Goal: Task Accomplishment & Management: Manage account settings

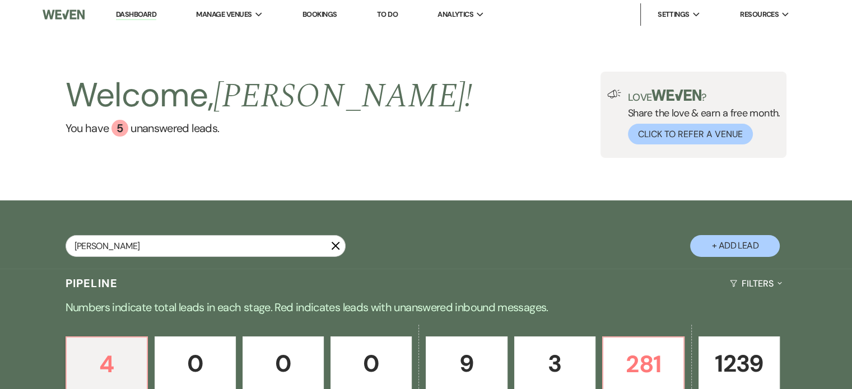
type input "thieme"
select select "8"
select select "5"
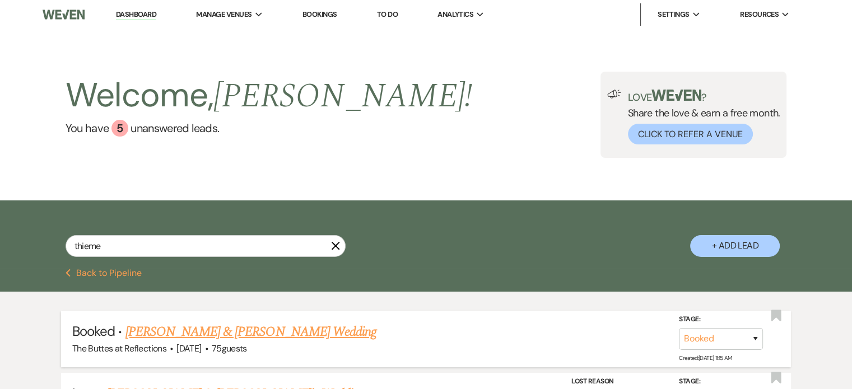
type input "thieme"
click at [201, 331] on link "Mitchell Morton & Megan Thieme's Wedding" at bounding box center [251, 332] width 251 height 20
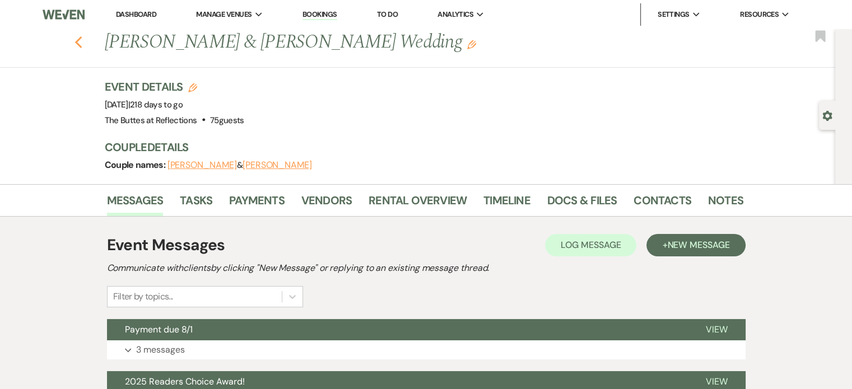
click at [82, 43] on icon "Previous" at bounding box center [79, 42] width 8 height 13
select select "8"
select select "5"
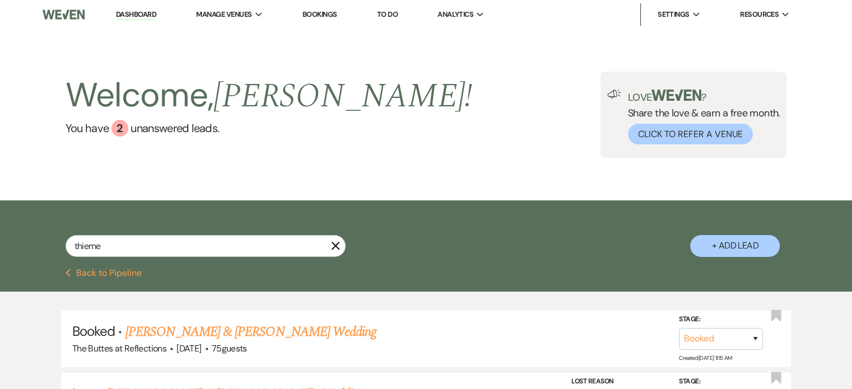
click at [318, 15] on link "Bookings" at bounding box center [320, 15] width 35 height 10
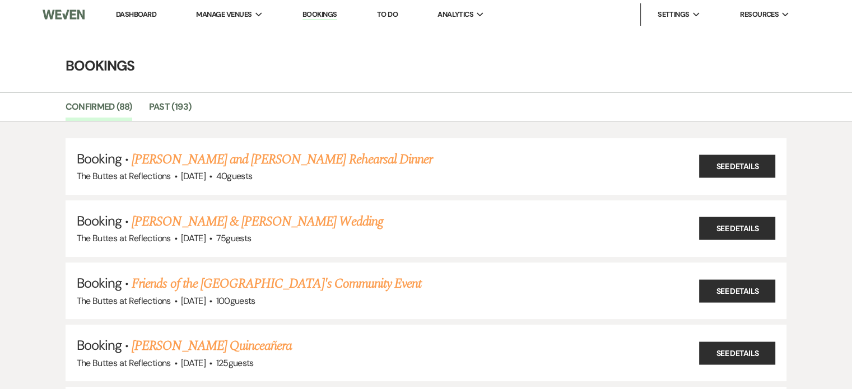
click at [137, 13] on link "Dashboard" at bounding box center [136, 15] width 40 height 10
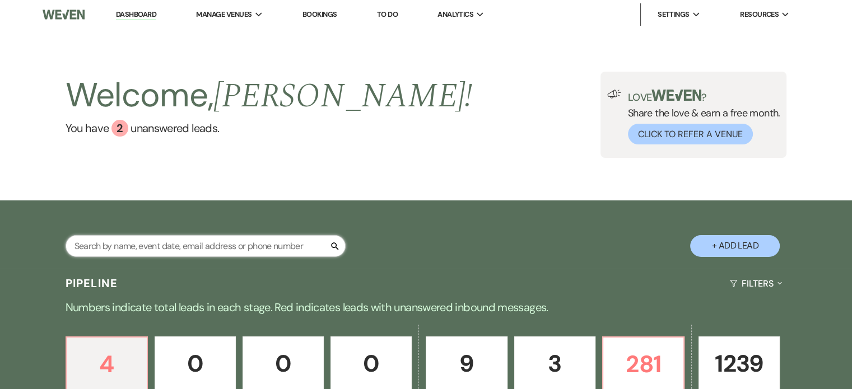
click at [123, 247] on input "text" at bounding box center [206, 246] width 280 height 22
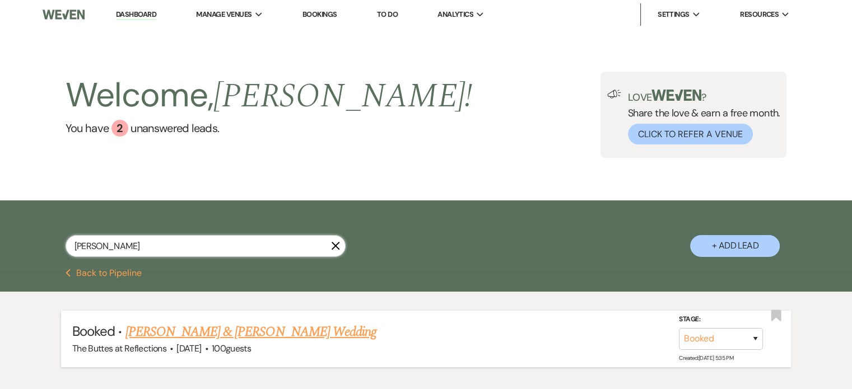
type input "vetrano"
click at [229, 331] on link "Jairus Wolske & Kaelin Vetrano's Wedding" at bounding box center [251, 332] width 251 height 20
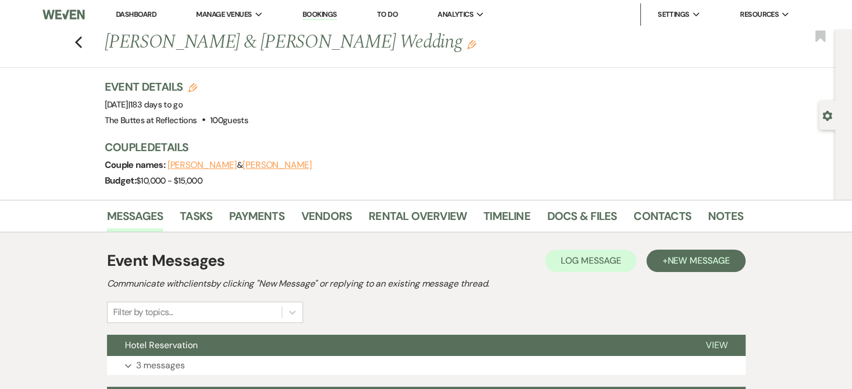
click at [146, 12] on link "Dashboard" at bounding box center [136, 15] width 40 height 10
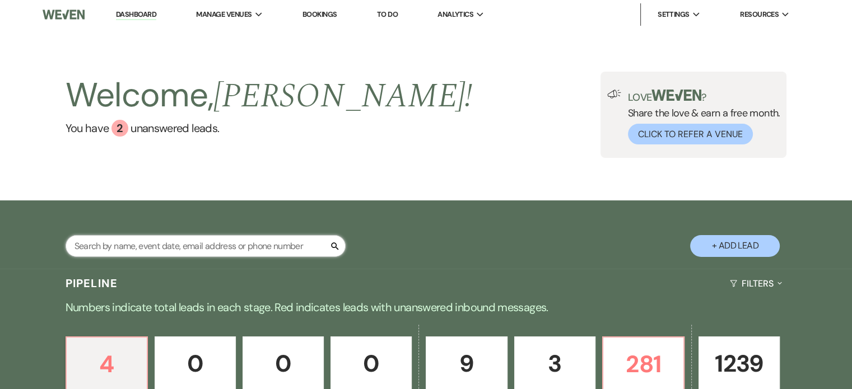
click at [239, 250] on input "text" at bounding box center [206, 246] width 280 height 22
type input "kime"
select select "8"
select select "3"
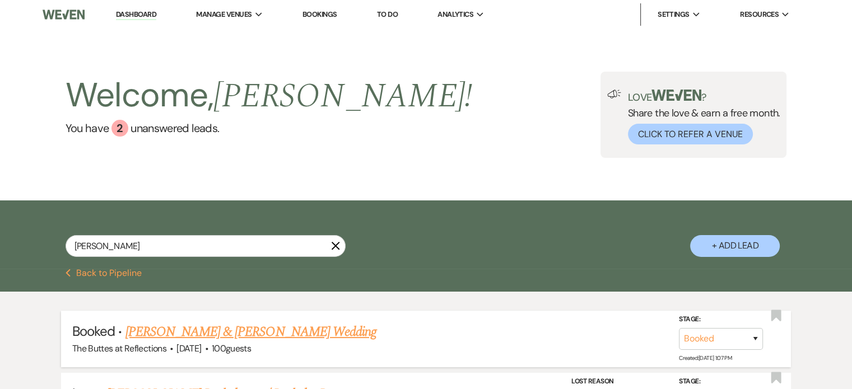
click at [179, 332] on link "[PERSON_NAME] & [PERSON_NAME] Wedding" at bounding box center [251, 332] width 251 height 20
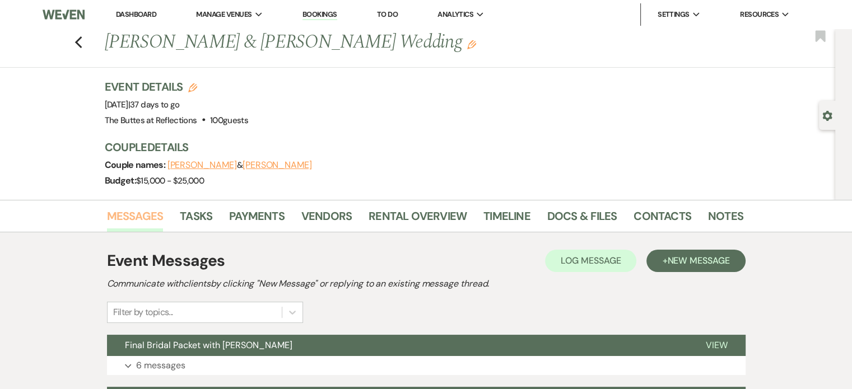
click at [148, 220] on link "Messages" at bounding box center [135, 219] width 57 height 25
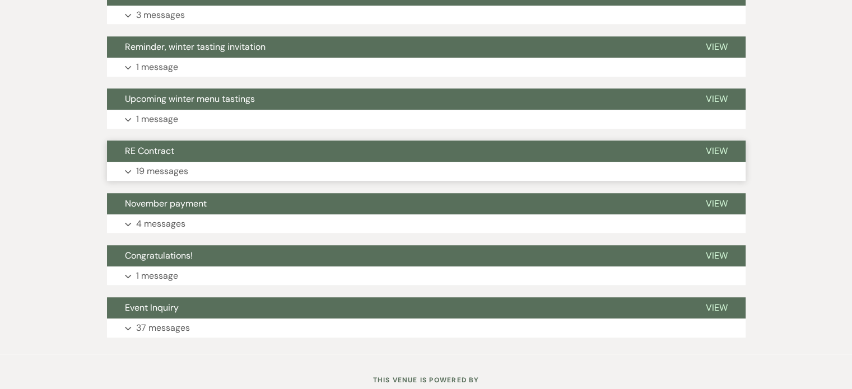
scroll to position [841, 0]
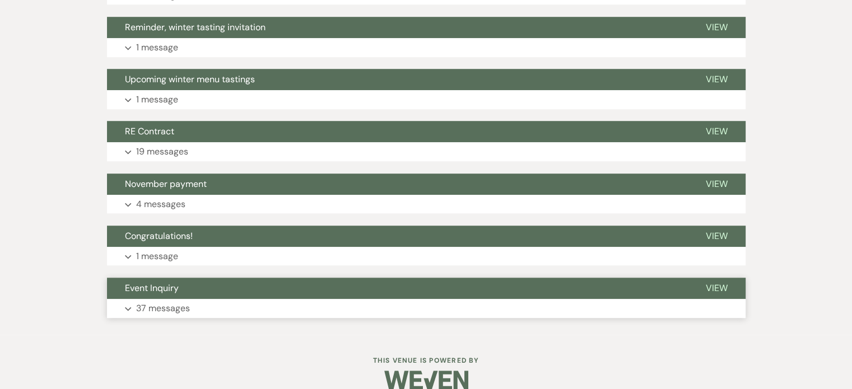
click at [179, 310] on p "37 messages" at bounding box center [163, 308] width 54 height 15
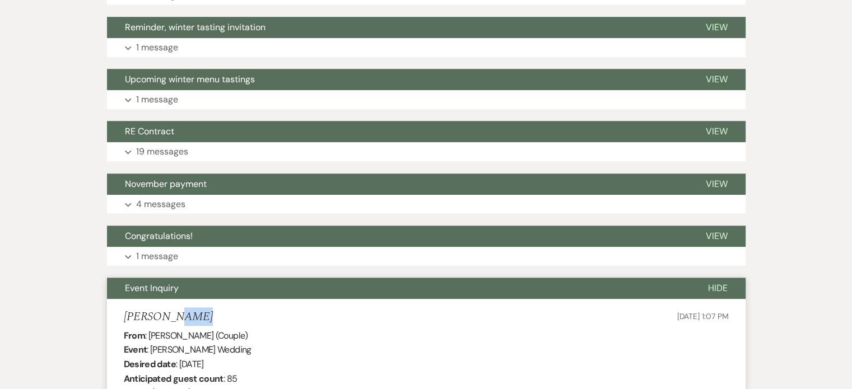
click at [179, 310] on div "Lexi Kime Sep 25, 2024, 1:07 PM" at bounding box center [426, 317] width 605 height 14
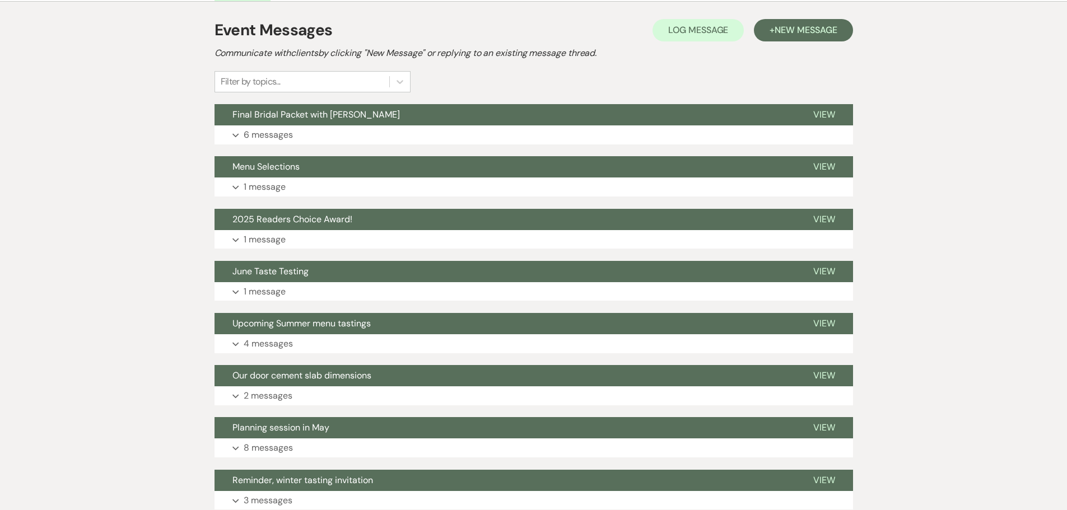
scroll to position [0, 0]
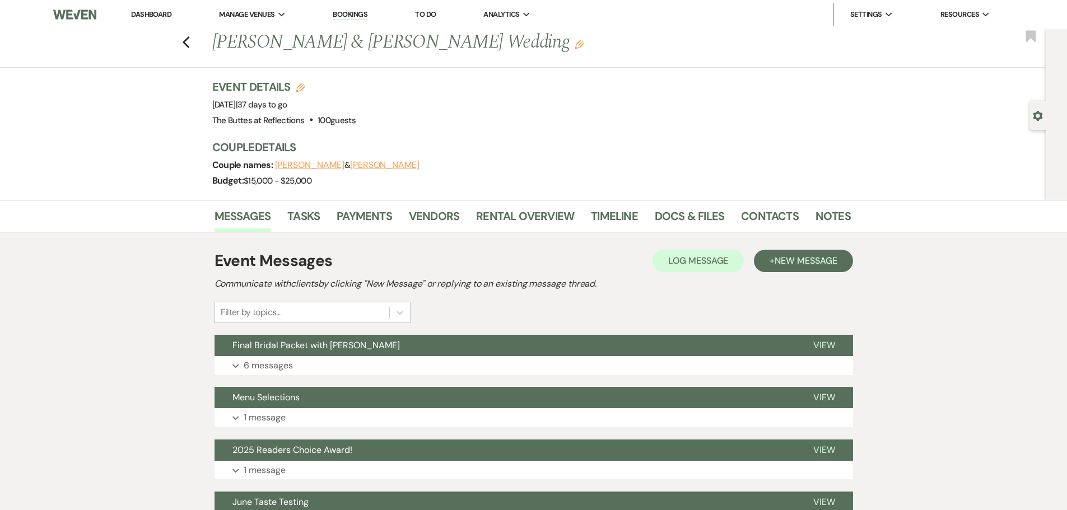
click at [145, 12] on link "Dashboard" at bounding box center [151, 15] width 40 height 10
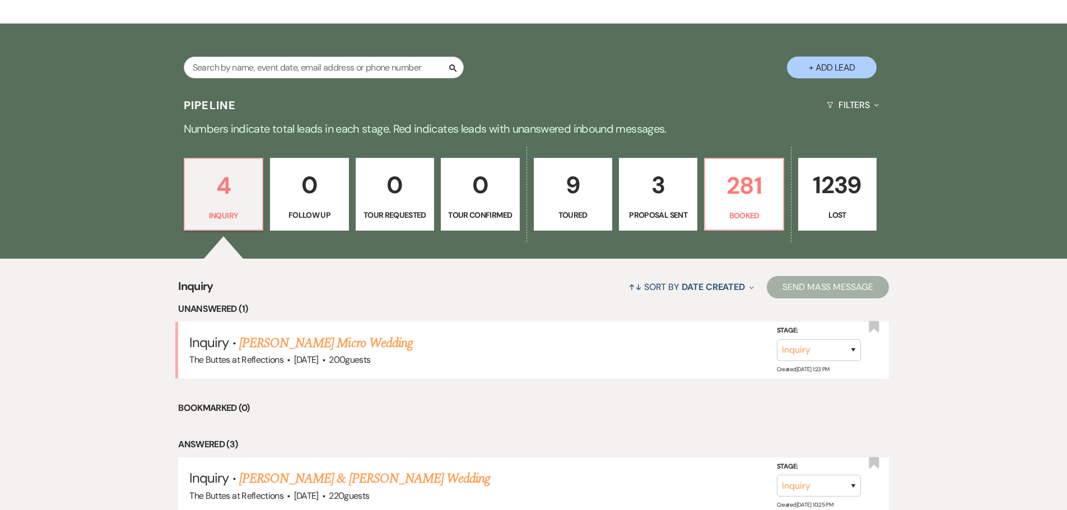
scroll to position [194, 0]
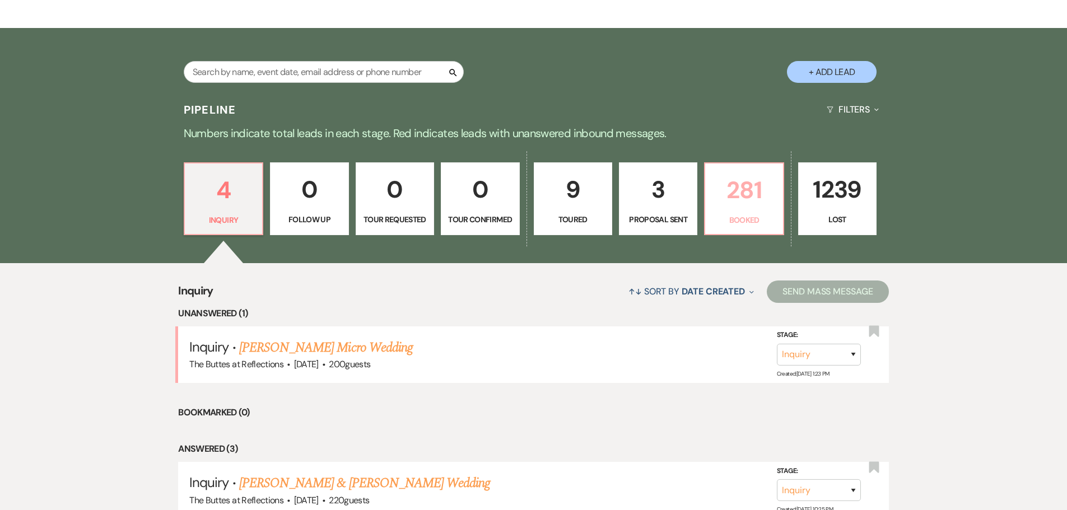
click at [741, 201] on p "281" at bounding box center [744, 190] width 64 height 38
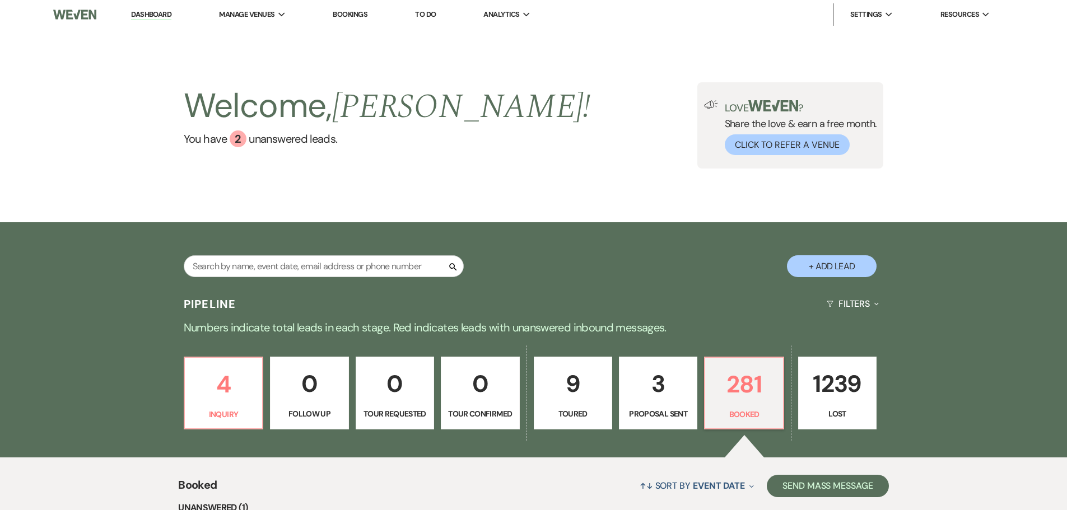
click at [750, 49] on div "Welcome, Sheila ! You have 2 unanswered lead s . Love ? Share the love & earn a…" at bounding box center [533, 125] width 1067 height 193
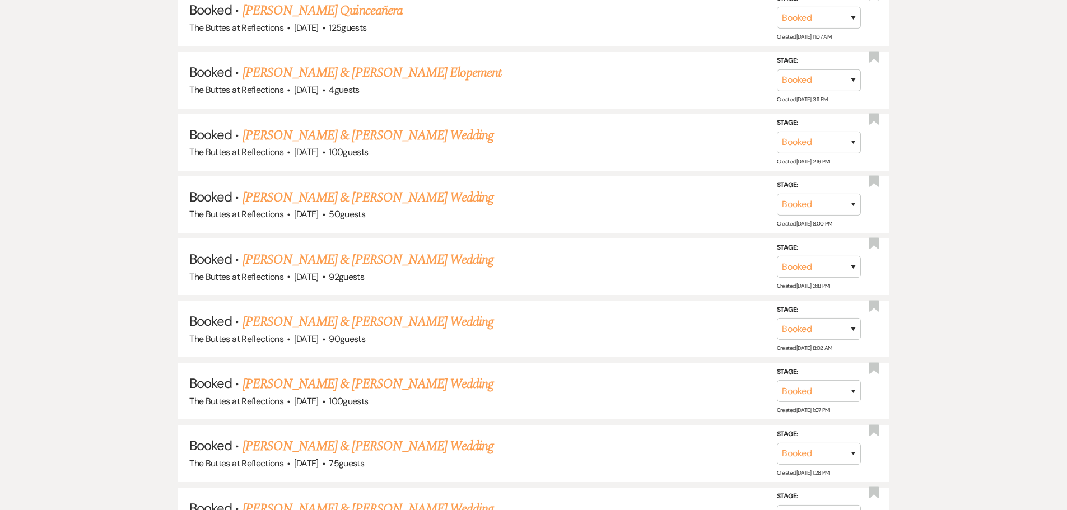
scroll to position [1065, 0]
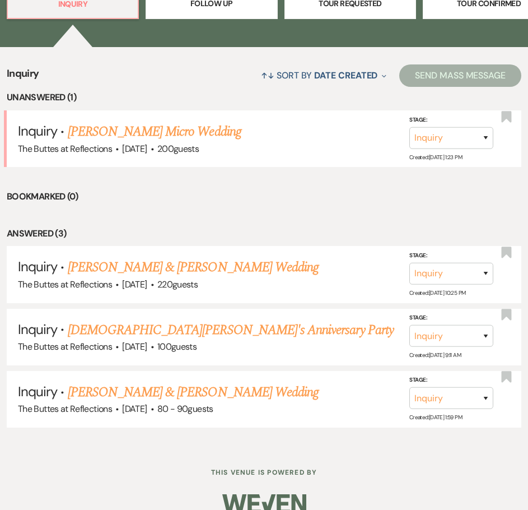
scroll to position [400, 0]
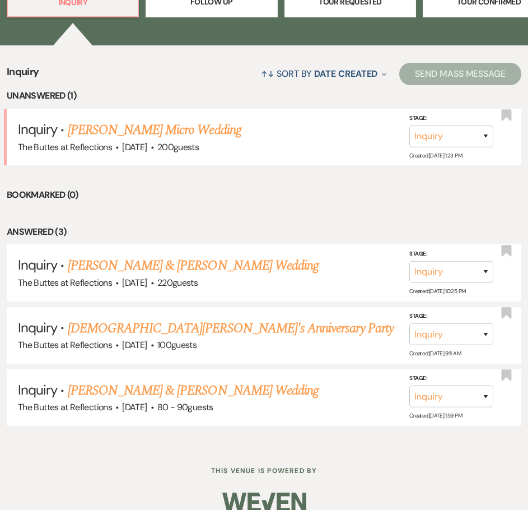
click at [230, 188] on li "Bookmarked (0)" at bounding box center [264, 195] width 515 height 15
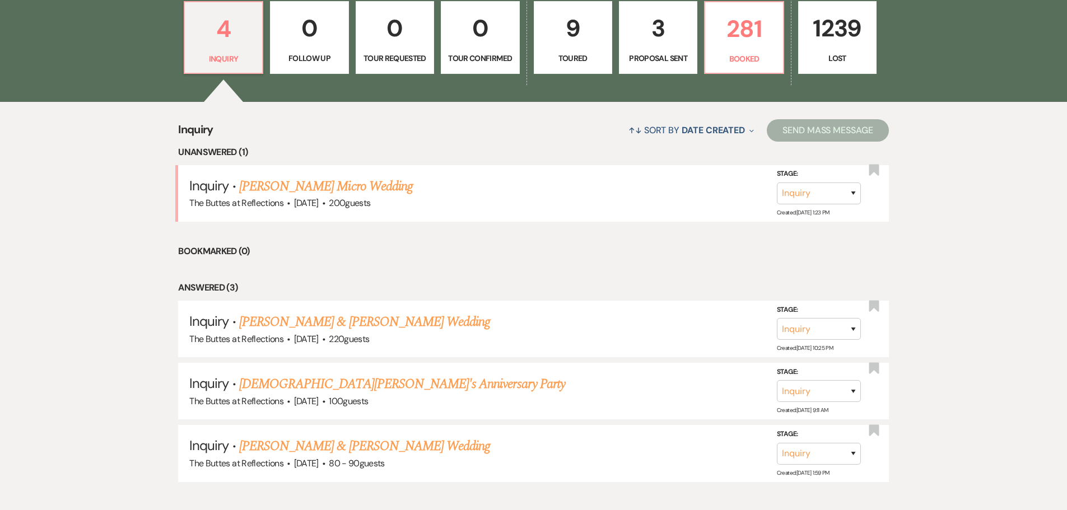
scroll to position [336, 0]
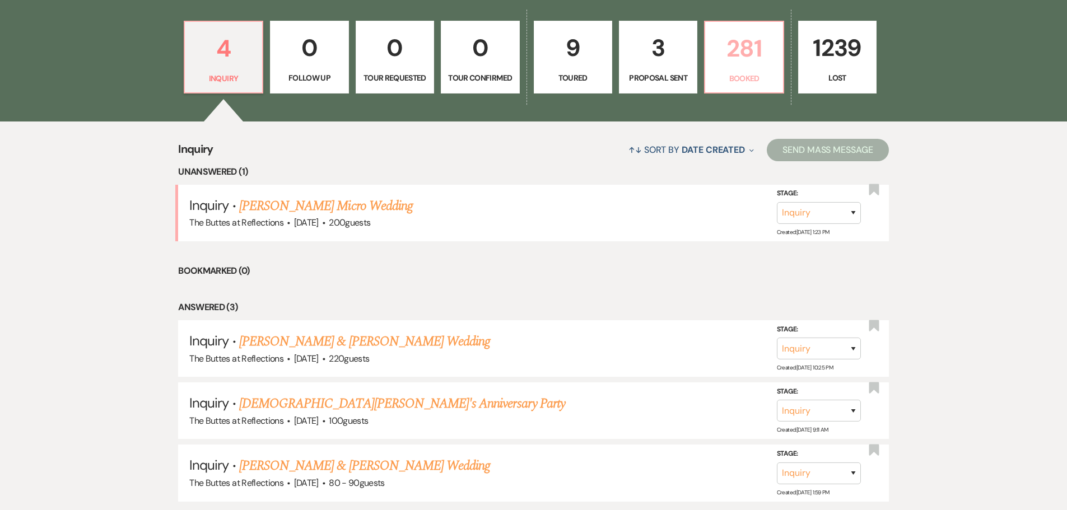
click at [731, 61] on p "281" at bounding box center [744, 49] width 64 height 38
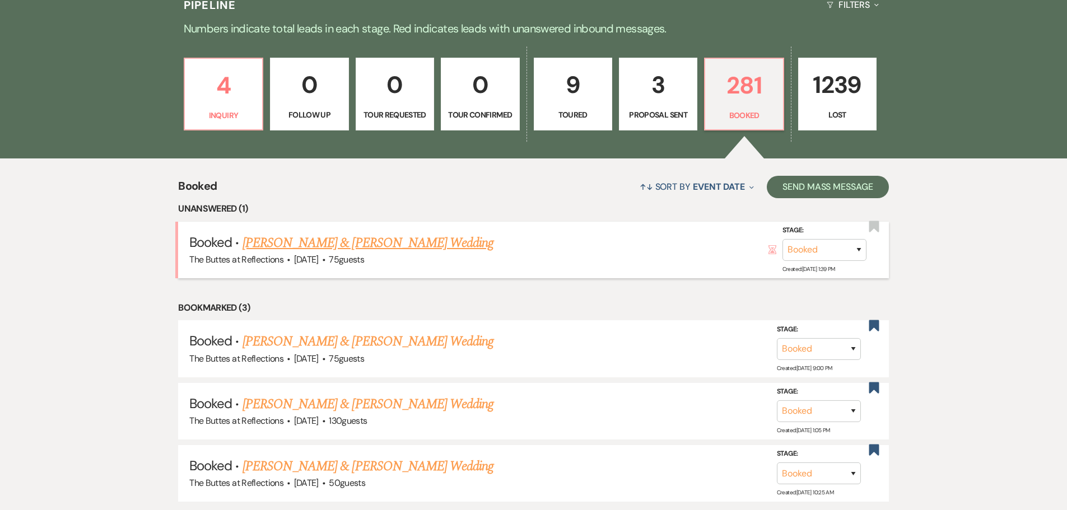
scroll to position [280, 0]
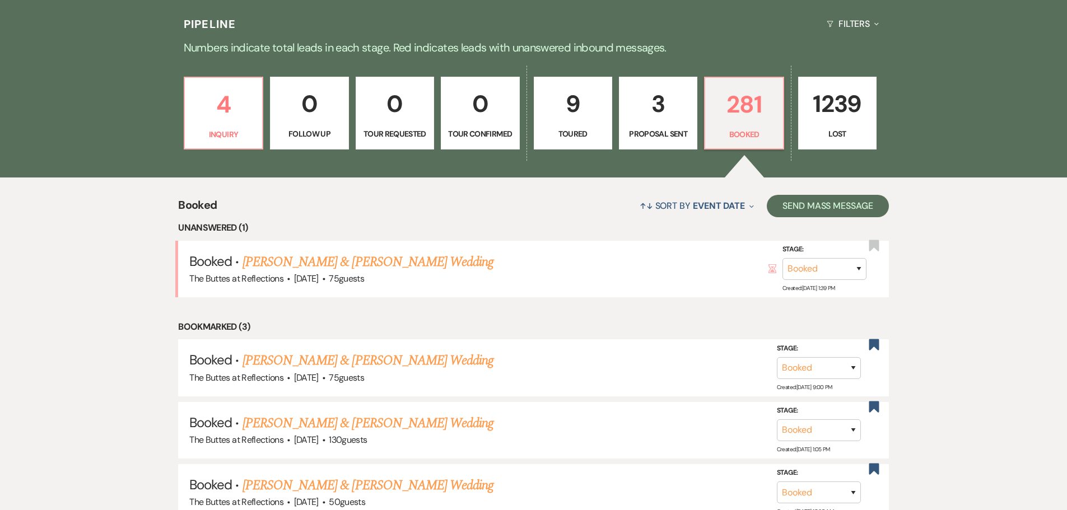
click at [661, 109] on p "3" at bounding box center [658, 104] width 64 height 38
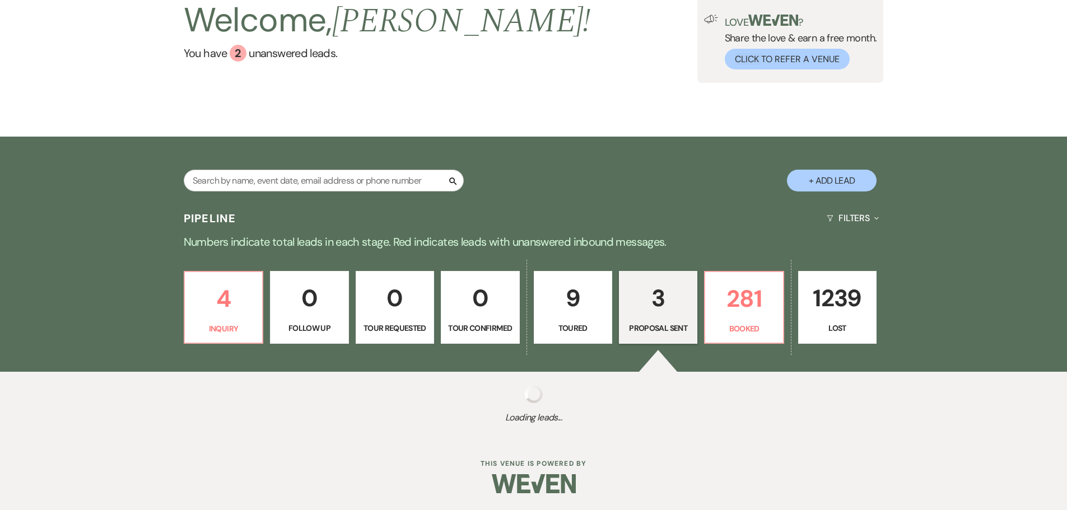
select select "6"
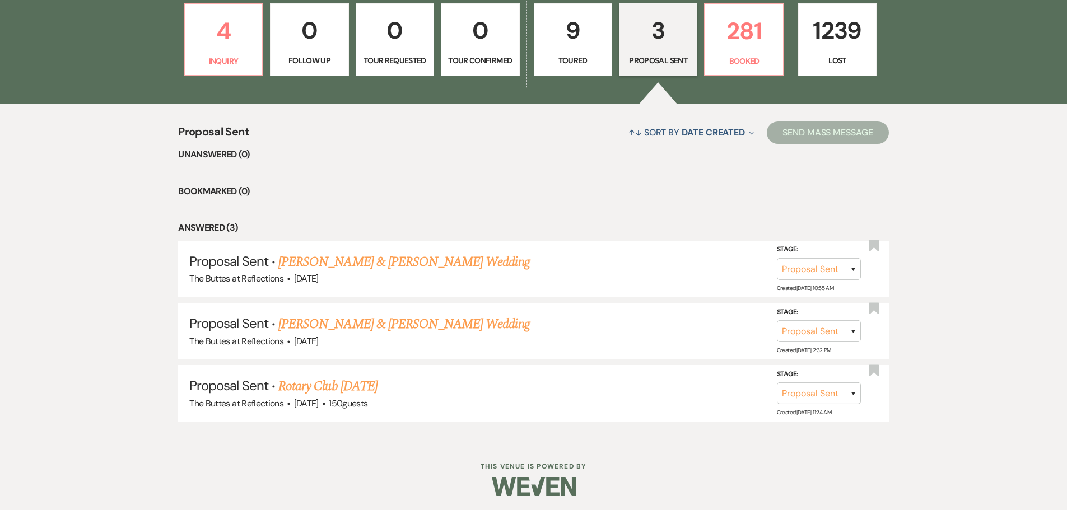
scroll to position [356, 0]
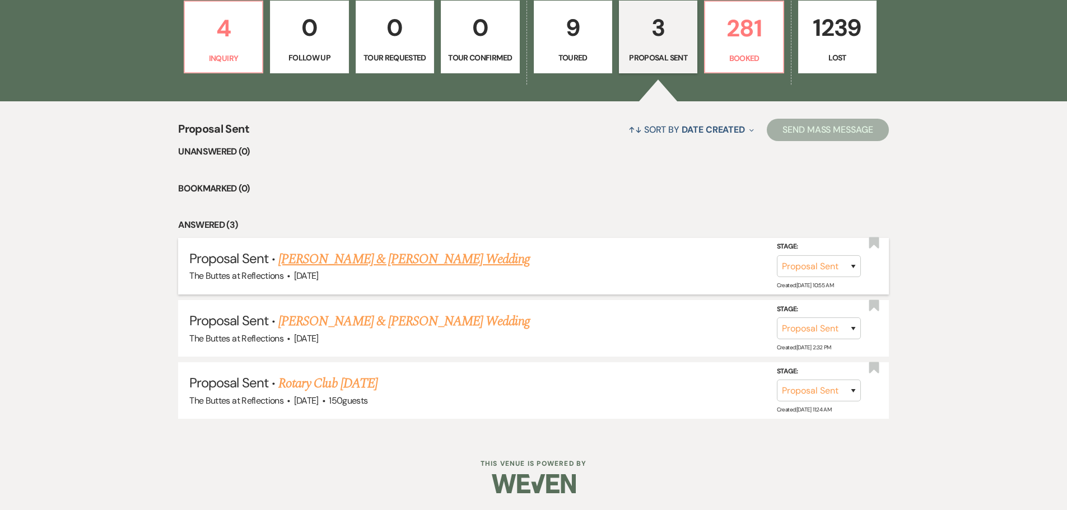
click at [439, 255] on link "Michael Stewart & Elizabeth Chacon's Wedding" at bounding box center [403, 259] width 251 height 20
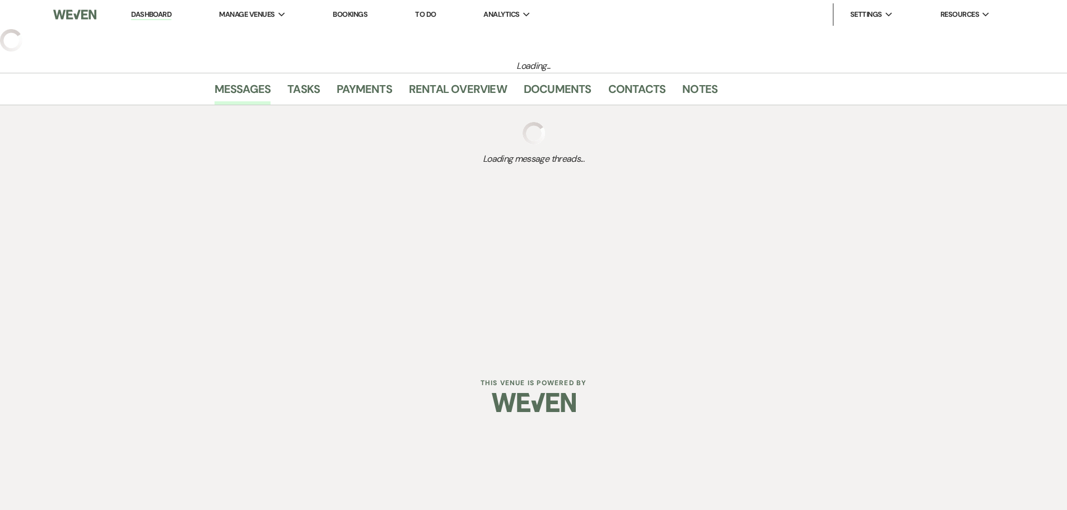
select select "6"
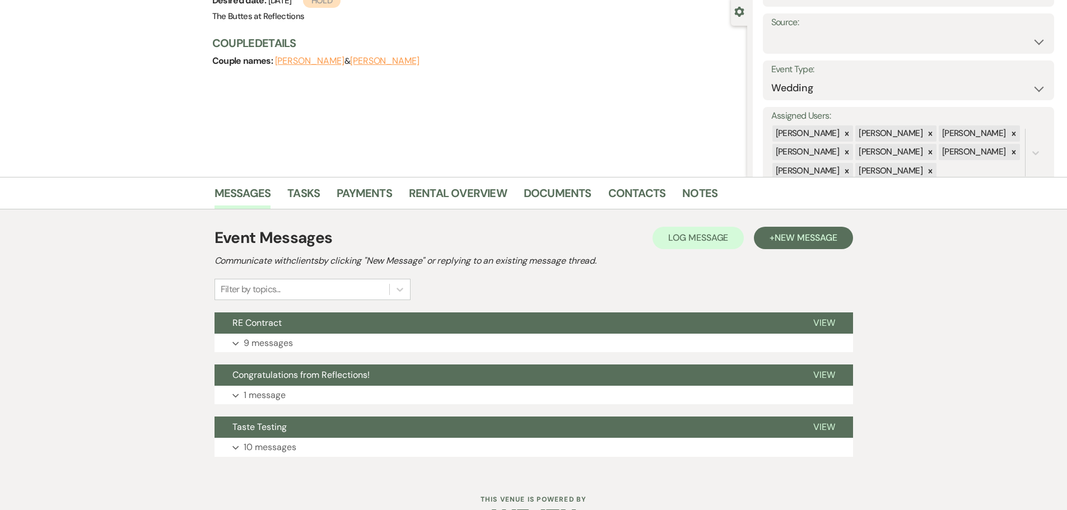
scroll to position [140, 0]
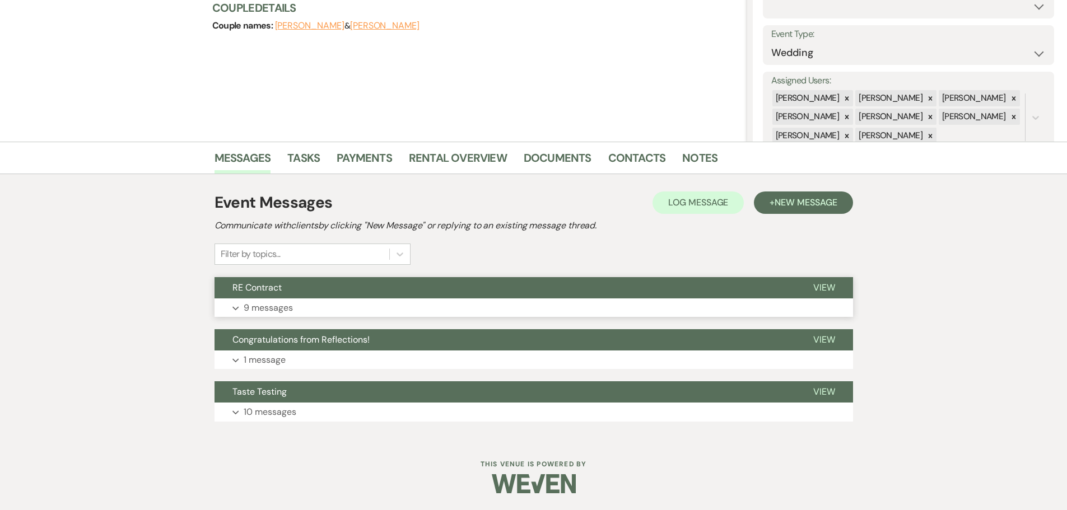
click at [259, 308] on p "9 messages" at bounding box center [268, 308] width 49 height 15
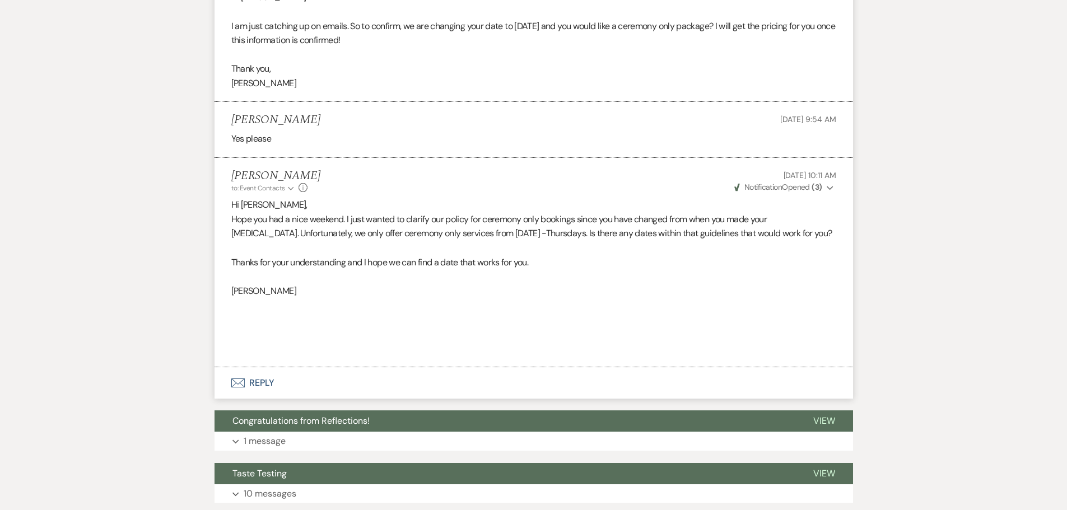
scroll to position [1570, 0]
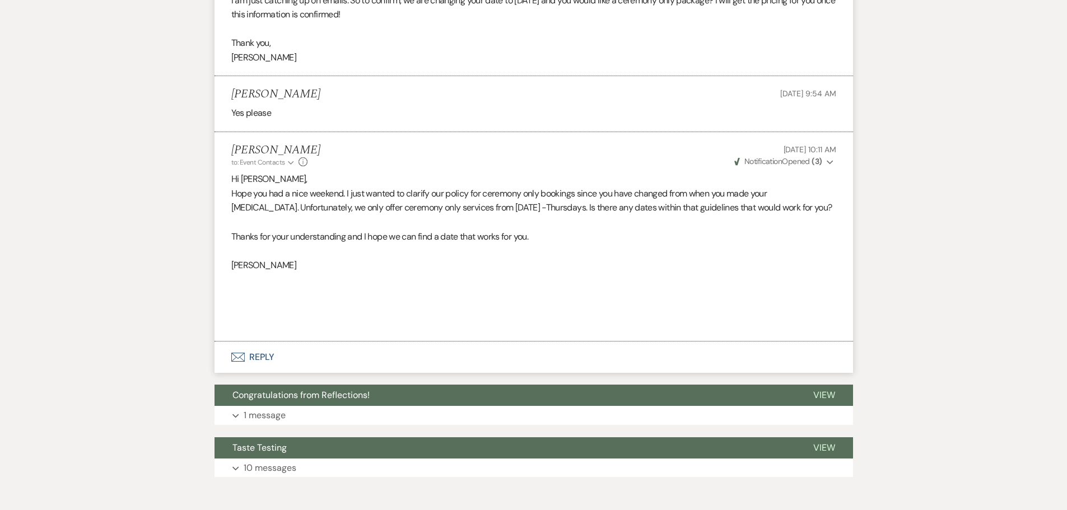
click at [252, 356] on button "Envelope Reply" at bounding box center [534, 357] width 639 height 31
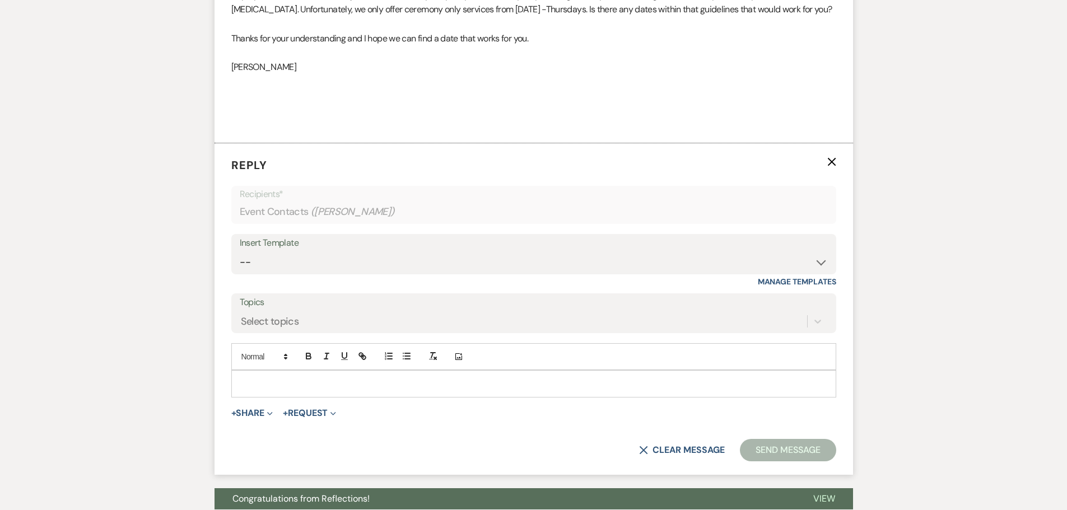
scroll to position [1772, 0]
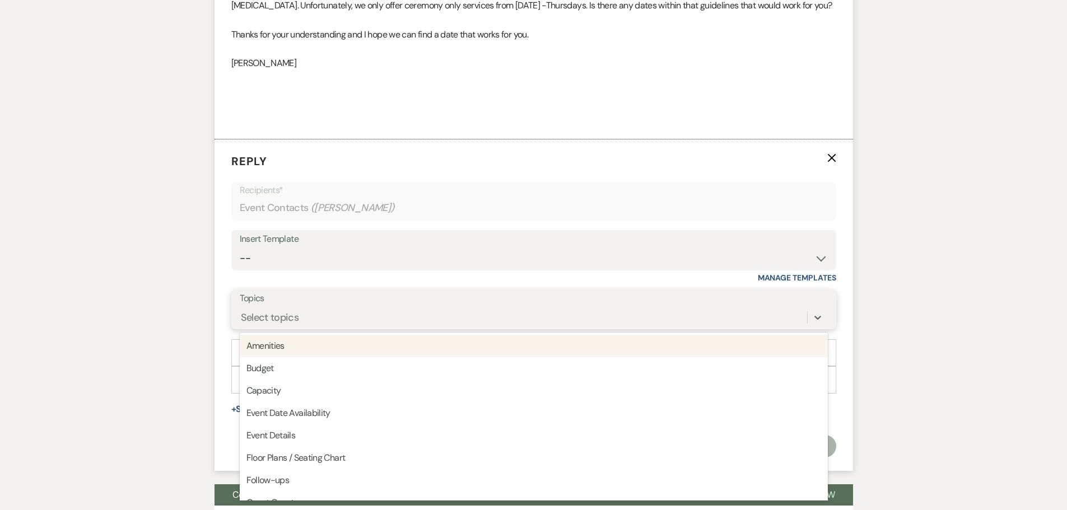
click at [280, 320] on div "Select topics" at bounding box center [270, 317] width 58 height 15
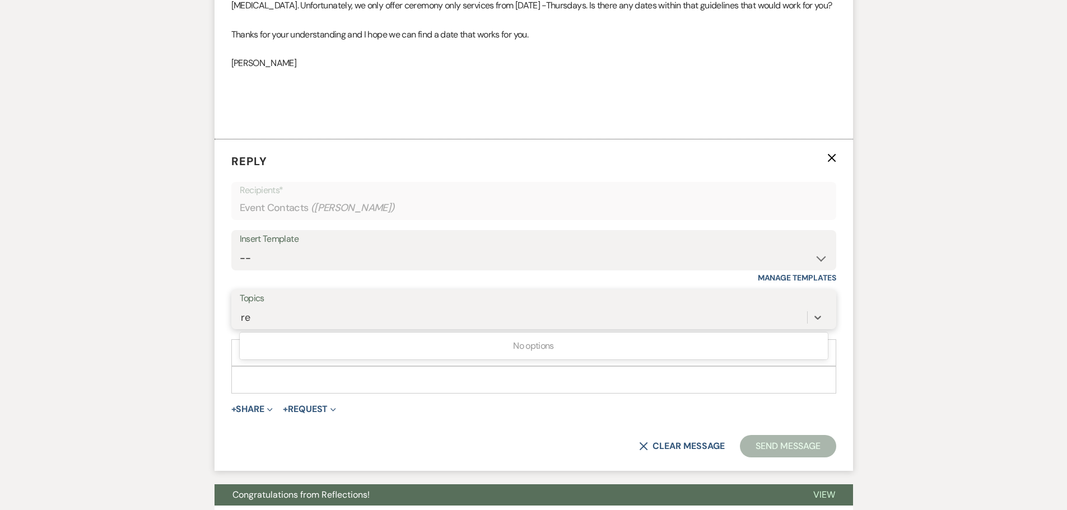
type input "r"
type input "Ceremony"
click at [295, 380] on p at bounding box center [533, 380] width 587 height 12
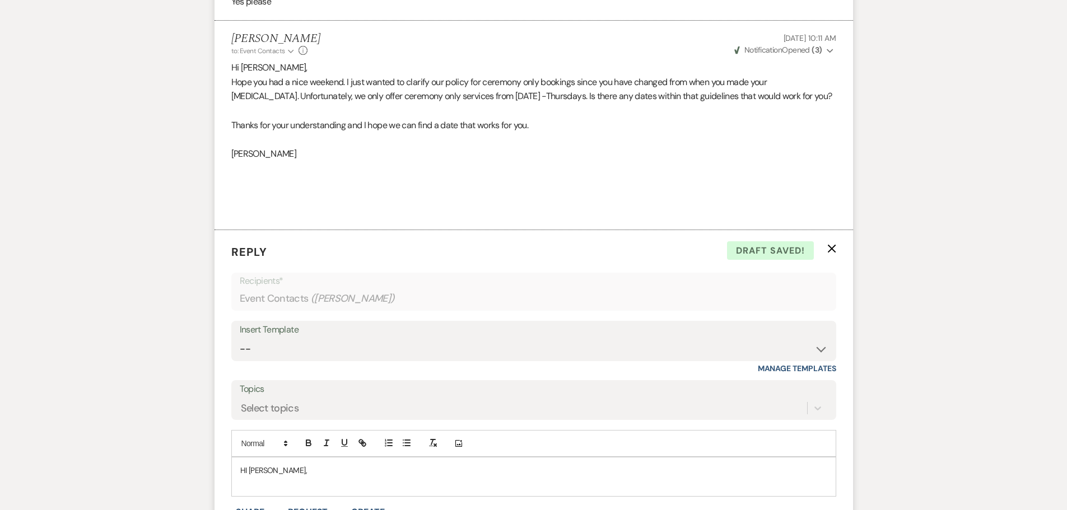
scroll to position [1940, 0]
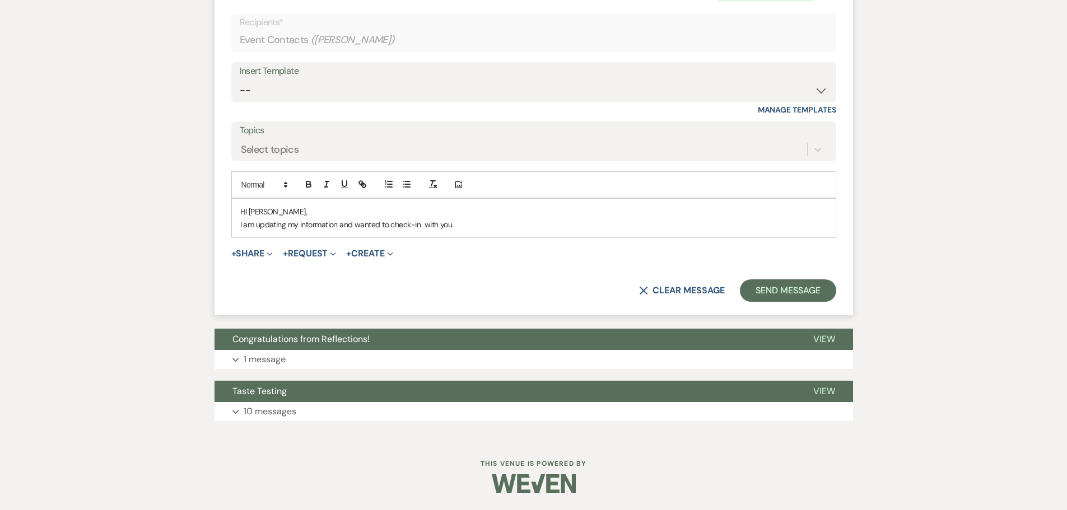
click at [463, 227] on p "I am updating my information and wanted to check-in with you." at bounding box center [533, 225] width 587 height 12
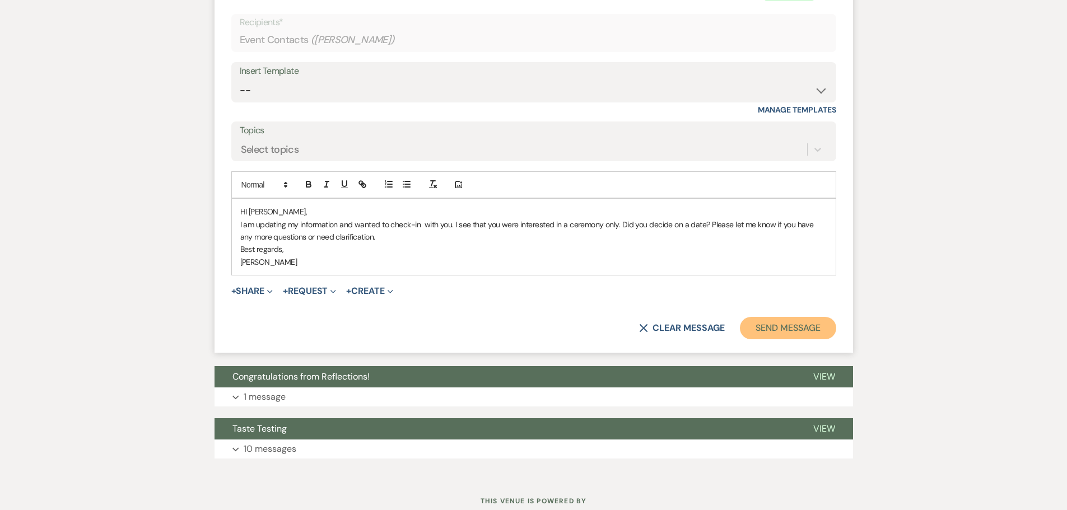
click at [768, 326] on button "Send Message" at bounding box center [788, 328] width 96 height 22
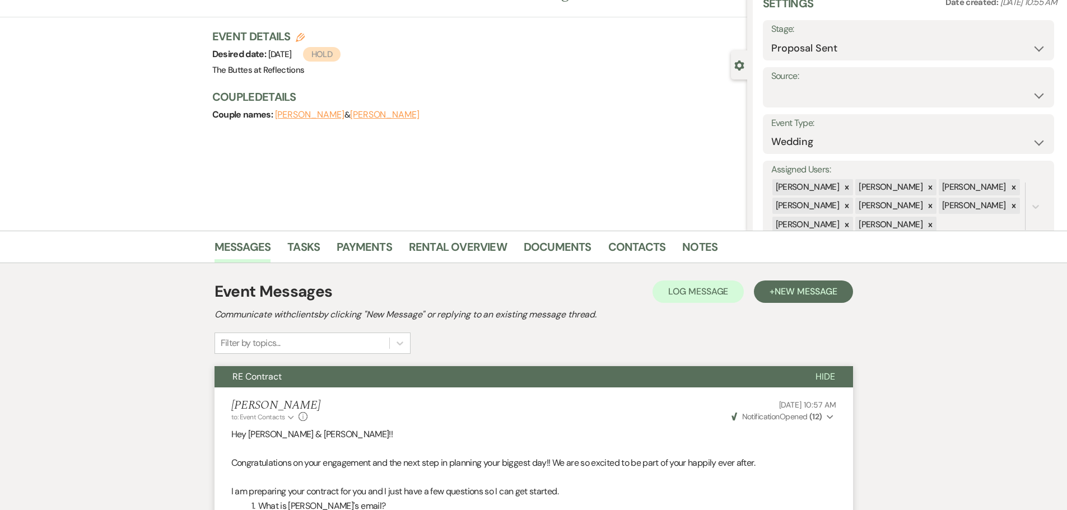
scroll to position [0, 0]
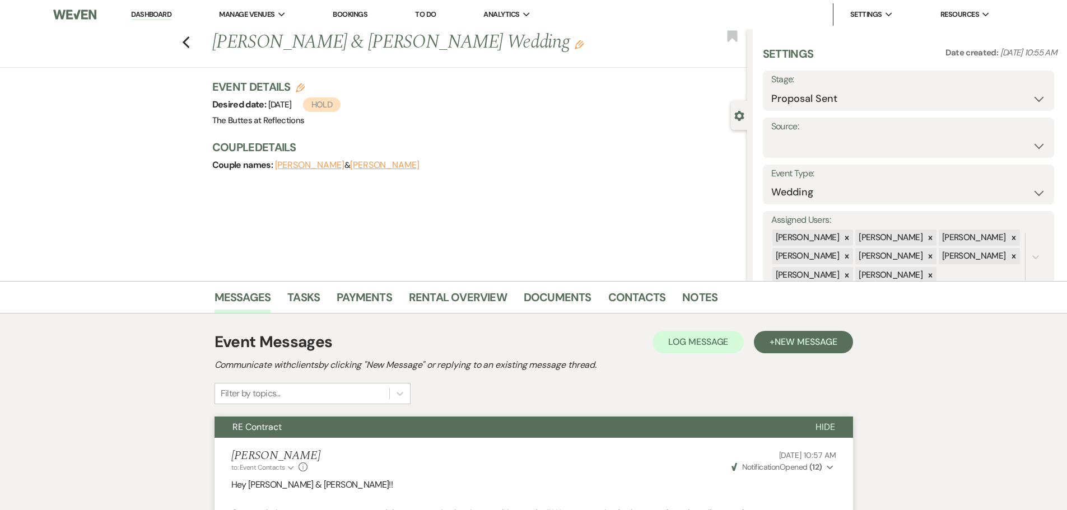
click at [153, 13] on link "Dashboard" at bounding box center [151, 15] width 40 height 11
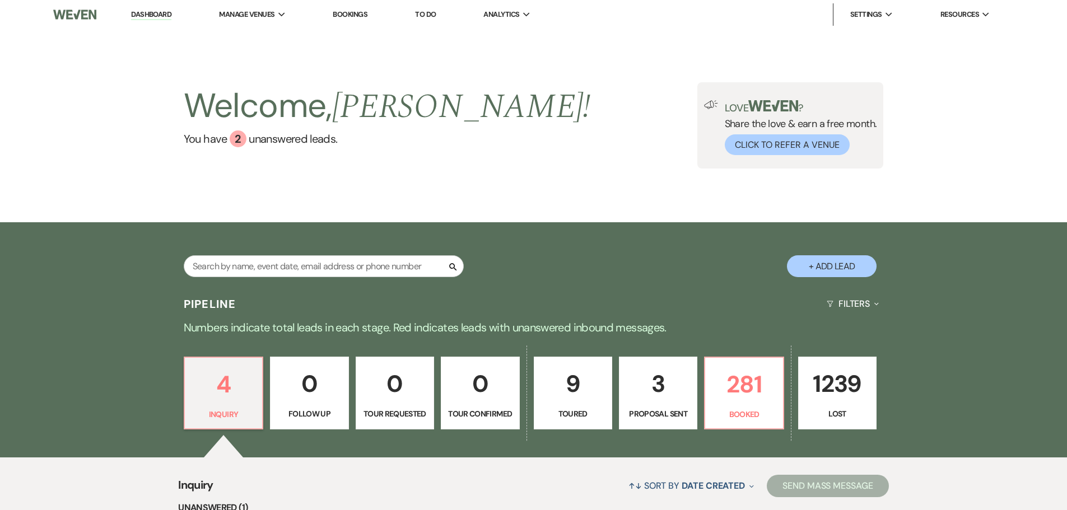
click at [653, 394] on p "3" at bounding box center [658, 384] width 64 height 38
select select "6"
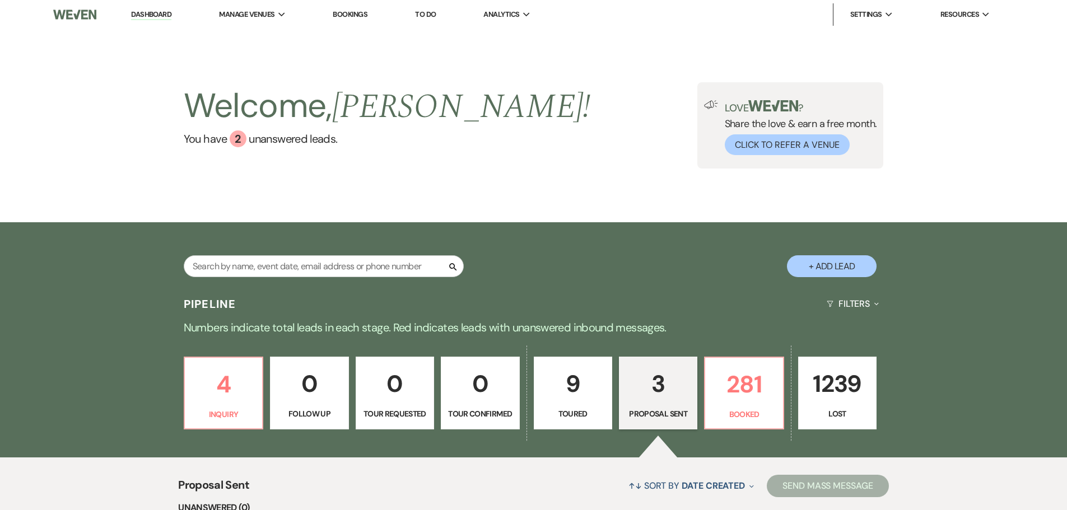
click at [656, 389] on p "3" at bounding box center [658, 384] width 64 height 38
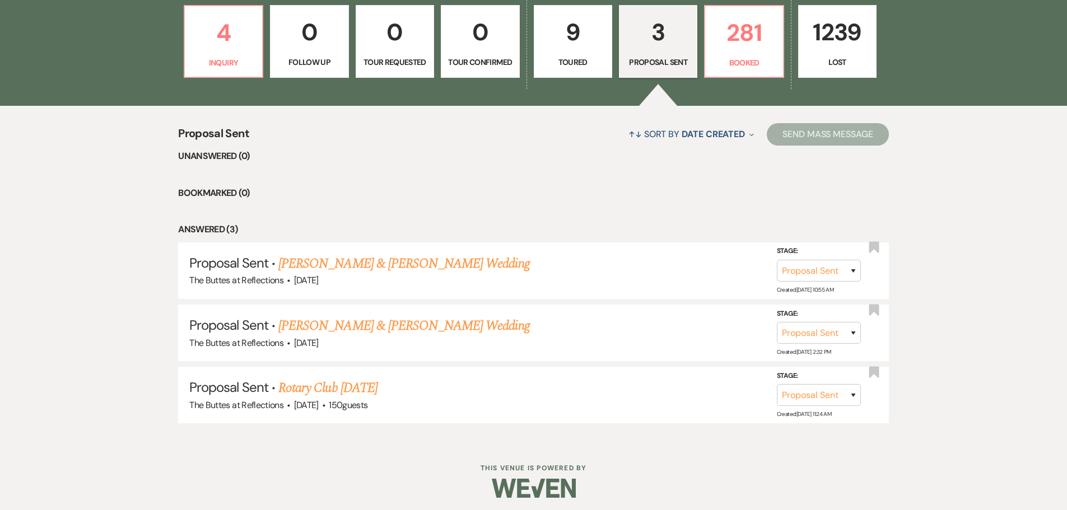
scroll to position [356, 0]
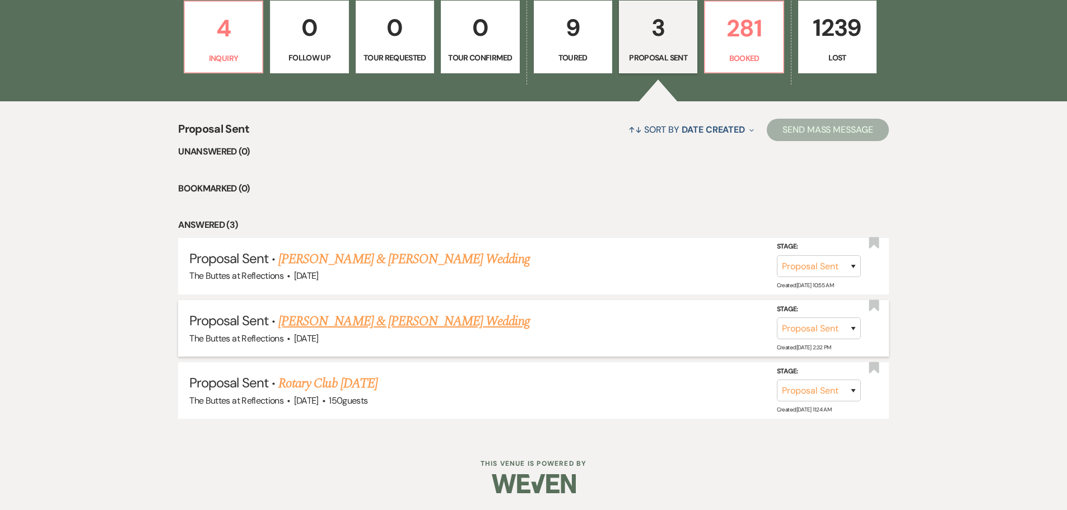
click at [290, 319] on link "Thy Phi & Tyler Foutch's Wedding" at bounding box center [403, 322] width 251 height 20
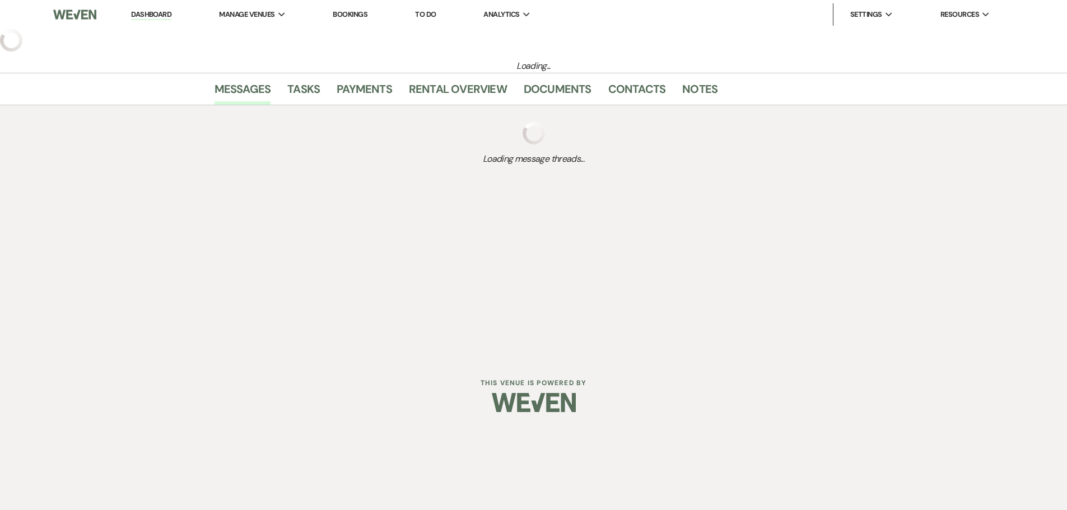
select select "6"
select select "5"
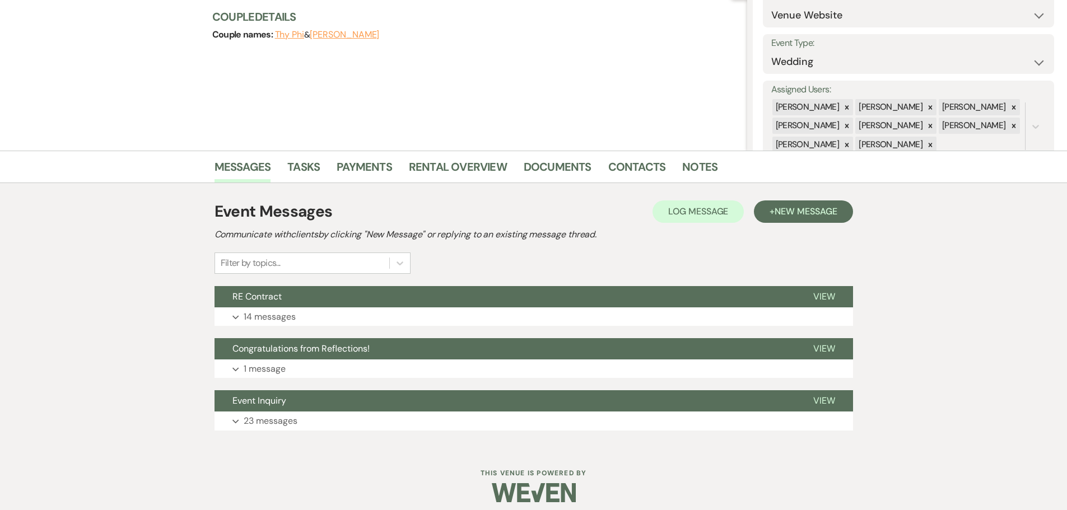
scroll to position [140, 0]
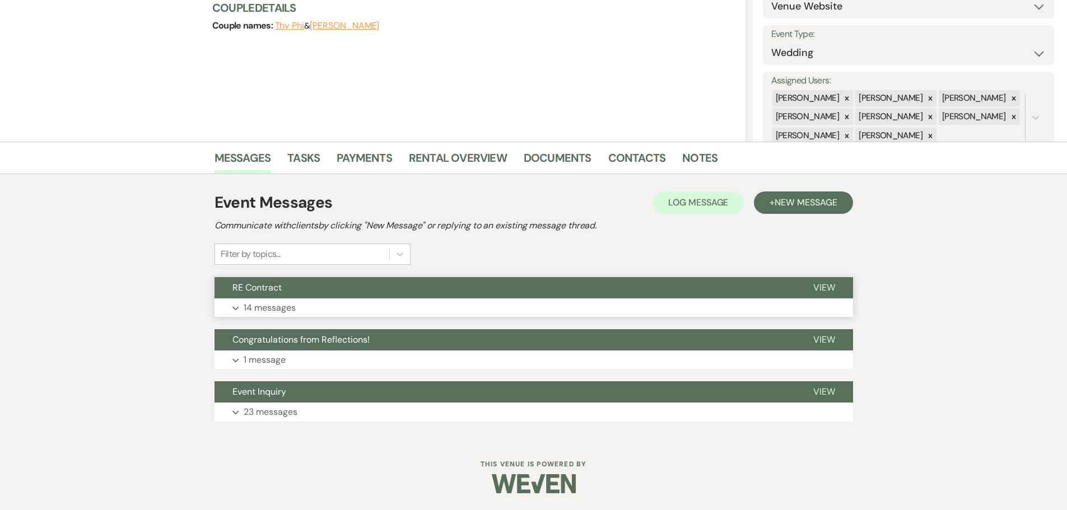
click at [249, 308] on p "14 messages" at bounding box center [270, 308] width 52 height 15
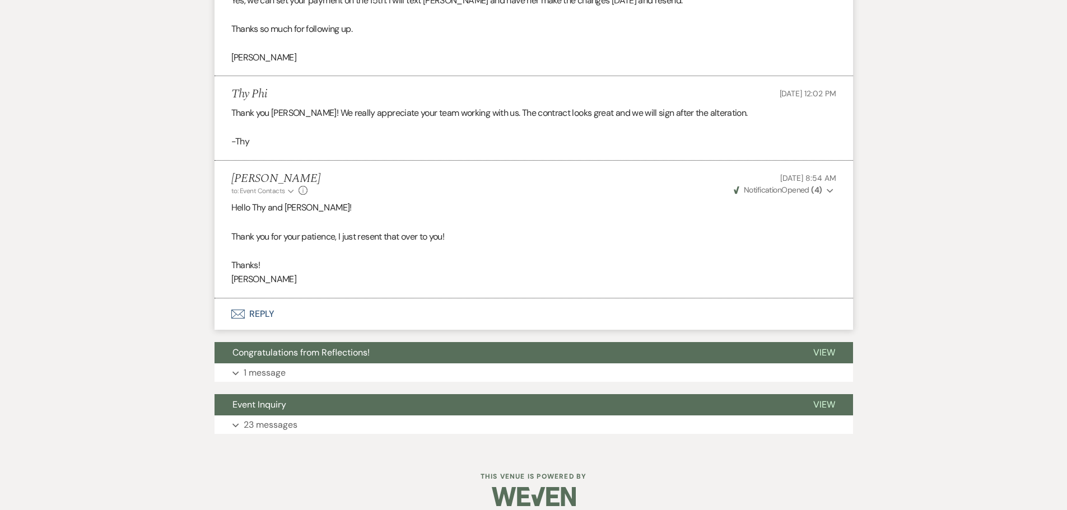
scroll to position [2306, 0]
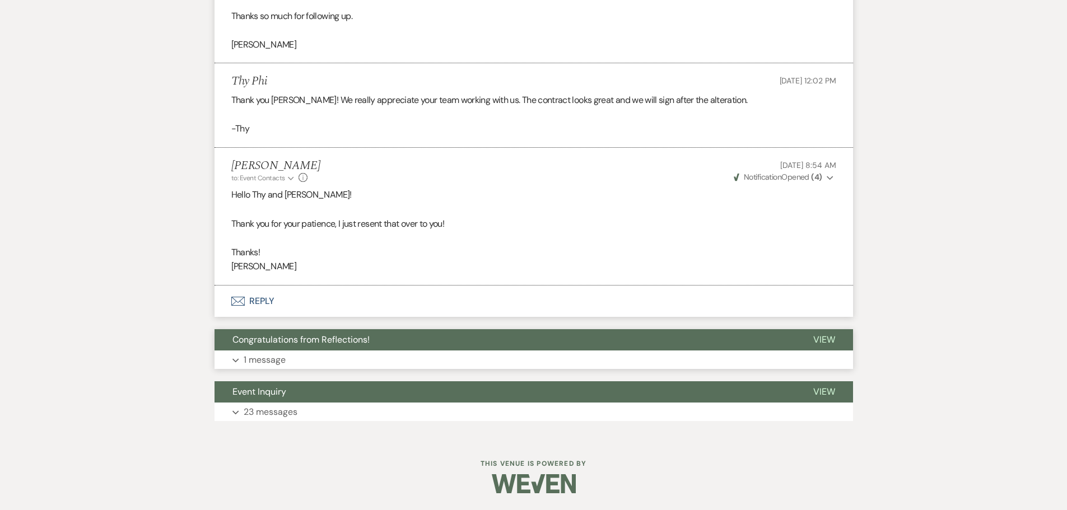
click at [259, 360] on p "1 message" at bounding box center [265, 360] width 42 height 15
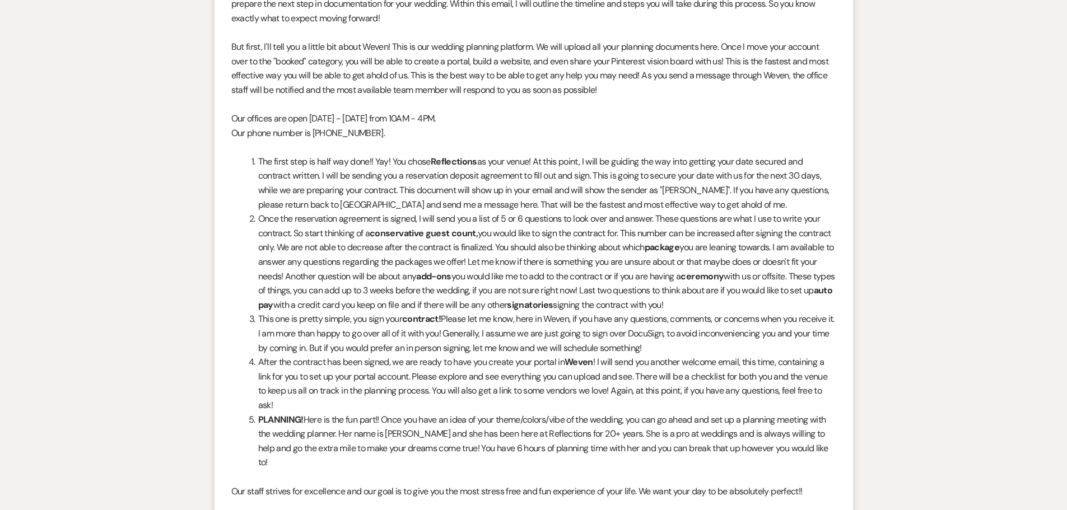
scroll to position [2987, 0]
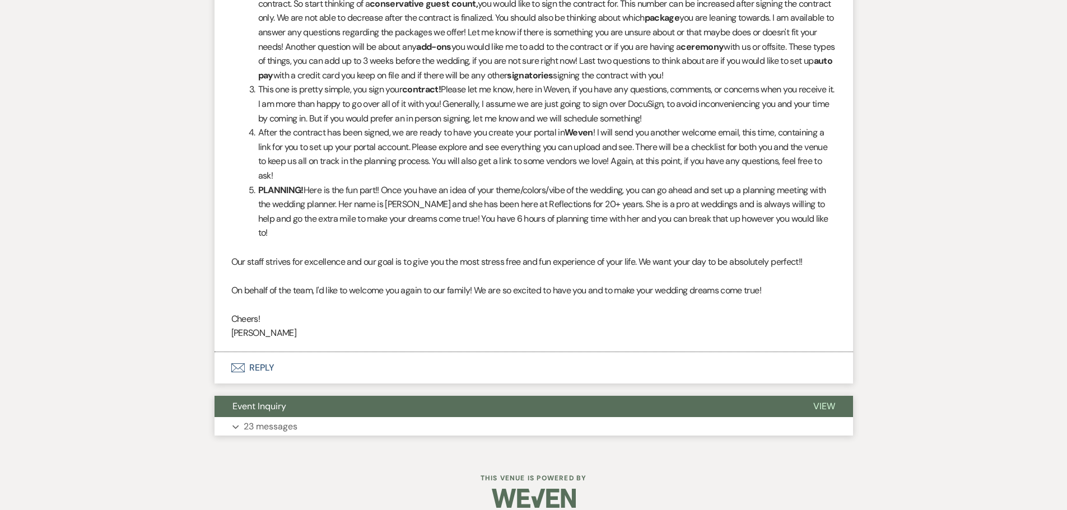
click at [273, 420] on p "23 messages" at bounding box center [271, 427] width 54 height 15
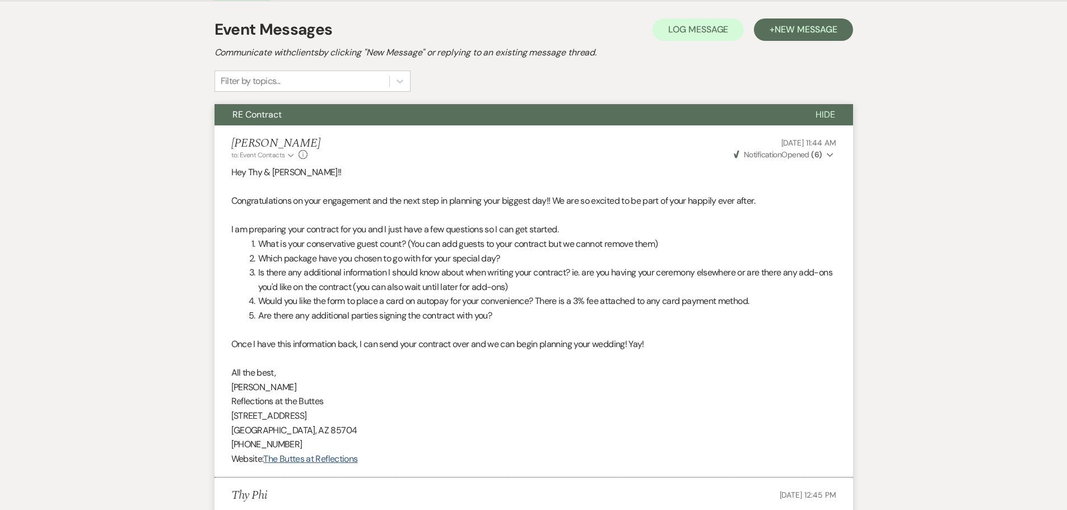
scroll to position [0, 0]
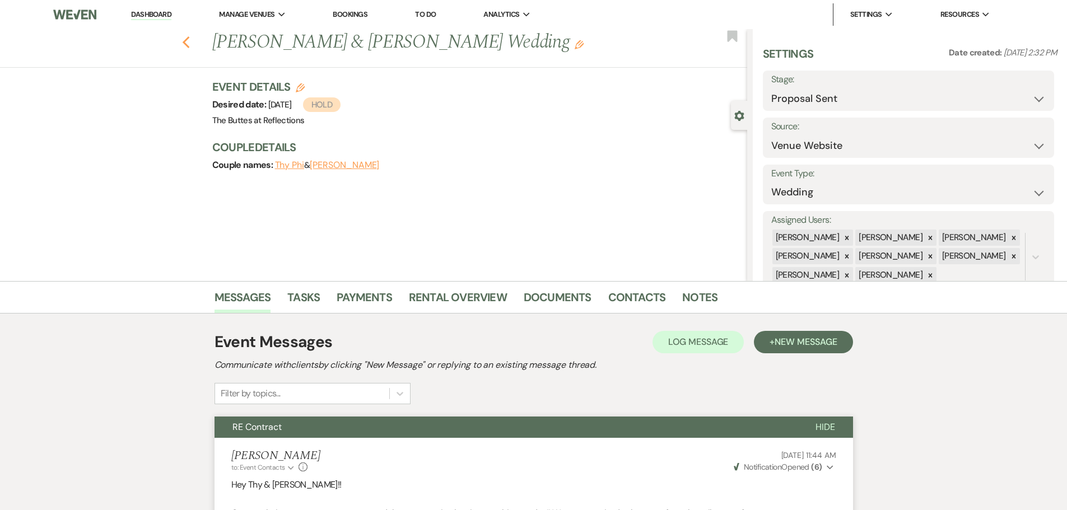
click at [190, 43] on icon "Previous" at bounding box center [186, 42] width 8 height 13
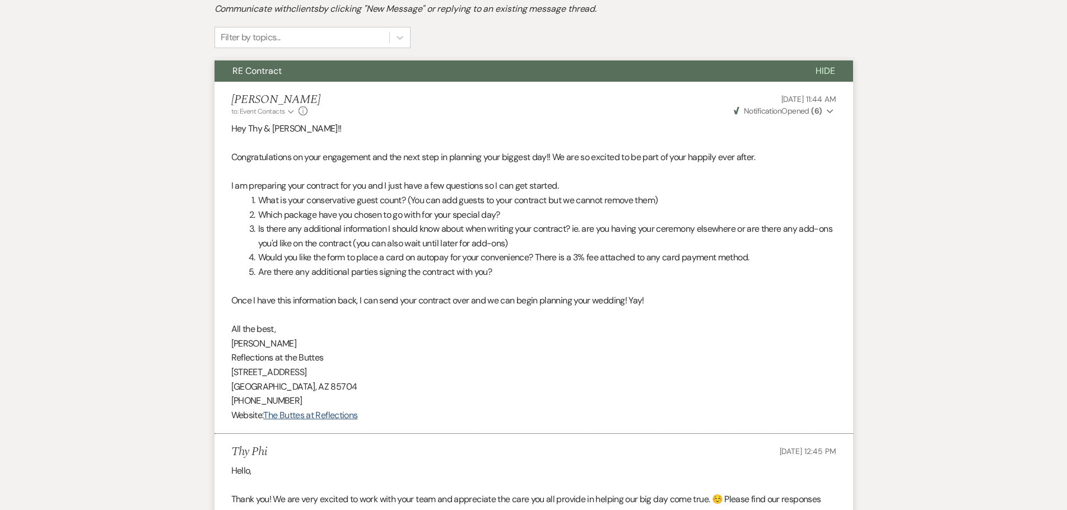
select select "6"
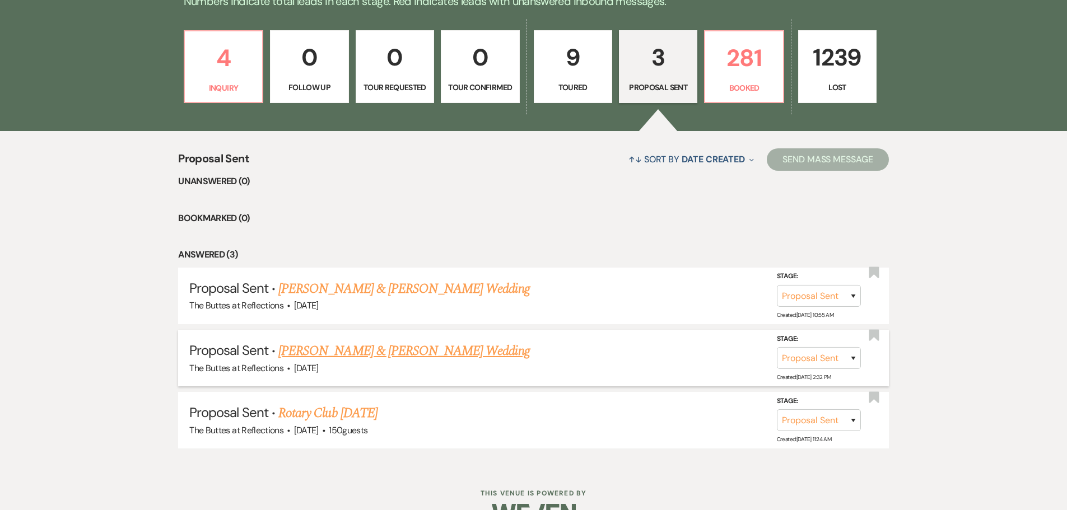
scroll to position [300, 0]
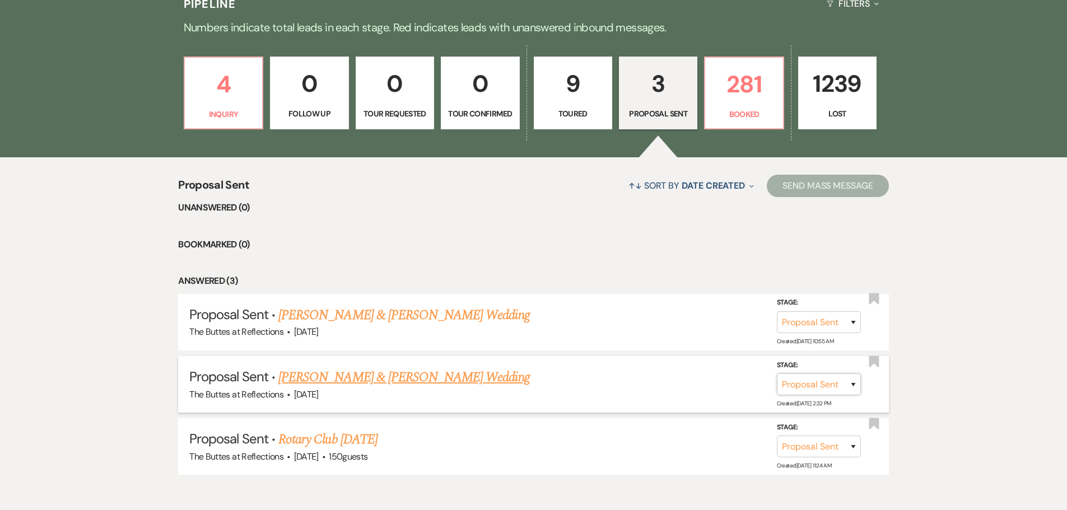
click at [854, 386] on select "Inquiry Follow Up Tour Requested Tour Confirmed Toured Proposal Sent Booked Lost" at bounding box center [819, 385] width 84 height 22
select select "7"
click at [777, 374] on select "Inquiry Follow Up Tour Requested Tour Confirmed Toured Proposal Sent Booked Lost" at bounding box center [819, 385] width 84 height 22
click at [835, 383] on button "Save" at bounding box center [839, 384] width 56 height 22
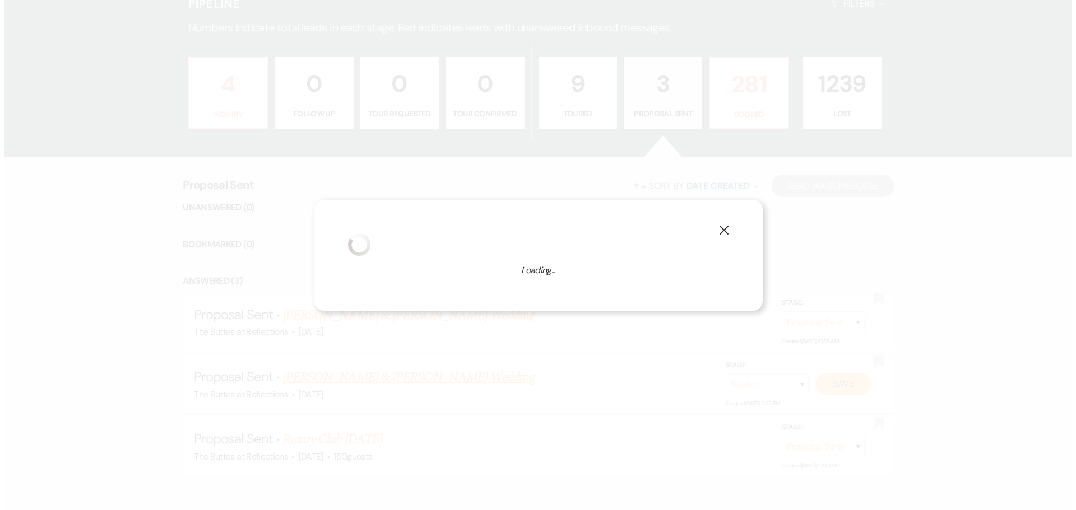
scroll to position [301, 0]
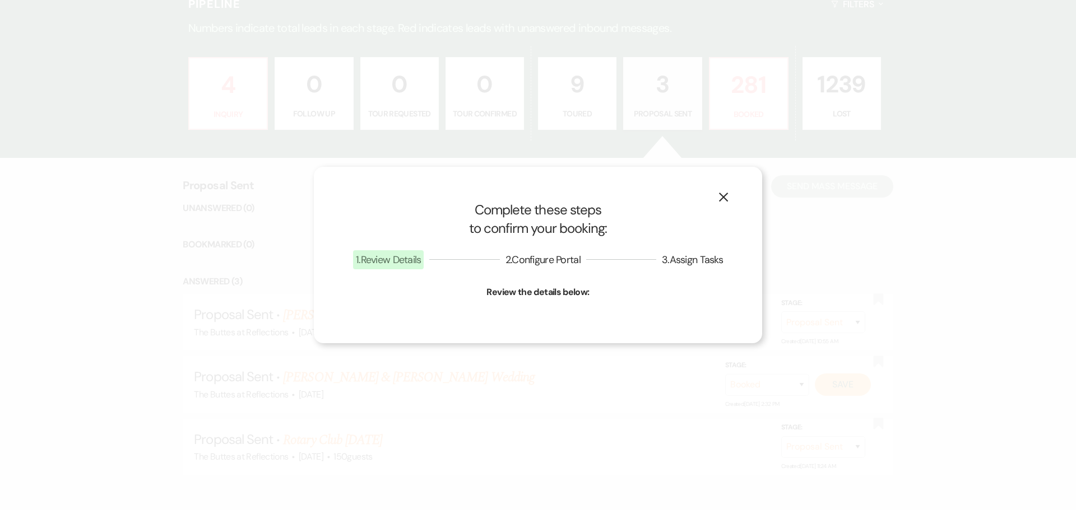
select select "1"
select select "665"
select select "false"
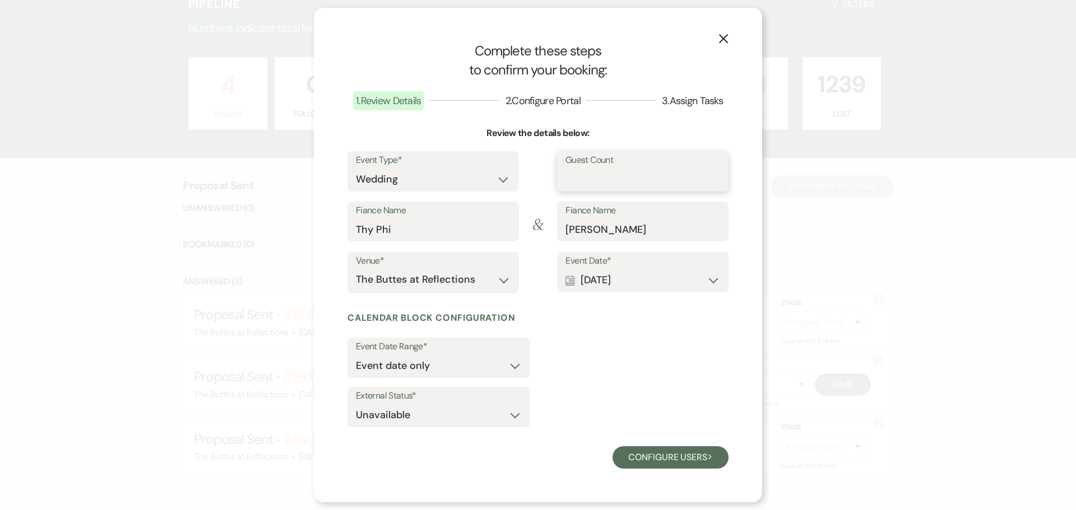
click at [621, 187] on input "Guest Count" at bounding box center [642, 180] width 155 height 22
type input "75"
click at [509, 368] on select "Event date only Event date and" at bounding box center [439, 366] width 166 height 22
click at [723, 37] on icon "X" at bounding box center [723, 39] width 10 height 10
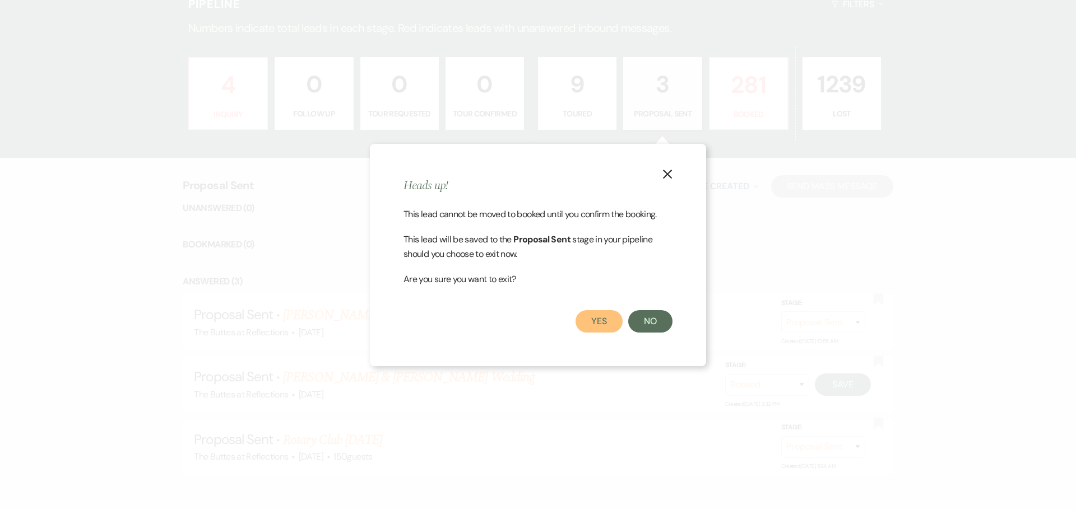
click at [605, 318] on button "Yes" at bounding box center [598, 321] width 47 height 22
select select "6"
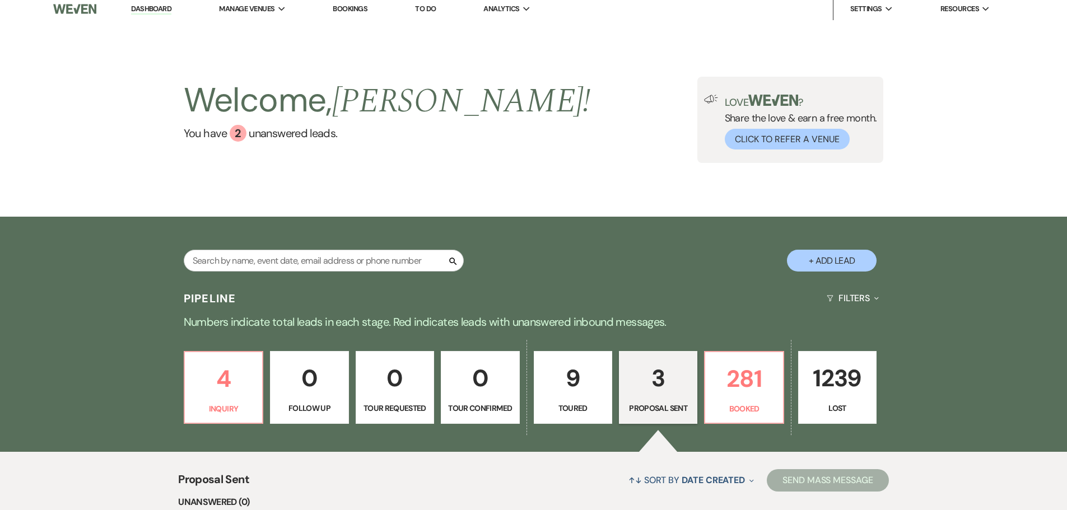
scroll to position [0, 0]
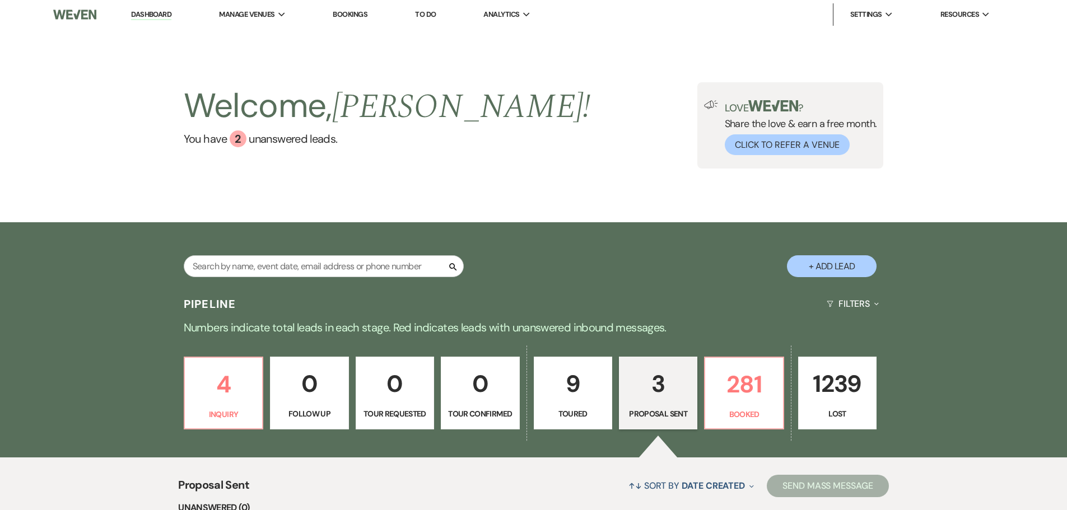
click at [152, 12] on link "Dashboard" at bounding box center [151, 15] width 40 height 11
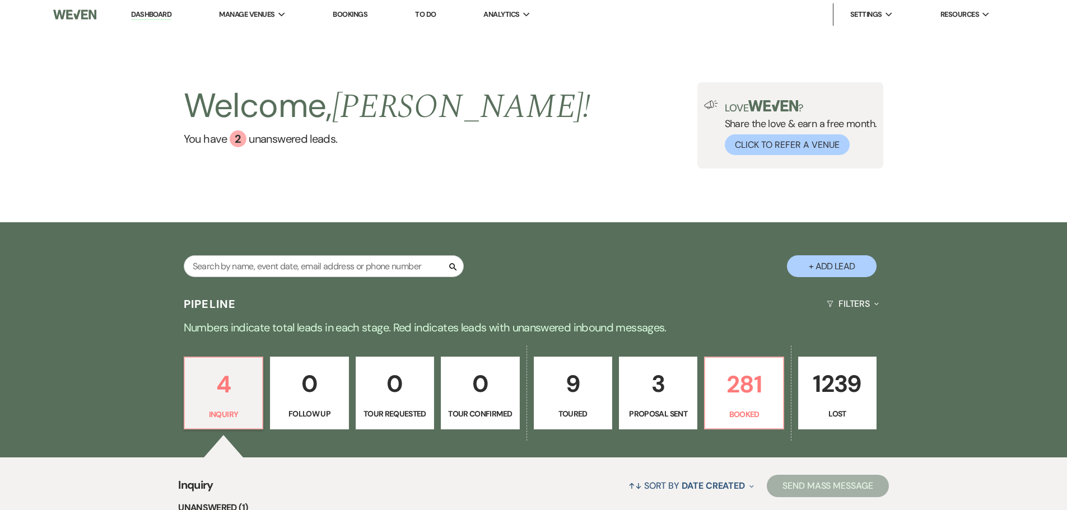
click at [364, 13] on link "Bookings" at bounding box center [350, 15] width 35 height 10
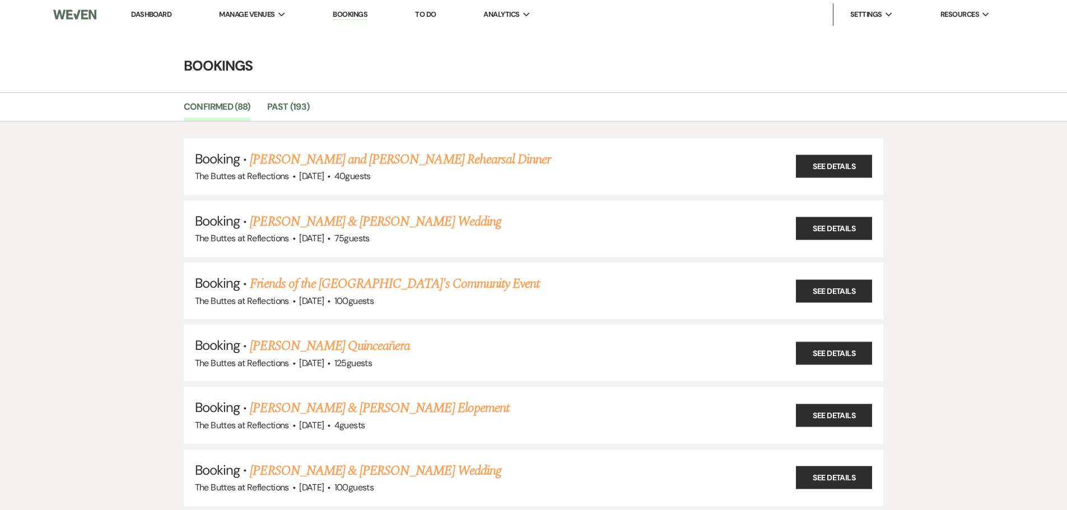
click at [161, 12] on link "Dashboard" at bounding box center [151, 15] width 40 height 10
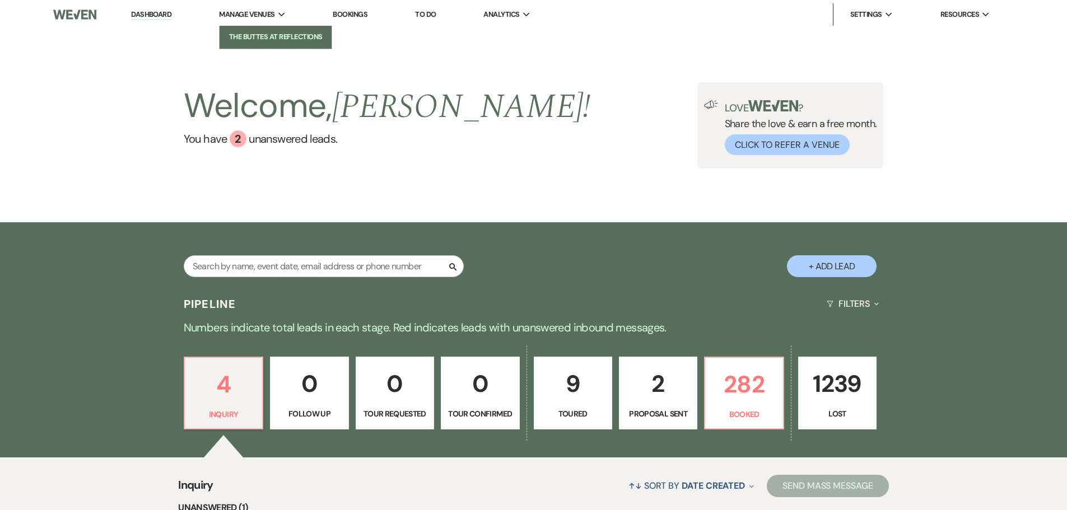
click at [266, 31] on link "The Buttes at Reflections" at bounding box center [276, 37] width 112 height 22
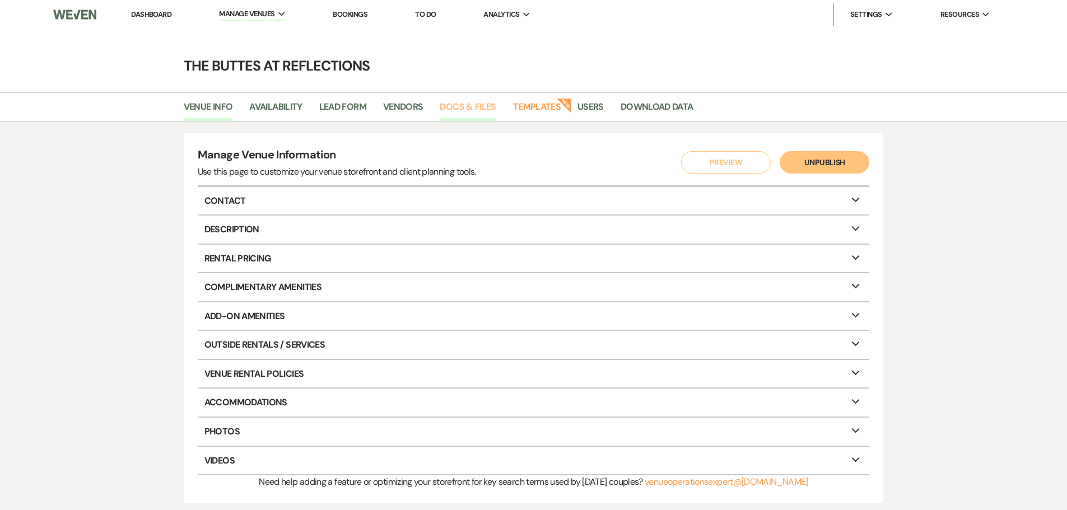
click at [456, 103] on link "Docs & Files" at bounding box center [468, 110] width 56 height 21
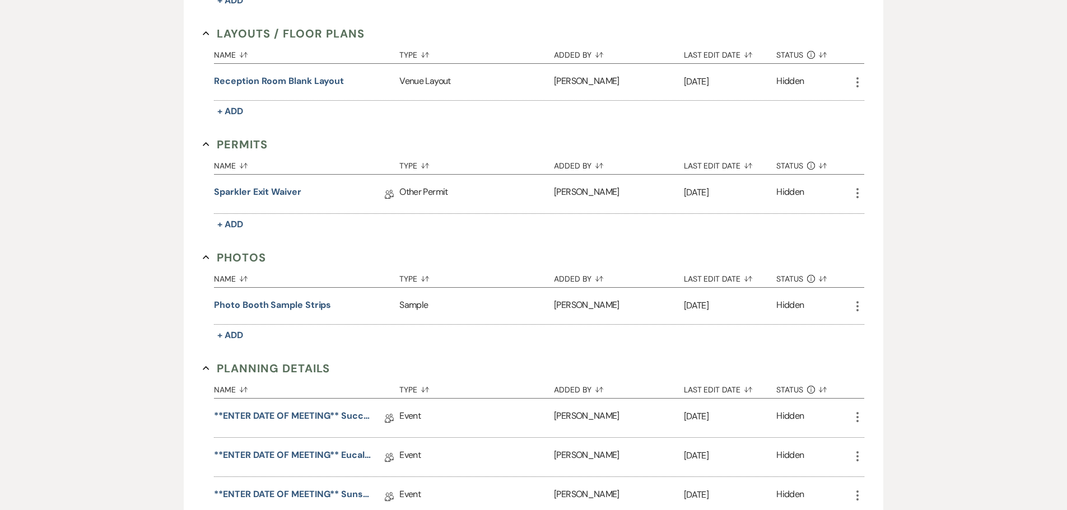
scroll to position [737, 0]
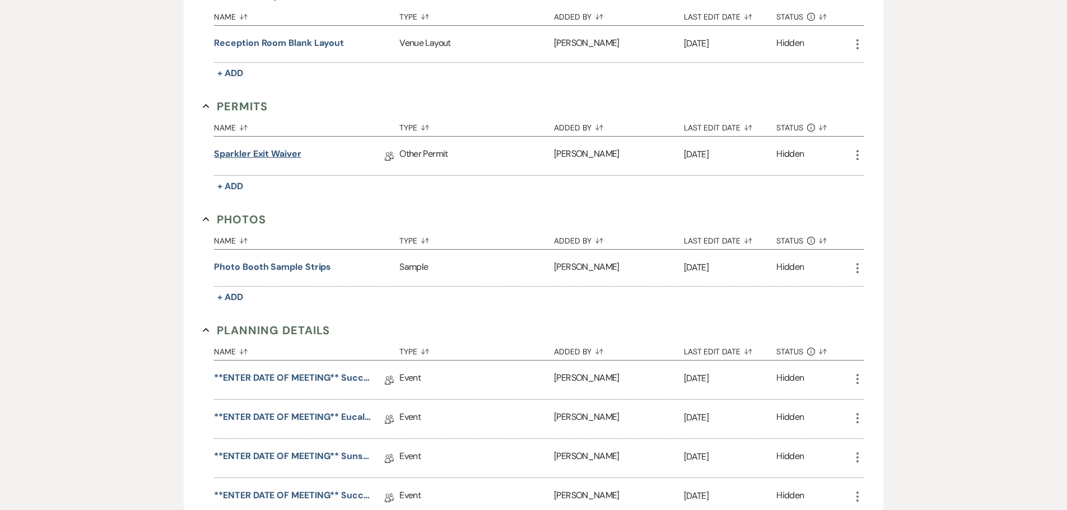
click at [242, 154] on link "Sparkler Exit Waiver" at bounding box center [257, 155] width 87 height 17
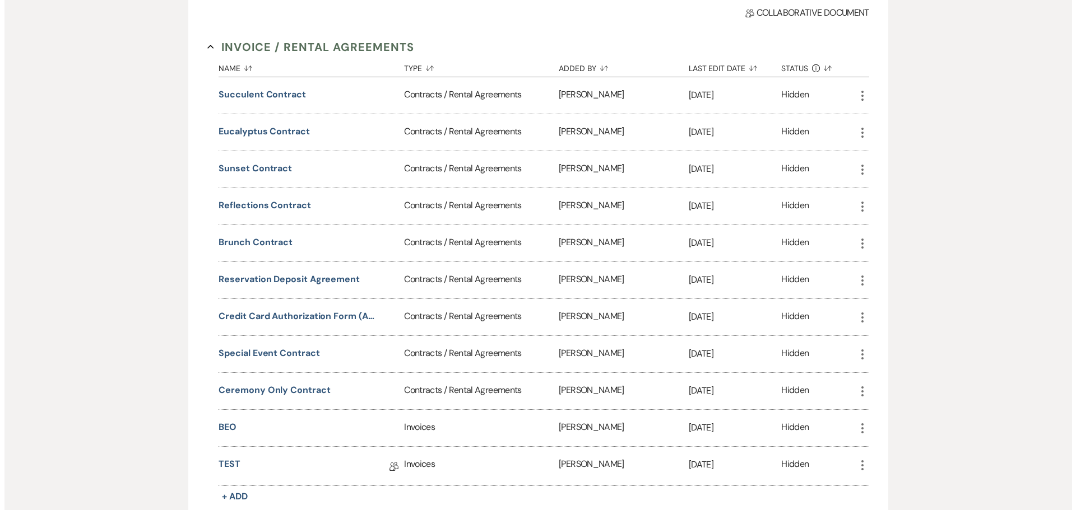
scroll to position [168, 0]
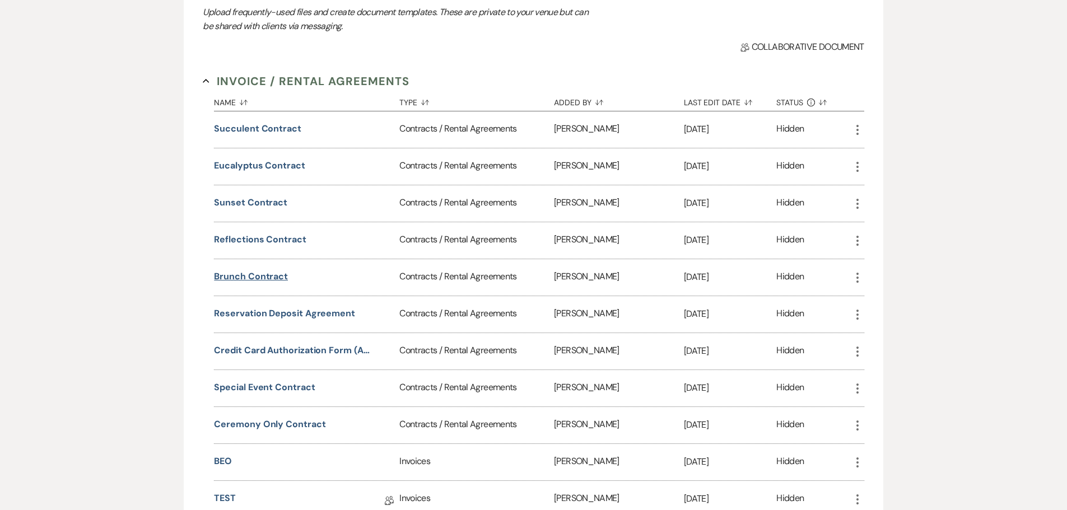
click at [259, 275] on button "Brunch Contract" at bounding box center [251, 276] width 74 height 13
click at [243, 275] on button "Brunch Contract" at bounding box center [251, 276] width 74 height 13
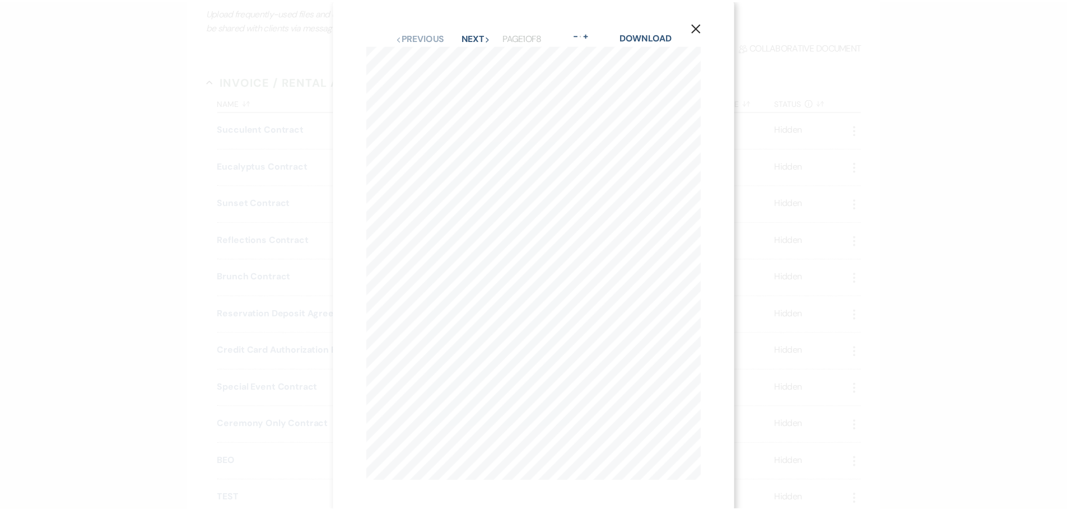
scroll to position [0, 0]
click at [702, 29] on icon "X" at bounding box center [702, 30] width 10 height 10
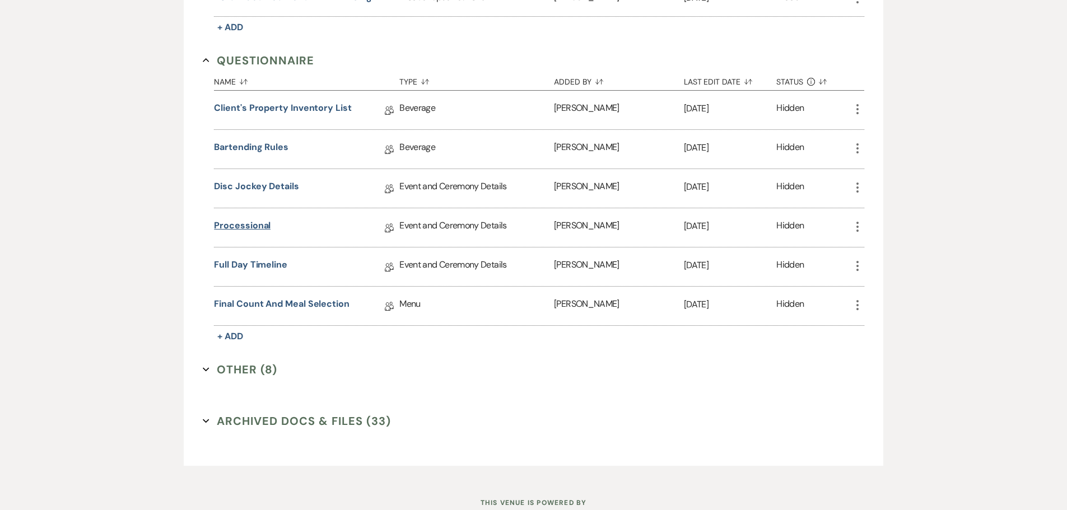
scroll to position [1737, 0]
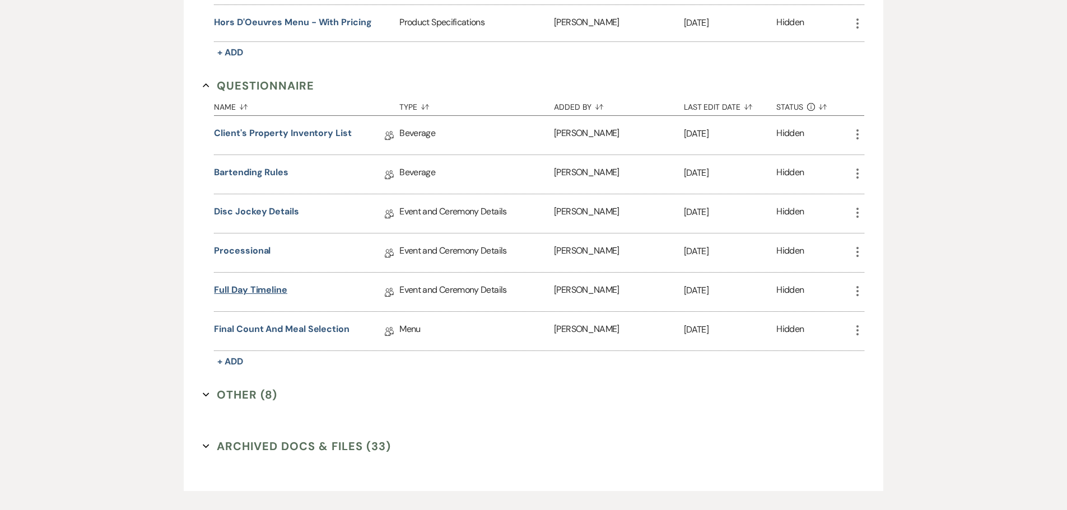
click at [256, 293] on link "Full Day Timeline" at bounding box center [250, 292] width 73 height 17
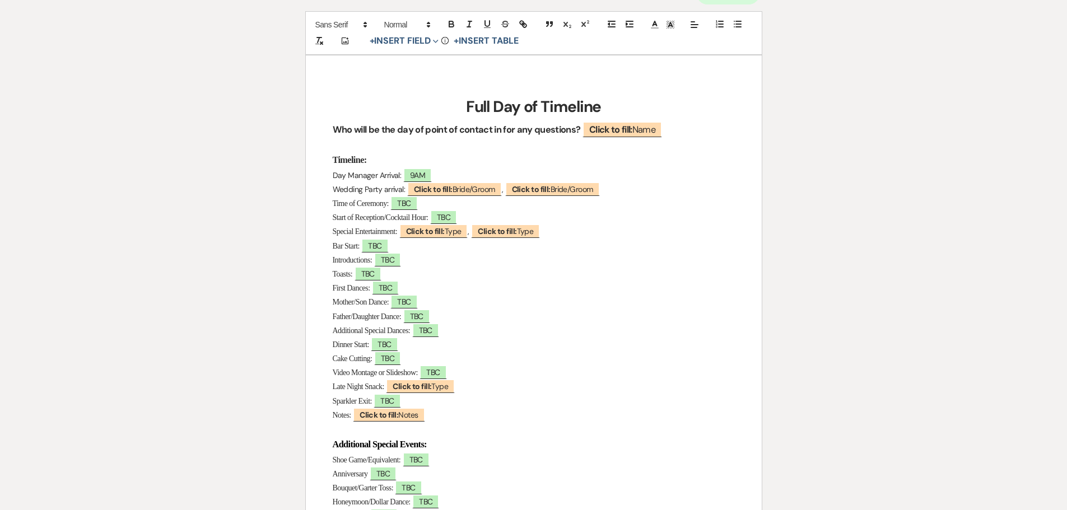
scroll to position [92, 0]
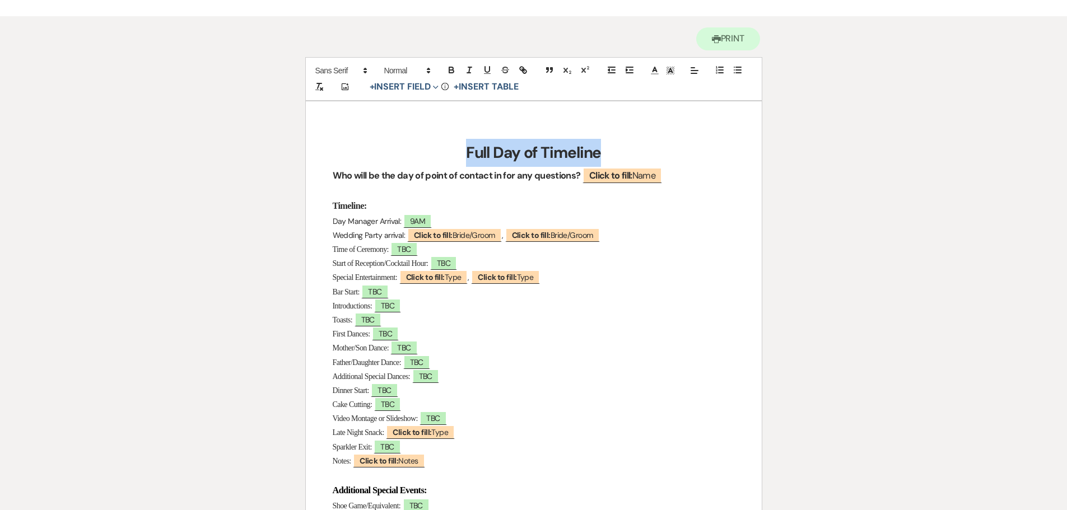
drag, startPoint x: 459, startPoint y: 152, endPoint x: 617, endPoint y: 146, distance: 158.1
click at [617, 146] on h1 "Full Day of Timeline" at bounding box center [534, 153] width 402 height 28
copy strong "Full Day of Timeline"
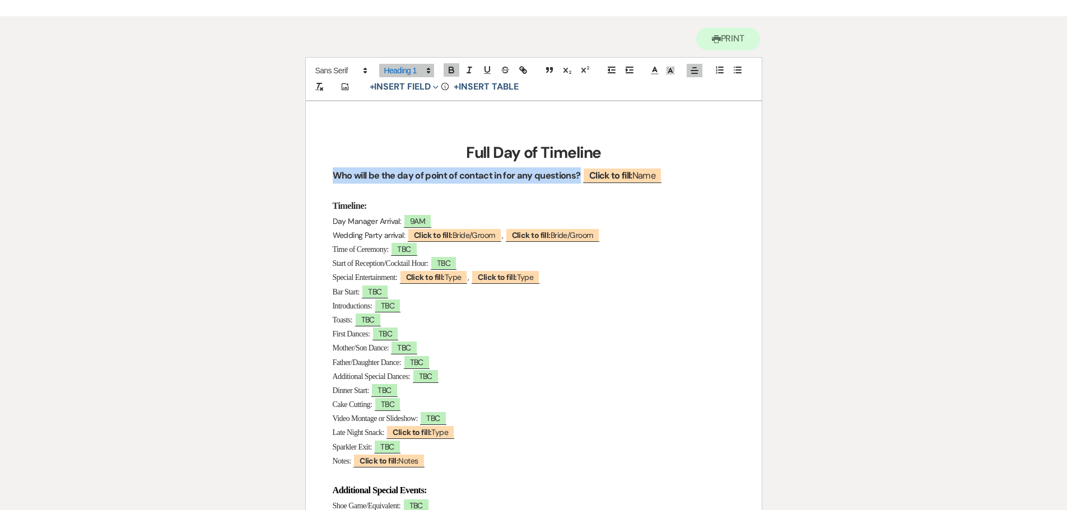
drag, startPoint x: 330, startPoint y: 178, endPoint x: 579, endPoint y: 173, distance: 249.4
click at [579, 173] on div "Full Day of Timeline Who will be the day of point of contact in for any questio…" at bounding box center [534, 448] width 456 height 695
copy strong "Who will be the day of point of contact in for any questions?"
drag, startPoint x: 331, startPoint y: 205, endPoint x: 374, endPoint y: 206, distance: 43.1
click at [374, 206] on div "Full Day of Timeline Who will be the day of point of contact in for any questio…" at bounding box center [534, 448] width 456 height 695
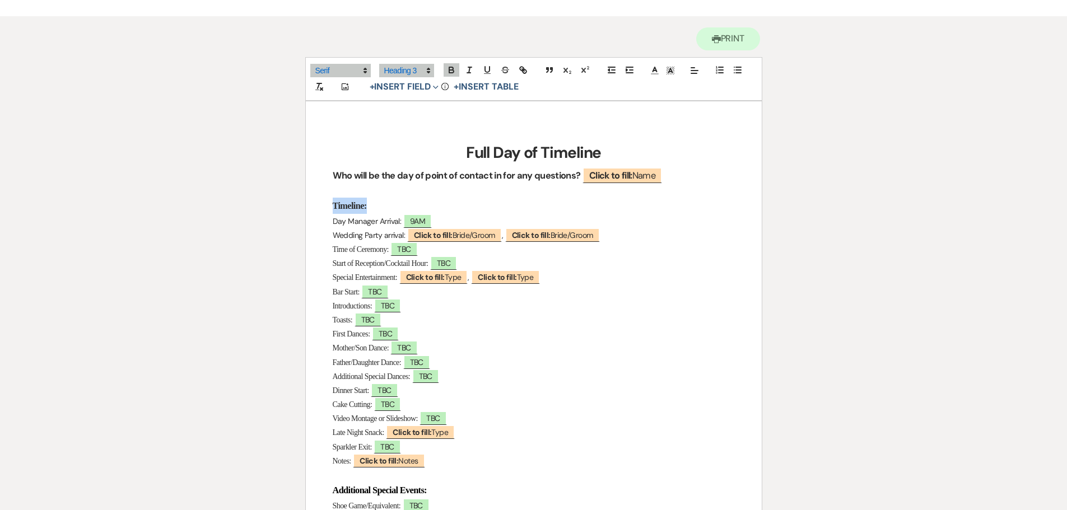
copy strong "Timeline:"
drag, startPoint x: 330, startPoint y: 224, endPoint x: 402, endPoint y: 227, distance: 71.8
click at [402, 227] on div "Full Day of Timeline Who will be the day of point of contact in for any questio…" at bounding box center [534, 448] width 456 height 695
copy p "Day Manager Arrival:"
drag, startPoint x: 329, startPoint y: 236, endPoint x: 407, endPoint y: 239, distance: 77.4
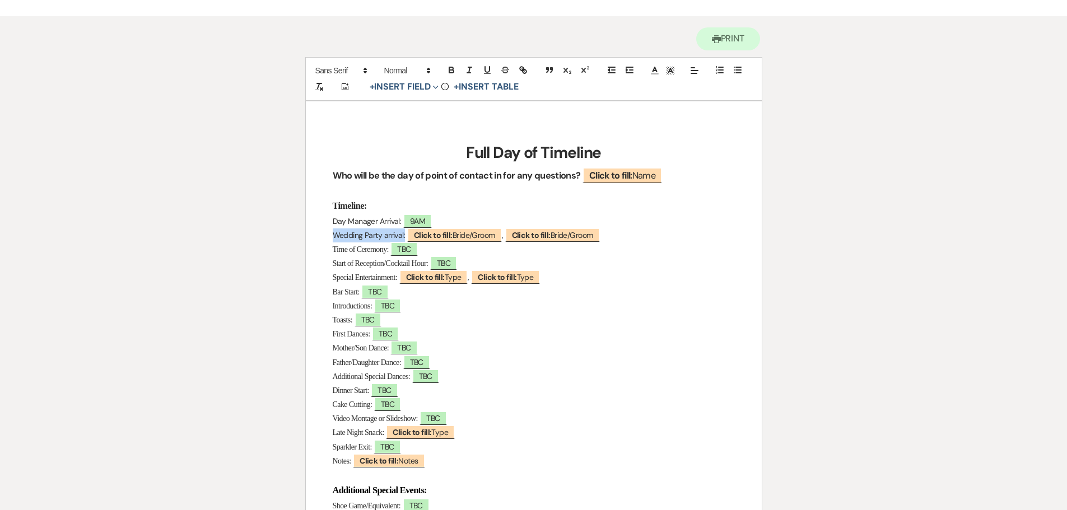
click at [407, 239] on div "Full Day of Timeline Who will be the day of point of contact in for any questio…" at bounding box center [534, 448] width 456 height 695
copy p "Wedding Party arrival: ﻿ Click to fill: Bride/Groom ﻿"
drag, startPoint x: 331, startPoint y: 250, endPoint x: 394, endPoint y: 251, distance: 62.8
click at [394, 251] on div "Full Day of Timeline Who will be the day of point of contact in for any questio…" at bounding box center [534, 448] width 456 height 695
copy span "Time of Ceremony:"
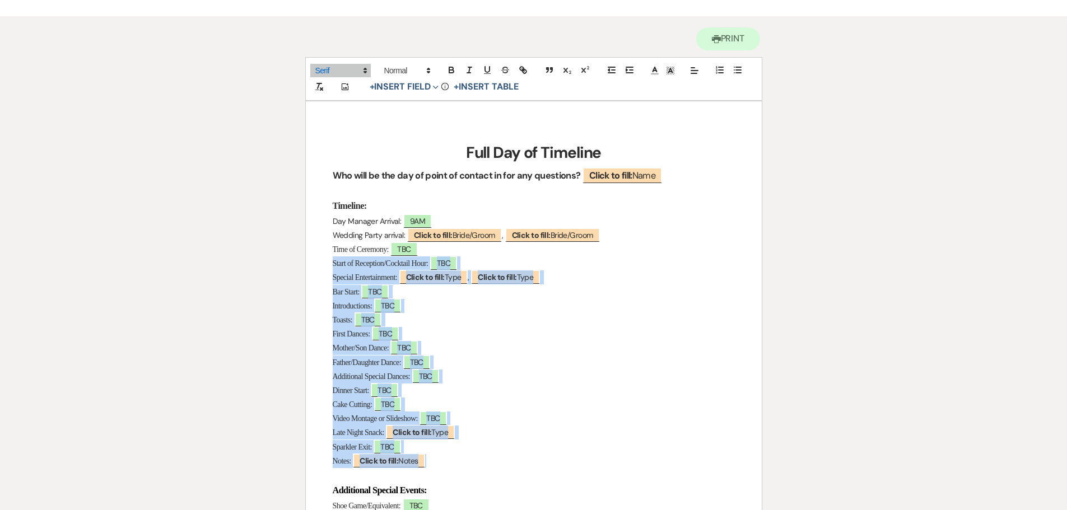
drag, startPoint x: 323, startPoint y: 264, endPoint x: 451, endPoint y: 462, distance: 235.6
click at [453, 462] on div "Full Day of Timeline Who will be the day of point of contact in for any questio…" at bounding box center [534, 448] width 456 height 695
copy div "Start of Reception/Cocktail Hour: ﻿ TBC ﻿ Special Entertainment: ﻿ Click to fil…"
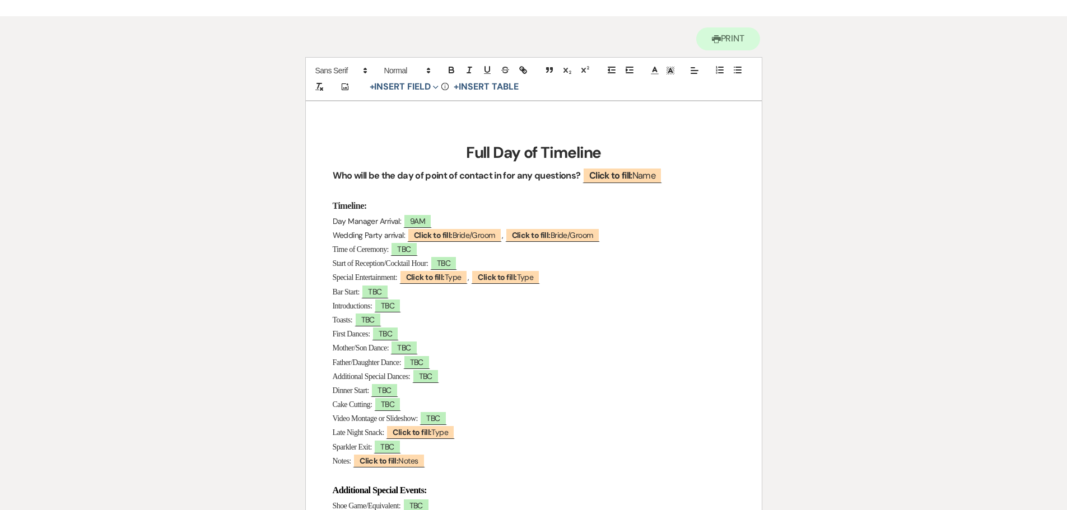
click at [614, 201] on h3 "Timeline:" at bounding box center [534, 206] width 402 height 16
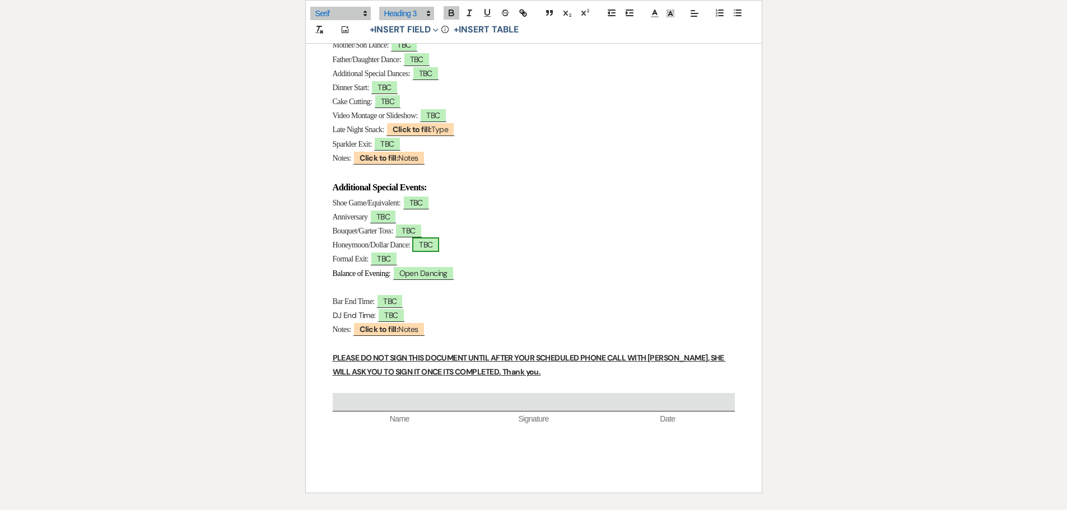
scroll to position [373, 0]
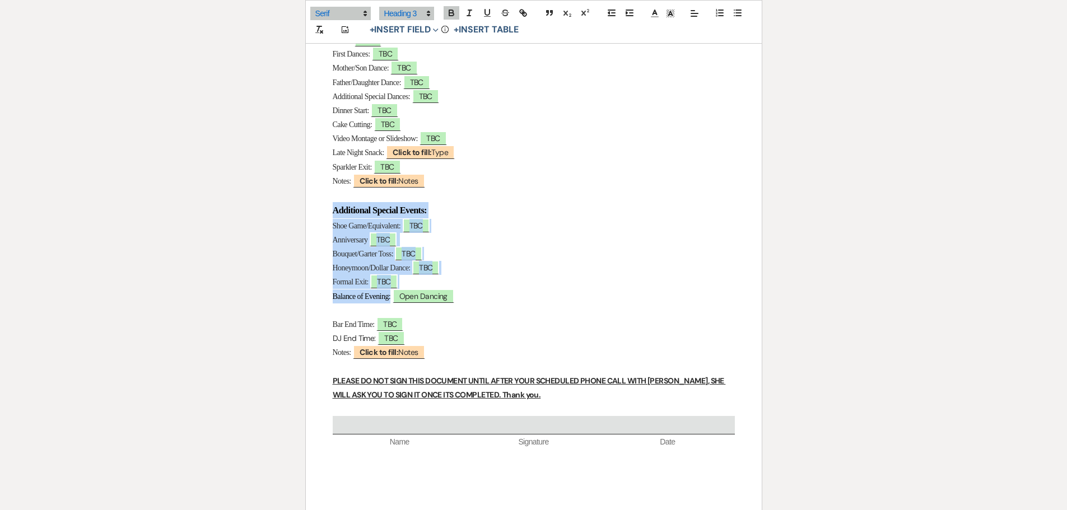
drag, startPoint x: 324, startPoint y: 208, endPoint x: 469, endPoint y: 301, distance: 172.4
click at [469, 301] on div "Full Day of Timeline Who will be the day of point of contact in for any questio…" at bounding box center [534, 168] width 456 height 695
copy div "Additional Special Events: Shoe Game/Equivalent: ﻿ TBC ﻿ Anniversary ﻿ TBC ﻿ Bo…"
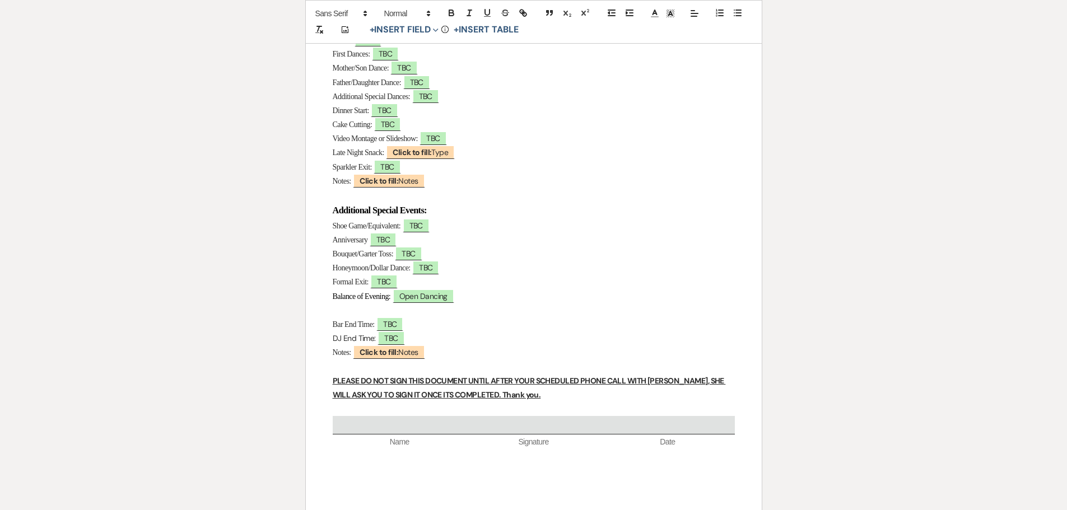
click at [463, 338] on p "DJ End Time: ﻿ TBC ﻿" at bounding box center [534, 339] width 402 height 14
drag, startPoint x: 332, startPoint y: 323, endPoint x: 443, endPoint y: 351, distance: 115.1
click at [443, 351] on div "Full Day of Timeline Who will be the day of point of contact in for any questio…" at bounding box center [534, 168] width 456 height 695
copy div "Bar End Time: ﻿ TBC ﻿ DJ End Time: ﻿ TBC ﻿ Notes:"
click at [512, 309] on p at bounding box center [534, 311] width 402 height 14
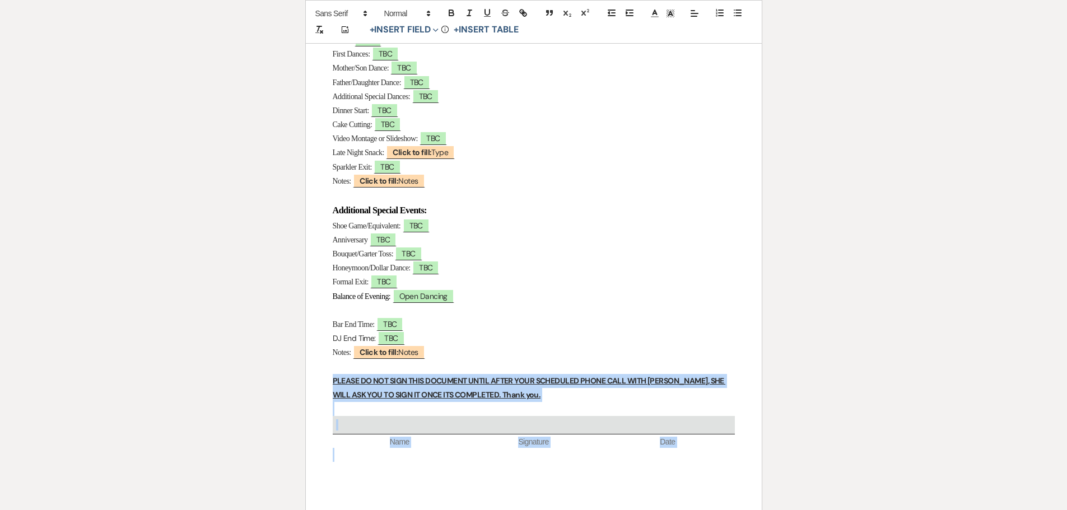
drag, startPoint x: 323, startPoint y: 383, endPoint x: 694, endPoint y: 456, distance: 377.6
click at [694, 456] on div "Full Day of Timeline Who will be the day of point of contact in for any questio…" at bounding box center [534, 168] width 456 height 695
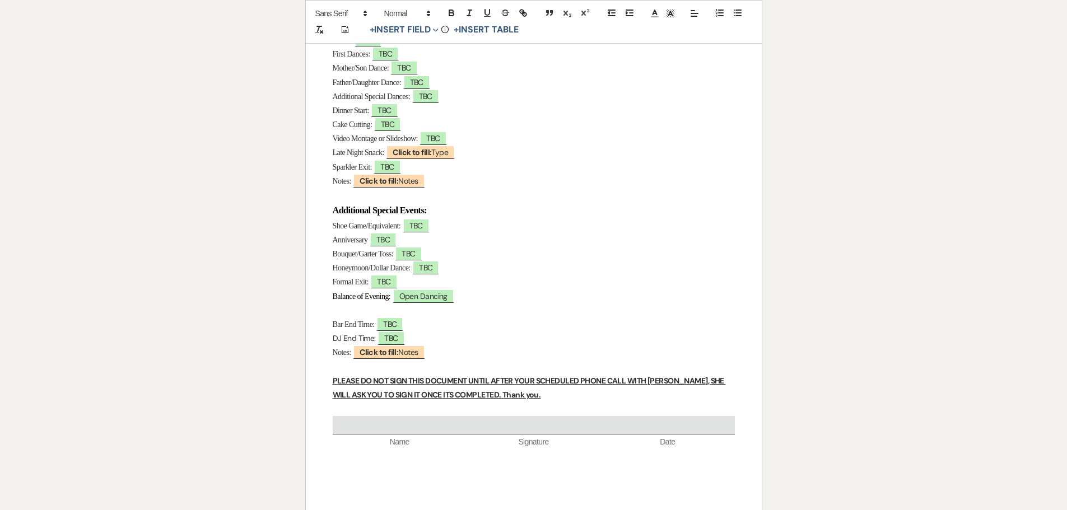
click at [612, 141] on p "Video Montage or Slideshow: ﻿ TBC ﻿" at bounding box center [534, 139] width 402 height 14
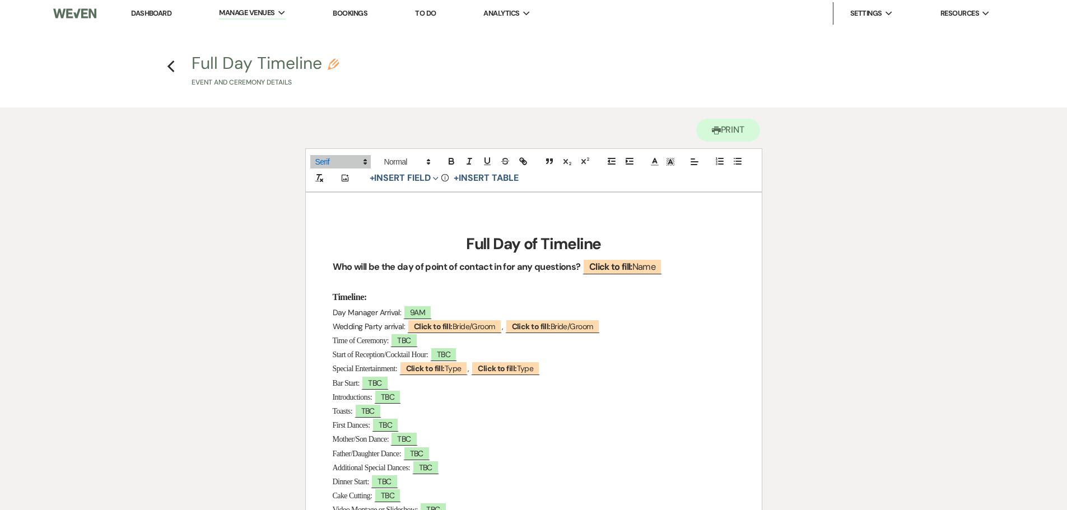
scroll to position [0, 0]
click at [173, 66] on icon "Previous" at bounding box center [171, 67] width 8 height 13
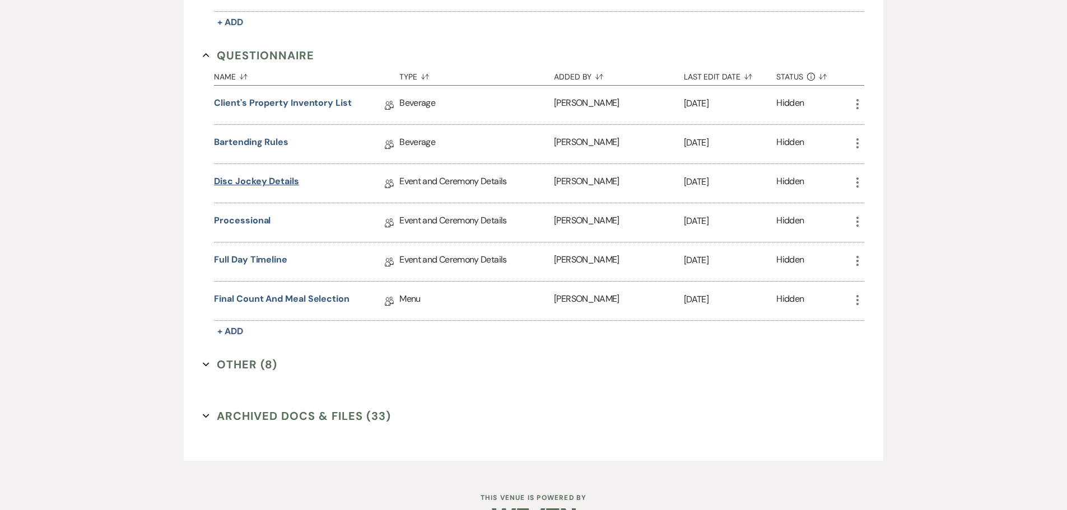
scroll to position [1793, 0]
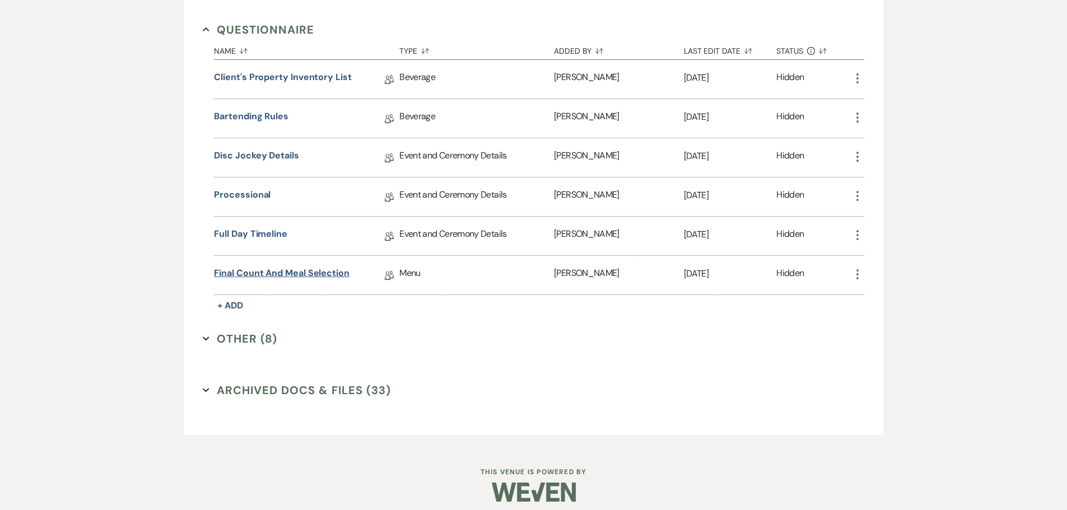
click at [293, 279] on link "Final Count and Meal Selection" at bounding box center [282, 275] width 136 height 17
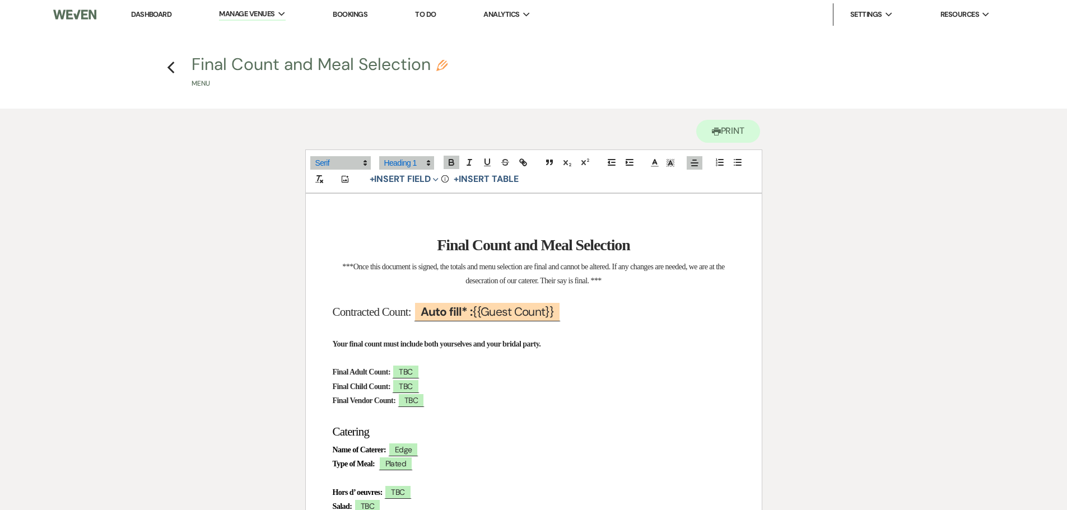
click at [483, 273] on p "***Once this document is signed, the totals and menu selection are final and ca…" at bounding box center [534, 274] width 402 height 28
click at [172, 68] on icon "Previous" at bounding box center [171, 67] width 8 height 13
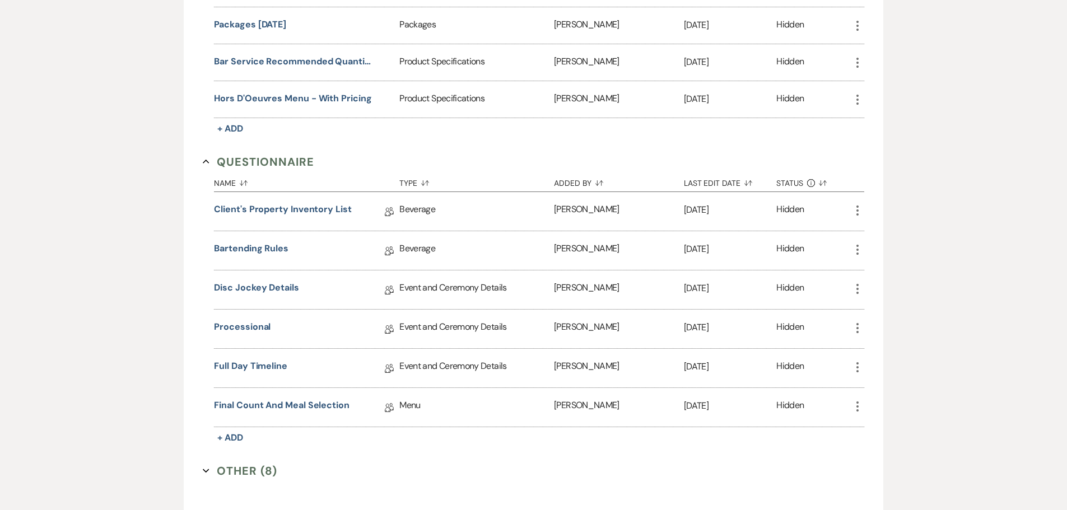
scroll to position [1681, 0]
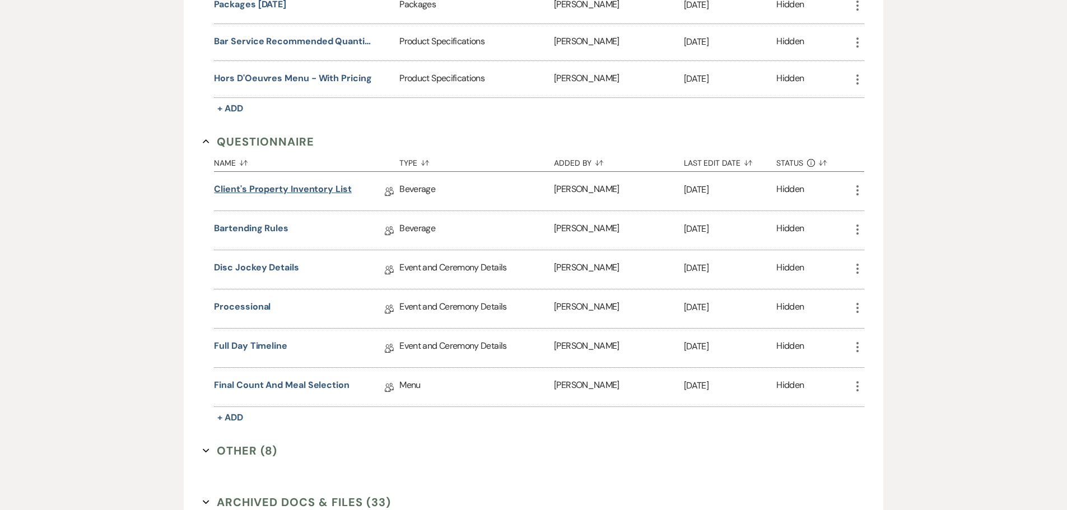
click at [317, 187] on link "Client's Property Inventory List" at bounding box center [282, 191] width 137 height 17
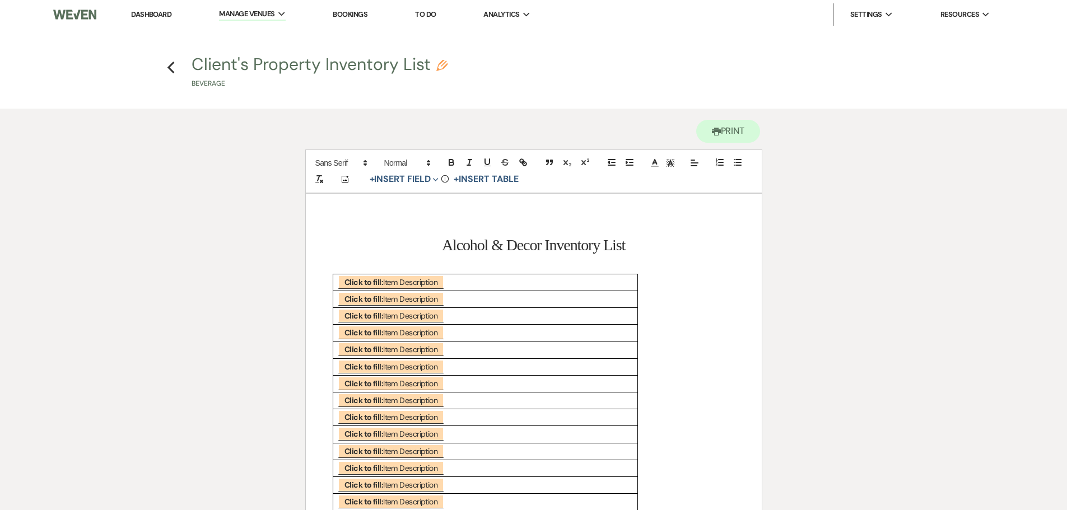
scroll to position [168, 0]
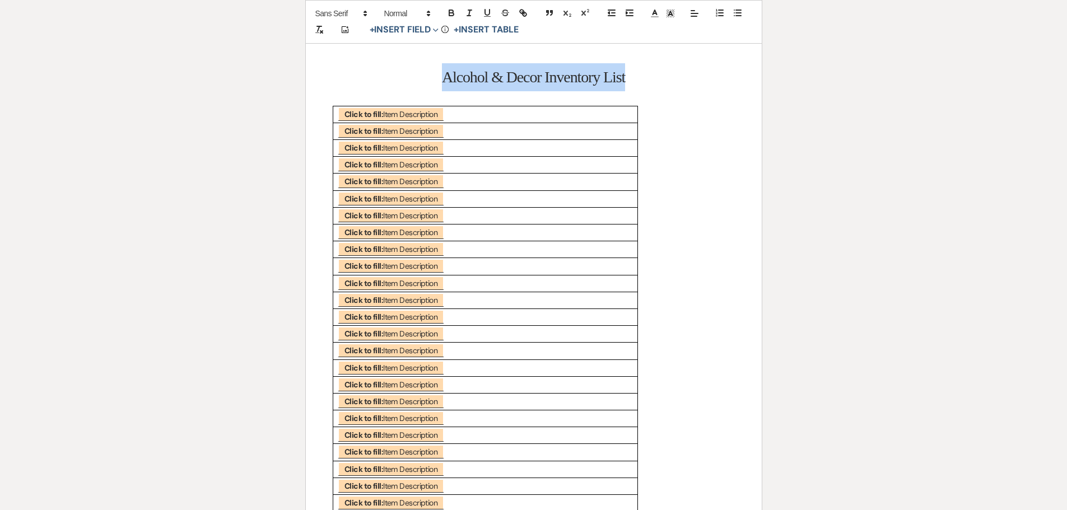
drag, startPoint x: 634, startPoint y: 72, endPoint x: 426, endPoint y: 75, distance: 207.9
click at [426, 75] on h1 "Alcohol & Decor Inventory List" at bounding box center [534, 77] width 402 height 28
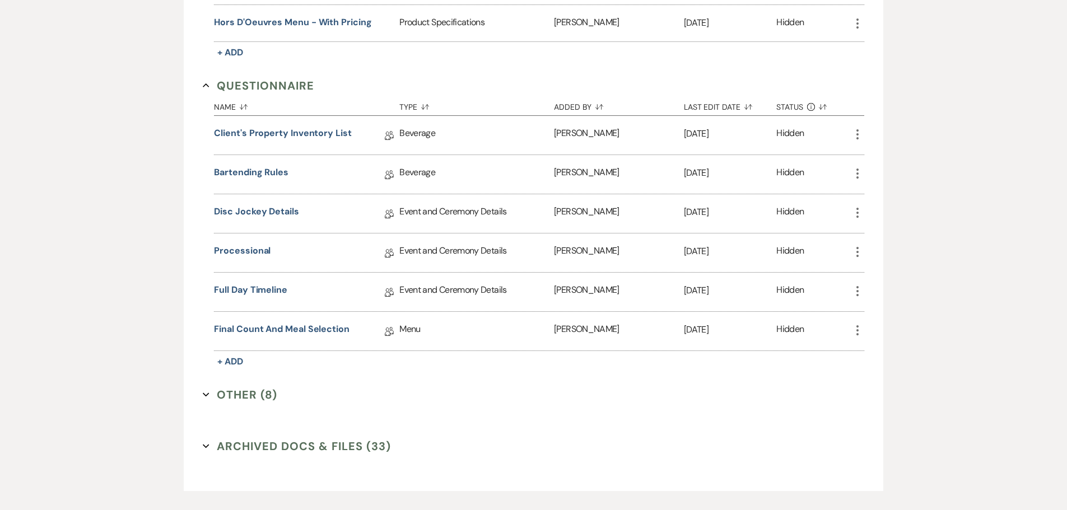
scroll to position [1793, 0]
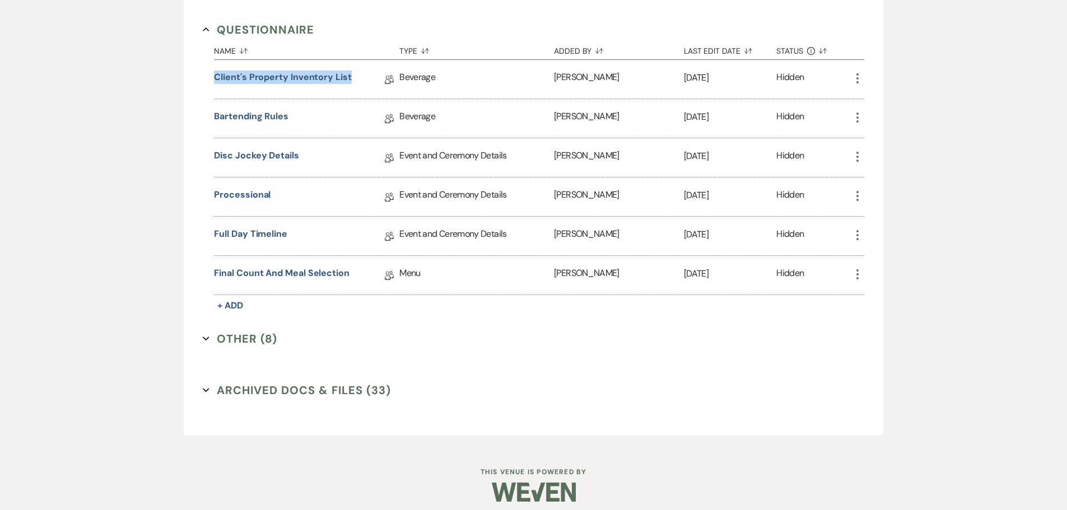
drag, startPoint x: 212, startPoint y: 74, endPoint x: 351, endPoint y: 81, distance: 138.6
click at [351, 81] on section "Questionnaire Collapse Name Sort Default Type Sort Default Added By Sort Defaul…" at bounding box center [533, 167] width 661 height 292
click at [303, 73] on link "Client's Property Inventory List" at bounding box center [282, 79] width 137 height 17
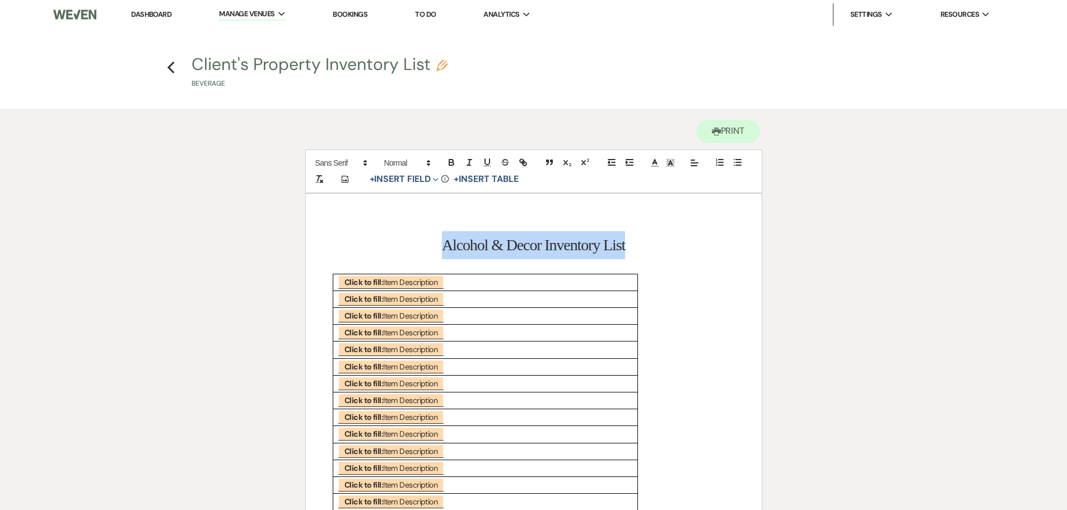
drag, startPoint x: 435, startPoint y: 247, endPoint x: 653, endPoint y: 229, distance: 219.3
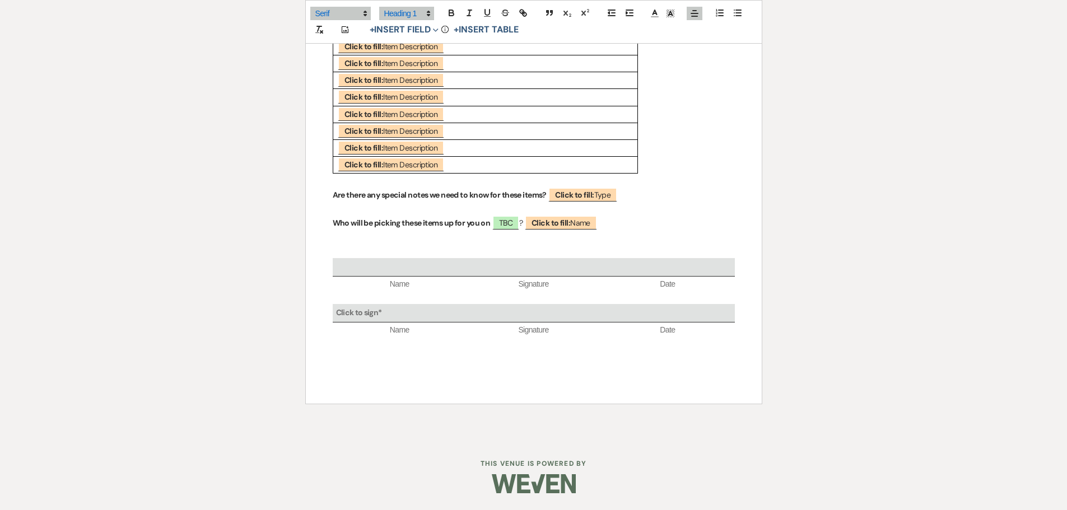
scroll to position [609, 0]
drag, startPoint x: 331, startPoint y: 195, endPoint x: 549, endPoint y: 199, distance: 218.0
drag, startPoint x: 322, startPoint y: 225, endPoint x: 492, endPoint y: 229, distance: 170.4
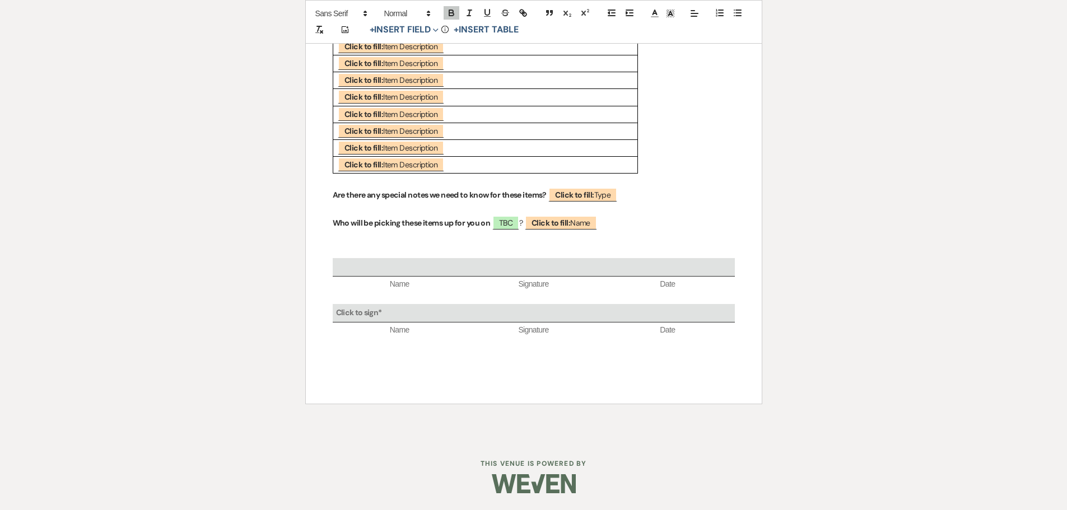
click at [709, 191] on p "Are there any special notes we need to know for these items? ﻿ Click to fill: T…" at bounding box center [534, 195] width 402 height 14
drag, startPoint x: 322, startPoint y: 268, endPoint x: 746, endPoint y: 281, distance: 424.4
click at [336, 281] on span "Name" at bounding box center [400, 284] width 134 height 11
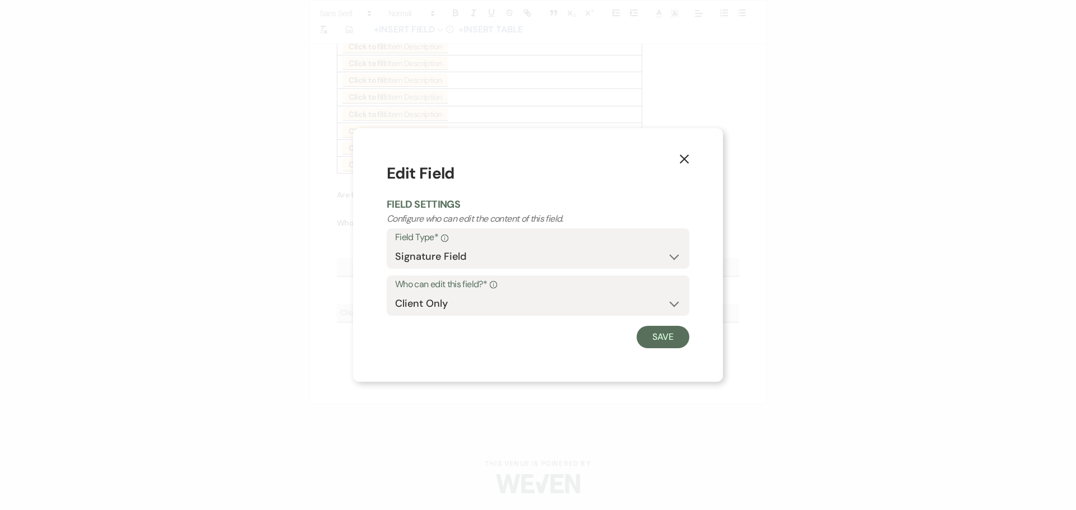
click at [686, 163] on icon "X" at bounding box center [684, 159] width 10 height 10
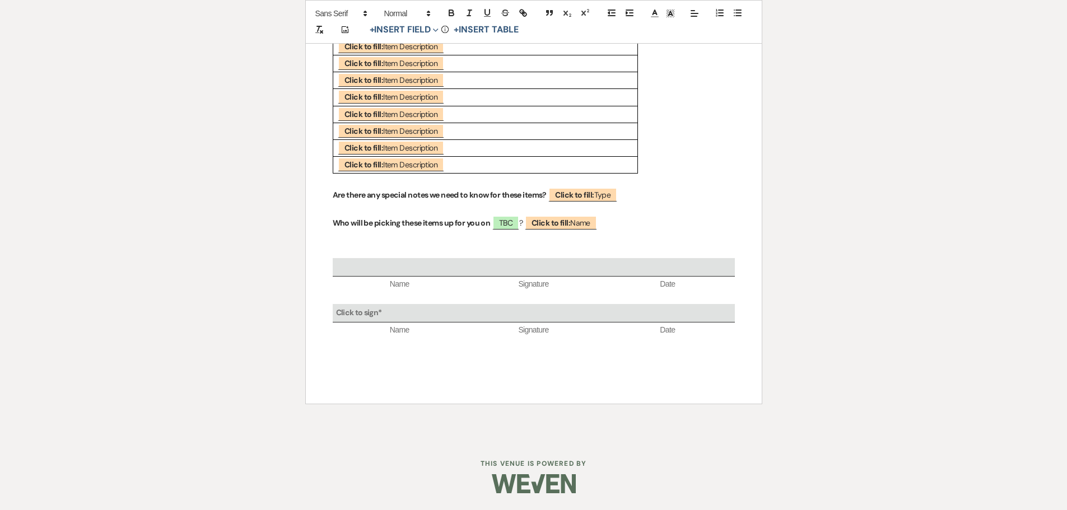
click at [690, 293] on p at bounding box center [534, 297] width 402 height 14
drag, startPoint x: 693, startPoint y: 284, endPoint x: 418, endPoint y: 291, distance: 275.2
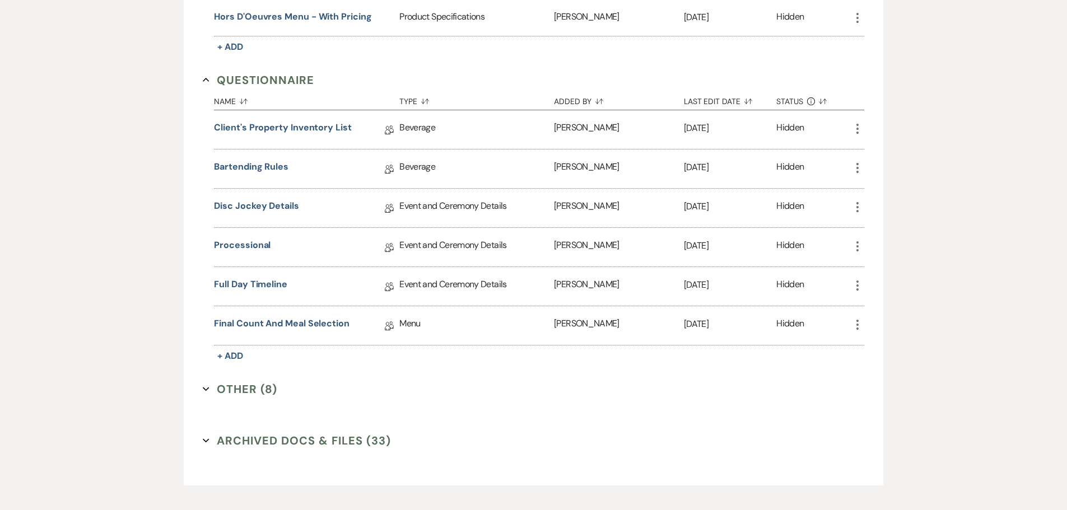
scroll to position [1793, 0]
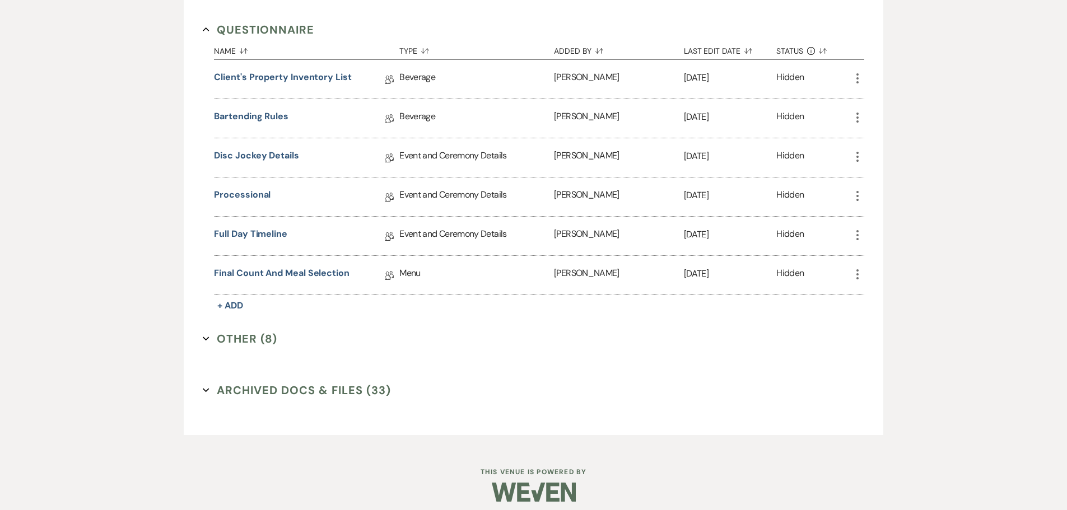
click at [267, 341] on button "Other (8) Expand" at bounding box center [240, 339] width 75 height 17
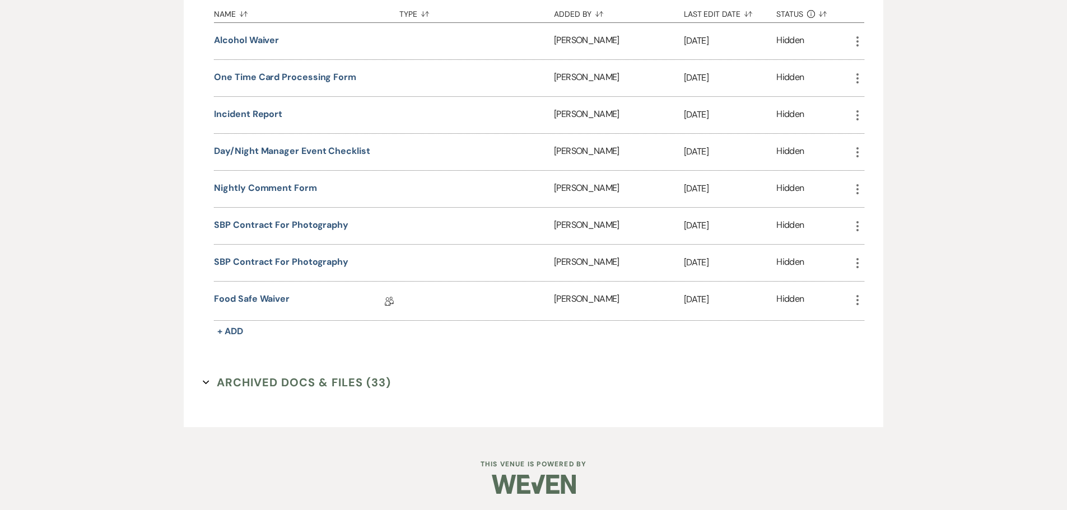
scroll to position [2140, 0]
click at [254, 296] on link "Food Safe Waiver" at bounding box center [252, 300] width 76 height 17
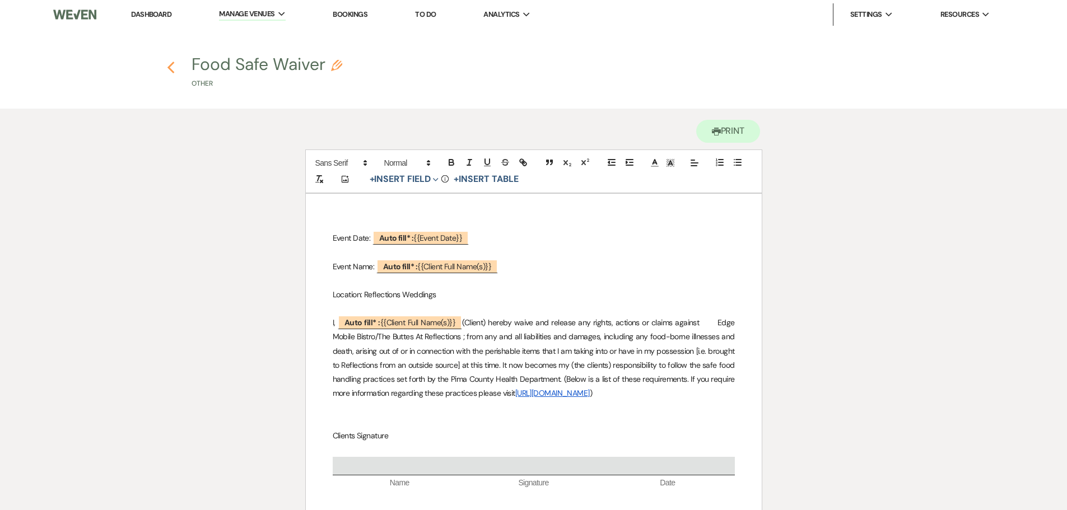
click at [169, 65] on icon "Previous" at bounding box center [171, 67] width 8 height 13
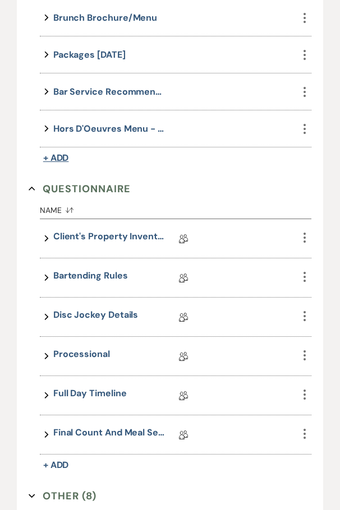
scroll to position [1557, 0]
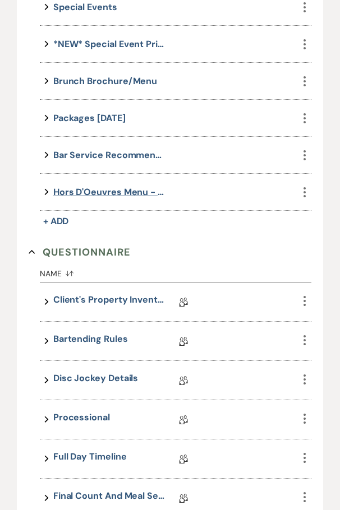
click at [96, 192] on button "Hors D'Oeuvres Menu - With Pricing" at bounding box center [109, 191] width 112 height 15
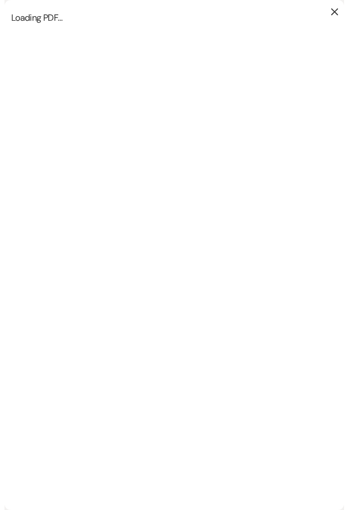
scroll to position [0, 0]
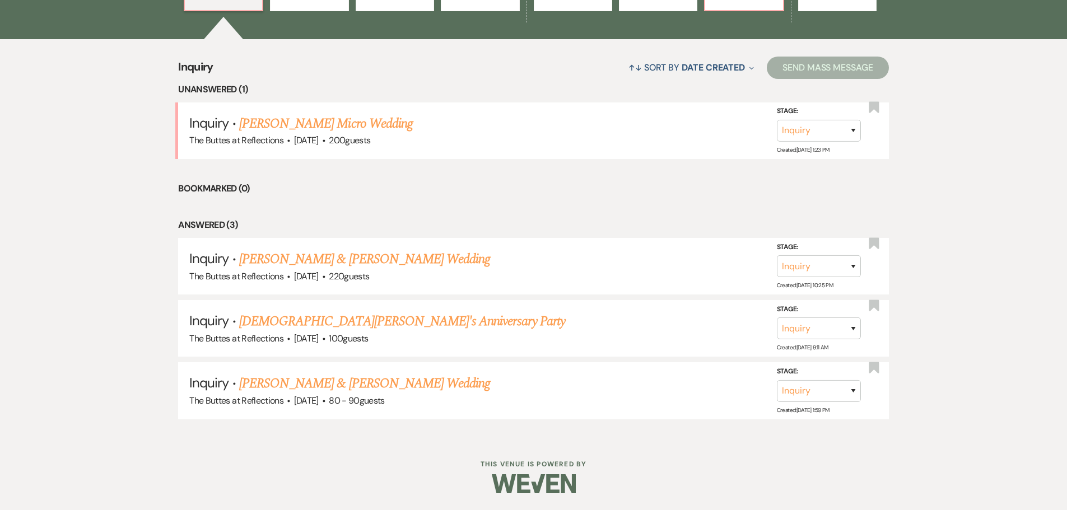
scroll to position [138, 0]
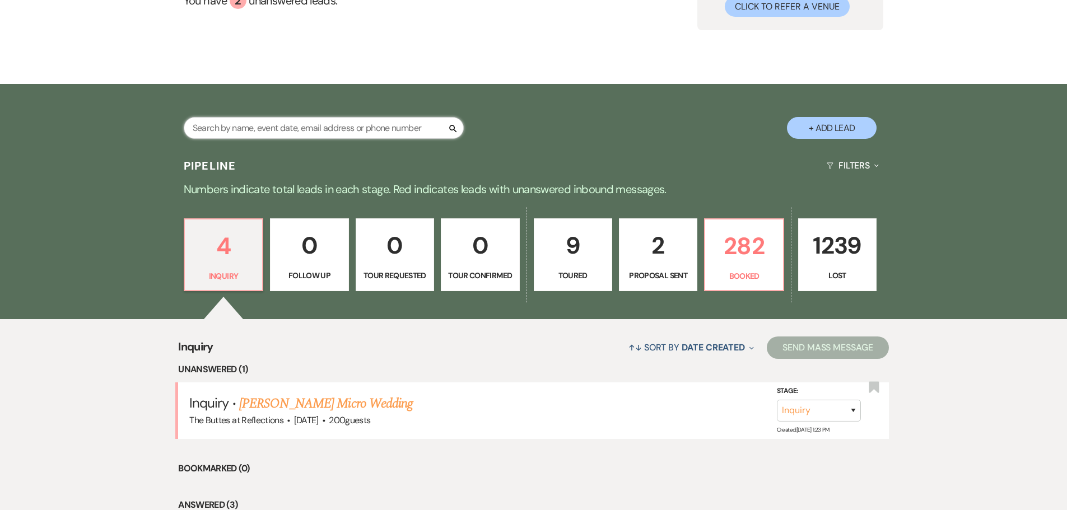
click at [347, 124] on input "text" at bounding box center [324, 128] width 280 height 22
type input "[PERSON_NAME]"
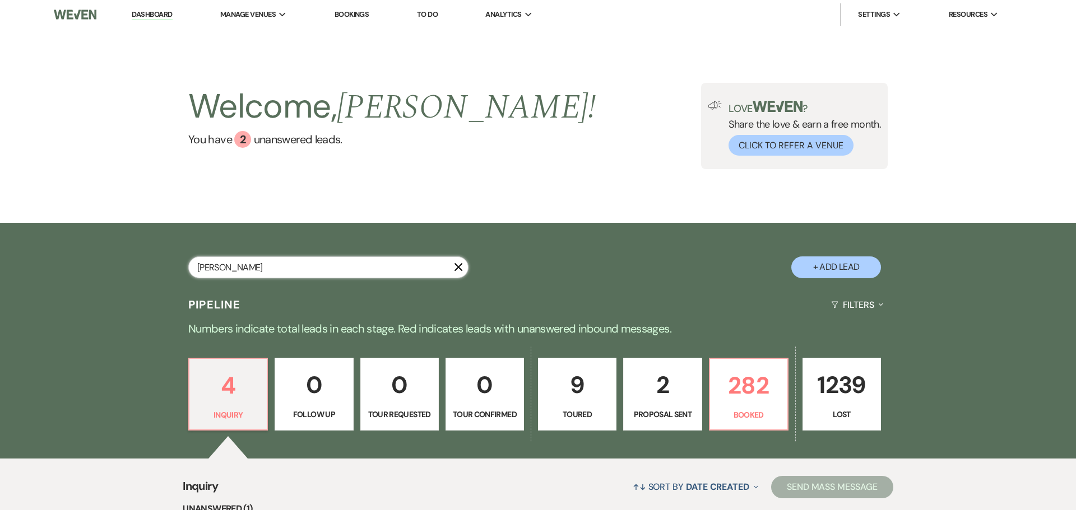
select select "8"
select select "3"
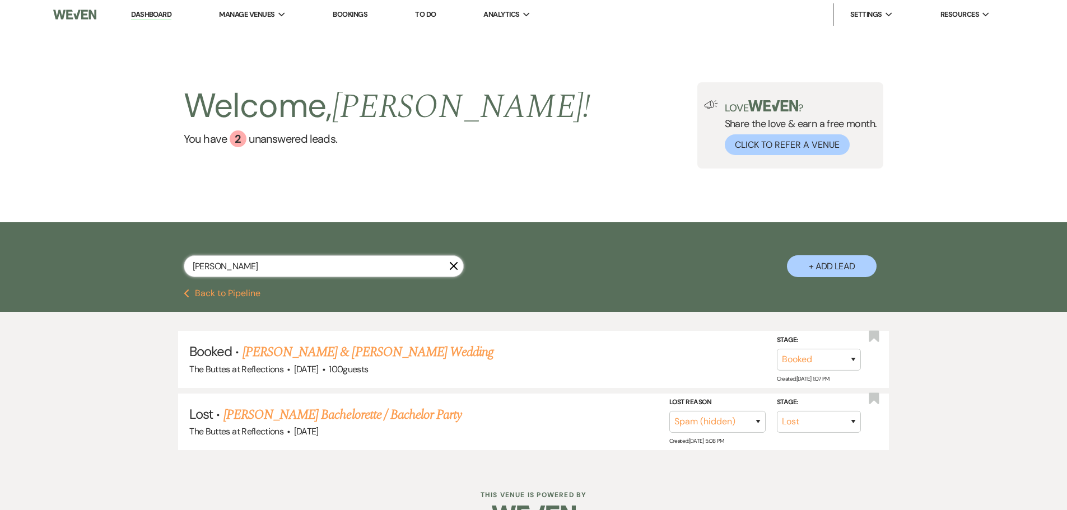
type input "[PERSON_NAME]"
click at [361, 351] on link "[PERSON_NAME] & [PERSON_NAME] Wedding" at bounding box center [368, 352] width 251 height 20
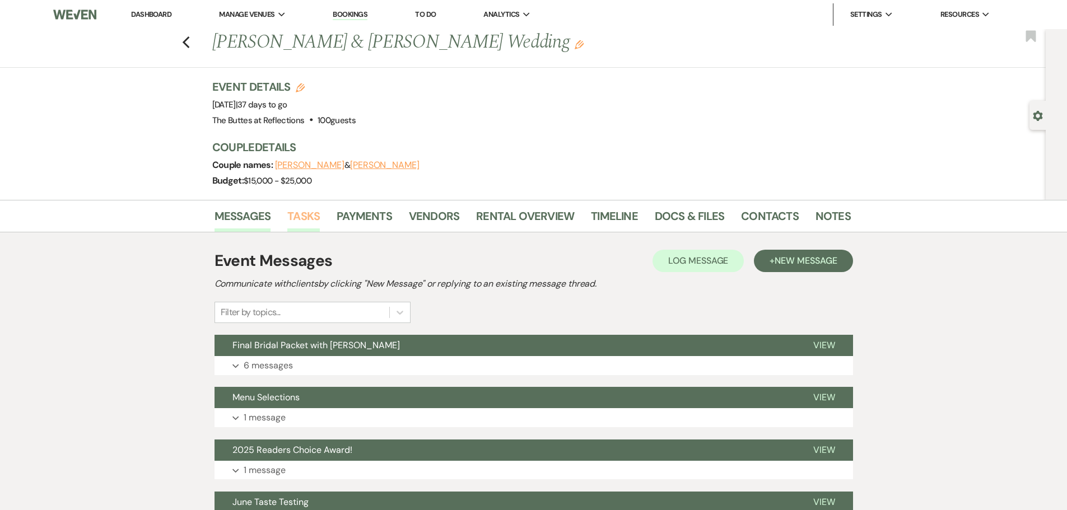
click at [310, 213] on link "Tasks" at bounding box center [303, 219] width 32 height 25
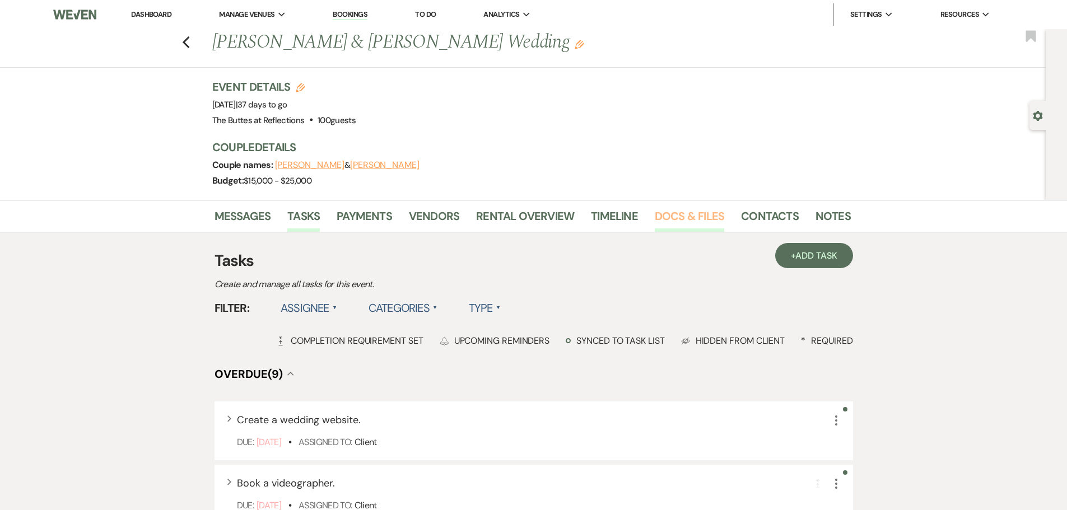
click at [663, 211] on link "Docs & Files" at bounding box center [689, 219] width 69 height 25
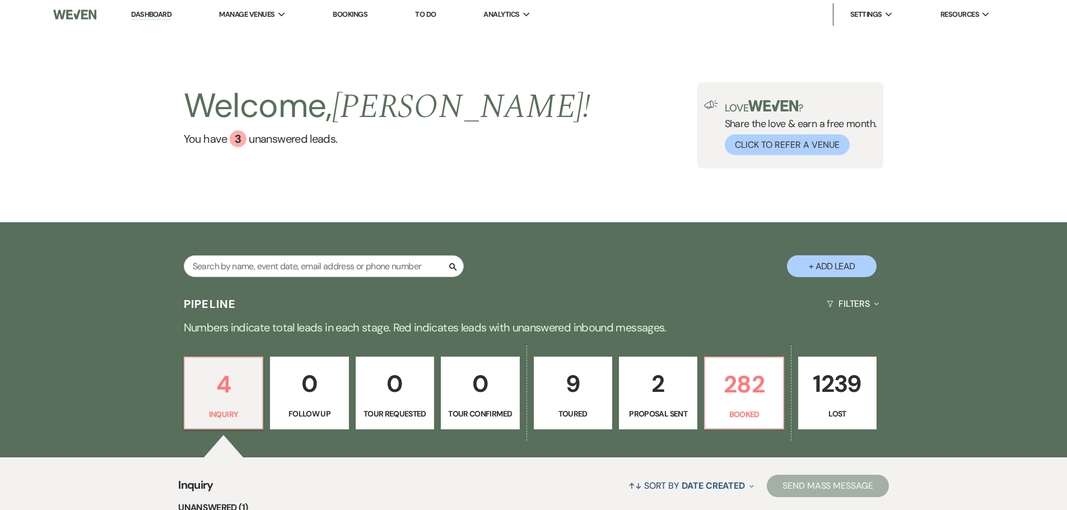
click at [428, 11] on link "To Do" at bounding box center [425, 15] width 21 height 10
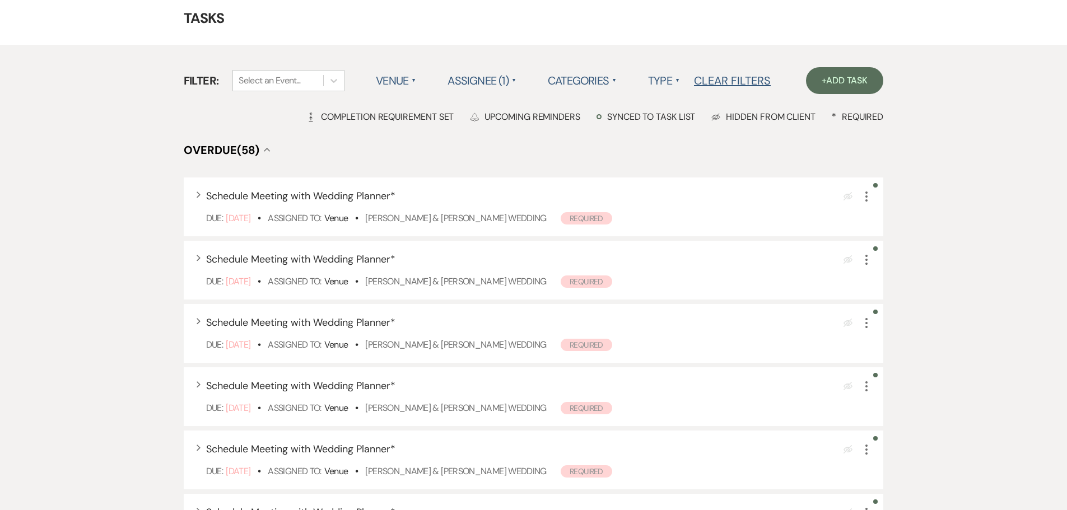
scroll to position [168, 0]
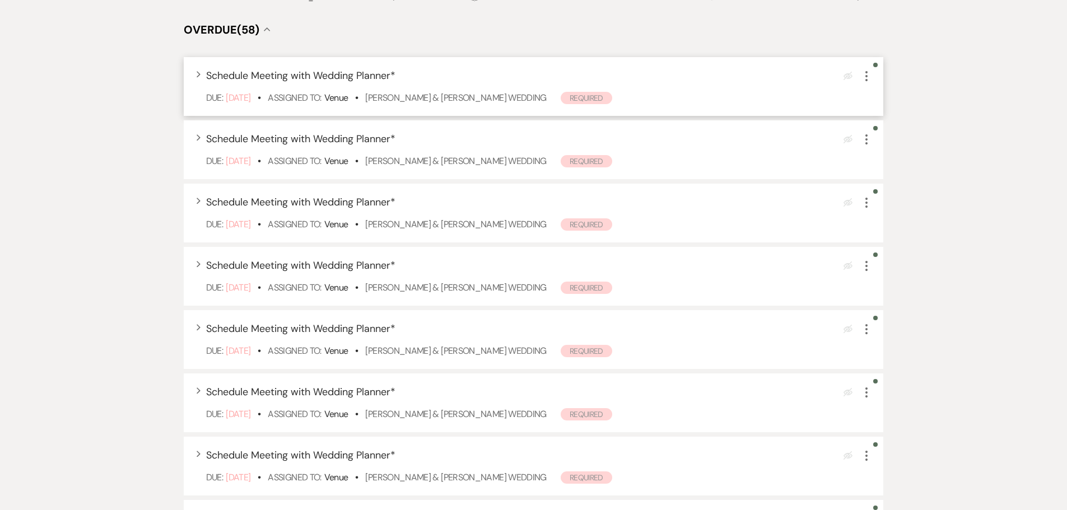
click at [288, 74] on span "Schedule Meeting with Wedding Planner *" at bounding box center [300, 75] width 189 height 13
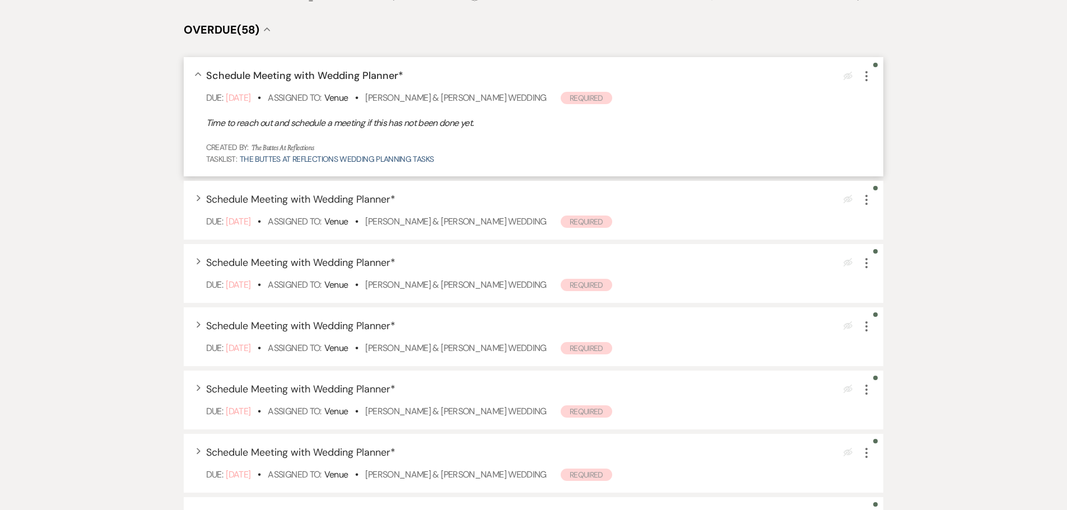
click at [295, 72] on span "Schedule Meeting with Wedding Planner *" at bounding box center [304, 75] width 197 height 13
click at [570, 145] on div "Created By: The Buttes at Reflections" at bounding box center [539, 148] width 667 height 12
click at [298, 73] on span "Schedule Meeting with Wedding Planner *" at bounding box center [304, 75] width 197 height 13
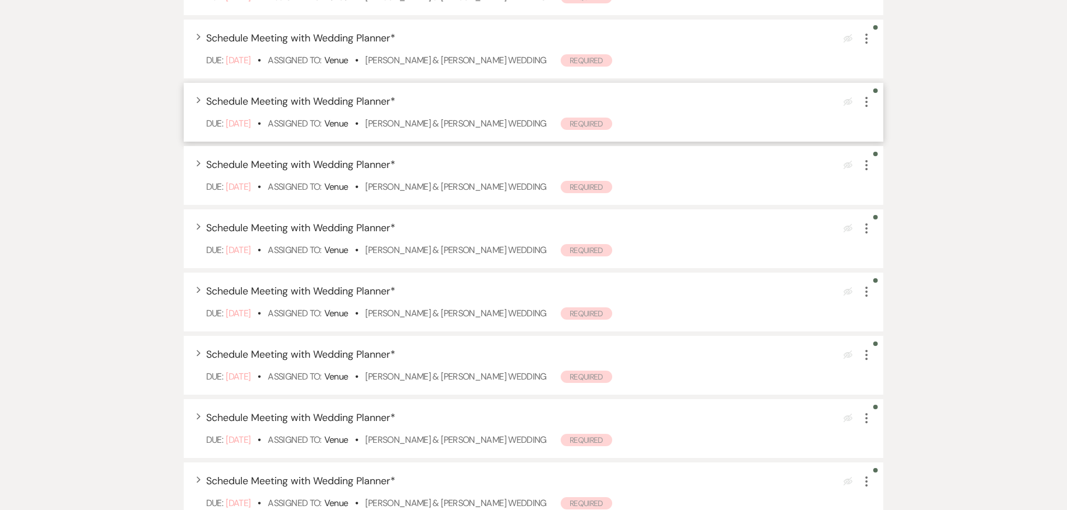
scroll to position [280, 0]
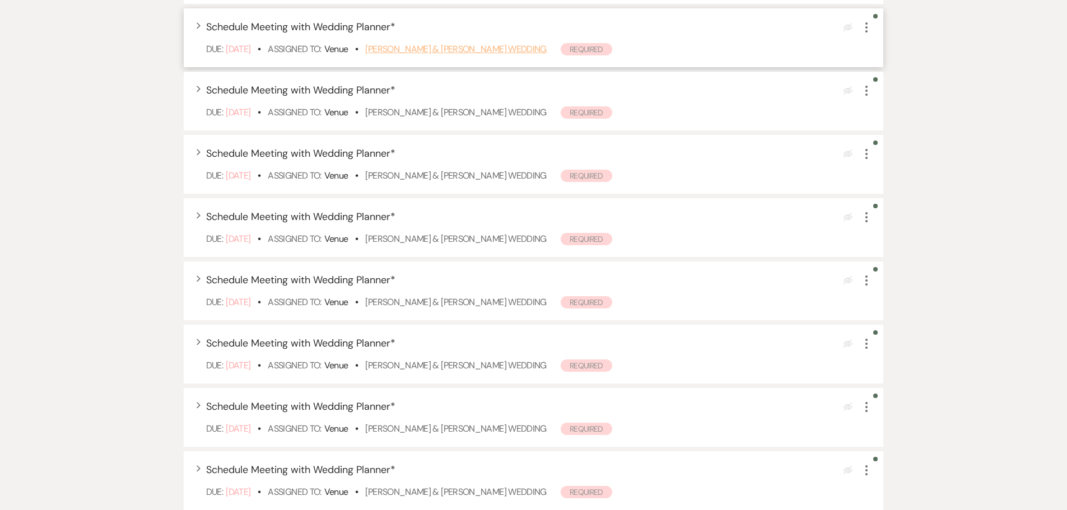
click at [512, 48] on link "[PERSON_NAME] & [PERSON_NAME] Wedding" at bounding box center [455, 49] width 181 height 12
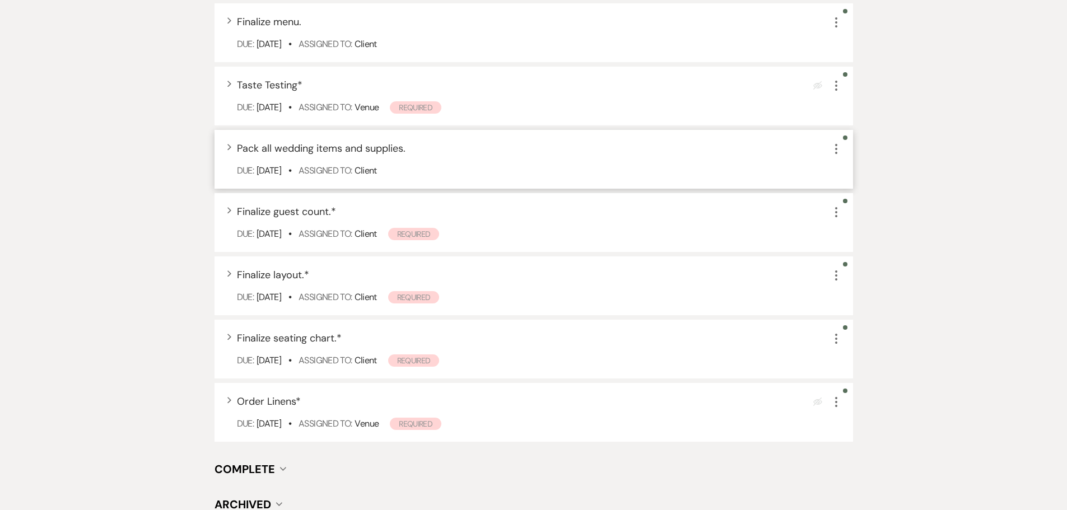
scroll to position [1233, 0]
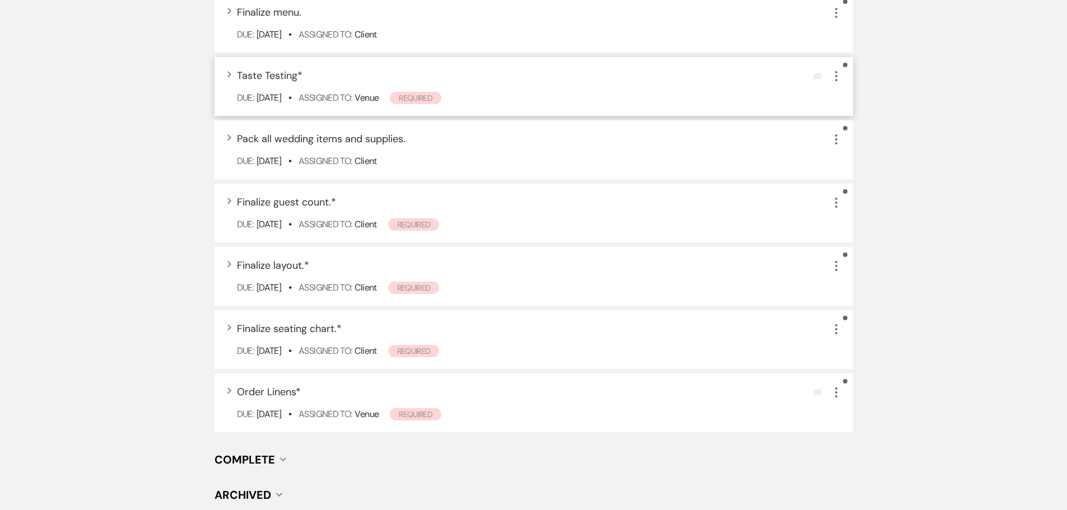
click at [431, 96] on span "Required" at bounding box center [416, 98] width 52 height 12
click at [834, 83] on icon "More" at bounding box center [836, 75] width 13 height 13
click at [708, 95] on div "Due: Oct 09 25 • Assigned To: Venue Required" at bounding box center [539, 97] width 605 height 13
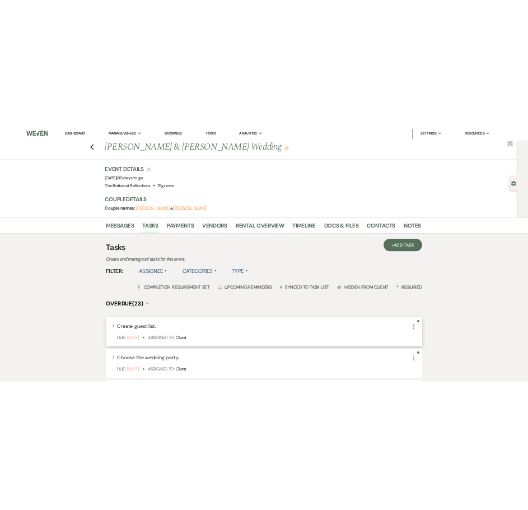
scroll to position [0, 0]
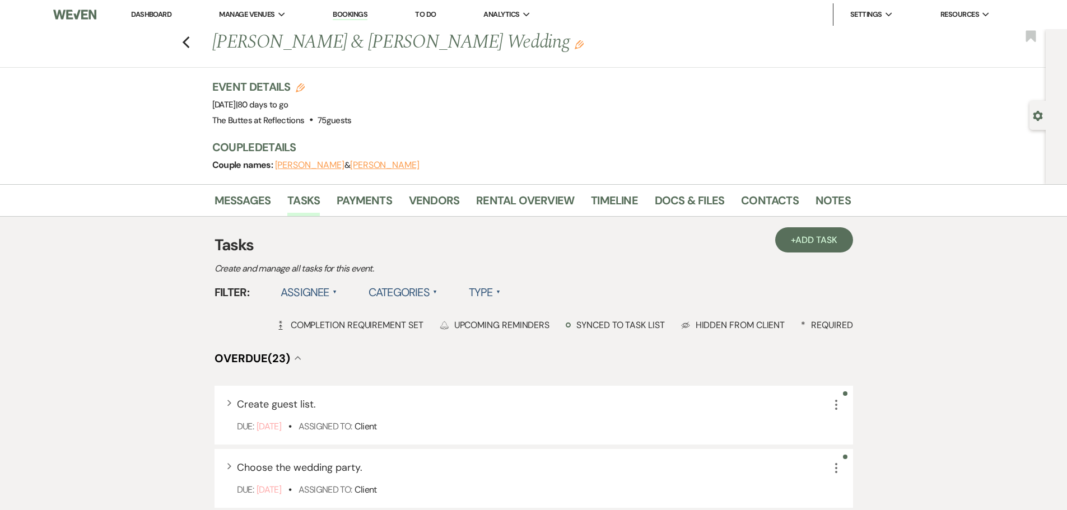
click at [425, 13] on link "To Do" at bounding box center [425, 15] width 21 height 10
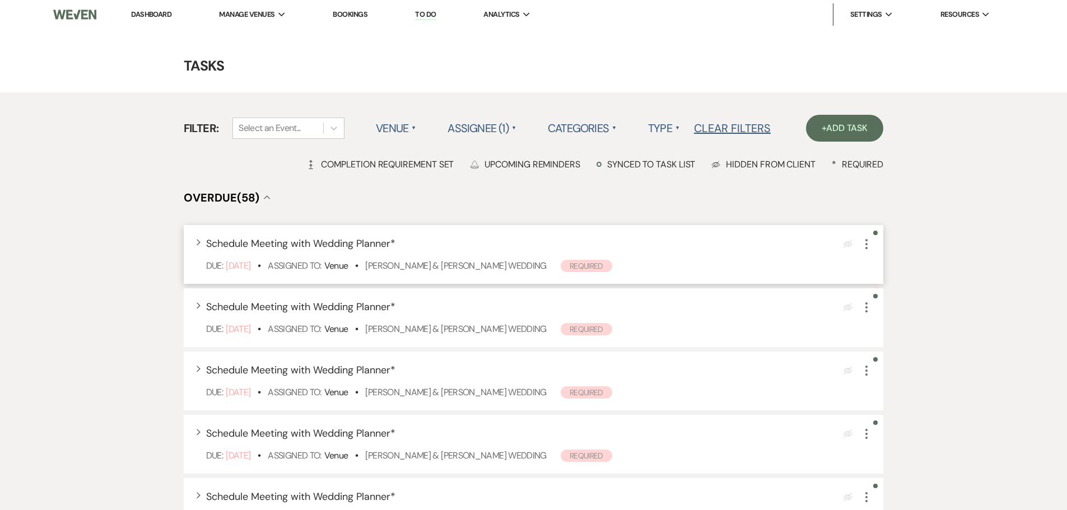
click at [331, 243] on span "Schedule Meeting with Wedding Planner *" at bounding box center [300, 243] width 189 height 13
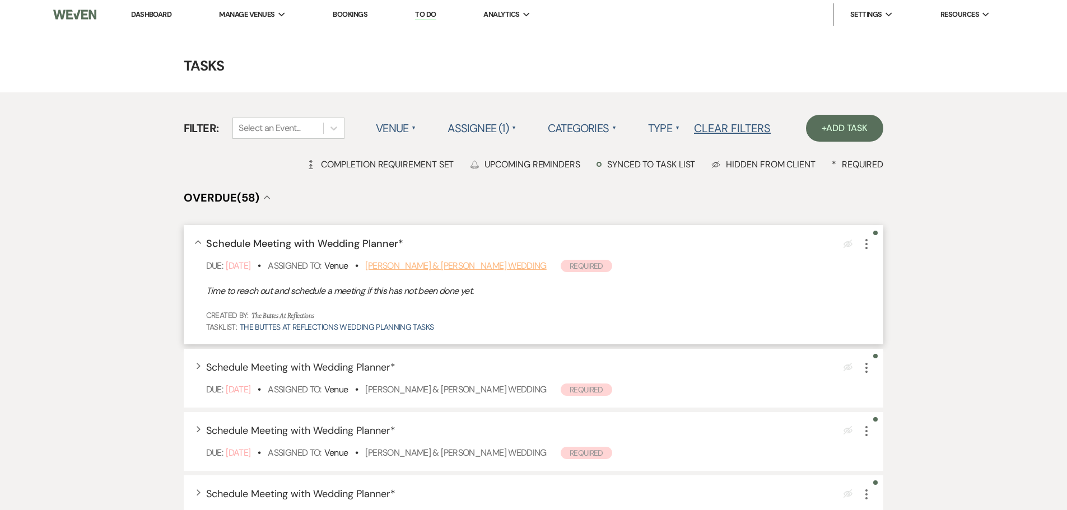
click at [527, 267] on link "[PERSON_NAME] & [PERSON_NAME] Wedding" at bounding box center [455, 266] width 181 height 12
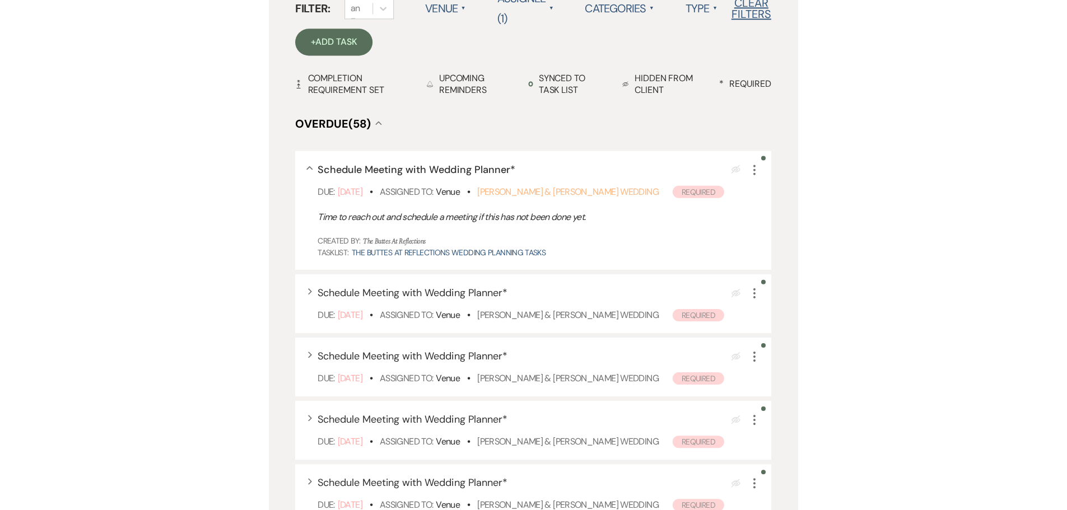
scroll to position [168, 0]
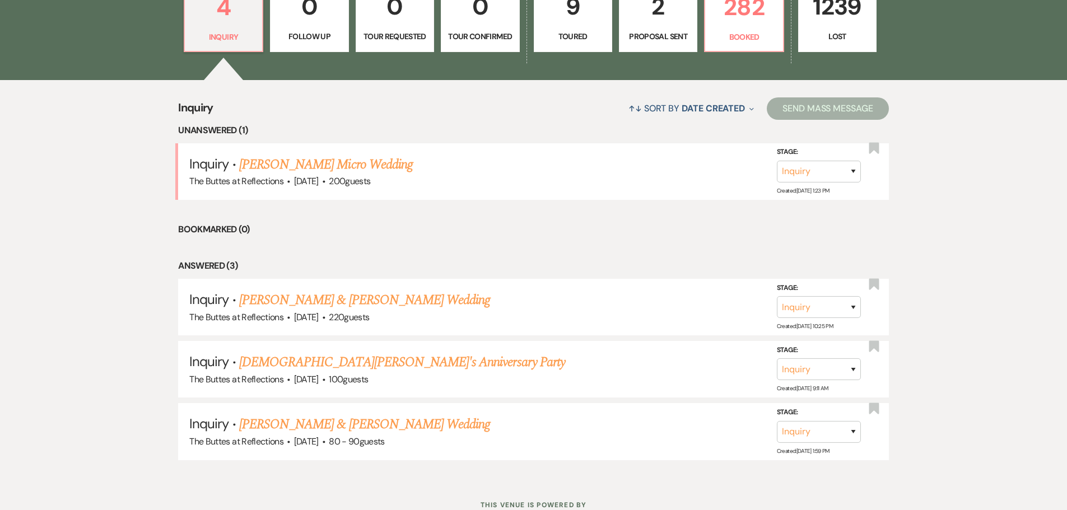
scroll to position [194, 0]
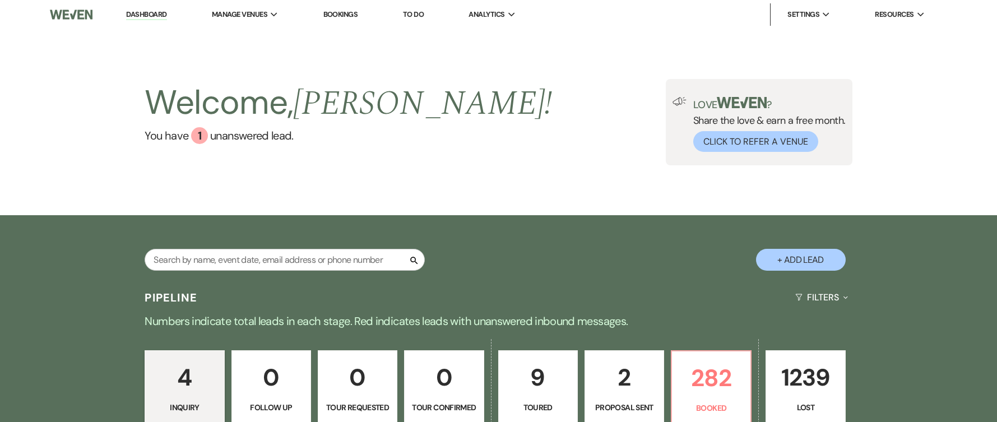
drag, startPoint x: 395, startPoint y: 146, endPoint x: 439, endPoint y: 121, distance: 50.5
click at [396, 146] on div "Welcome, Sheila ! You have 1 unanswered lead . Love ? Share the love & earn a f…" at bounding box center [498, 122] width 807 height 86
drag, startPoint x: 590, startPoint y: 57, endPoint x: 476, endPoint y: 110, distance: 126.1
click at [477, 123] on div "Welcome, Sheila ! You have 1 unanswered lead . Love ? Share the love & earn a f…" at bounding box center [498, 122] width 997 height 186
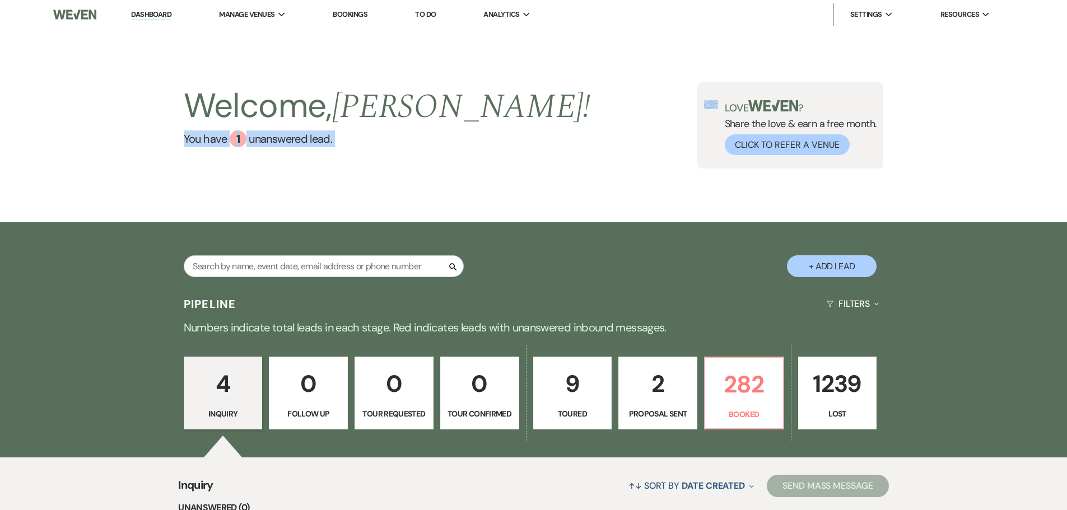
click at [356, 15] on link "Bookings" at bounding box center [350, 15] width 35 height 10
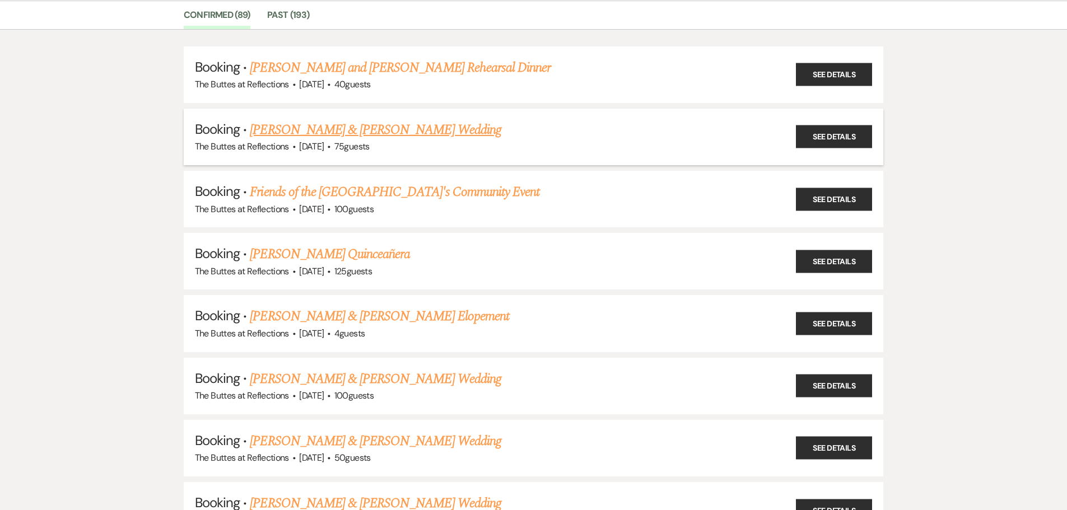
scroll to position [112, 0]
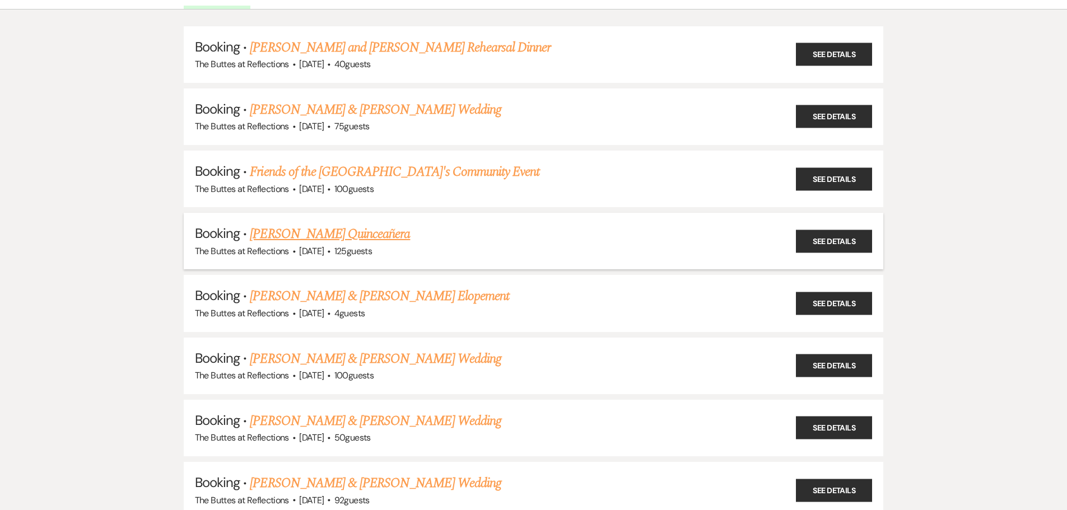
click at [332, 234] on link "[PERSON_NAME] Quinceañera" at bounding box center [330, 234] width 160 height 20
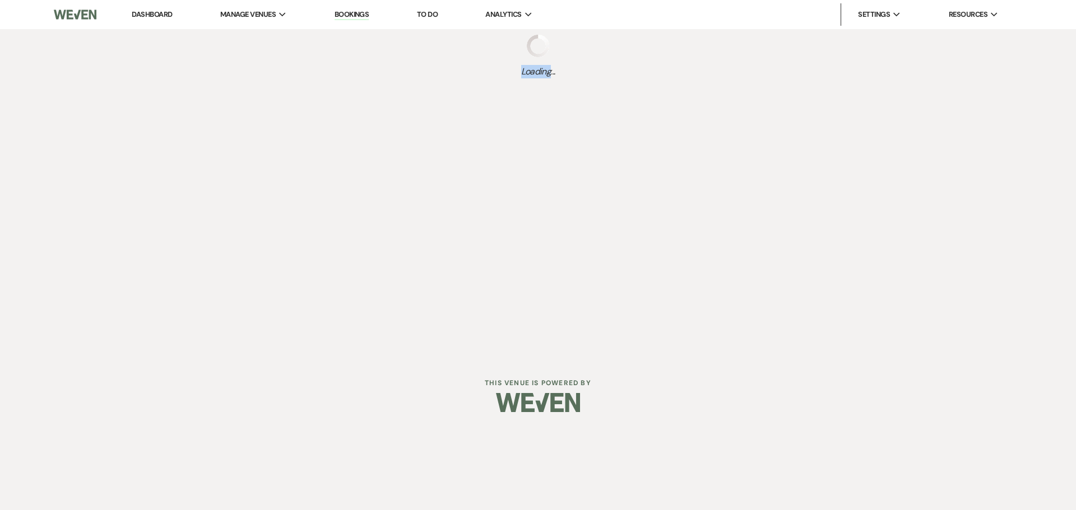
click at [332, 234] on div "Dashboard Manage Venues Expand The Buttes at Reflections Bookings To Do Analyti…" at bounding box center [538, 178] width 1076 height 357
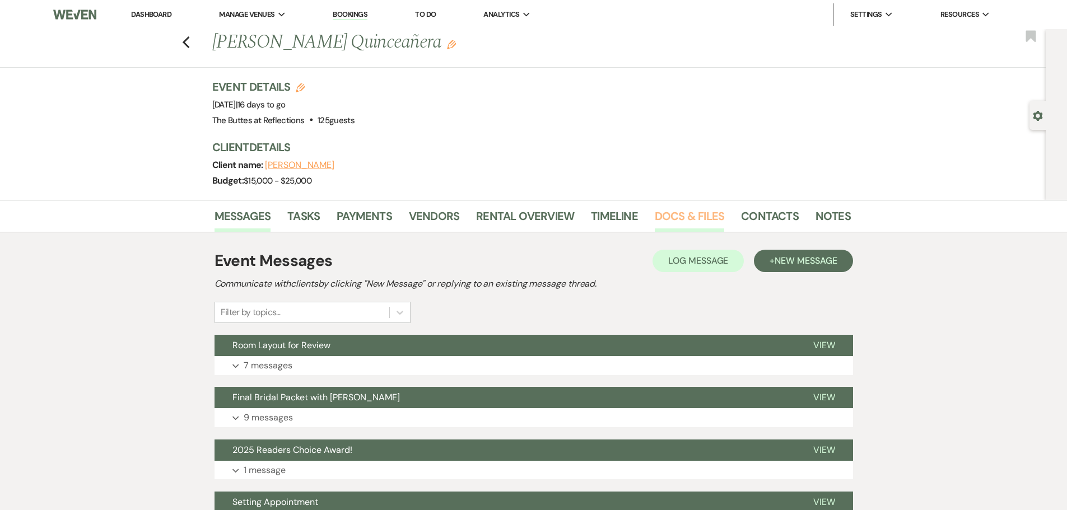
click at [698, 216] on link "Docs & Files" at bounding box center [689, 219] width 69 height 25
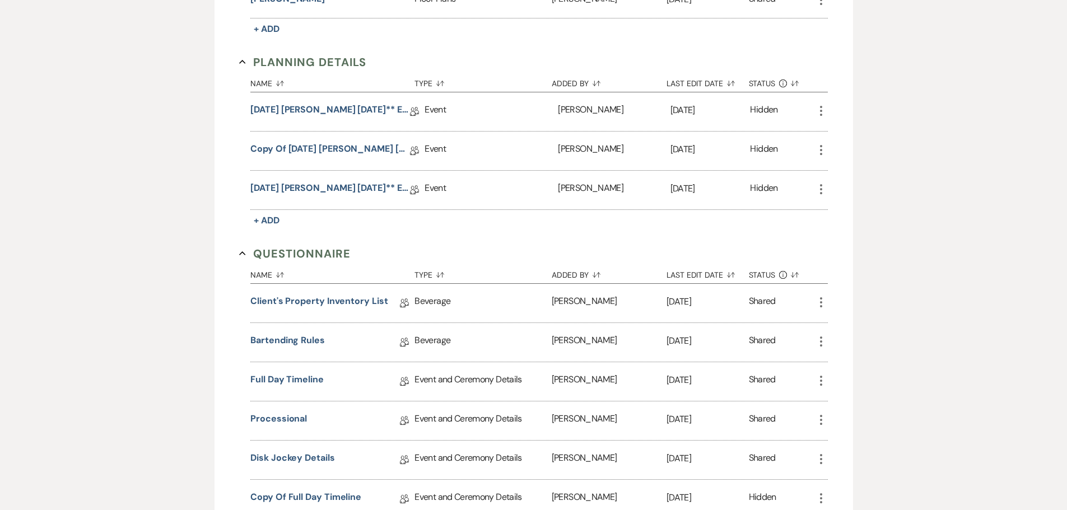
scroll to position [504, 0]
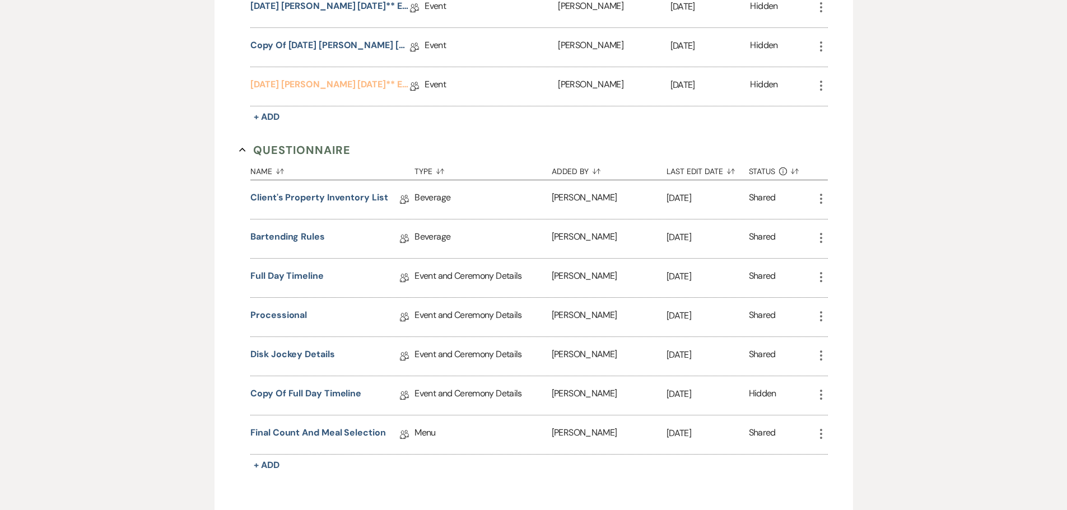
click at [342, 85] on link "[DATE] [PERSON_NAME] [DATE]** Eucalyptus Wedding Details" at bounding box center [330, 86] width 160 height 17
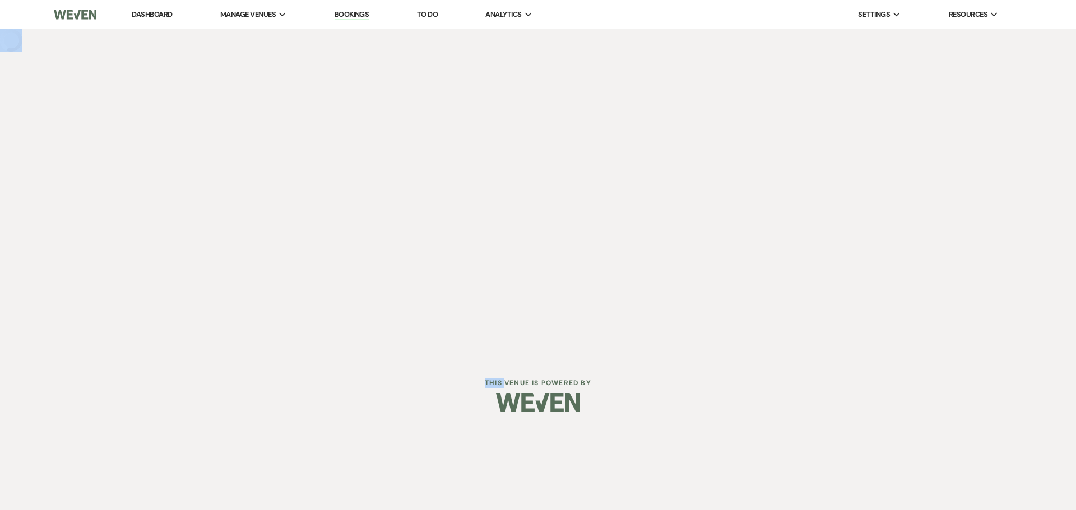
click at [342, 85] on div "Dashboard Manage Venues Expand The Buttes at Reflections Bookings To Do Analyti…" at bounding box center [538, 178] width 1076 height 357
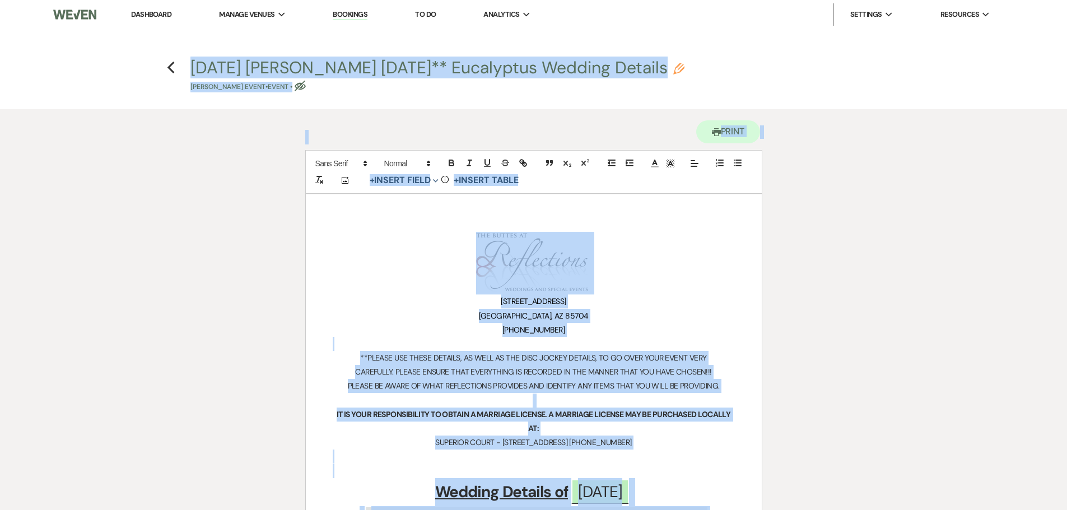
click at [385, 245] on h1 "﻿ ﻿" at bounding box center [534, 263] width 402 height 63
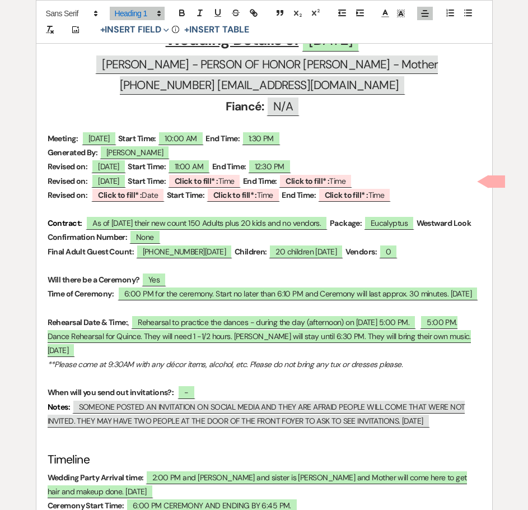
scroll to position [183, 0]
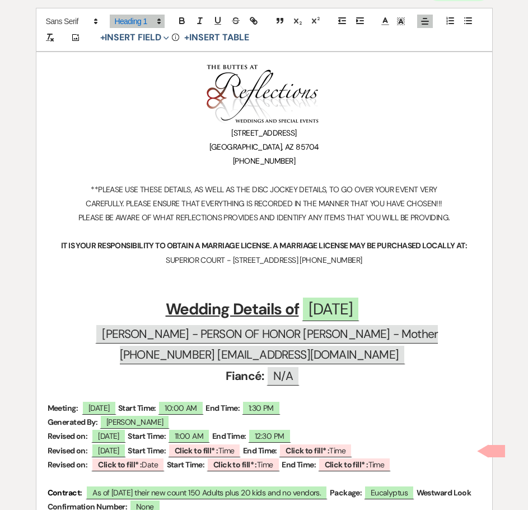
click at [375, 128] on p "[STREET_ADDRESS]" at bounding box center [265, 133] width 434 height 14
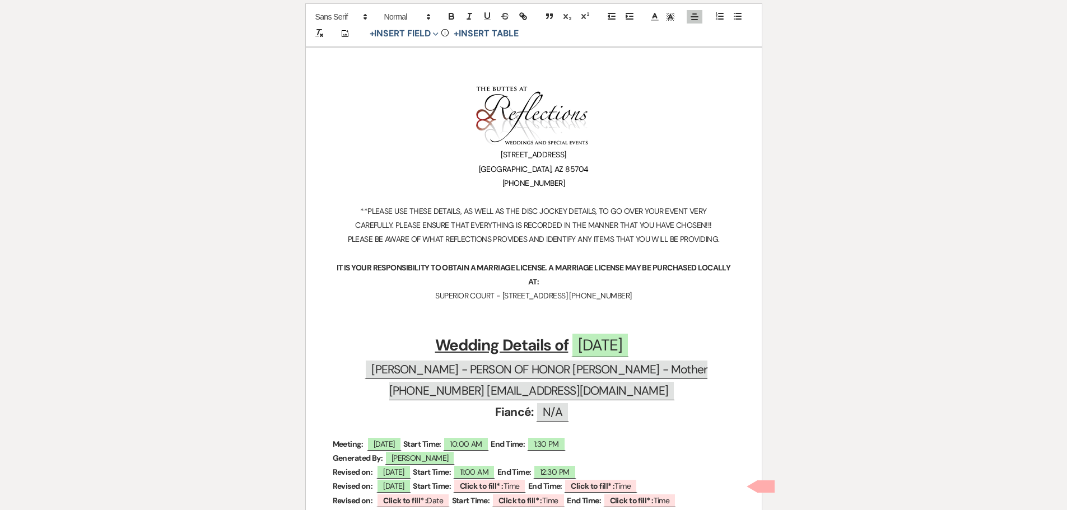
scroll to position [0, 0]
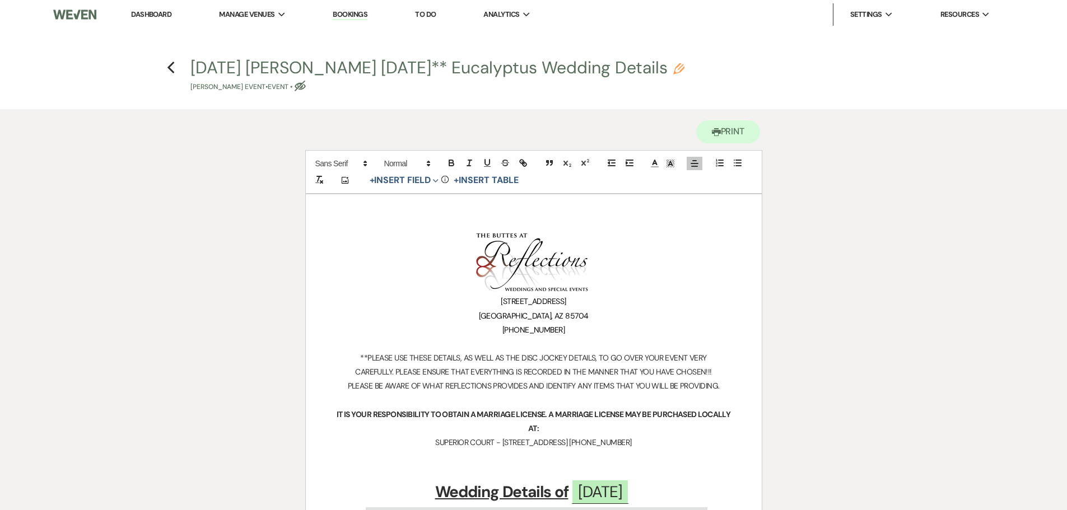
click at [355, 7] on li "Bookings" at bounding box center [350, 14] width 46 height 22
click at [355, 13] on link "Bookings" at bounding box center [350, 15] width 35 height 11
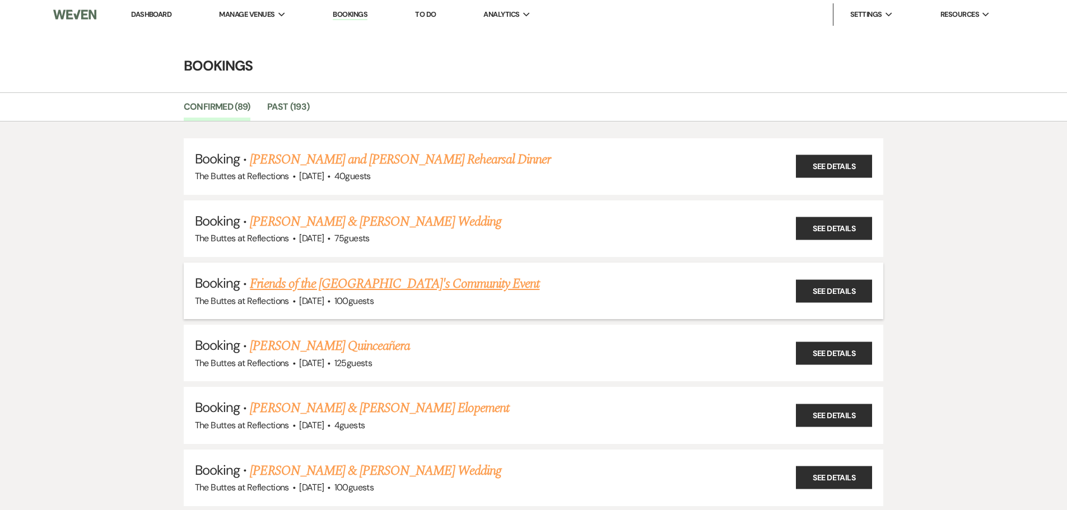
click at [391, 285] on link "Friends of the [GEOGRAPHIC_DATA]'s Community Event" at bounding box center [395, 284] width 290 height 20
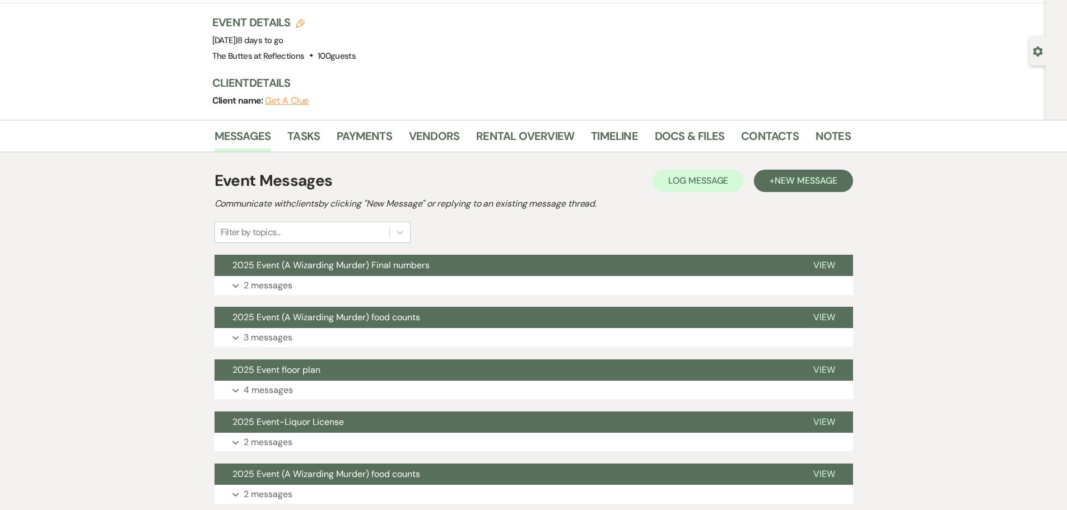
scroll to position [56, 0]
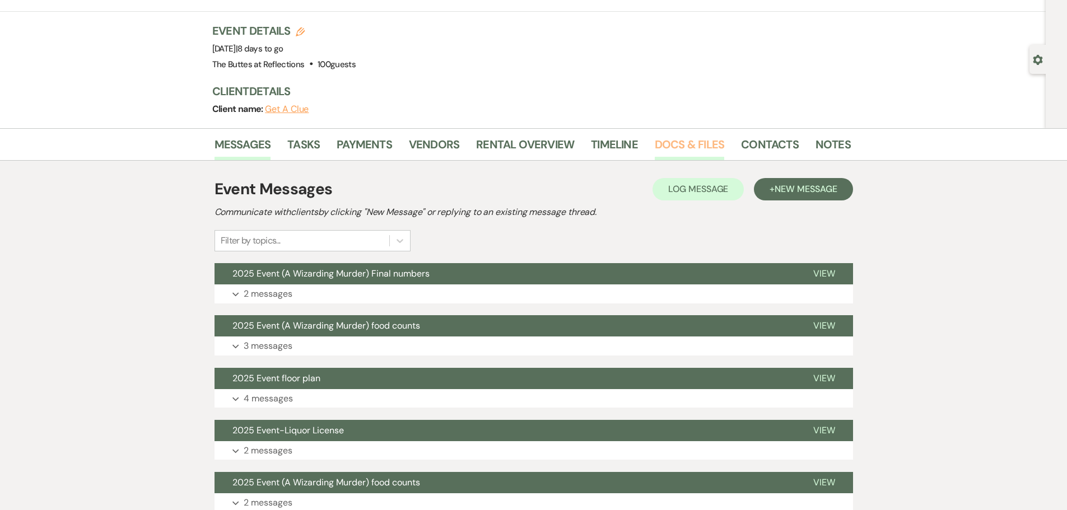
click at [693, 141] on link "Docs & Files" at bounding box center [689, 148] width 69 height 25
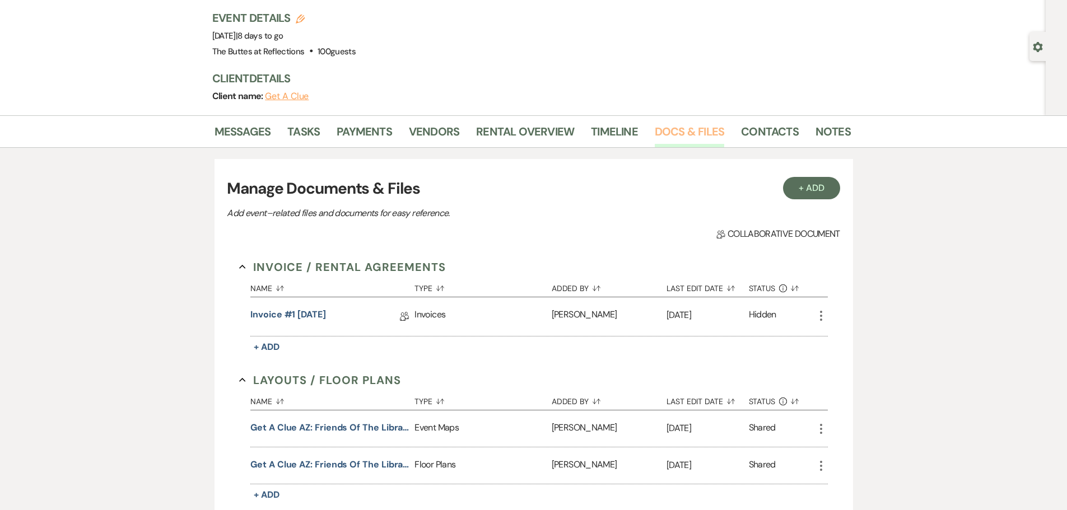
scroll to position [51, 0]
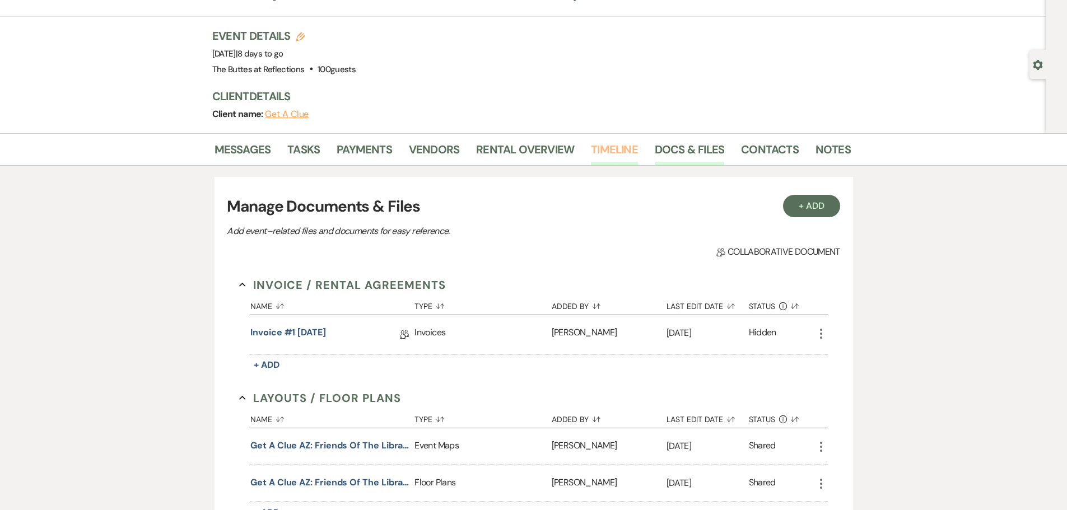
click at [605, 152] on link "Timeline" at bounding box center [614, 153] width 47 height 25
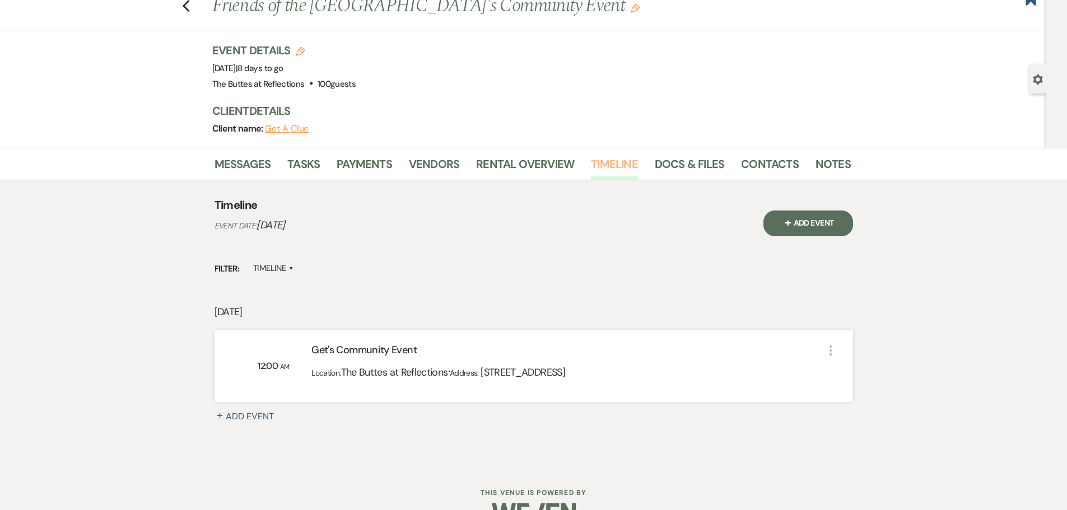
scroll to position [66, 0]
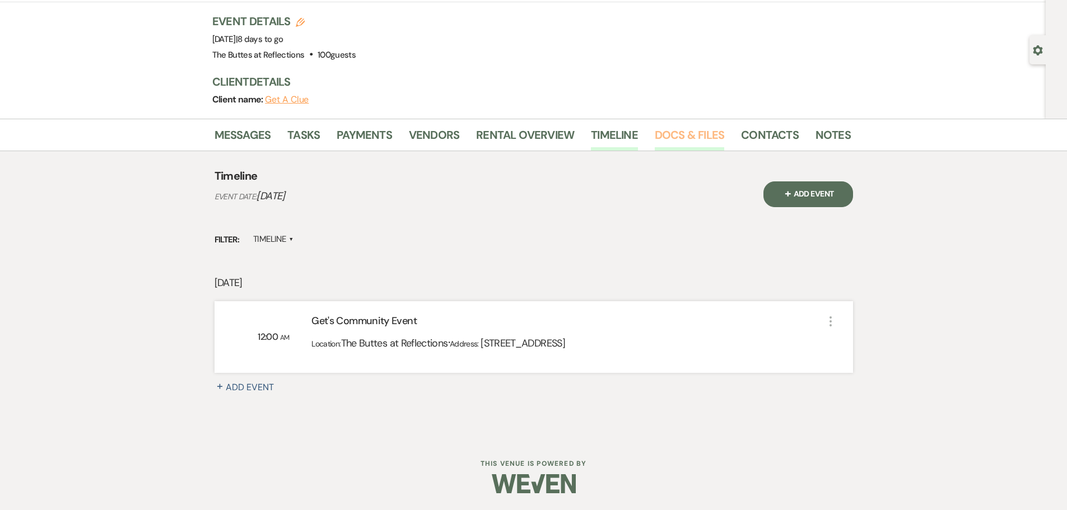
click at [660, 133] on link "Docs & Files" at bounding box center [689, 138] width 69 height 25
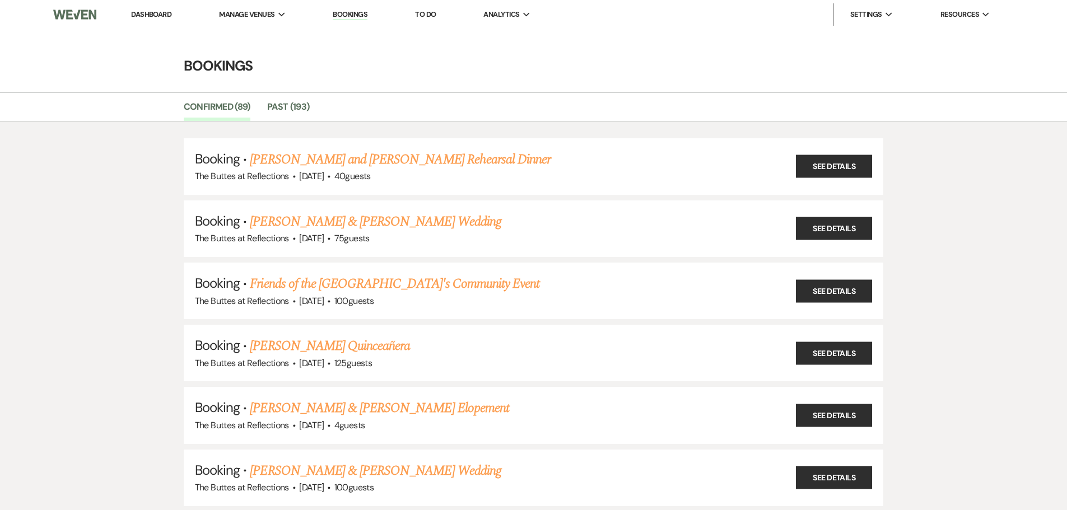
click at [155, 15] on link "Dashboard" at bounding box center [151, 15] width 40 height 10
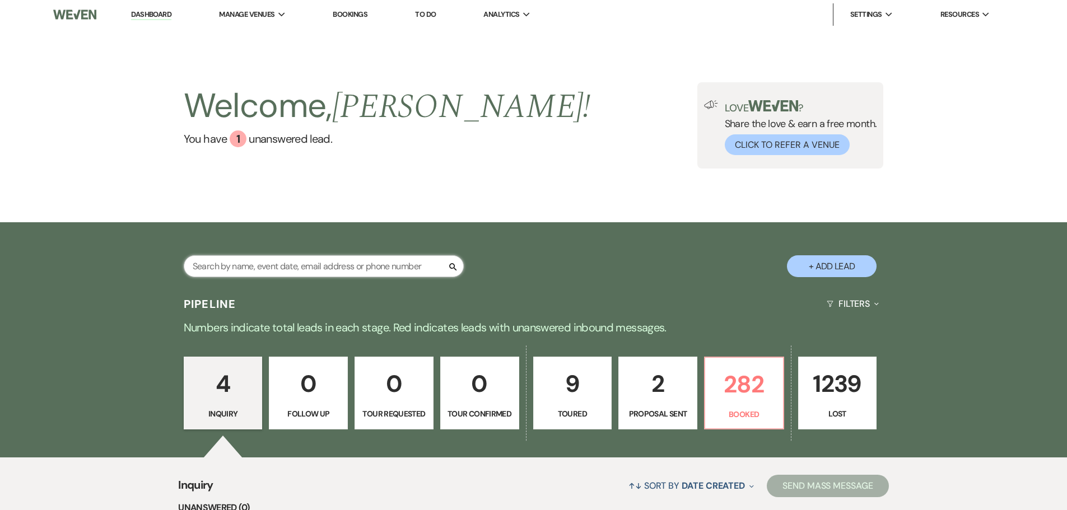
click at [420, 266] on input "text" at bounding box center [324, 267] width 280 height 22
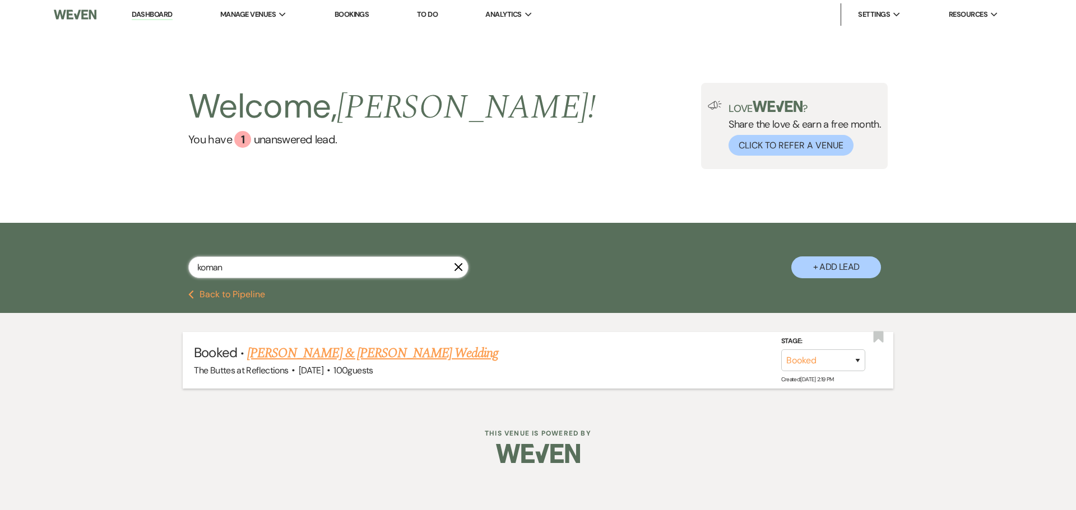
type input "koman"
click at [384, 355] on link "[PERSON_NAME] & [PERSON_NAME] Wedding" at bounding box center [372, 353] width 251 height 20
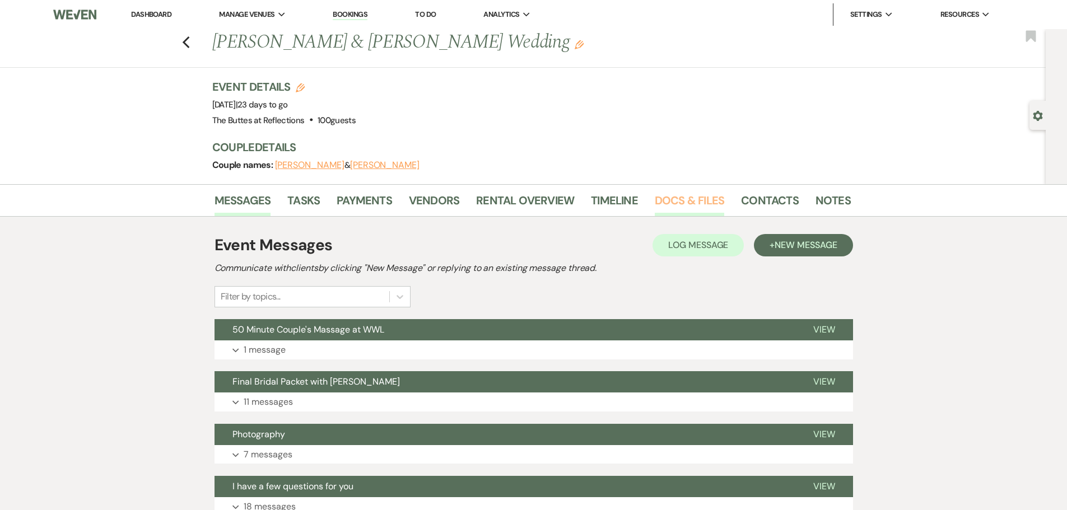
click at [696, 201] on link "Docs & Files" at bounding box center [689, 204] width 69 height 25
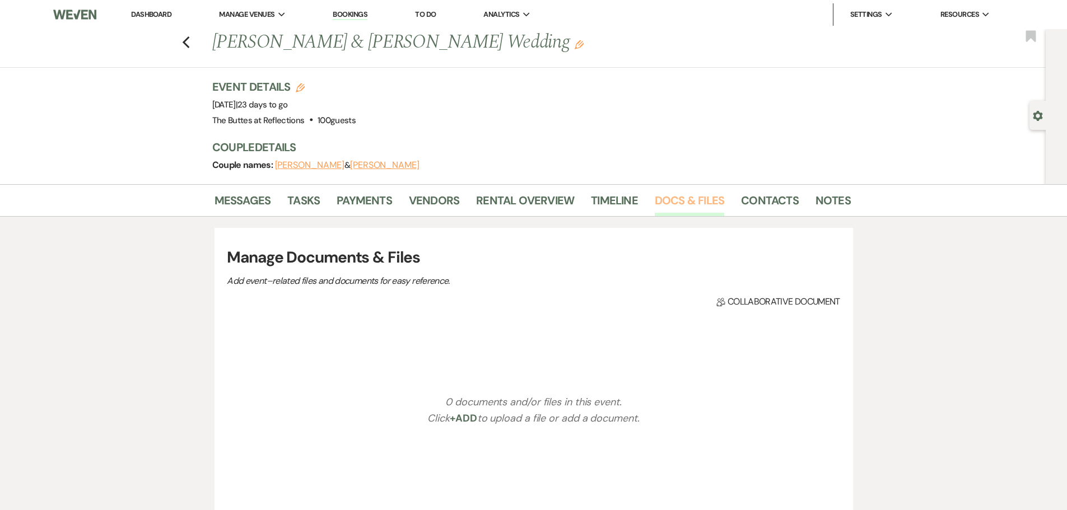
click at [696, 201] on link "Docs & Files" at bounding box center [689, 204] width 69 height 25
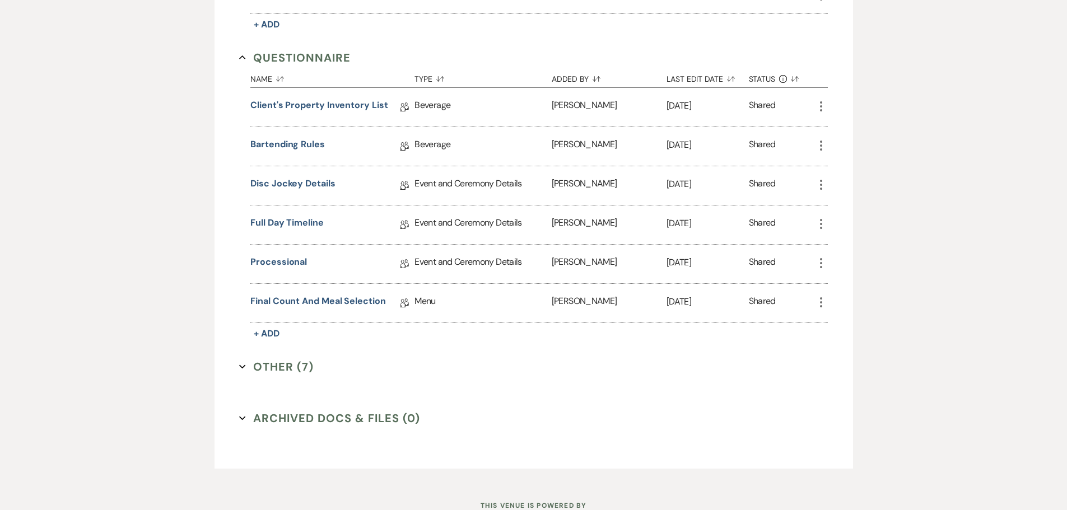
scroll to position [1062, 0]
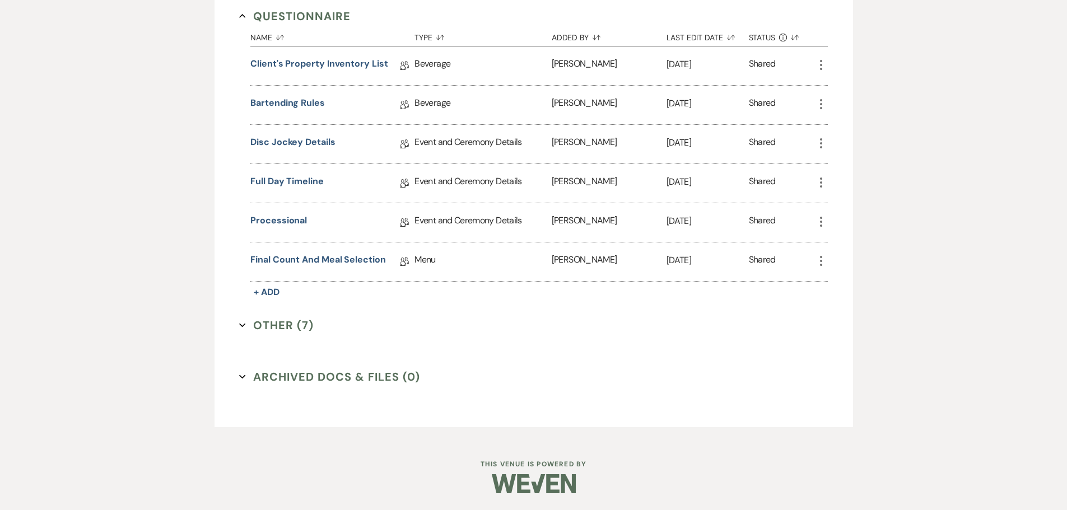
click at [287, 328] on button "Other (7) Expand" at bounding box center [276, 325] width 75 height 17
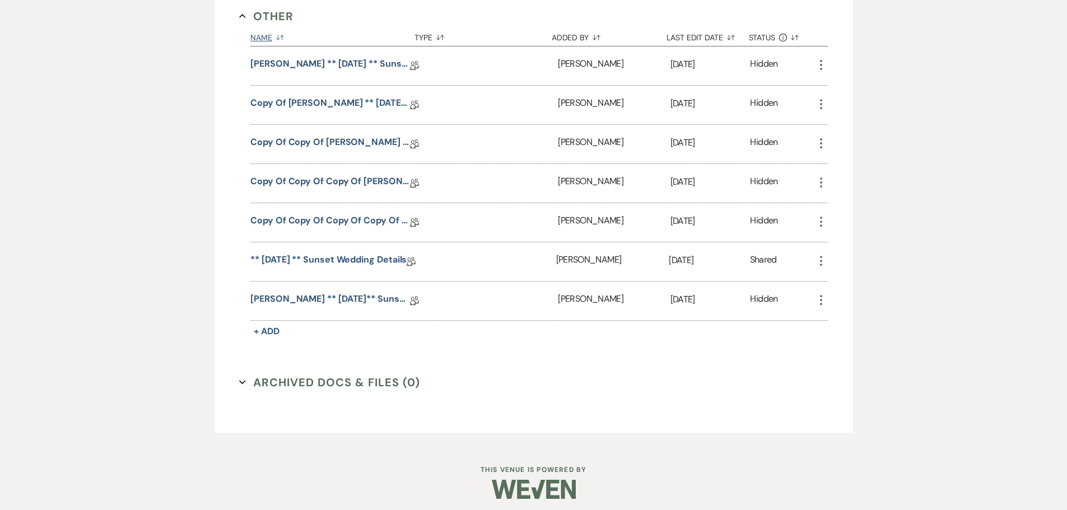
scroll to position [1377, 0]
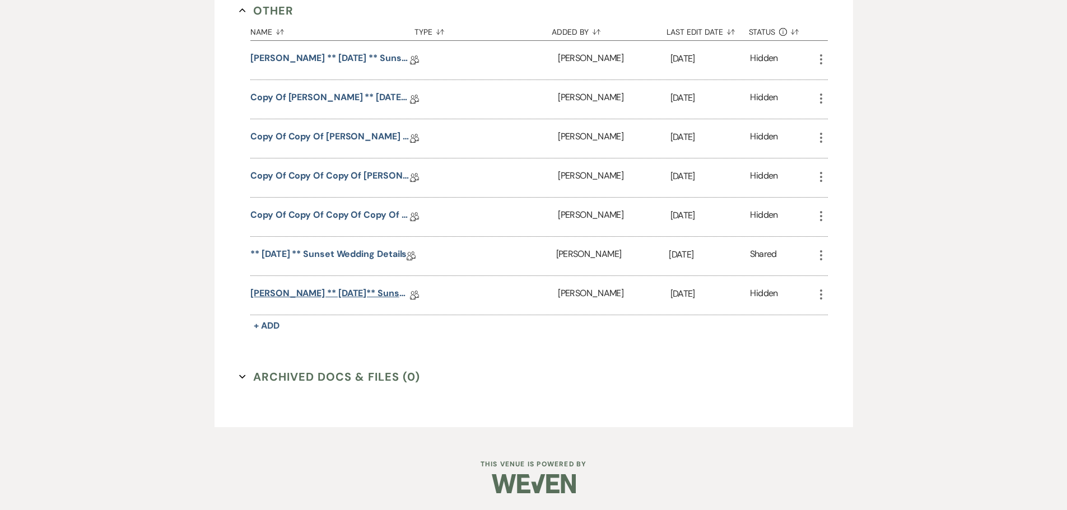
click at [338, 291] on link "Koman, Brittney ** 08.15.2025** Sunset Wedding Details" at bounding box center [330, 295] width 160 height 17
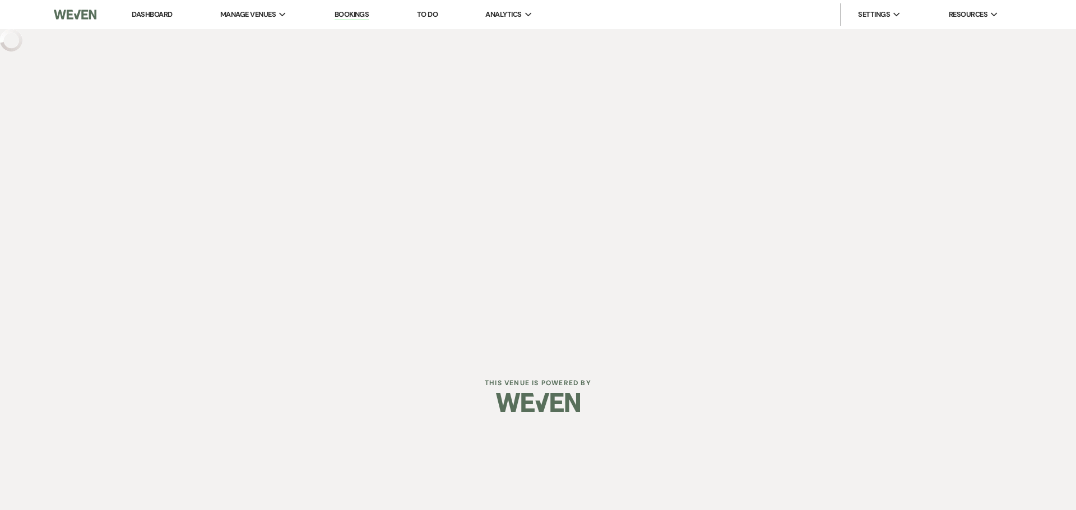
click at [338, 291] on div "Dashboard Manage Venues Expand The Buttes at Reflections Bookings To Do Analyti…" at bounding box center [538, 178] width 1076 height 357
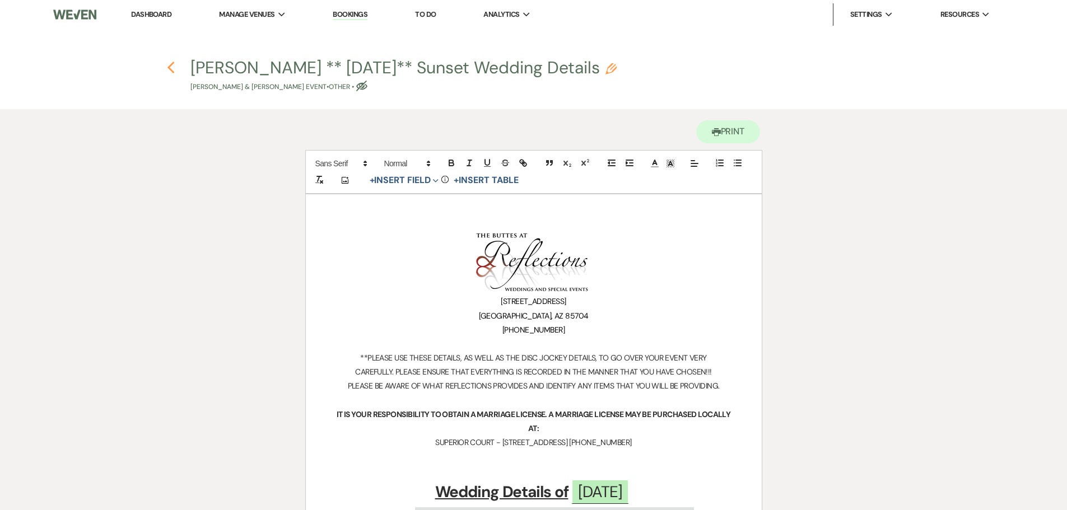
click at [173, 64] on icon "Previous" at bounding box center [171, 67] width 8 height 13
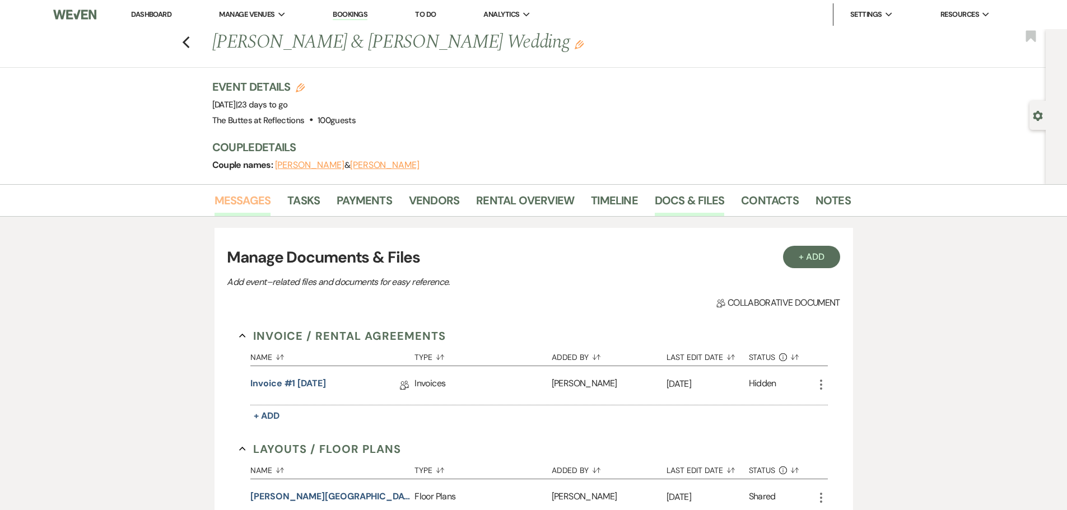
click at [260, 201] on link "Messages" at bounding box center [243, 204] width 57 height 25
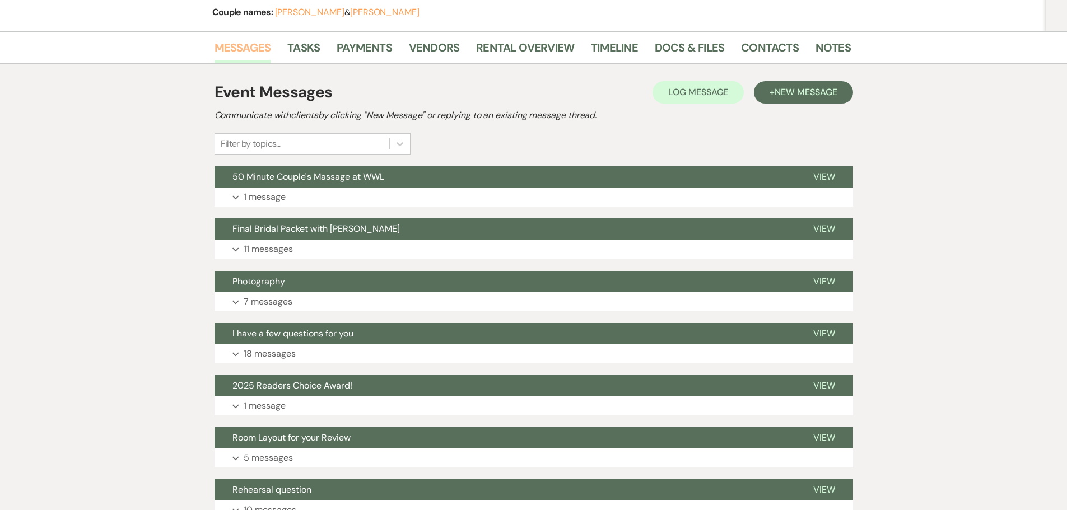
scroll to position [168, 0]
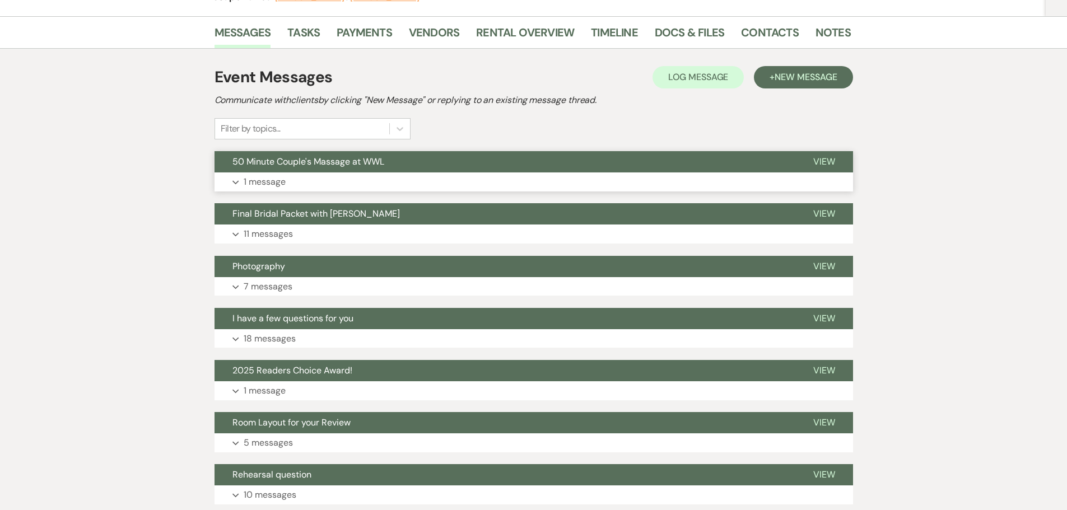
click at [279, 183] on p "1 message" at bounding box center [265, 182] width 42 height 15
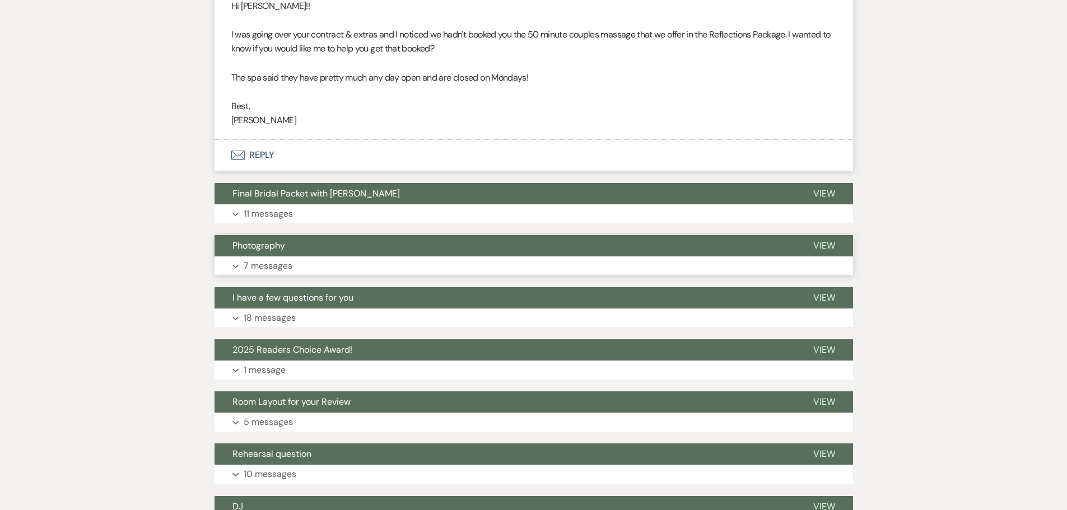
scroll to position [392, 0]
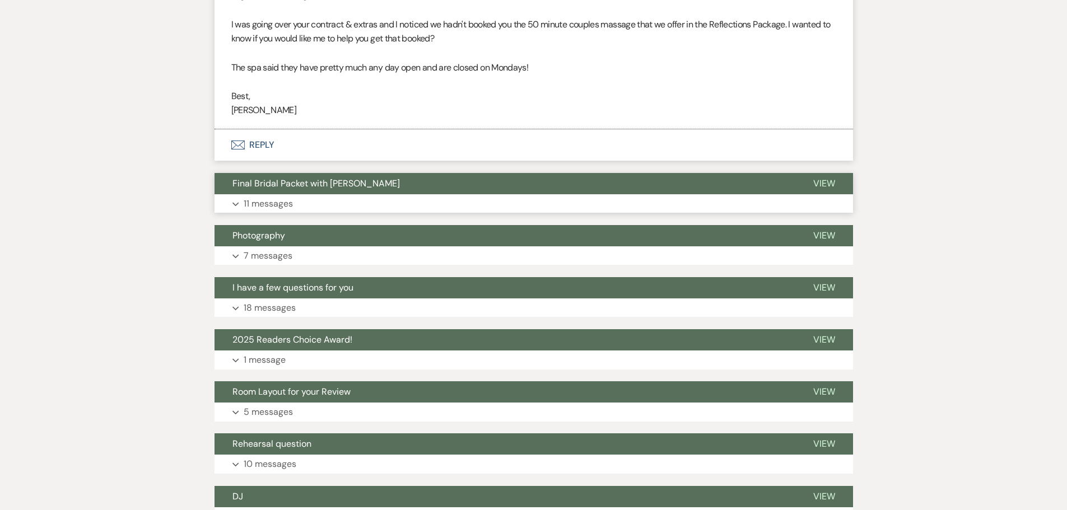
click at [285, 203] on p "11 messages" at bounding box center [268, 204] width 49 height 15
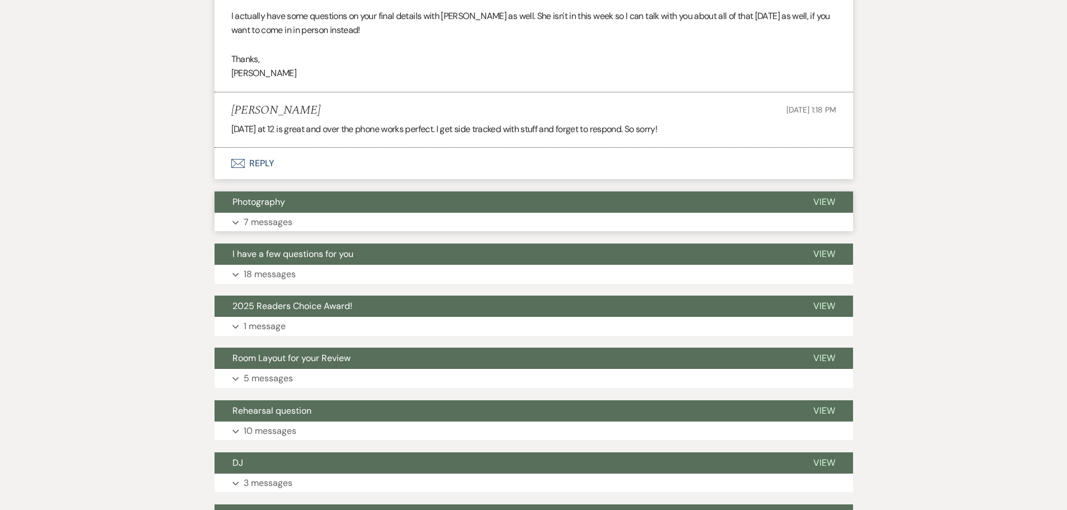
scroll to position [1737, 0]
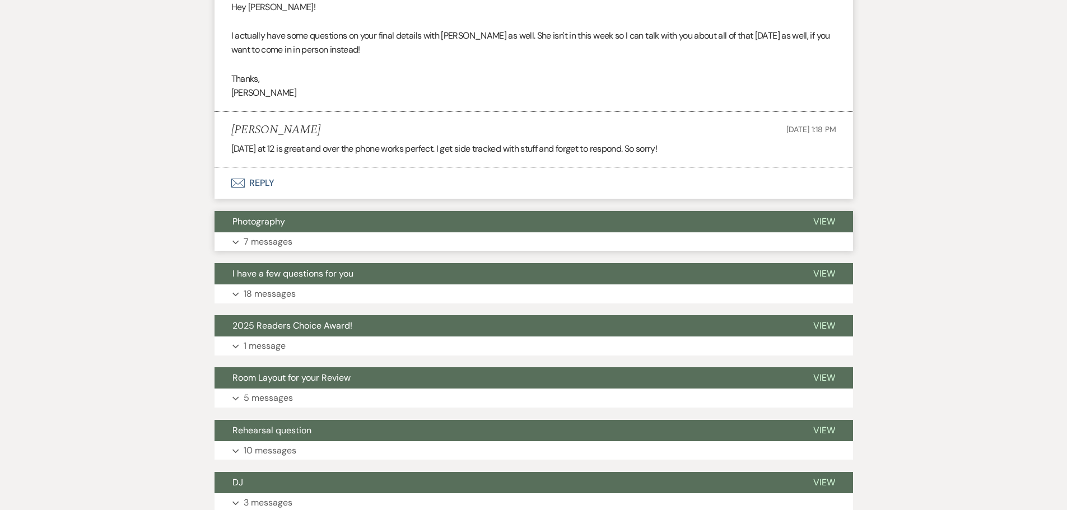
click at [282, 242] on p "7 messages" at bounding box center [268, 242] width 49 height 15
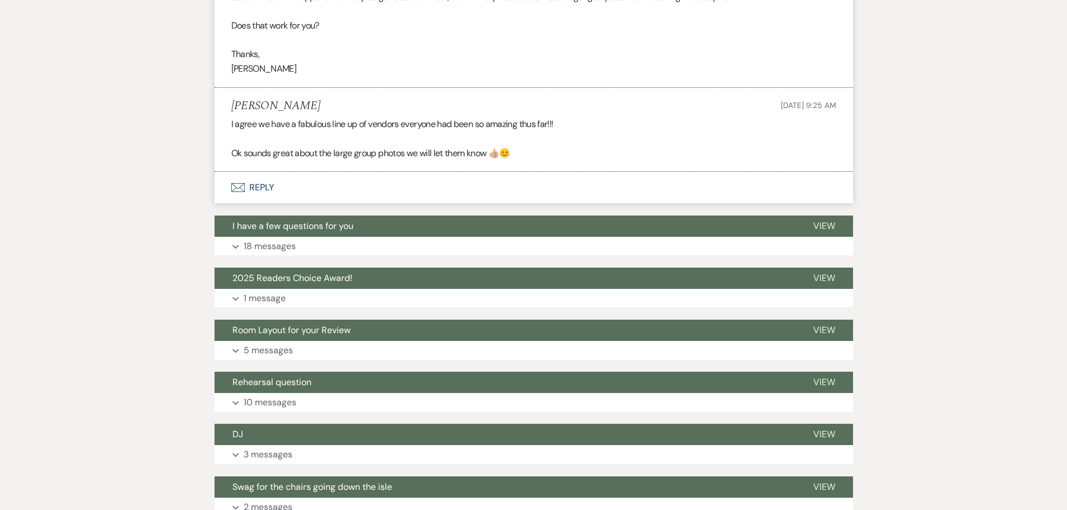
scroll to position [4147, 0]
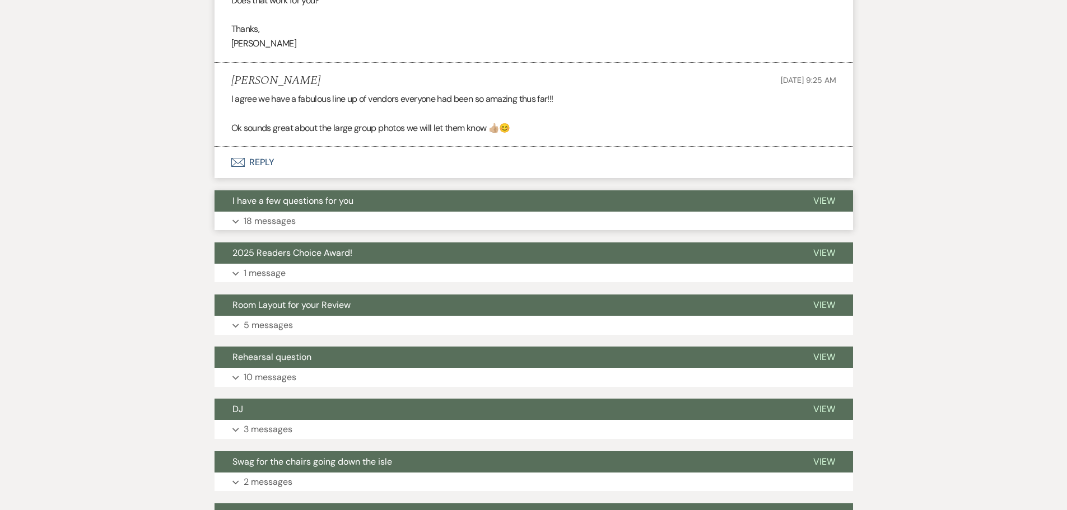
click at [285, 214] on p "18 messages" at bounding box center [270, 221] width 52 height 15
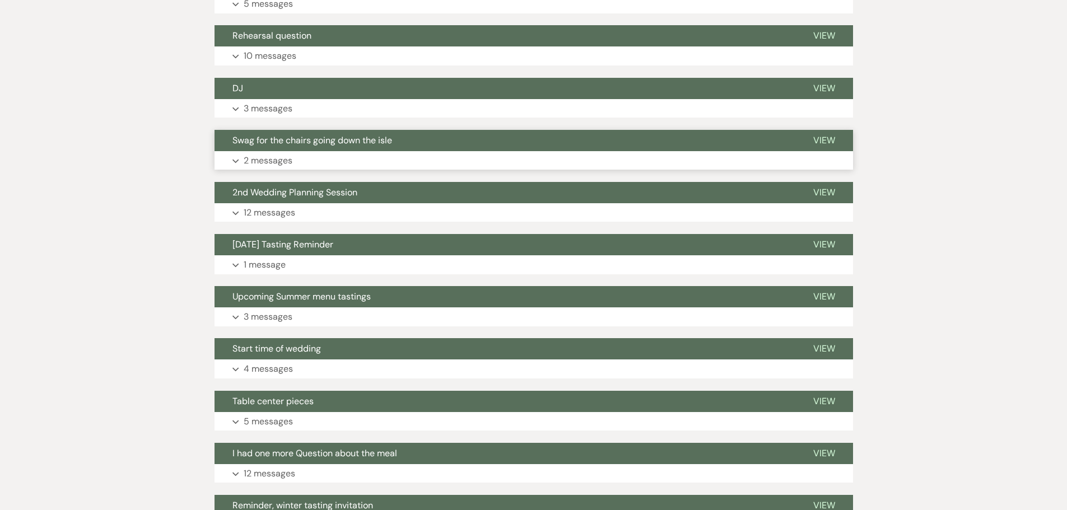
scroll to position [7061, 0]
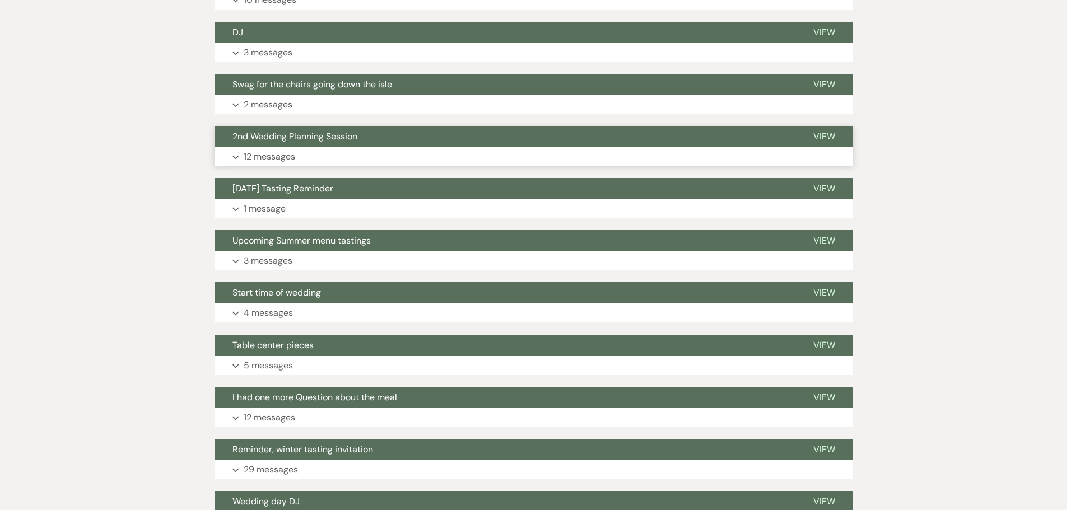
click at [283, 150] on p "12 messages" at bounding box center [270, 157] width 52 height 15
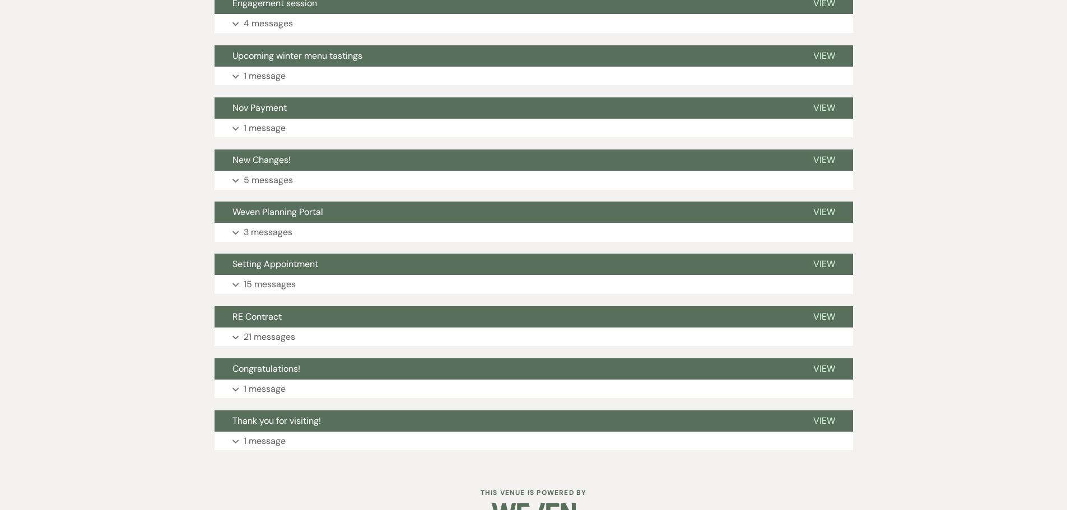
scroll to position [9202, 0]
click at [269, 329] on p "21 messages" at bounding box center [270, 336] width 52 height 15
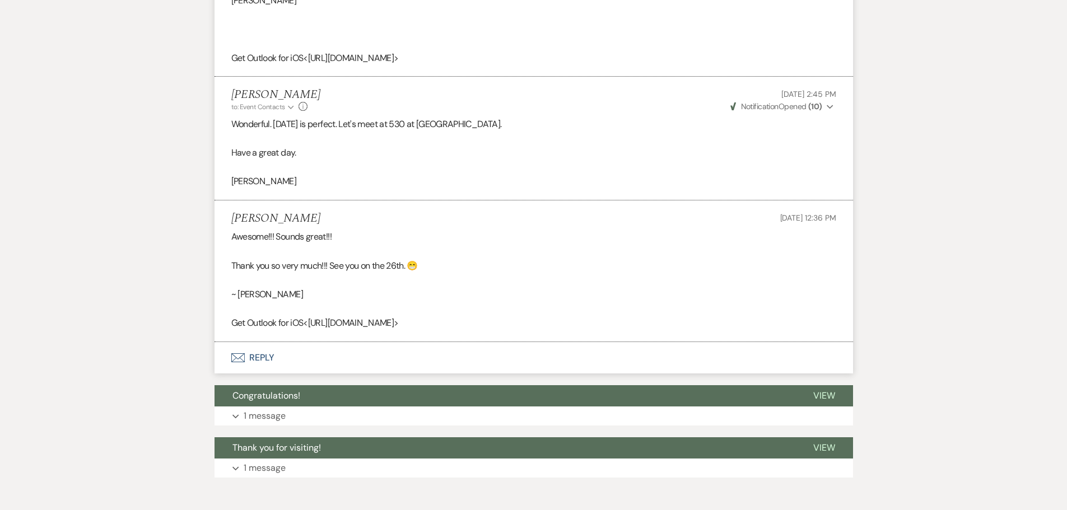
scroll to position [12642, 0]
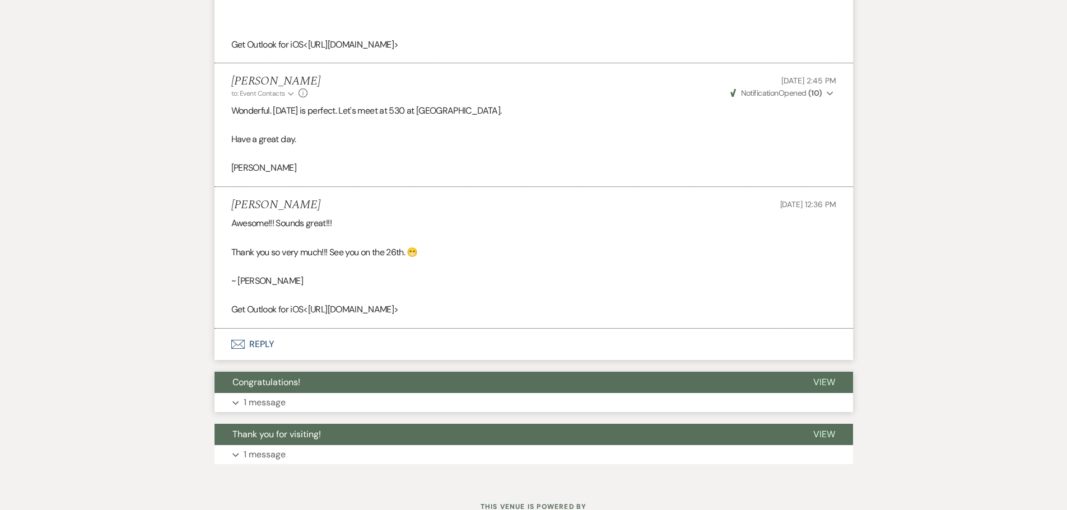
click at [253, 396] on p "1 message" at bounding box center [265, 403] width 42 height 15
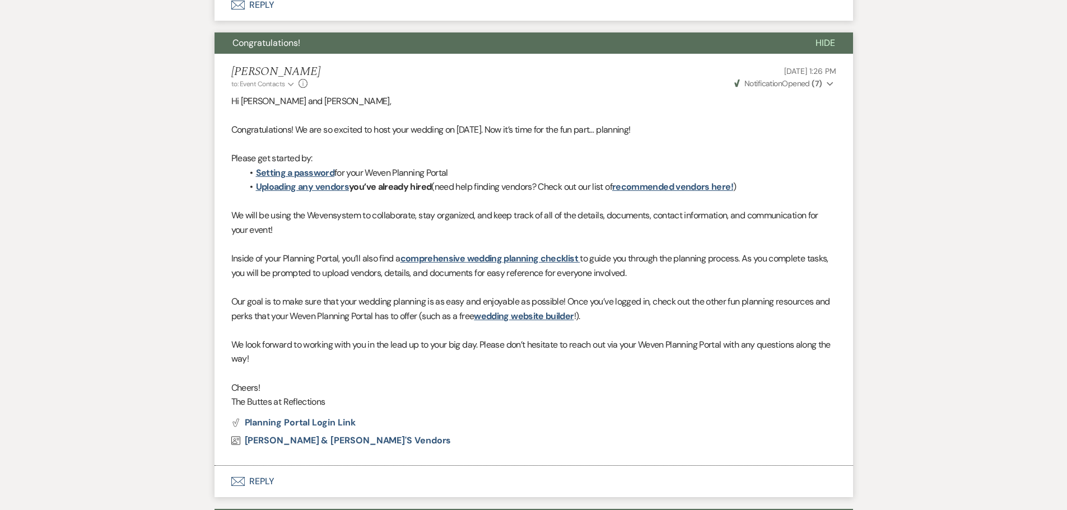
scroll to position [13067, 0]
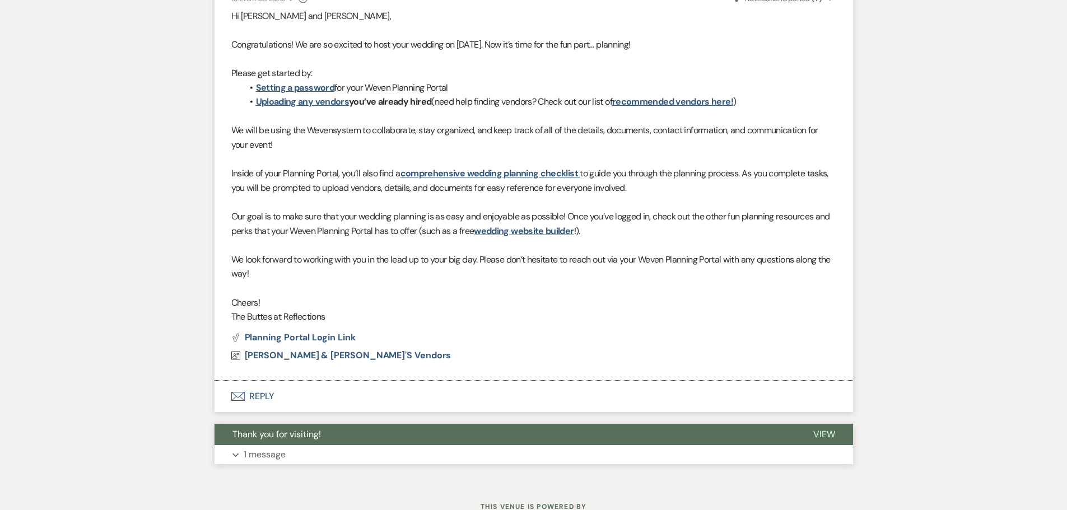
click at [276, 421] on p "1 message" at bounding box center [265, 455] width 42 height 15
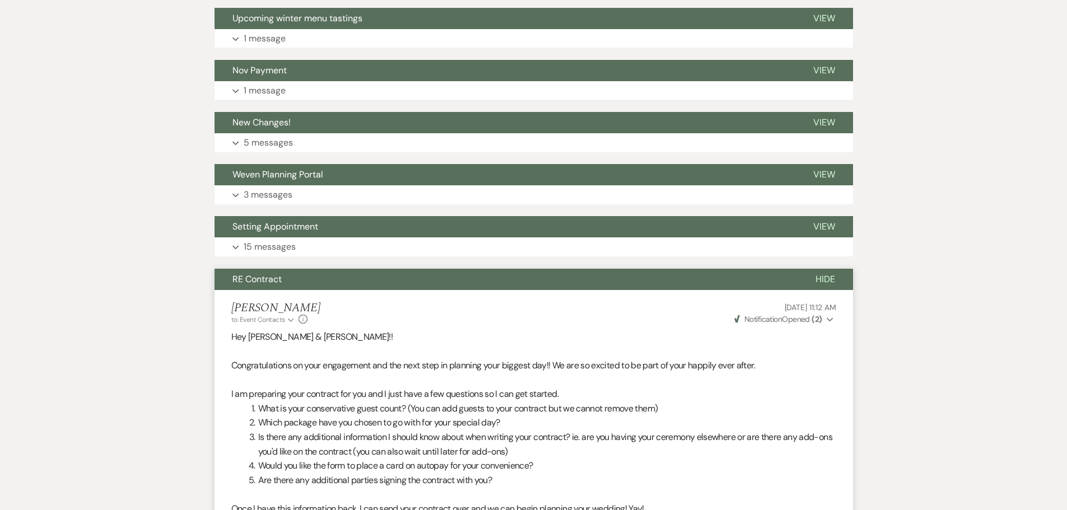
scroll to position [9238, 0]
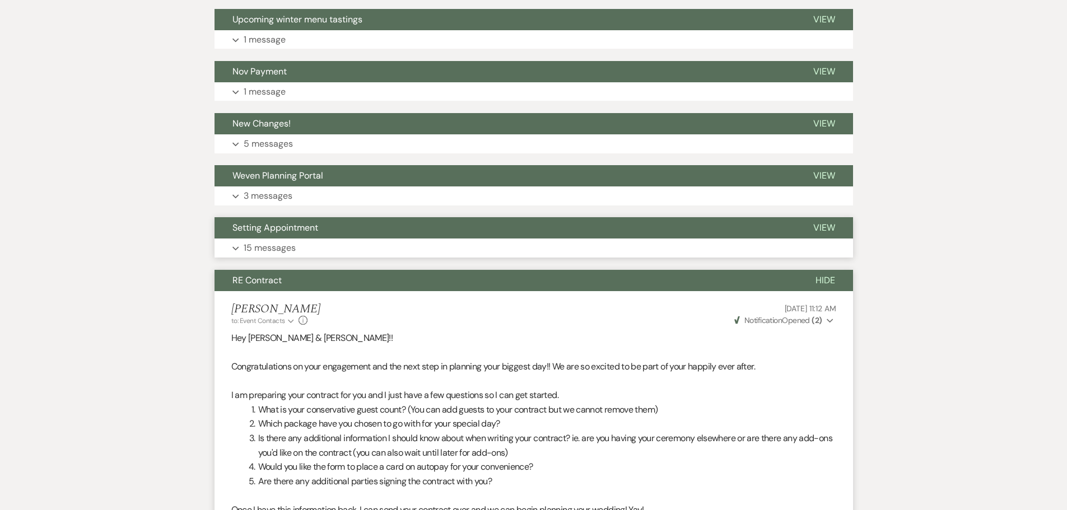
click at [271, 241] on p "15 messages" at bounding box center [270, 248] width 52 height 15
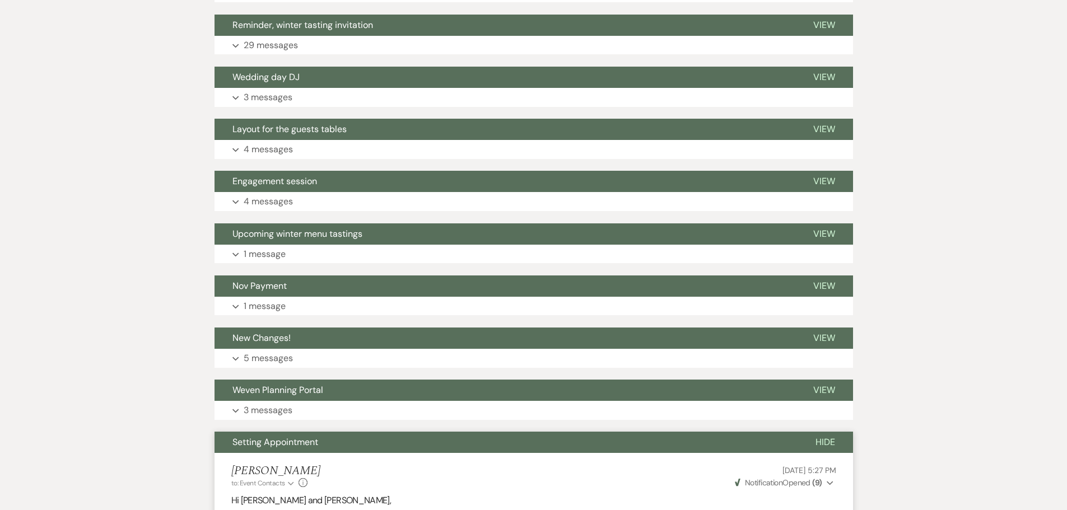
scroll to position [8902, 0]
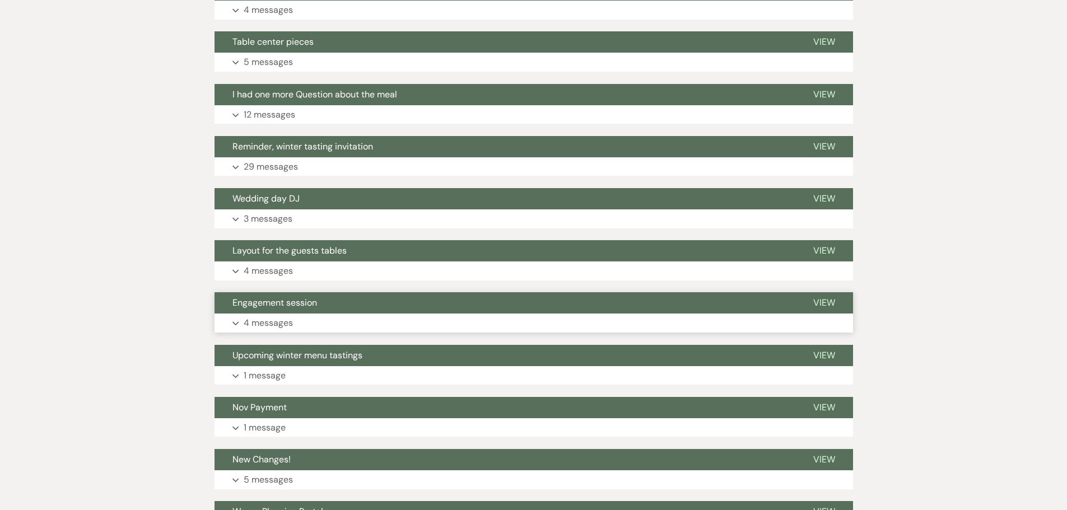
click at [273, 316] on p "4 messages" at bounding box center [268, 323] width 49 height 15
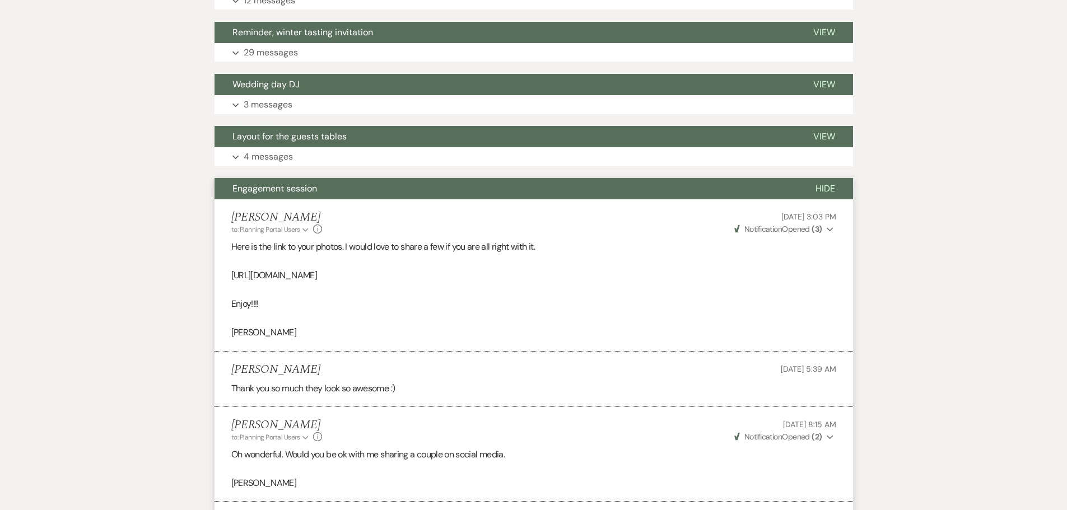
scroll to position [9014, 0]
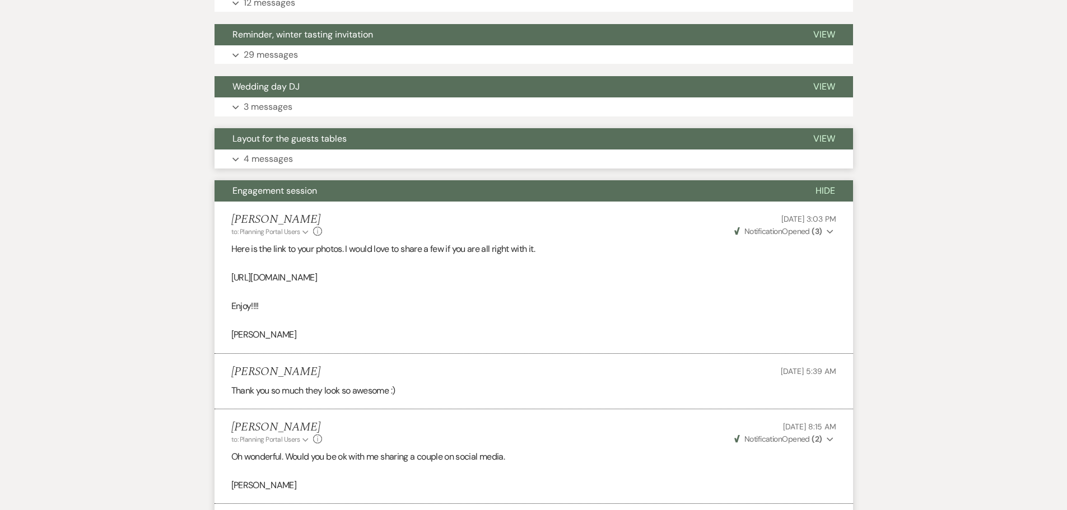
click at [261, 152] on p "4 messages" at bounding box center [268, 159] width 49 height 15
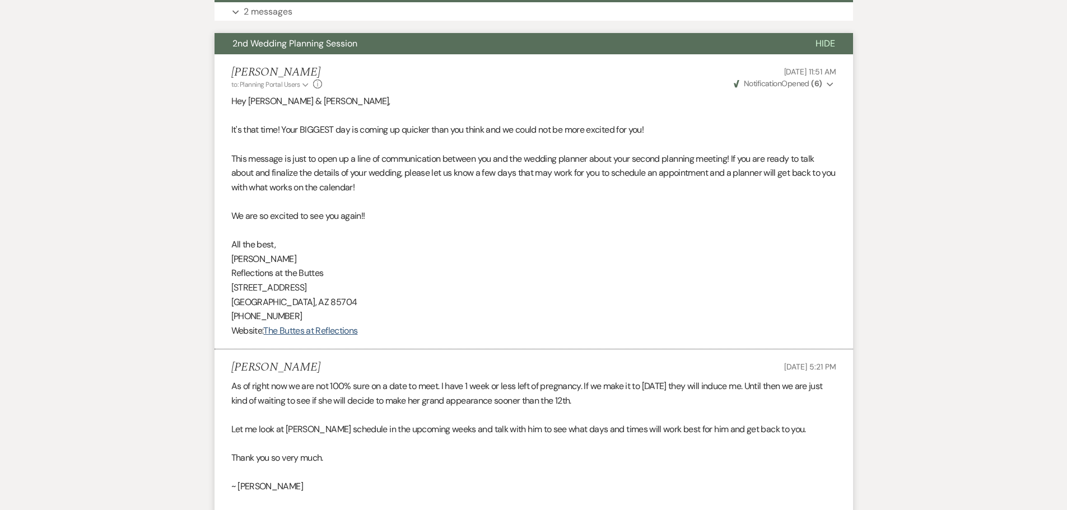
scroll to position [7110, 0]
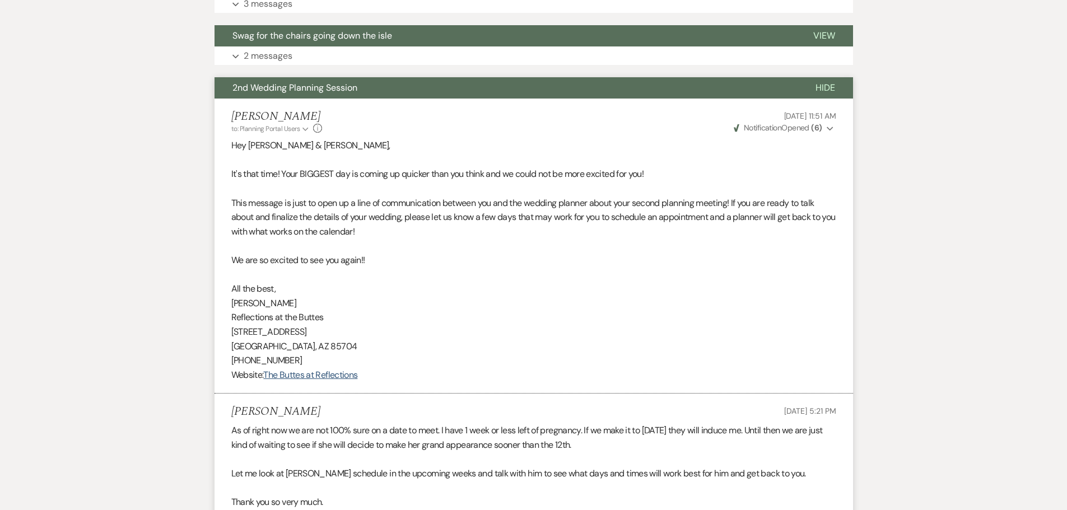
click at [280, 82] on span "2nd Wedding Planning Session" at bounding box center [295, 88] width 125 height 12
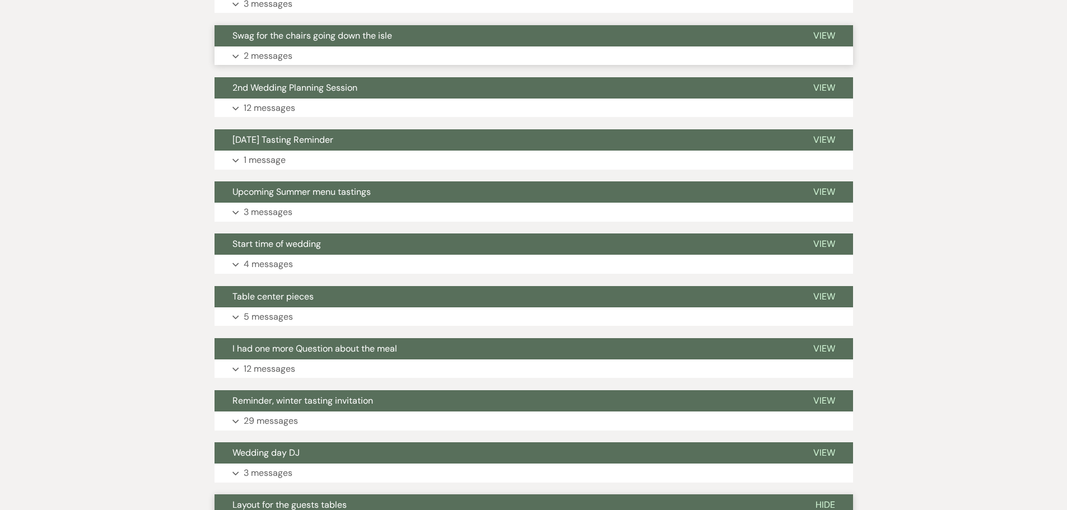
click at [249, 30] on span "Swag for the chairs going down the isle" at bounding box center [313, 36] width 160 height 12
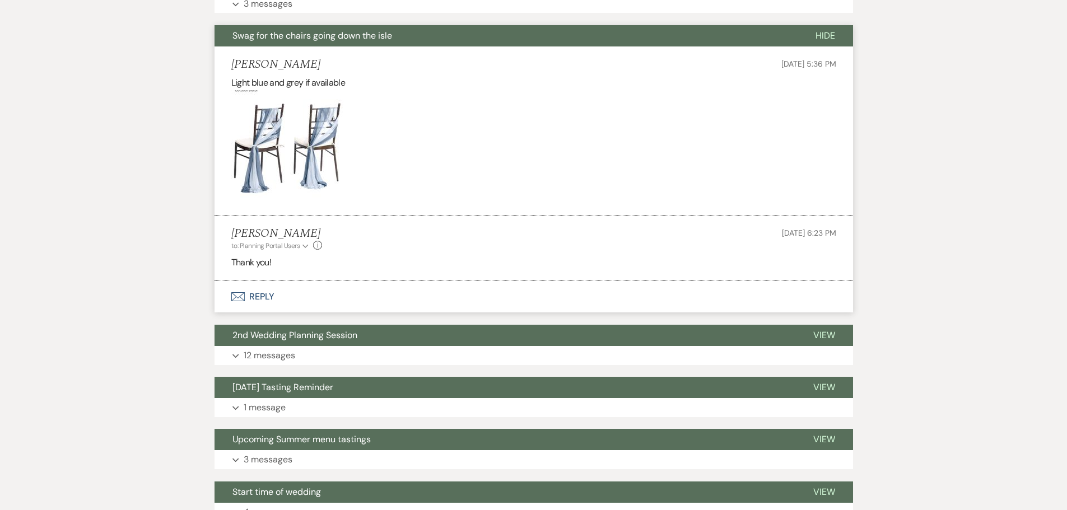
click at [248, 30] on span "Swag for the chairs going down the isle" at bounding box center [313, 36] width 160 height 12
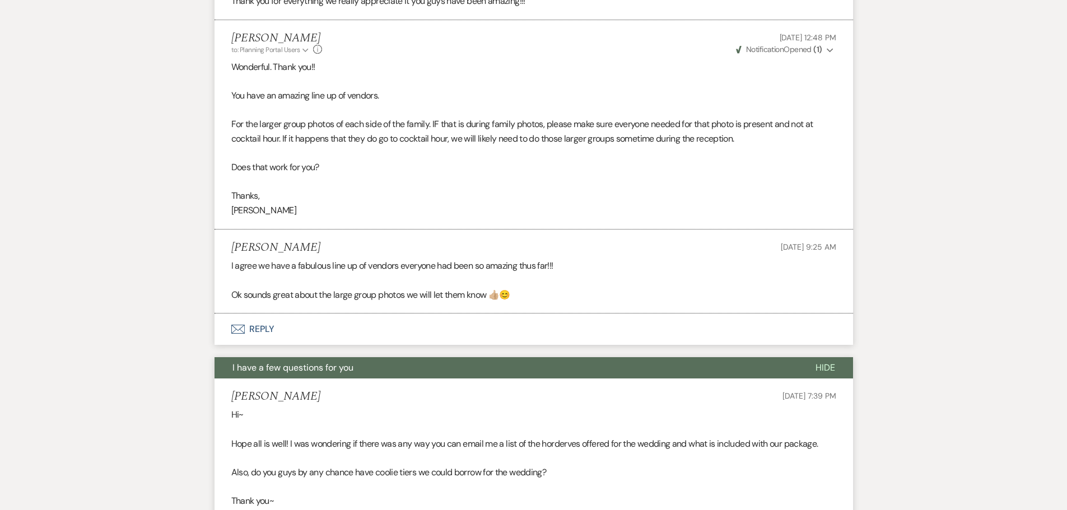
scroll to position [3972, 0]
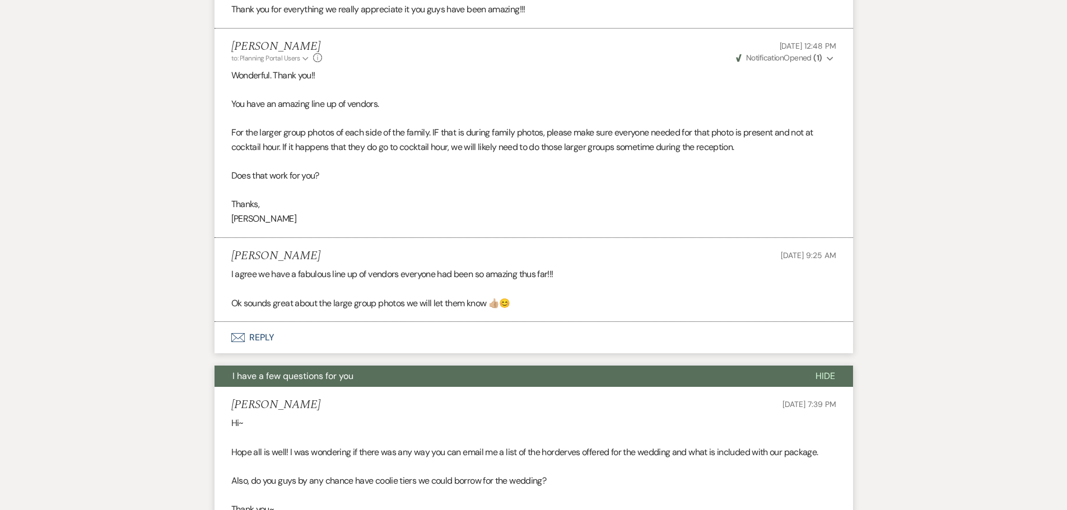
click at [313, 370] on span "I have a few questions for you" at bounding box center [293, 376] width 121 height 12
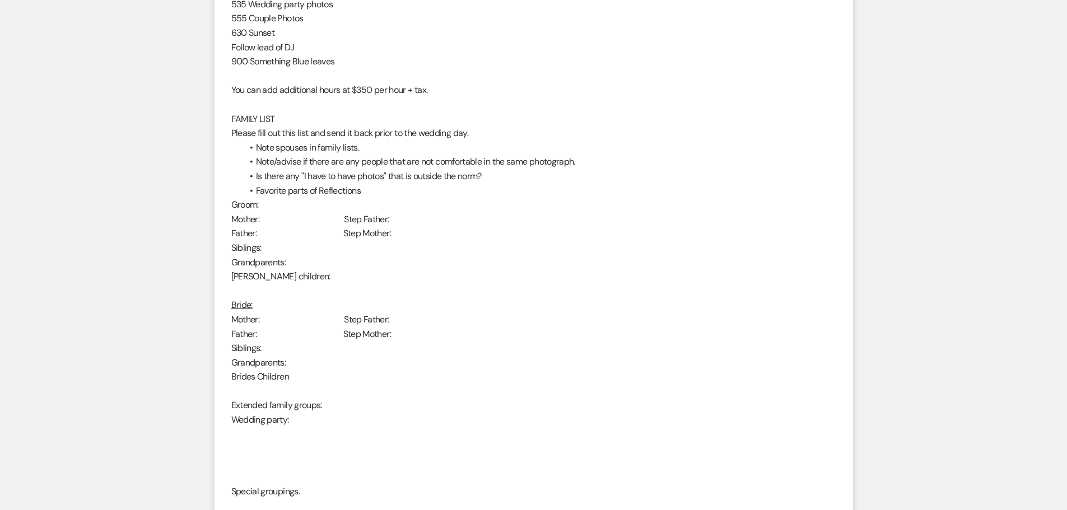
scroll to position [1786, 0]
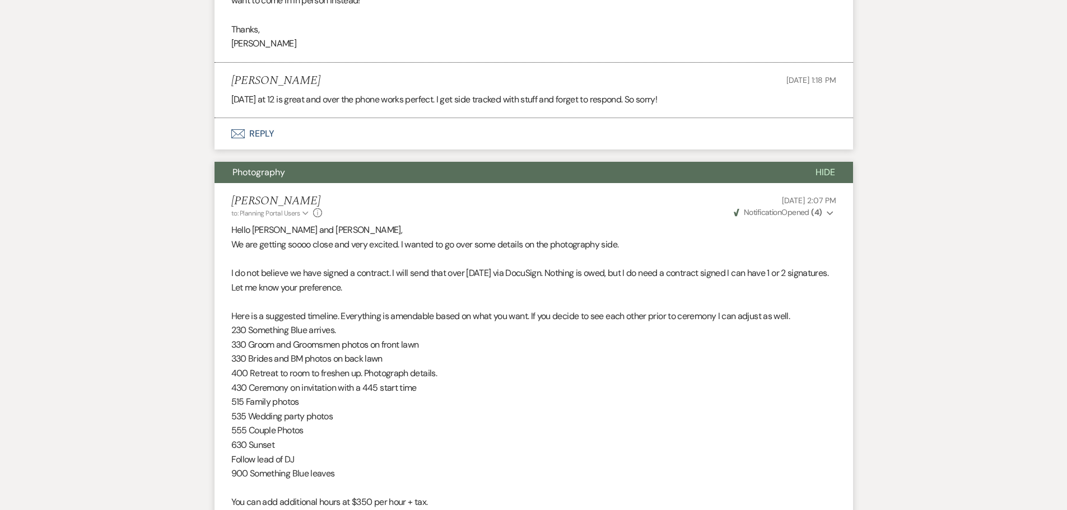
click at [258, 172] on span "Photography" at bounding box center [259, 172] width 53 height 12
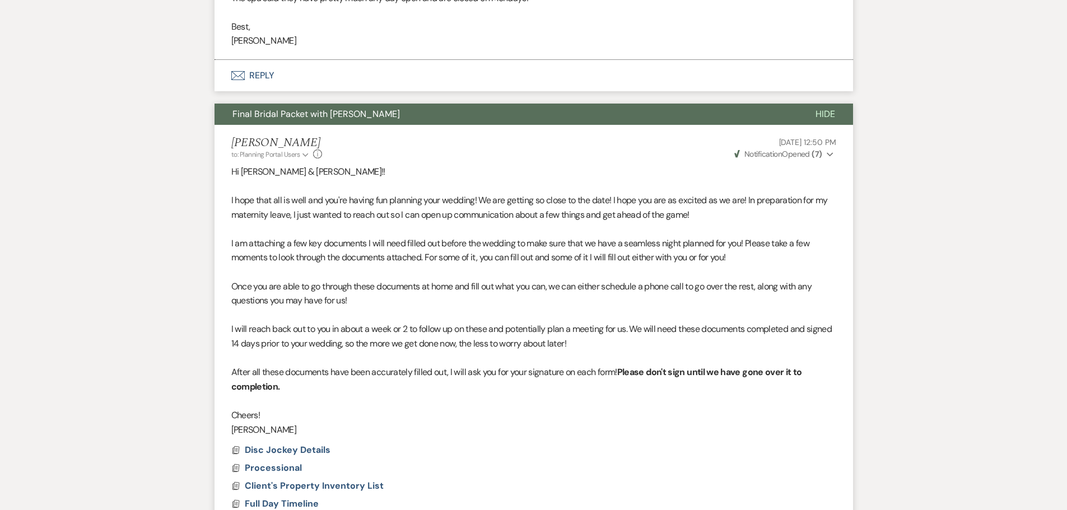
scroll to position [442, 0]
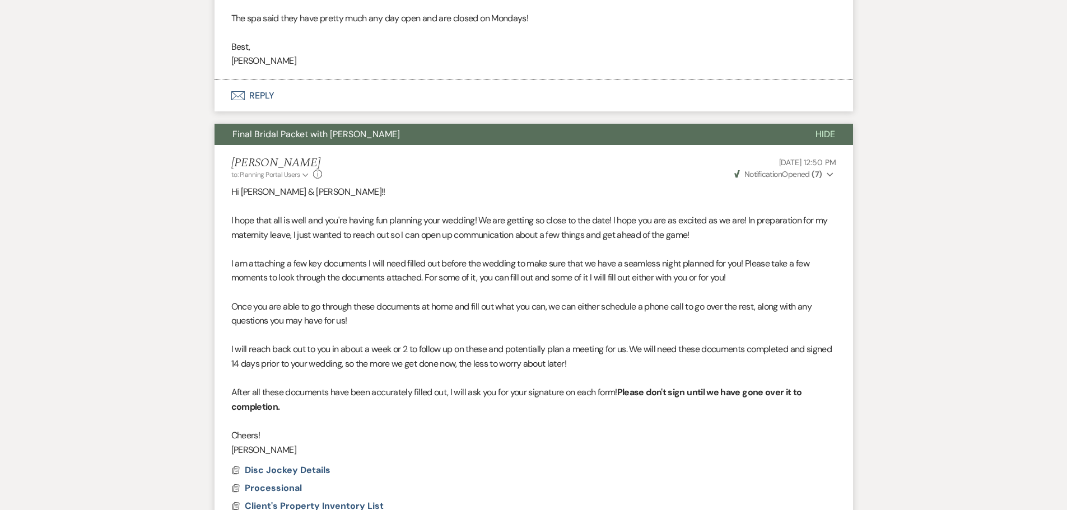
click at [270, 136] on span "Final Bridal Packet with [PERSON_NAME]" at bounding box center [317, 134] width 168 height 12
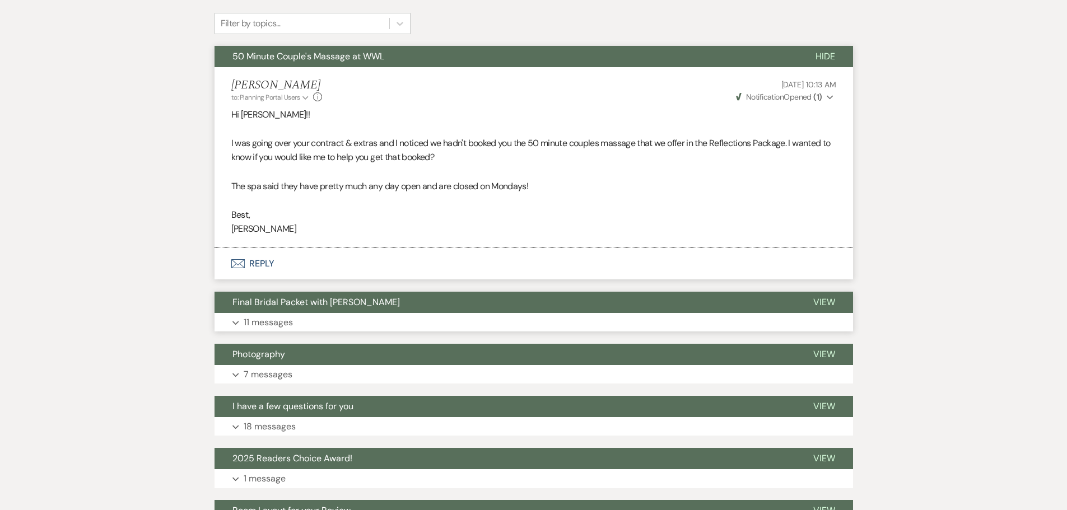
scroll to position [0, 0]
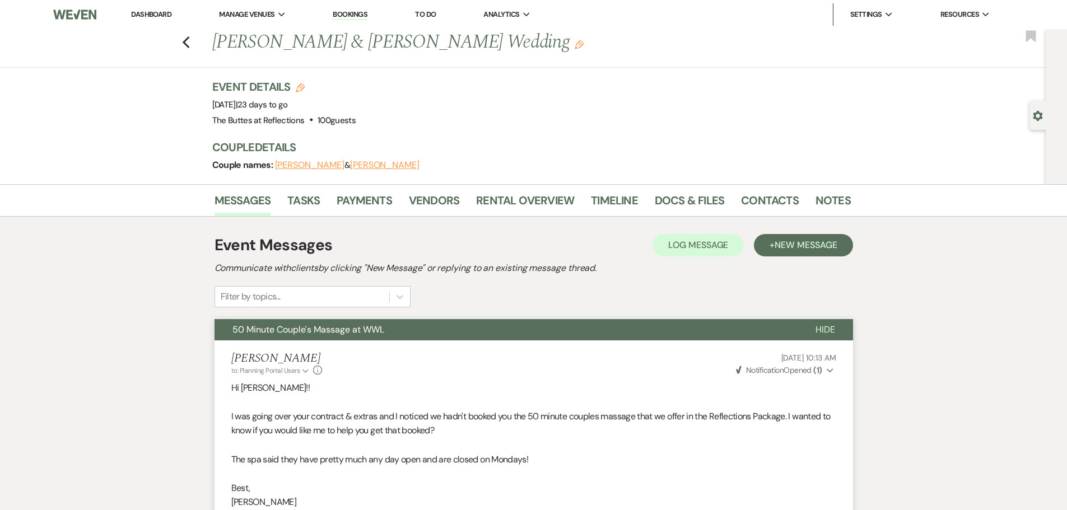
click at [273, 332] on span "50 Minute Couple's Massage at WWL" at bounding box center [309, 330] width 152 height 12
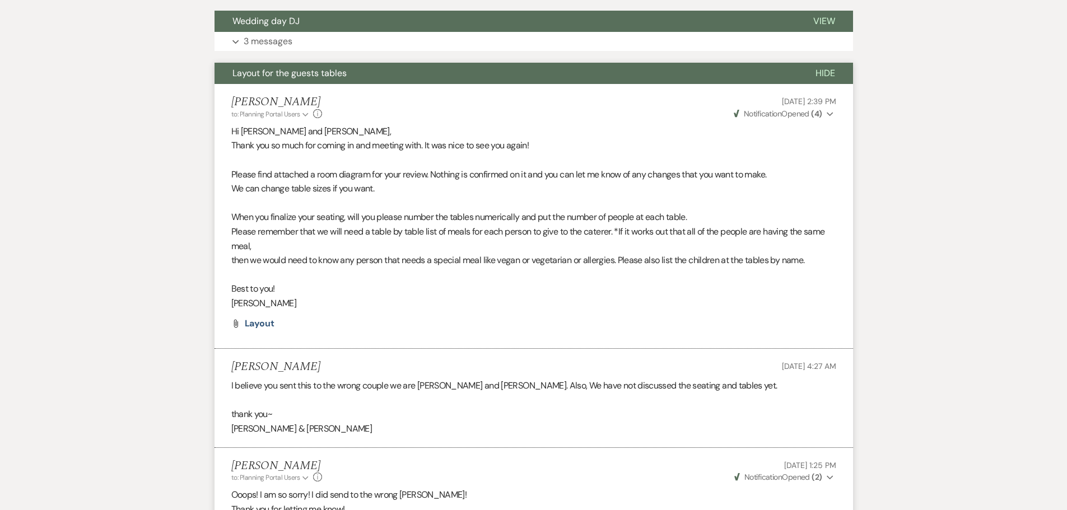
scroll to position [1065, 0]
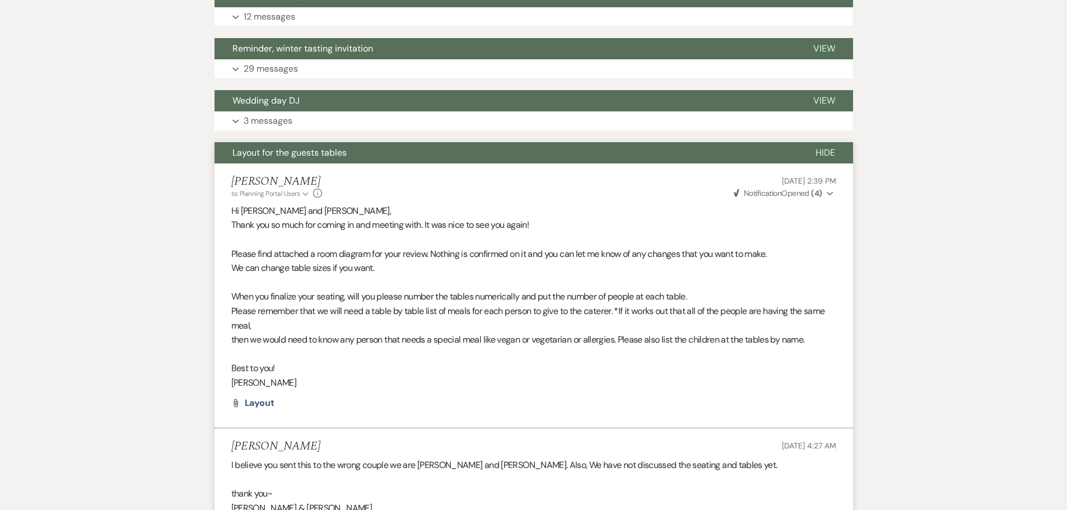
click at [279, 154] on span "Layout for the guests tables" at bounding box center [290, 153] width 114 height 12
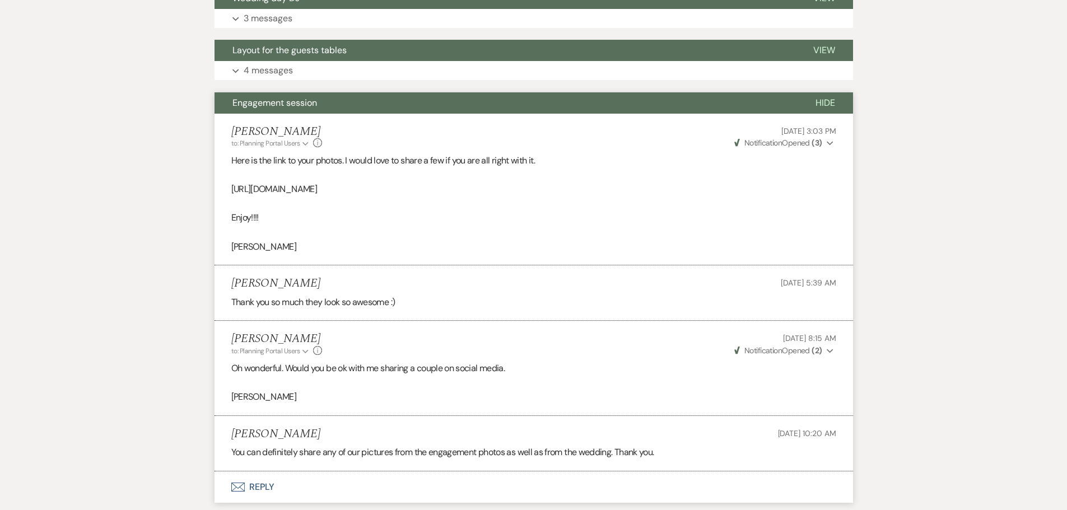
scroll to position [1177, 0]
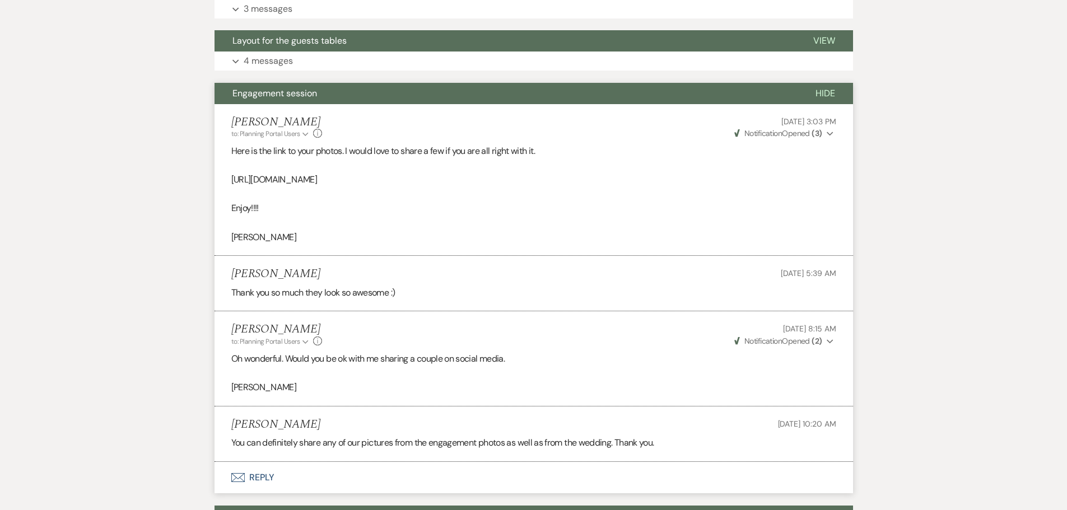
click at [324, 90] on button "Engagement session" at bounding box center [506, 93] width 583 height 21
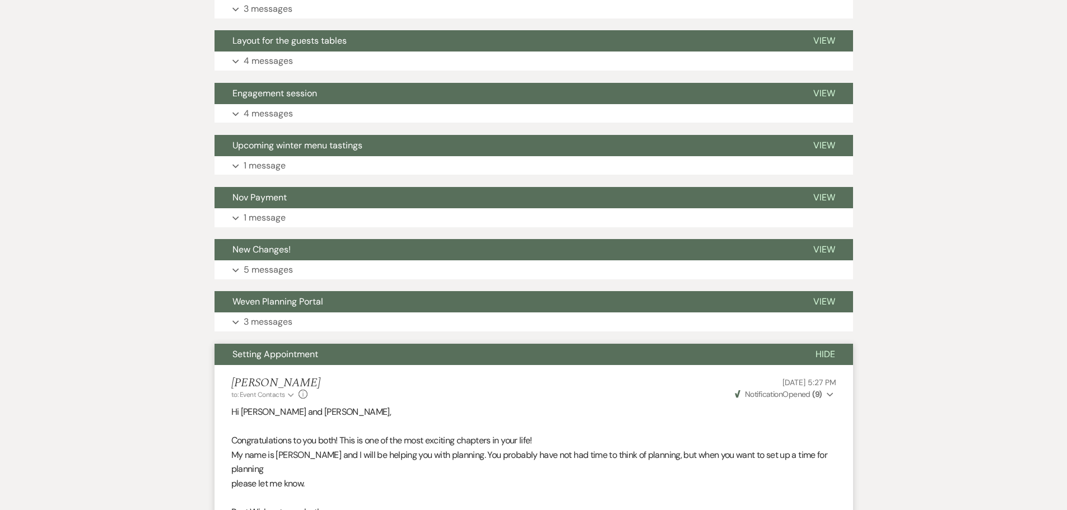
click at [347, 357] on button "Setting Appointment" at bounding box center [506, 354] width 583 height 21
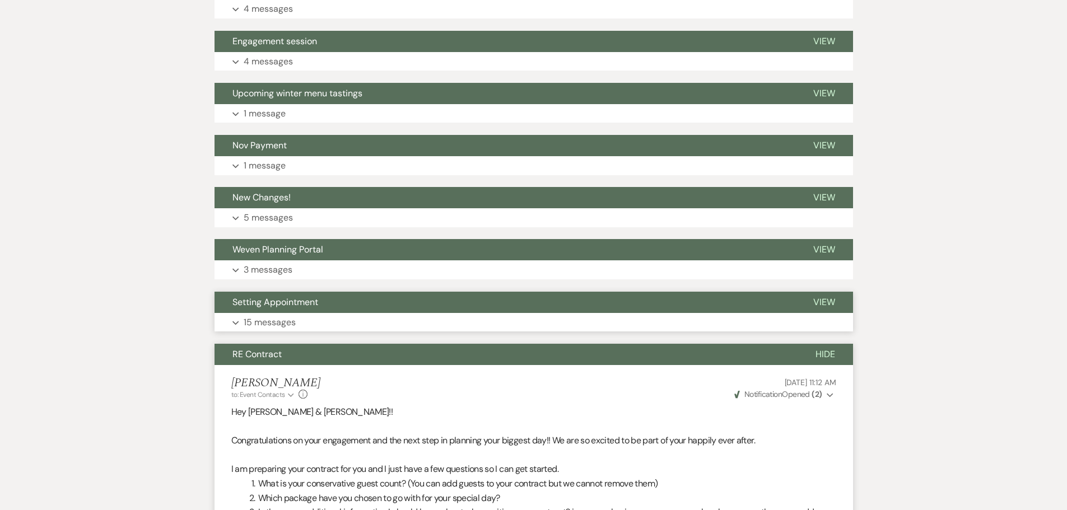
scroll to position [1289, 0]
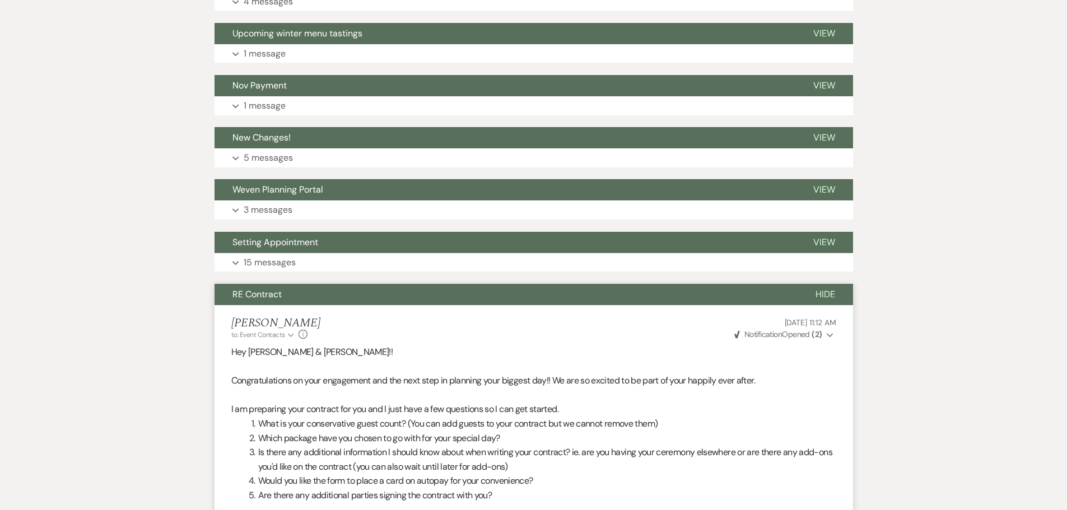
click at [346, 295] on button "RE Contract" at bounding box center [506, 294] width 583 height 21
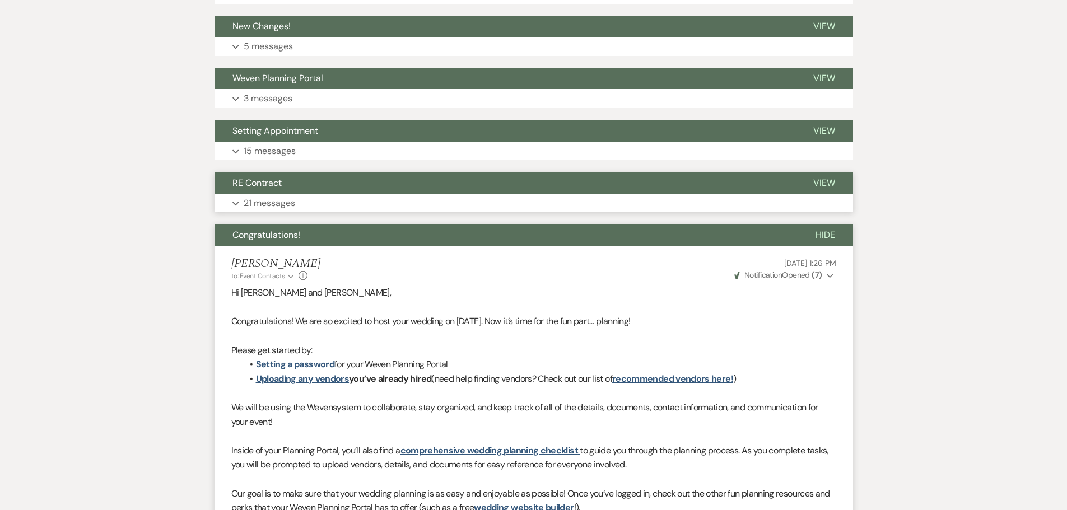
scroll to position [1401, 0]
click at [347, 234] on button "Congratulations!" at bounding box center [506, 234] width 583 height 21
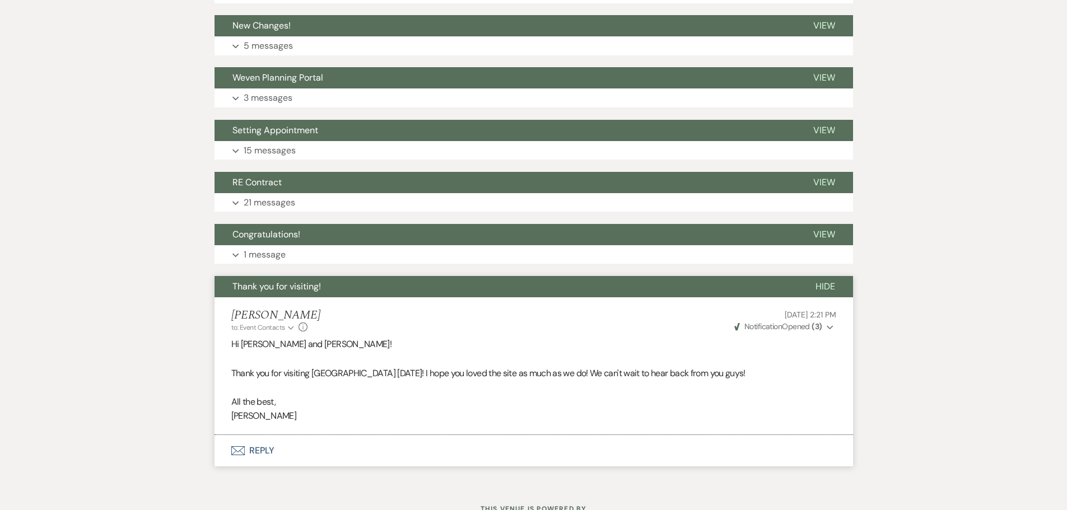
click at [346, 282] on button "Thank you for visiting!" at bounding box center [506, 286] width 583 height 21
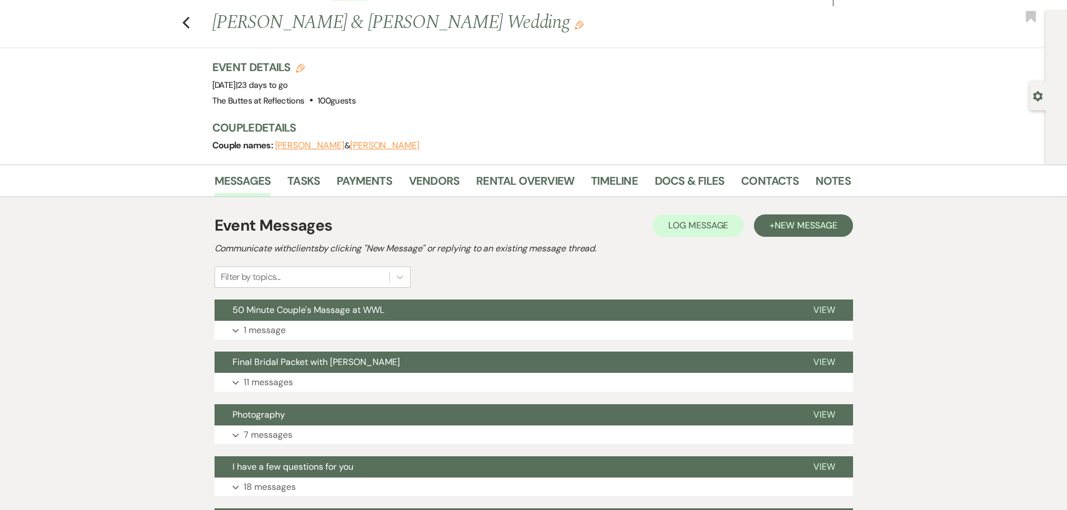
scroll to position [0, 0]
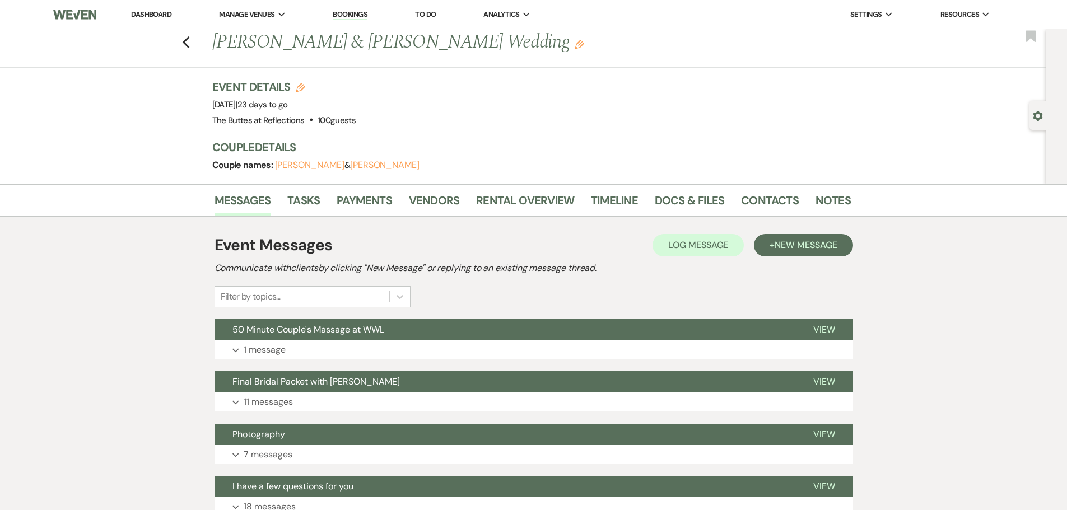
click at [146, 9] on li "Dashboard" at bounding box center [152, 14] width 52 height 22
click at [146, 13] on link "Dashboard" at bounding box center [151, 15] width 40 height 10
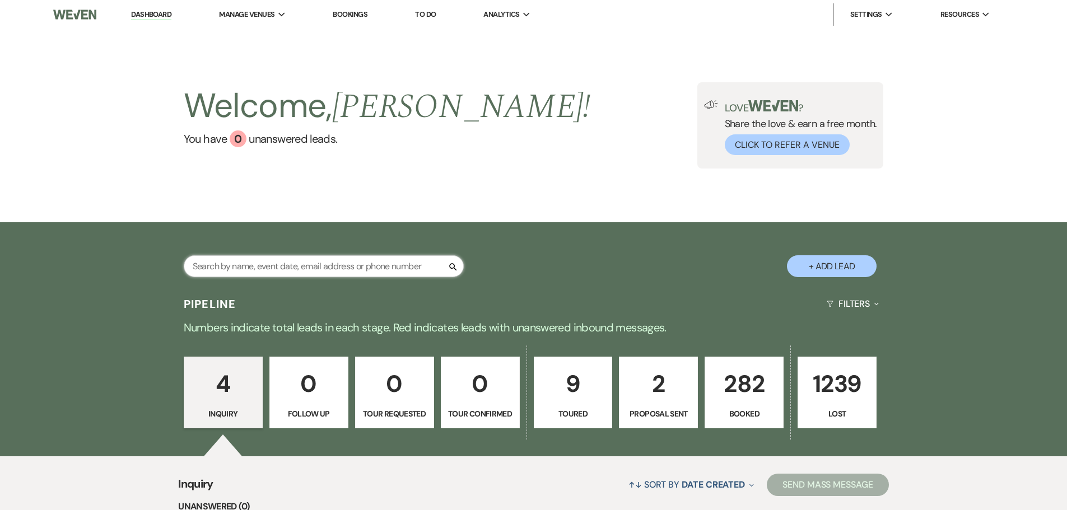
click at [431, 271] on input "text" at bounding box center [324, 267] width 280 height 22
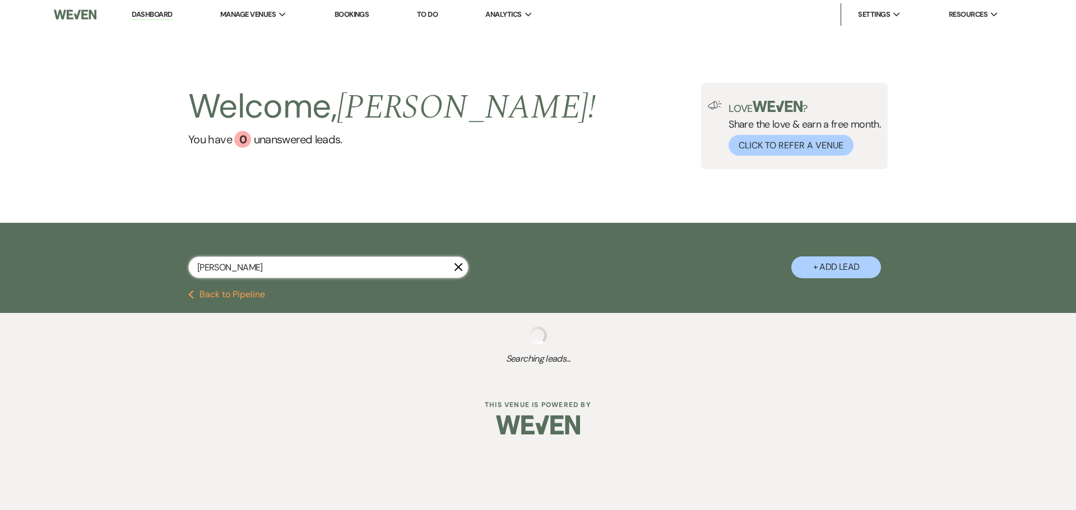
type input "kime"
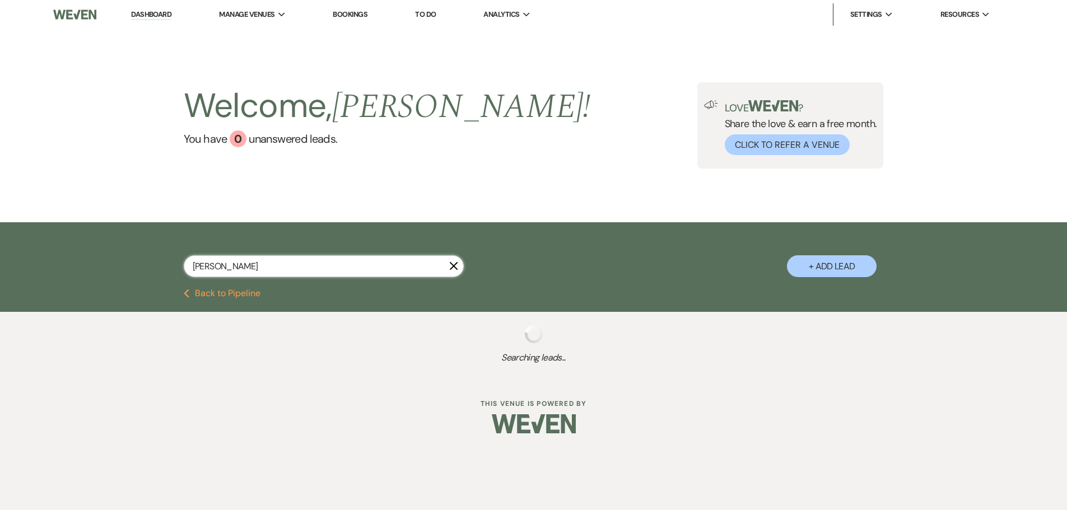
select select "8"
select select "3"
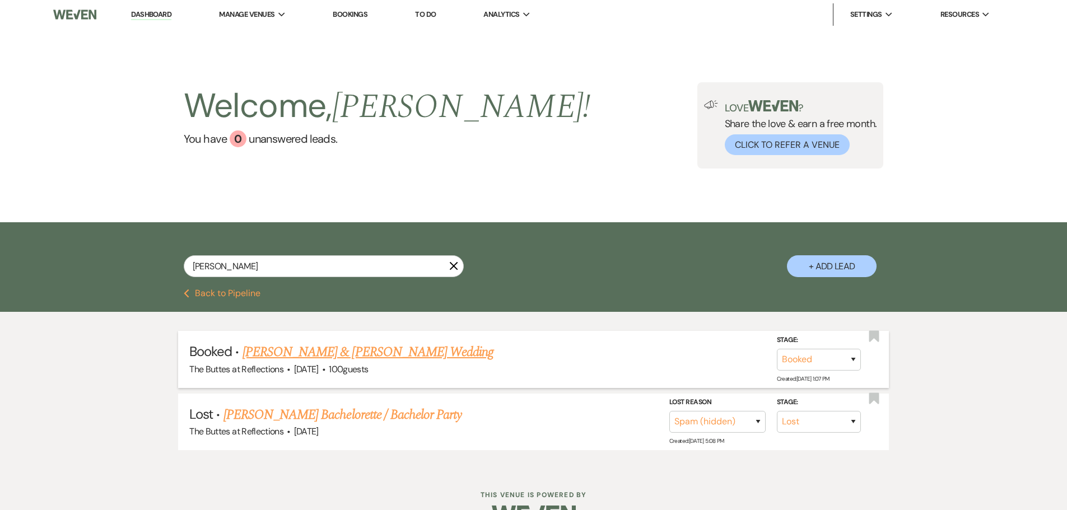
click at [372, 355] on link "[PERSON_NAME] & [PERSON_NAME] Wedding" at bounding box center [368, 352] width 251 height 20
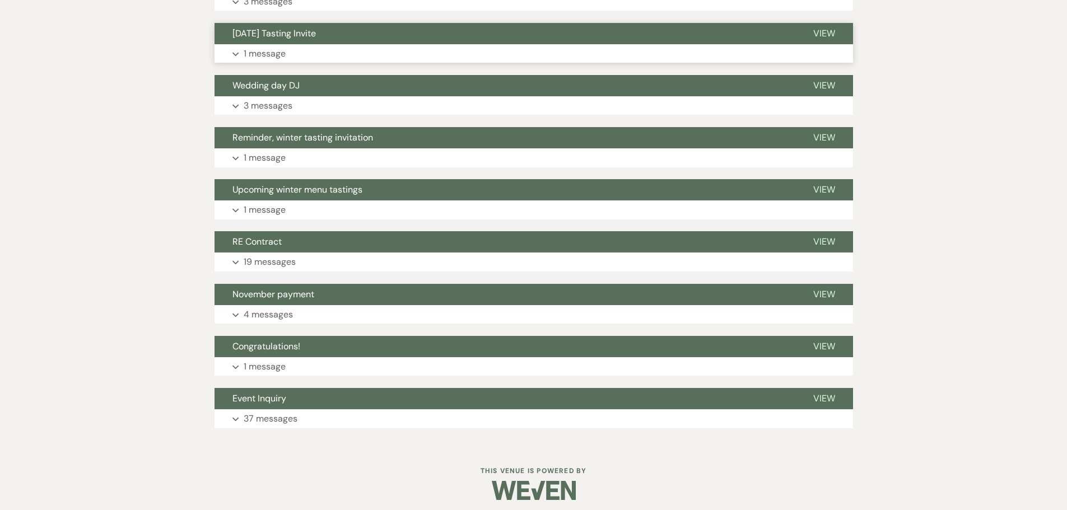
scroll to position [737, 0]
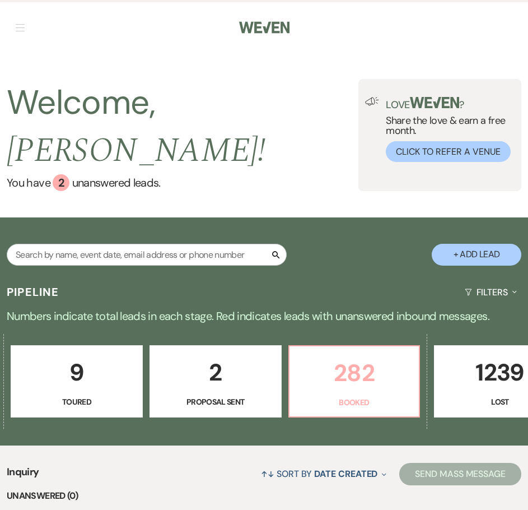
scroll to position [0, 561]
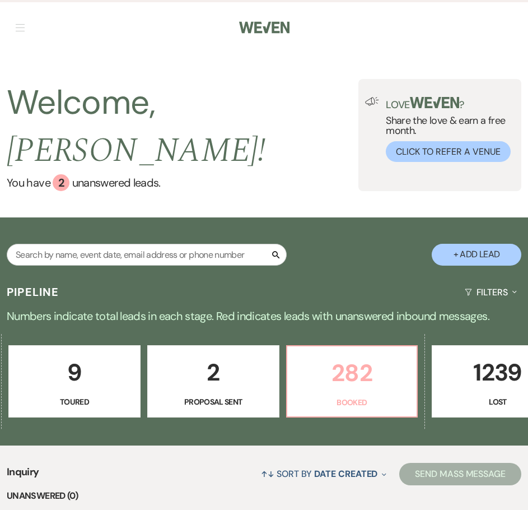
click at [351, 354] on p "282" at bounding box center [352, 373] width 117 height 38
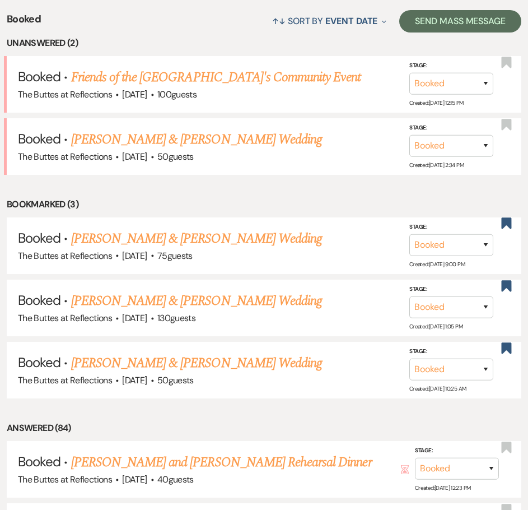
scroll to position [459, 0]
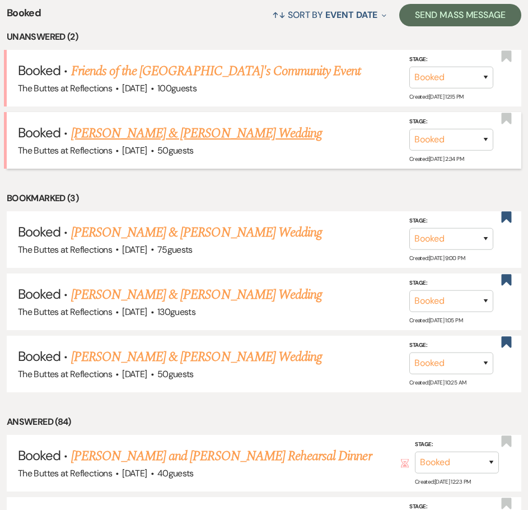
click at [198, 123] on link "[PERSON_NAME] & [PERSON_NAME] Wedding" at bounding box center [196, 133] width 251 height 20
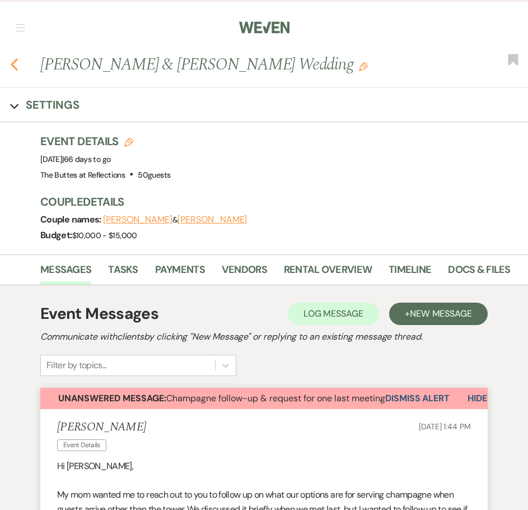
click at [15, 66] on icon "Previous" at bounding box center [14, 64] width 8 height 13
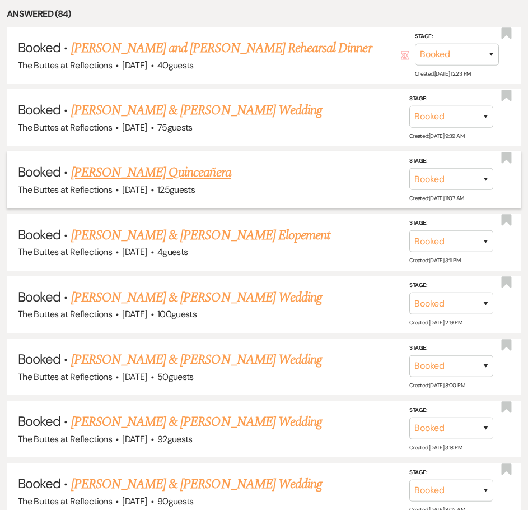
scroll to position [907, 0]
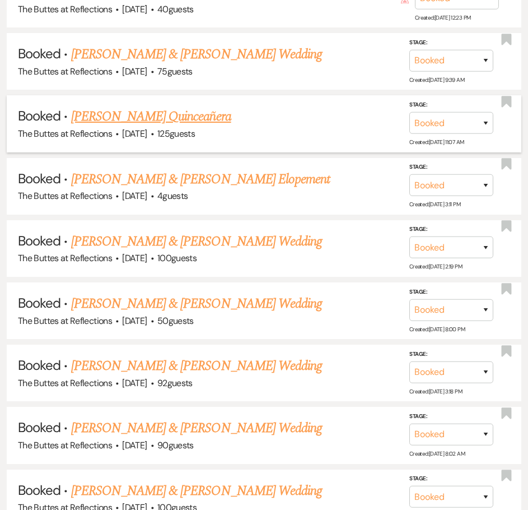
click at [156, 113] on link "[PERSON_NAME] Quinceañera" at bounding box center [151, 116] width 160 height 20
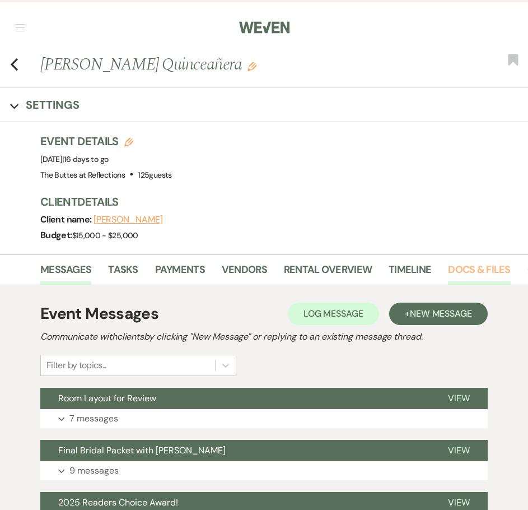
click at [466, 270] on link "Docs & Files" at bounding box center [479, 273] width 62 height 23
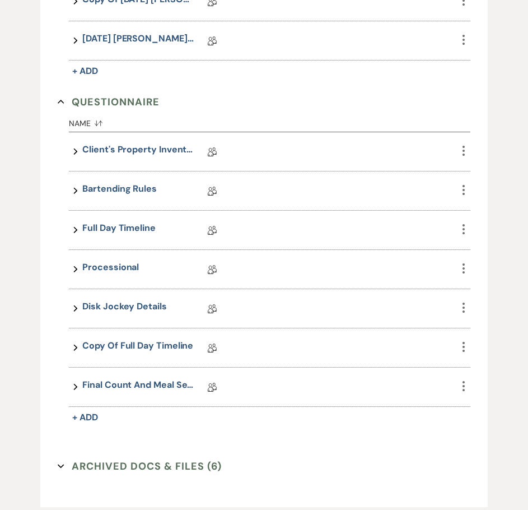
scroll to position [616, 0]
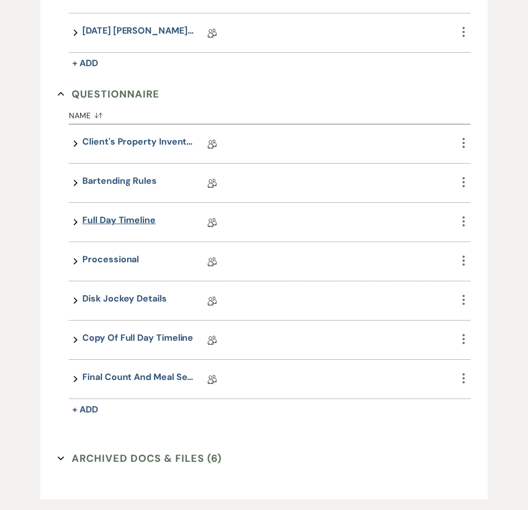
click at [117, 216] on link "Full Day Timeline" at bounding box center [118, 221] width 73 height 17
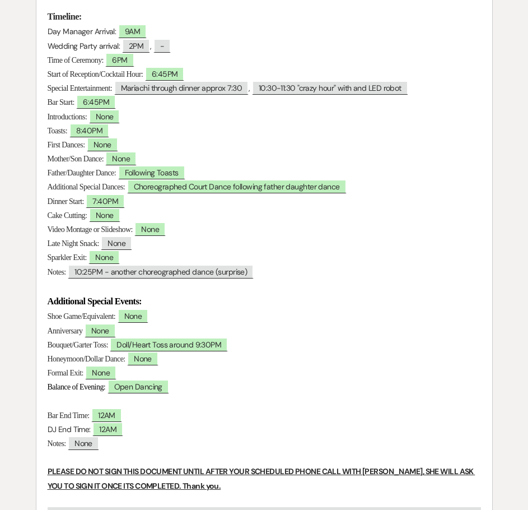
scroll to position [280, 0]
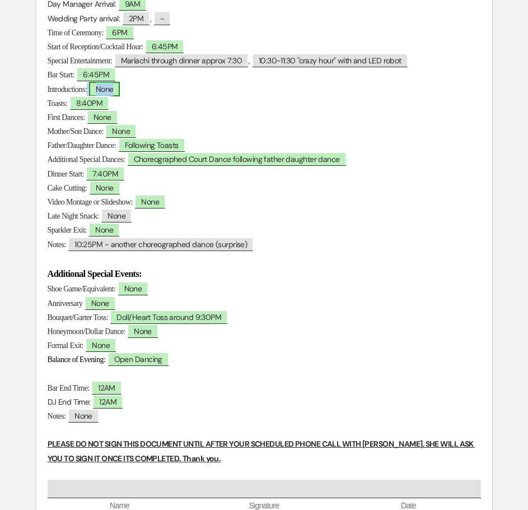
click at [118, 86] on span "None" at bounding box center [104, 89] width 31 height 15
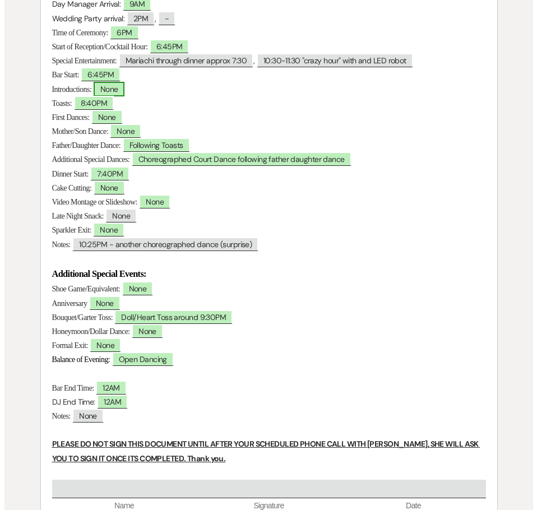
scroll to position [281, 0]
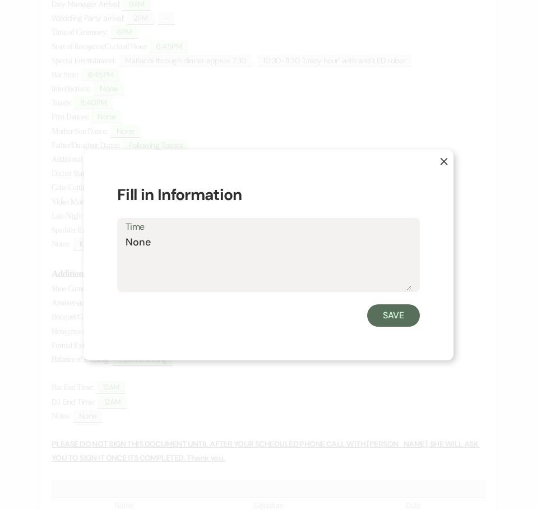
drag, startPoint x: 153, startPoint y: 250, endPoint x: 123, endPoint y: 250, distance: 30.3
click at [123, 250] on div "Time None" at bounding box center [268, 255] width 303 height 75
click at [124, 240] on div "Time :30PM" at bounding box center [268, 255] width 303 height 75
click at [124, 241] on div "Time :30PM" at bounding box center [268, 255] width 303 height 75
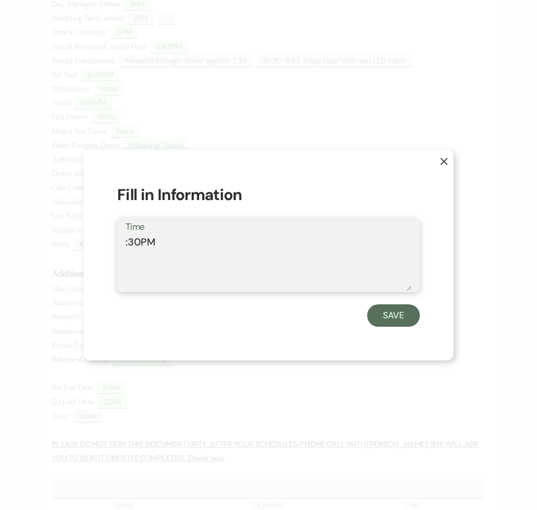
click at [126, 247] on textarea ":30PM" at bounding box center [269, 263] width 286 height 56
type textarea "8:30PM"
click at [398, 315] on button "Save" at bounding box center [393, 315] width 53 height 22
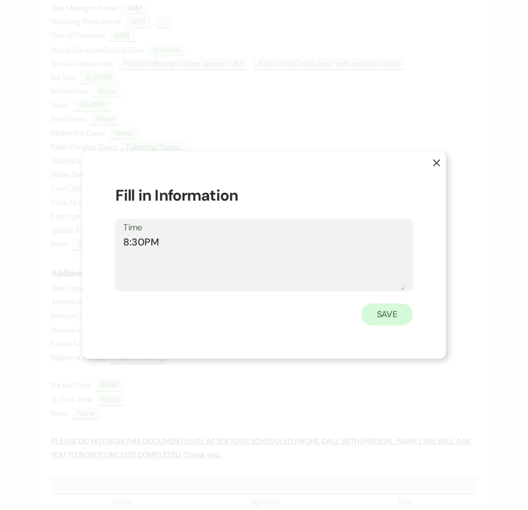
scroll to position [280, 0]
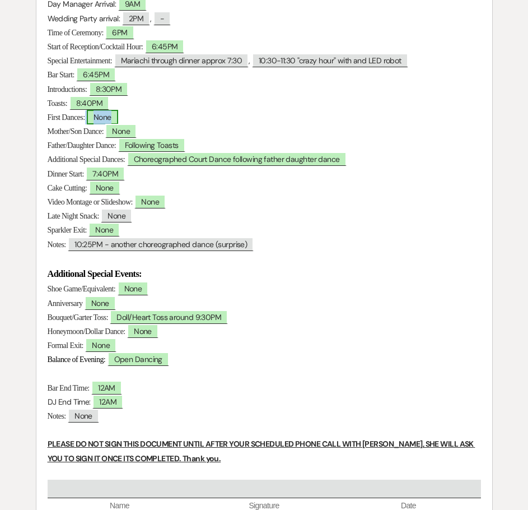
click at [110, 120] on span "None" at bounding box center [102, 117] width 31 height 15
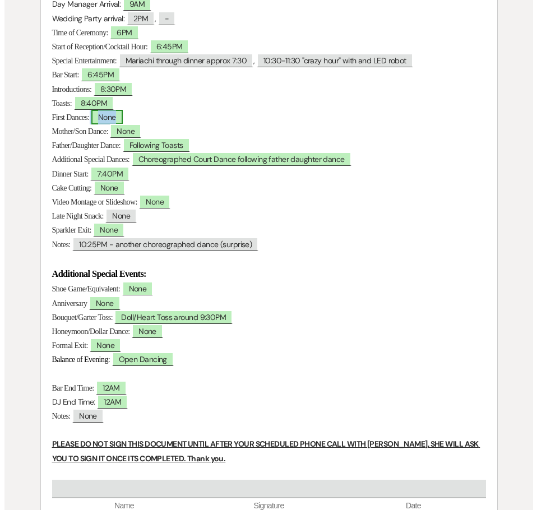
scroll to position [281, 0]
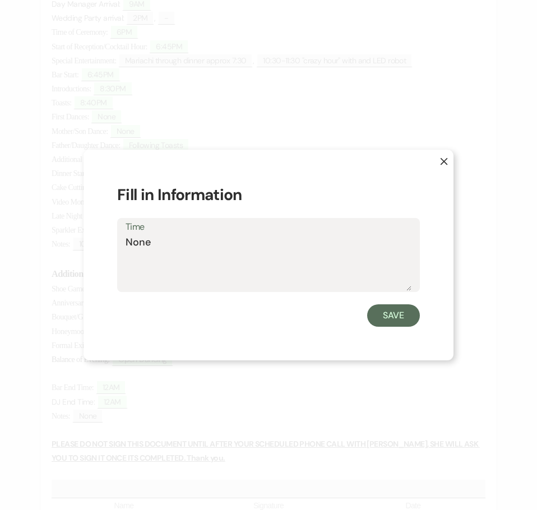
drag, startPoint x: 170, startPoint y: 247, endPoint x: 120, endPoint y: 248, distance: 49.9
click at [120, 248] on div "Time None" at bounding box center [268, 255] width 303 height 75
type textarea "8:50pm change shoe, then dance"
click at [382, 312] on button "Save" at bounding box center [393, 315] width 53 height 22
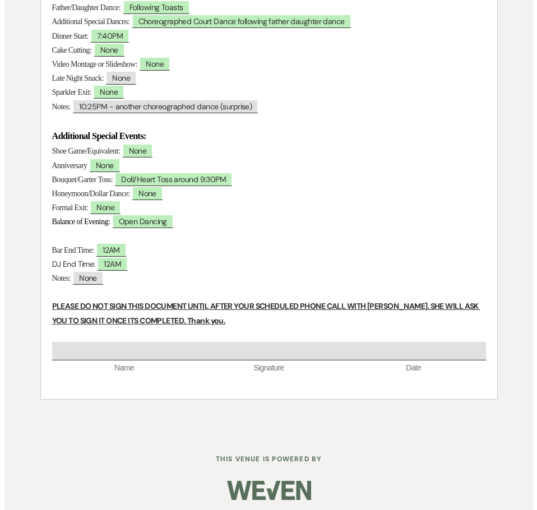
scroll to position [424, 0]
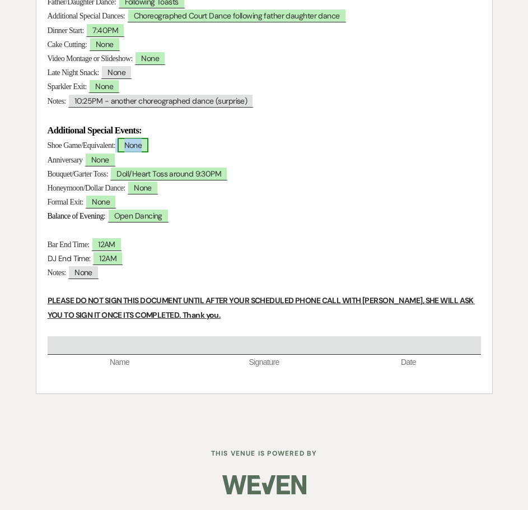
click at [146, 142] on span "None" at bounding box center [133, 145] width 31 height 15
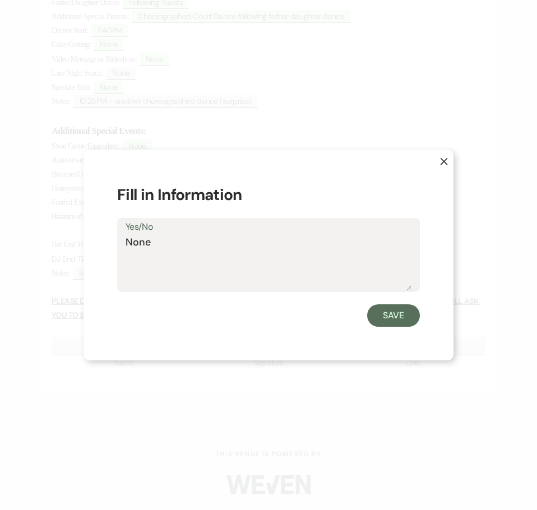
drag, startPoint x: 133, startPoint y: 240, endPoint x: 111, endPoint y: 232, distance: 23.7
click at [111, 242] on div "X Fill in Information Yes/No None Save" at bounding box center [268, 255] width 370 height 211
type textarea "shoe change before father daughter dance"
click at [399, 317] on button "Save" at bounding box center [393, 315] width 53 height 22
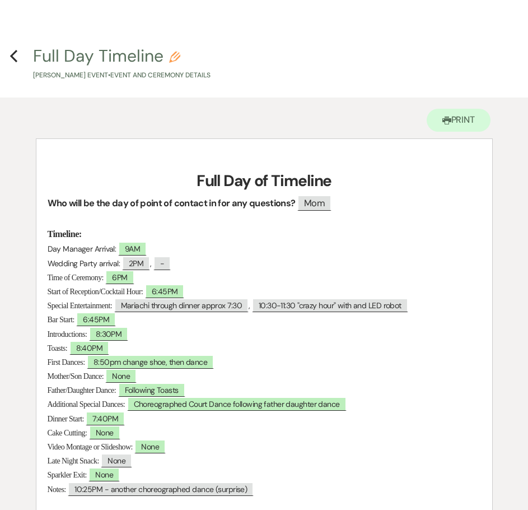
scroll to position [0, 0]
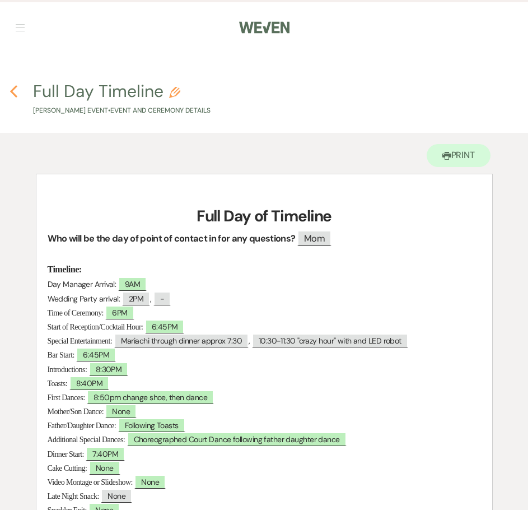
click at [15, 91] on icon "Previous" at bounding box center [14, 91] width 8 height 13
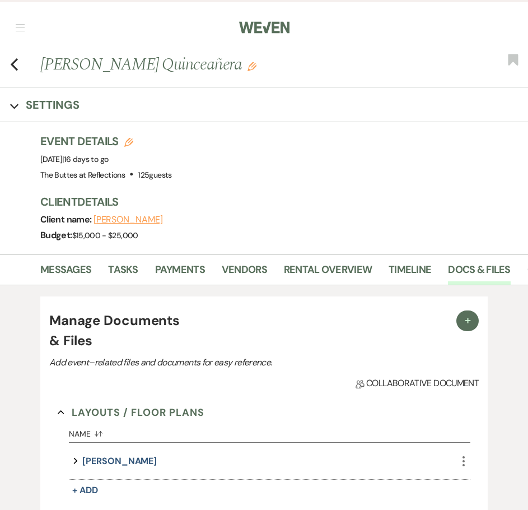
scroll to position [616, 0]
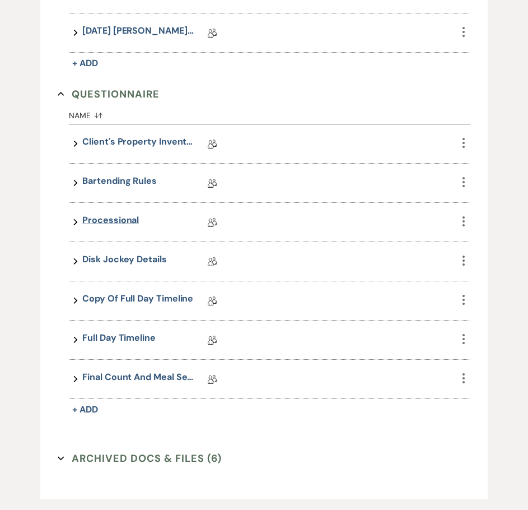
click at [117, 219] on link "Processional" at bounding box center [110, 221] width 57 height 17
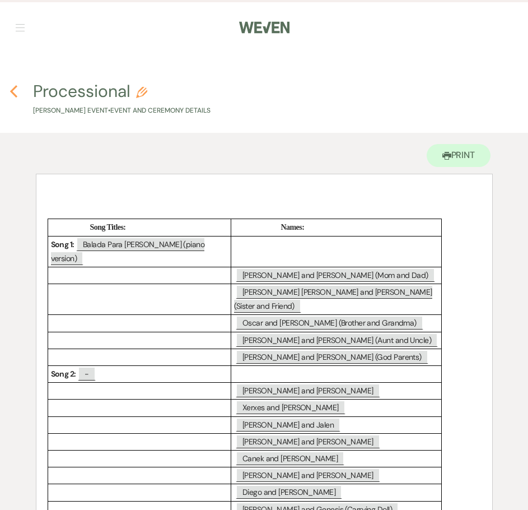
click at [14, 90] on use "button" at bounding box center [13, 91] width 7 height 12
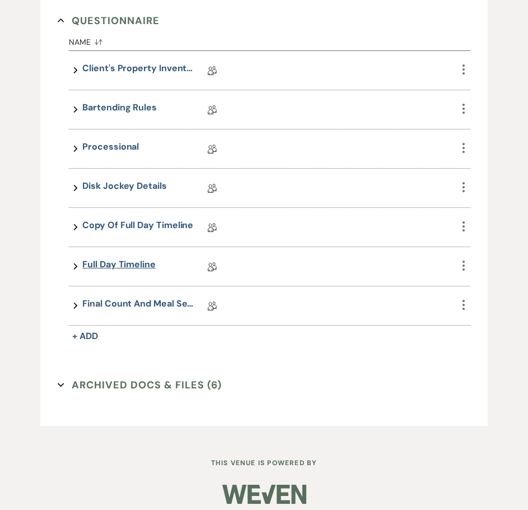
scroll to position [699, 0]
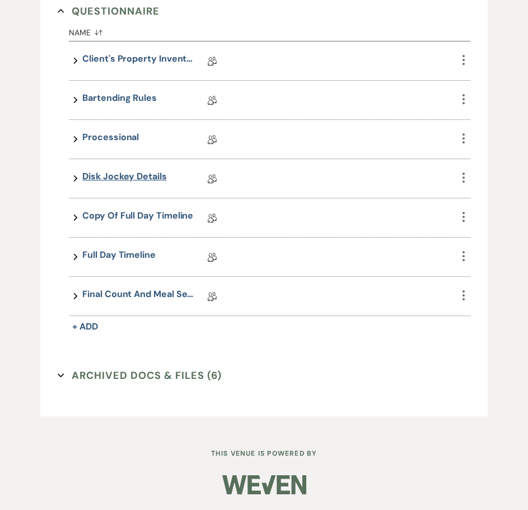
click at [129, 180] on link "Disk Jockey Details" at bounding box center [124, 178] width 84 height 17
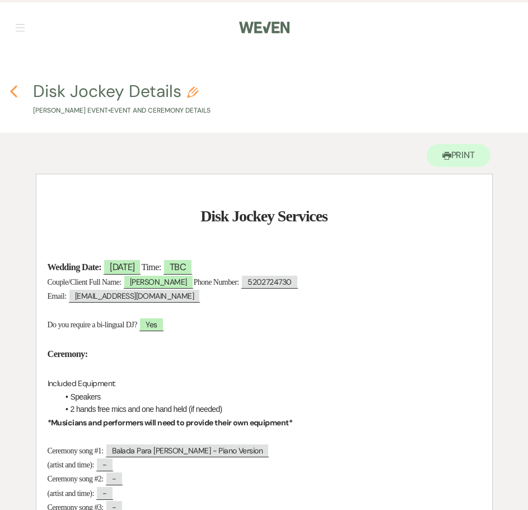
click at [16, 91] on icon "Previous" at bounding box center [14, 91] width 8 height 13
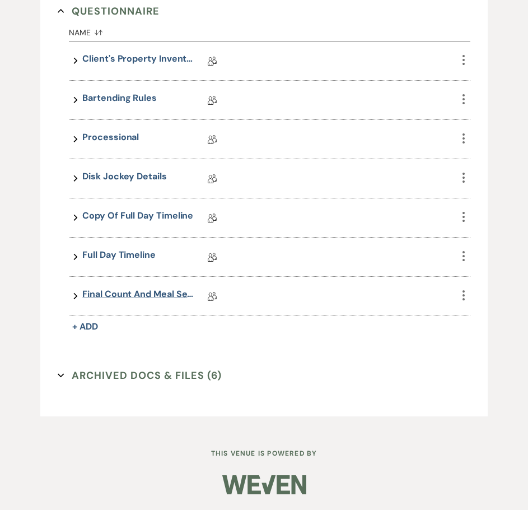
click at [137, 296] on link "Final Count and Meal Selection" at bounding box center [138, 295] width 112 height 17
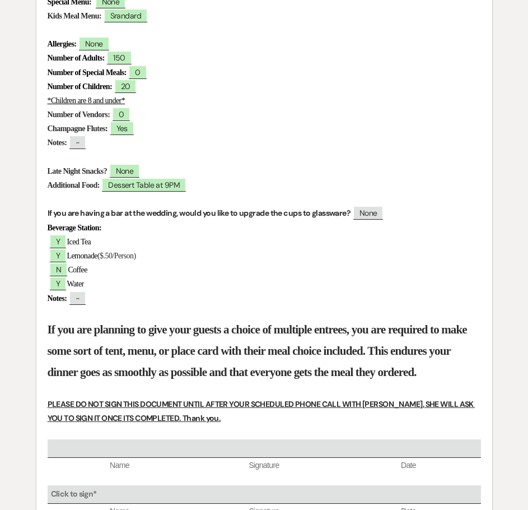
scroll to position [616, 0]
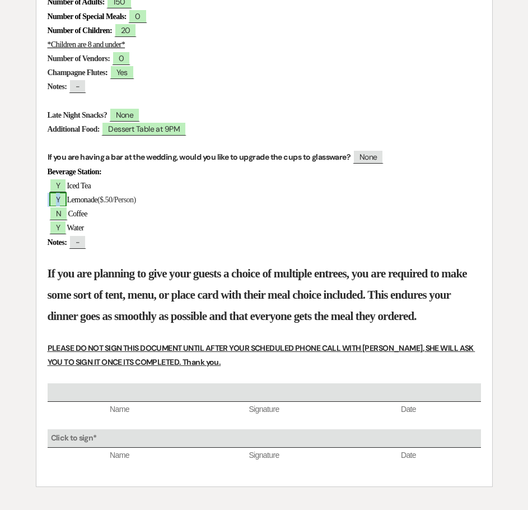
click at [56, 198] on span "Y" at bounding box center [57, 199] width 17 height 15
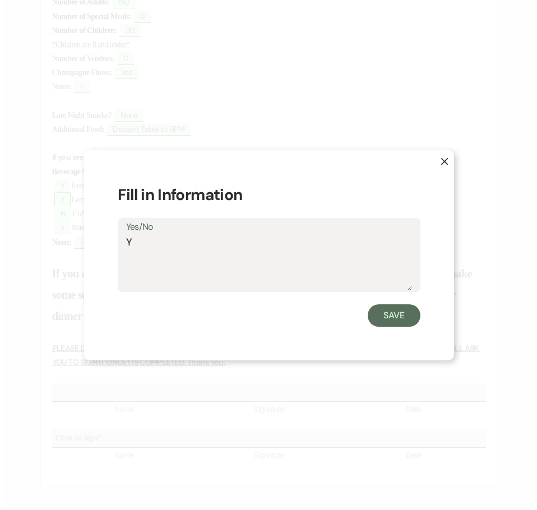
scroll to position [617, 0]
drag, startPoint x: 133, startPoint y: 240, endPoint x: 121, endPoint y: 245, distance: 12.8
click at [121, 245] on div "Yes/No Y" at bounding box center [268, 255] width 303 height 75
type textarea "N"
click at [386, 317] on button "Save" at bounding box center [393, 315] width 53 height 22
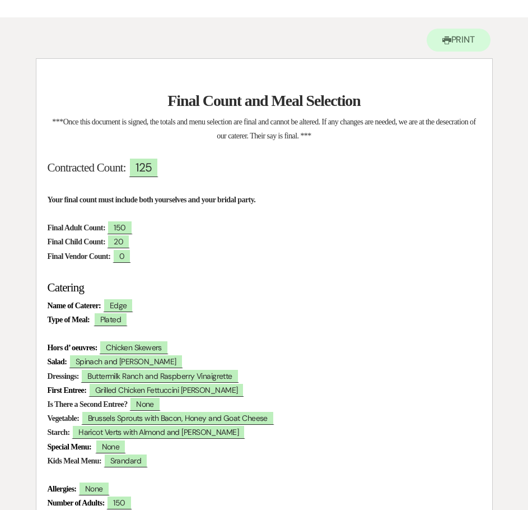
scroll to position [0, 0]
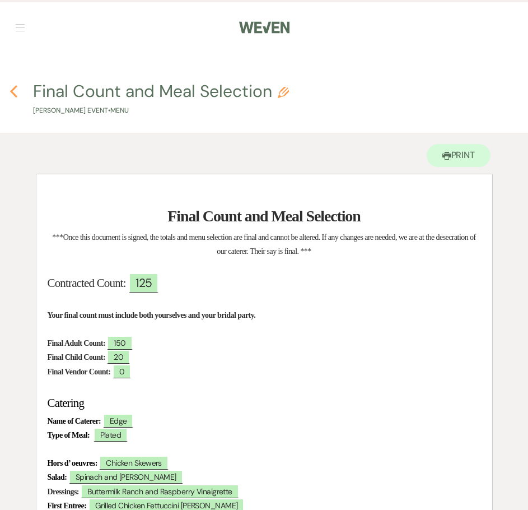
click at [11, 94] on icon "Previous" at bounding box center [14, 91] width 8 height 13
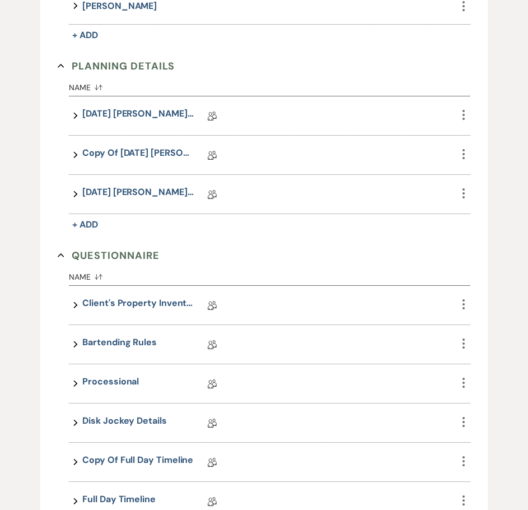
scroll to position [475, 0]
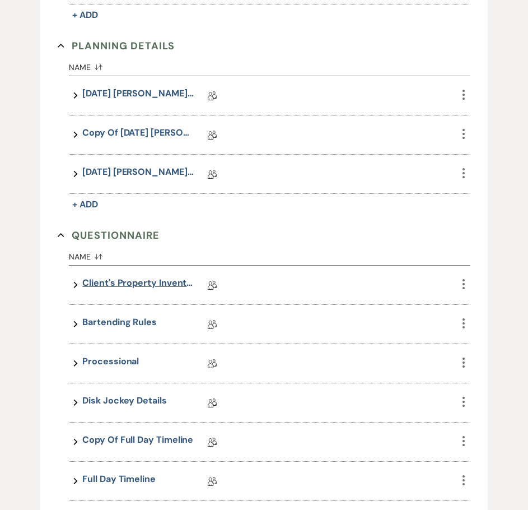
click at [132, 280] on link "Client's Property Inventory List" at bounding box center [138, 284] width 112 height 17
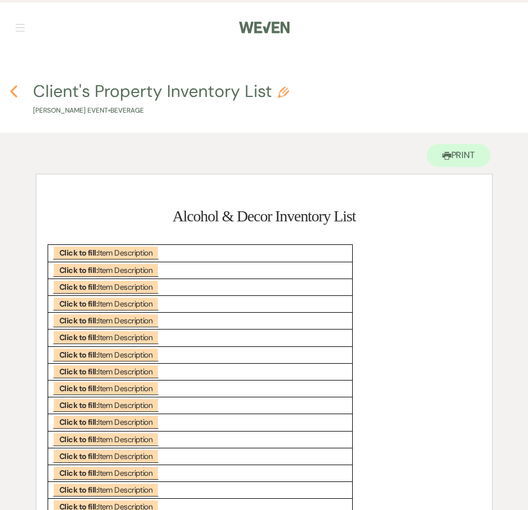
click at [16, 94] on icon "Previous" at bounding box center [14, 91] width 8 height 13
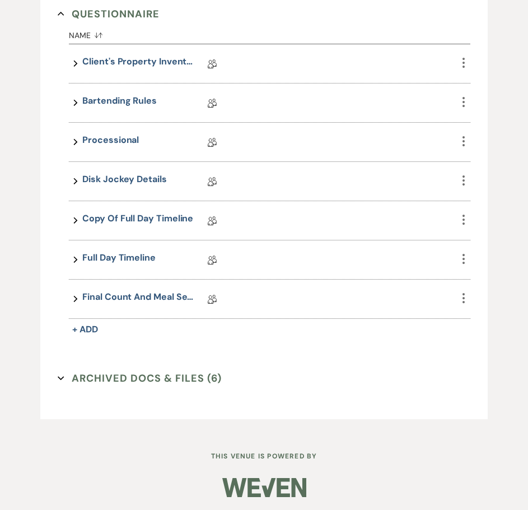
scroll to position [699, 0]
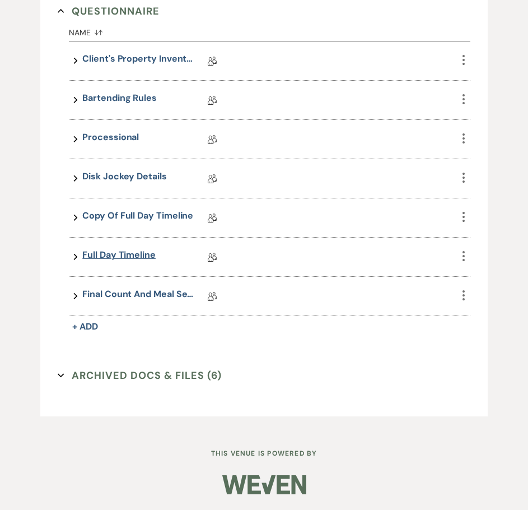
click at [119, 253] on link "Full Day Timeline" at bounding box center [118, 256] width 73 height 17
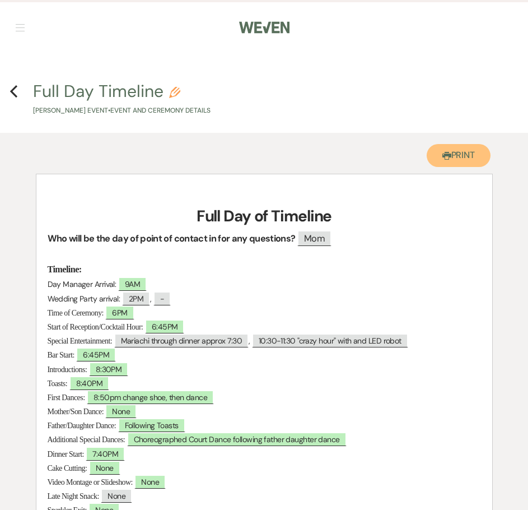
click at [449, 152] on button "Printer Print" at bounding box center [459, 155] width 64 height 23
click at [20, 89] on h4 "Previous Full Day Timeline Pencil [PERSON_NAME] Event • Event and Ceremony Deta…" at bounding box center [264, 98] width 528 height 36
click at [15, 89] on use "button" at bounding box center [13, 91] width 7 height 12
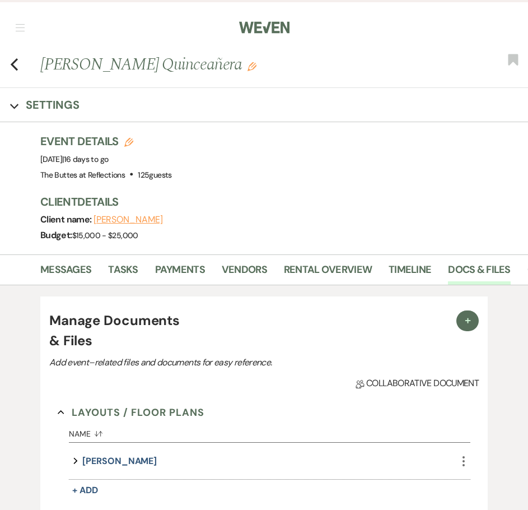
click at [79, 42] on nav "Dashboard Manage Venues Expand The Buttes at Reflections Bookings To Do Analyti…" at bounding box center [264, 26] width 528 height 53
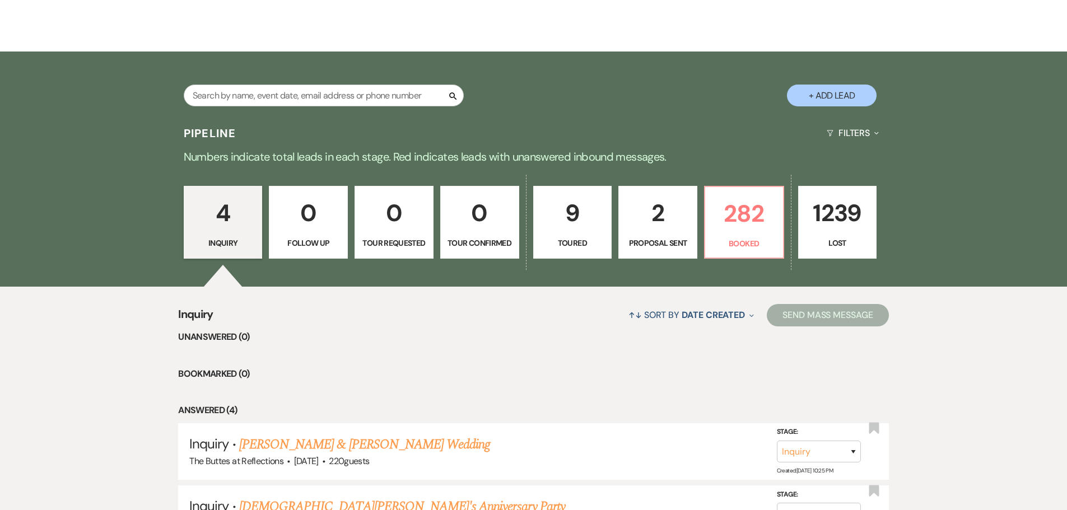
scroll to position [138, 0]
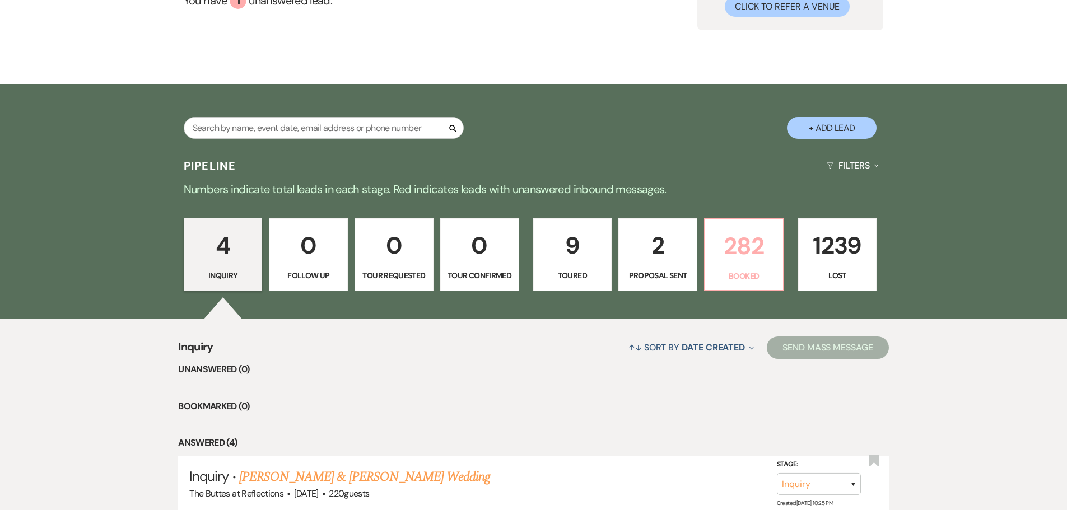
click at [746, 257] on p "282" at bounding box center [744, 246] width 64 height 38
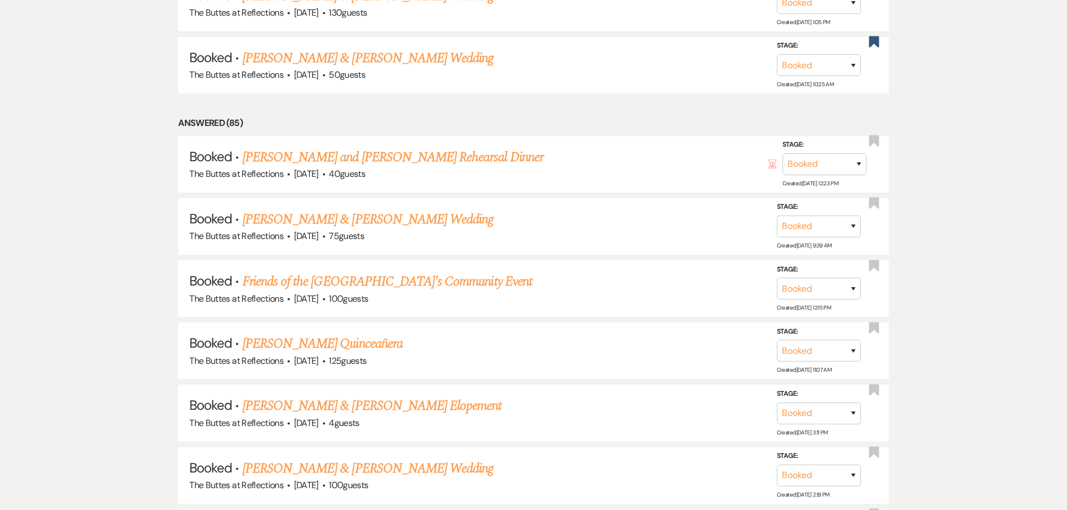
scroll to position [758, 0]
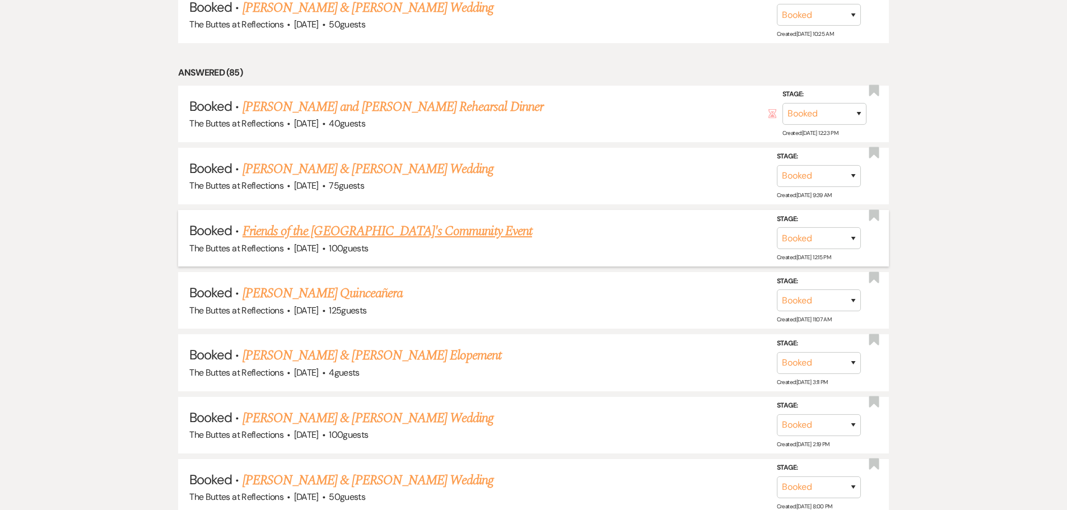
click at [356, 230] on link "Friends of the [GEOGRAPHIC_DATA]'s Community Event" at bounding box center [388, 231] width 290 height 20
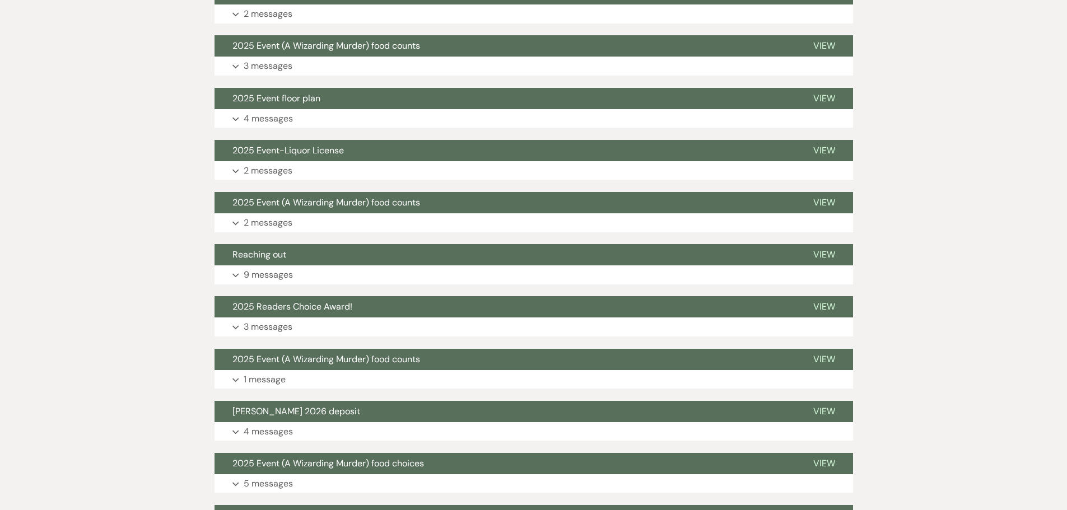
scroll to position [280, 0]
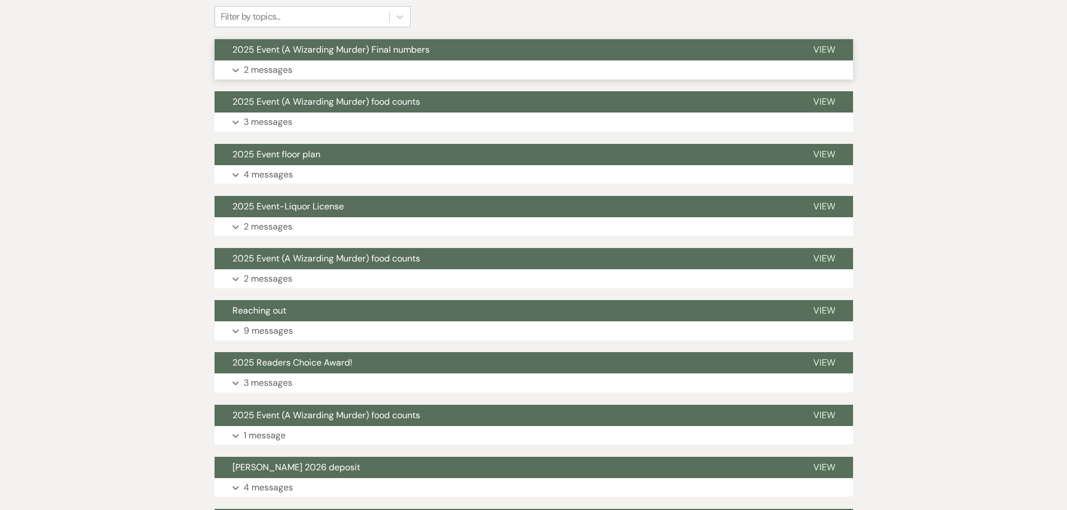
click at [260, 68] on p "2 messages" at bounding box center [268, 70] width 49 height 15
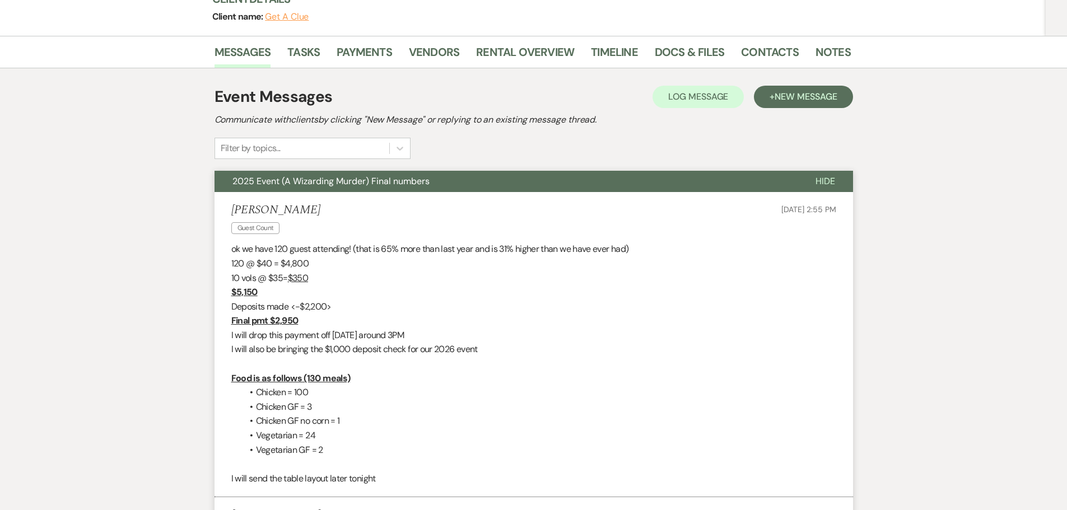
scroll to position [0, 0]
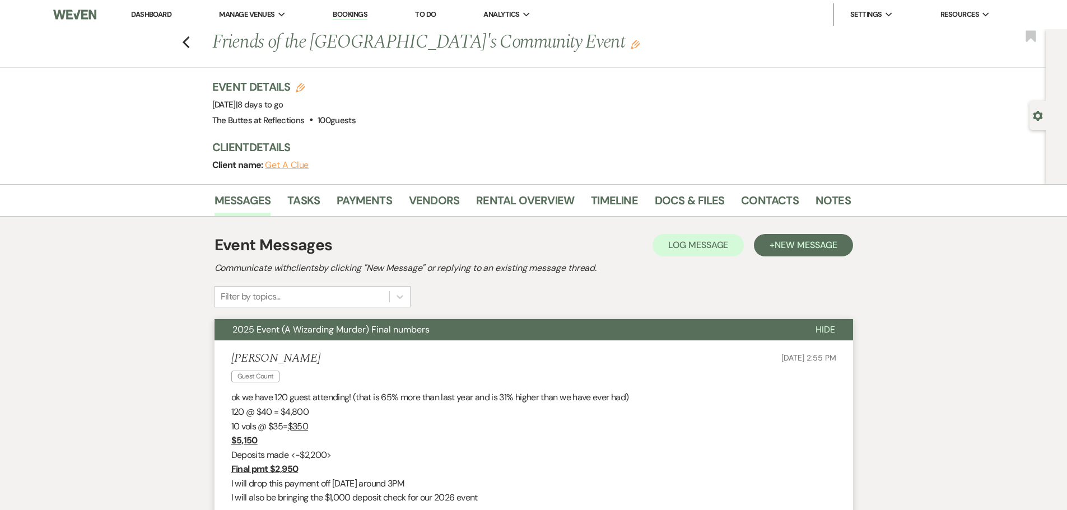
click at [156, 12] on link "Dashboard" at bounding box center [151, 15] width 40 height 10
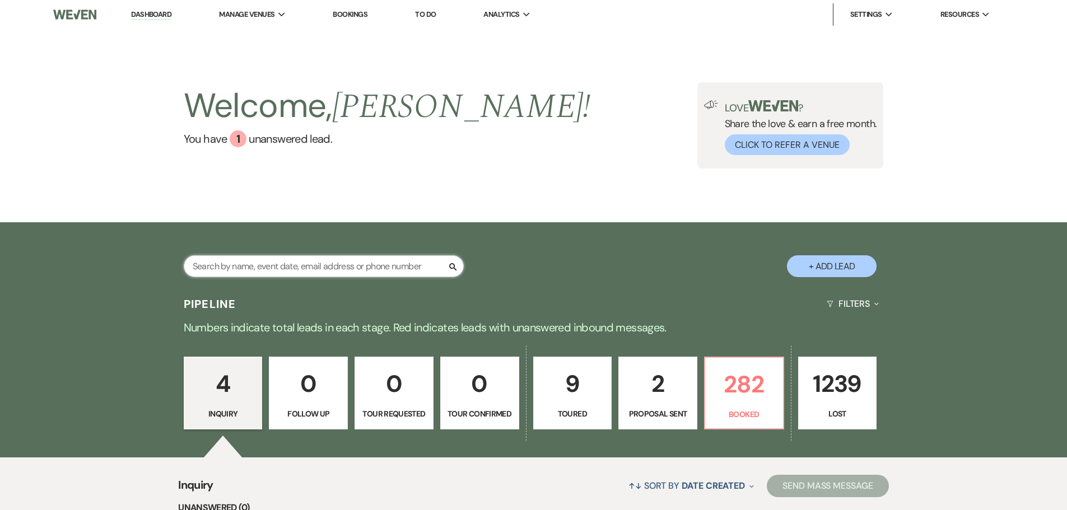
click at [415, 259] on input "text" at bounding box center [324, 267] width 280 height 22
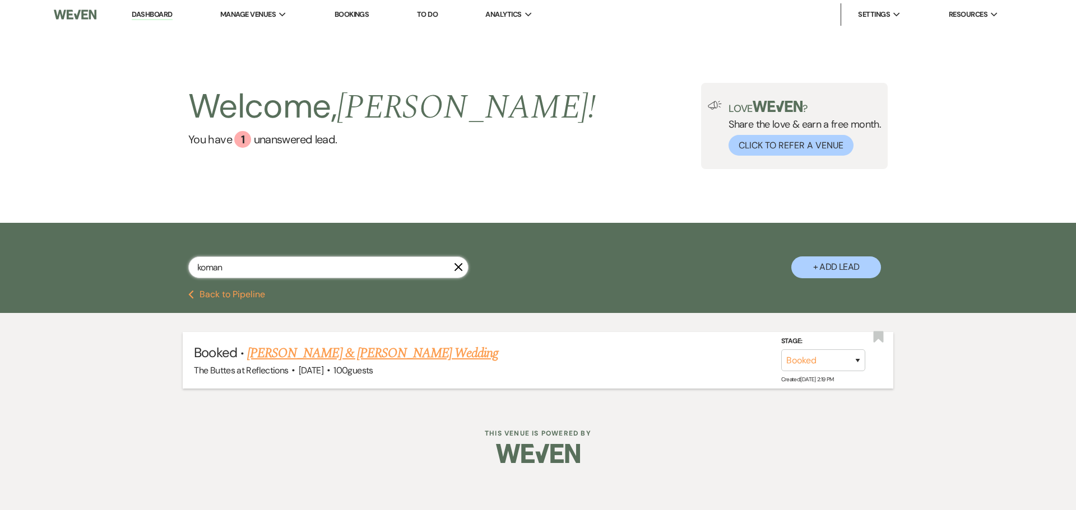
type input "koman"
click at [394, 360] on link "[PERSON_NAME] & [PERSON_NAME] Wedding" at bounding box center [372, 353] width 251 height 20
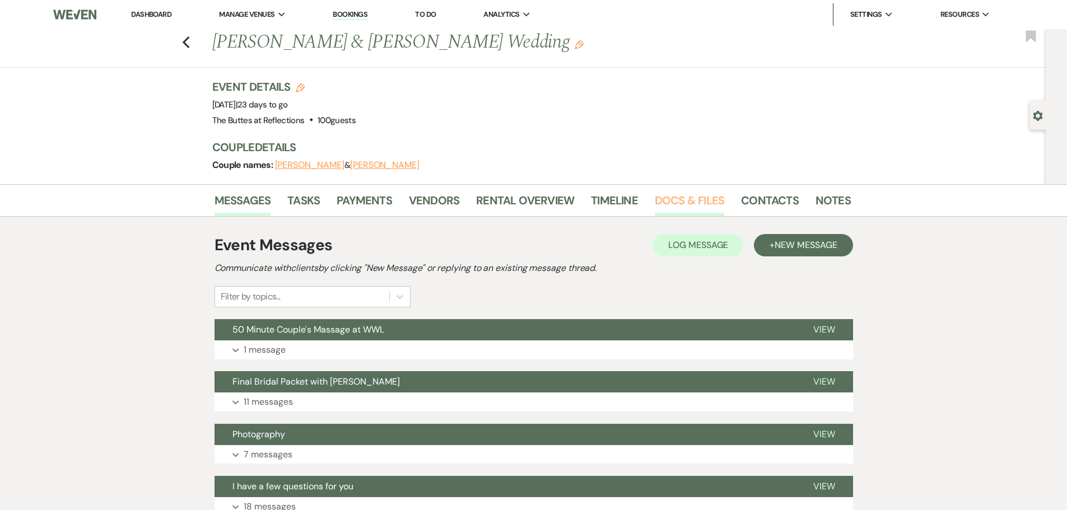
click at [668, 197] on link "Docs & Files" at bounding box center [689, 204] width 69 height 25
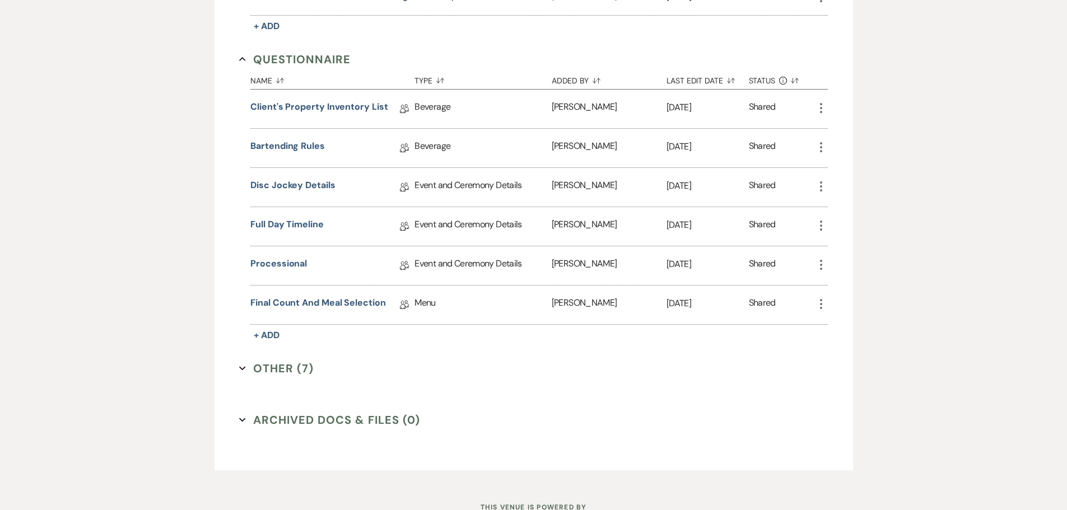
scroll to position [1062, 0]
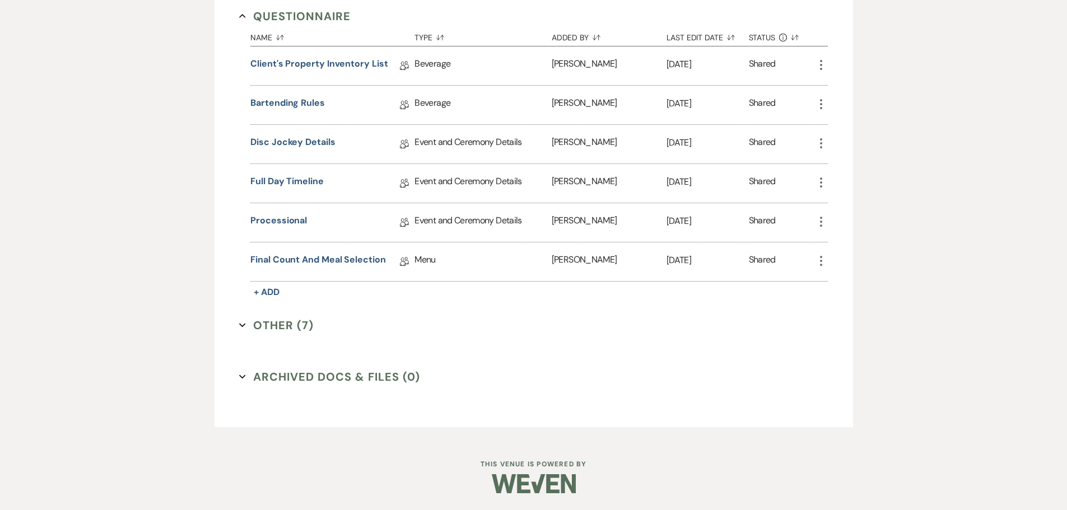
click at [285, 322] on button "Other (7) Expand" at bounding box center [276, 325] width 75 height 17
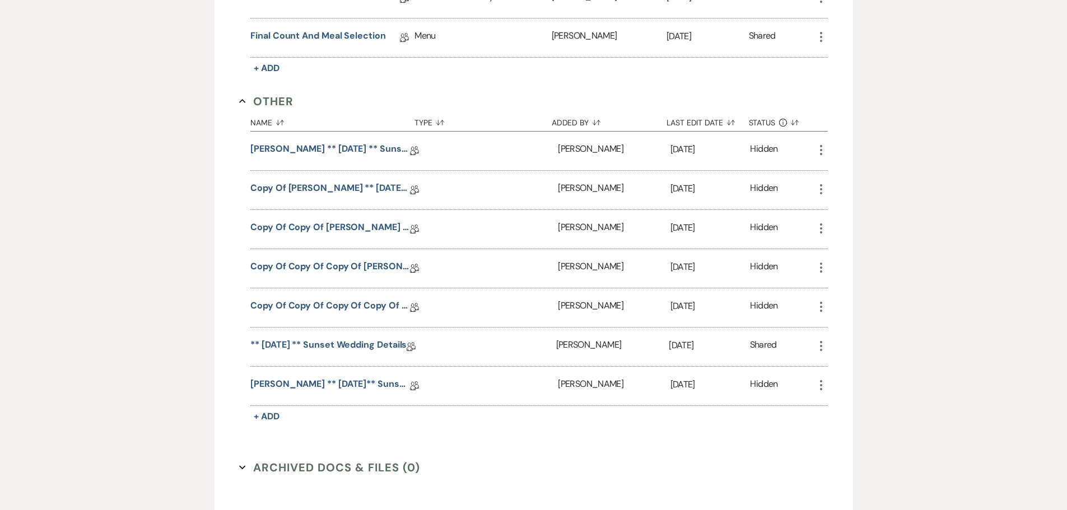
scroll to position [1342, 0]
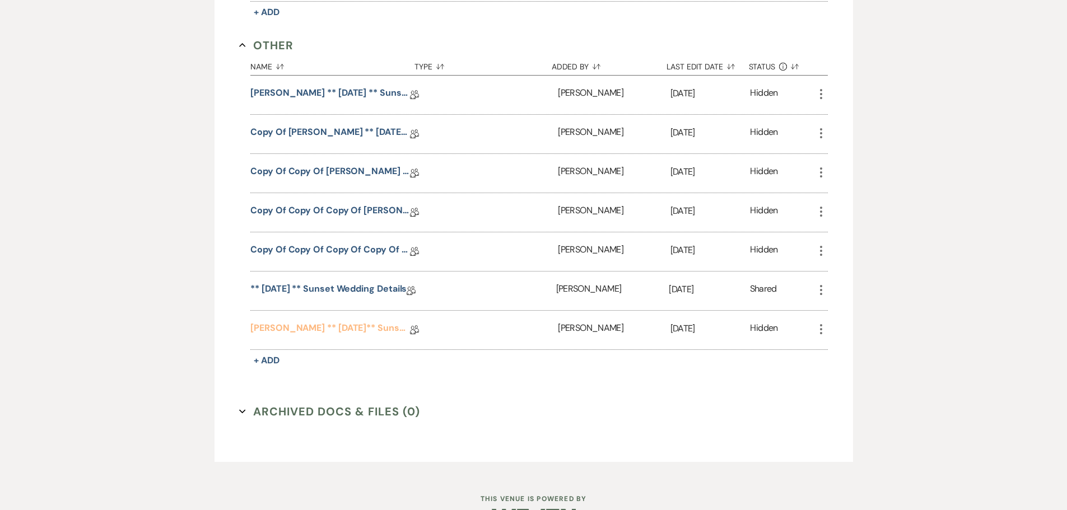
click at [287, 327] on link "Koman, Brittney ** 08.15.2025** Sunset Wedding Details" at bounding box center [330, 330] width 160 height 17
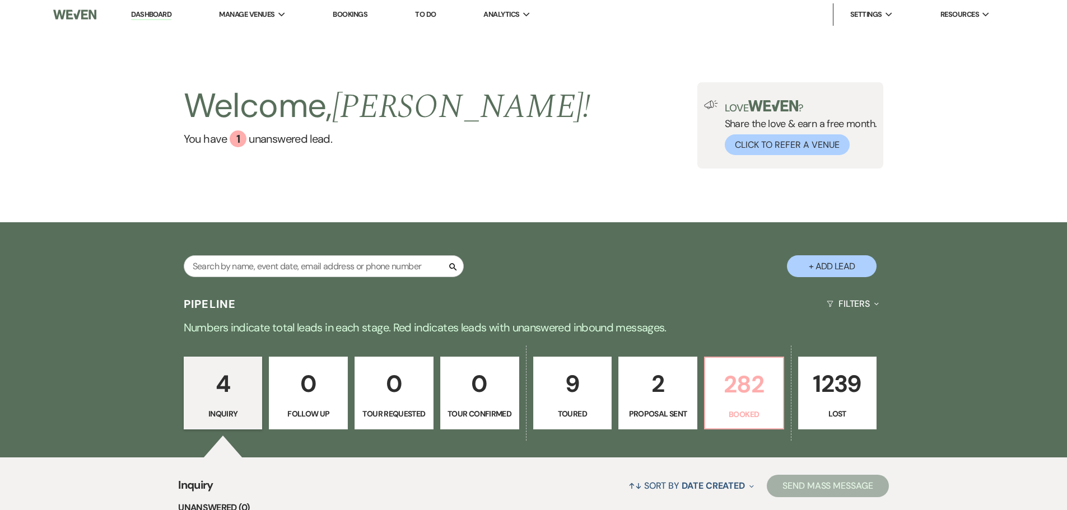
click at [739, 402] on p "282" at bounding box center [744, 385] width 64 height 38
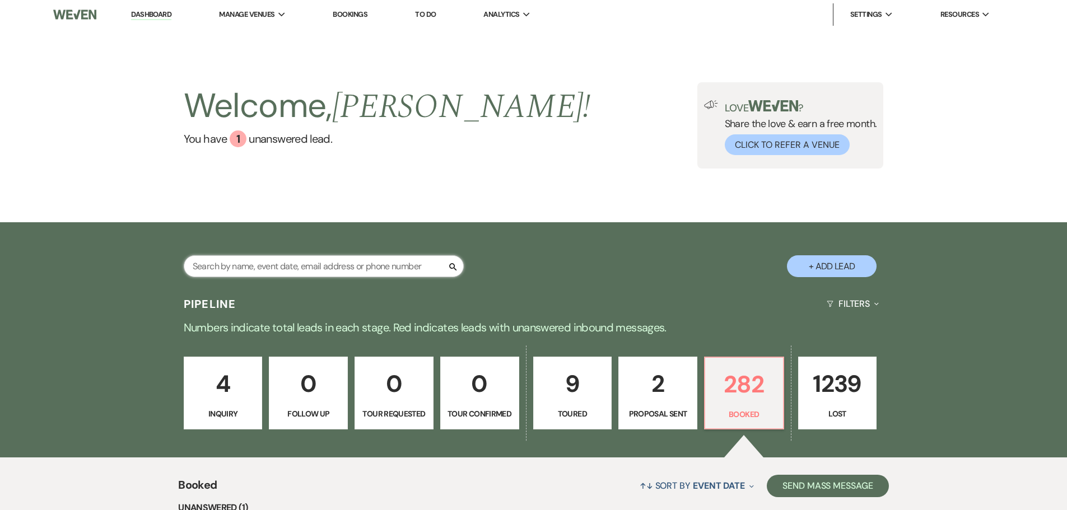
click at [375, 271] on input "text" at bounding box center [324, 267] width 280 height 22
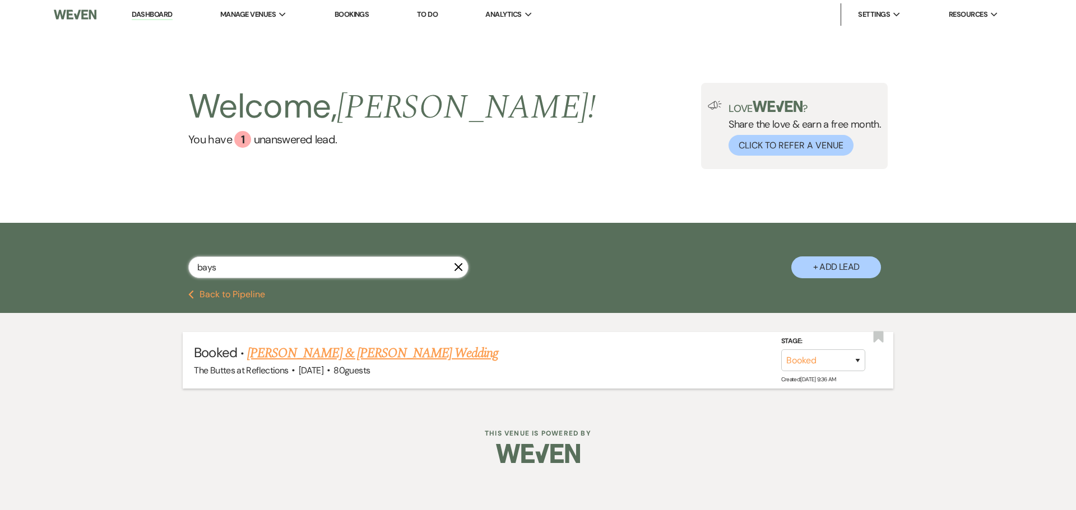
type input "bays"
click at [374, 349] on link "[PERSON_NAME] & [PERSON_NAME] Wedding" at bounding box center [372, 353] width 251 height 20
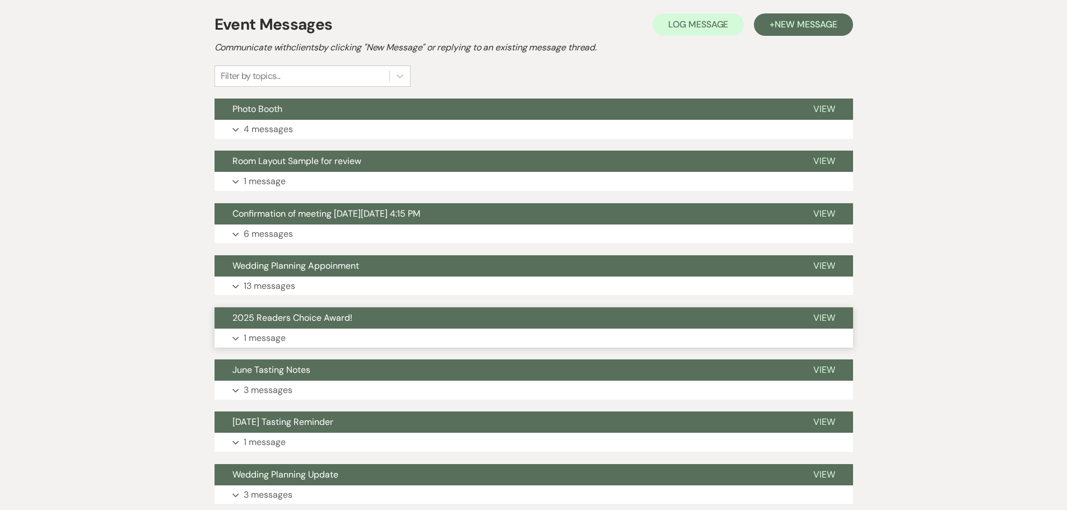
scroll to position [224, 0]
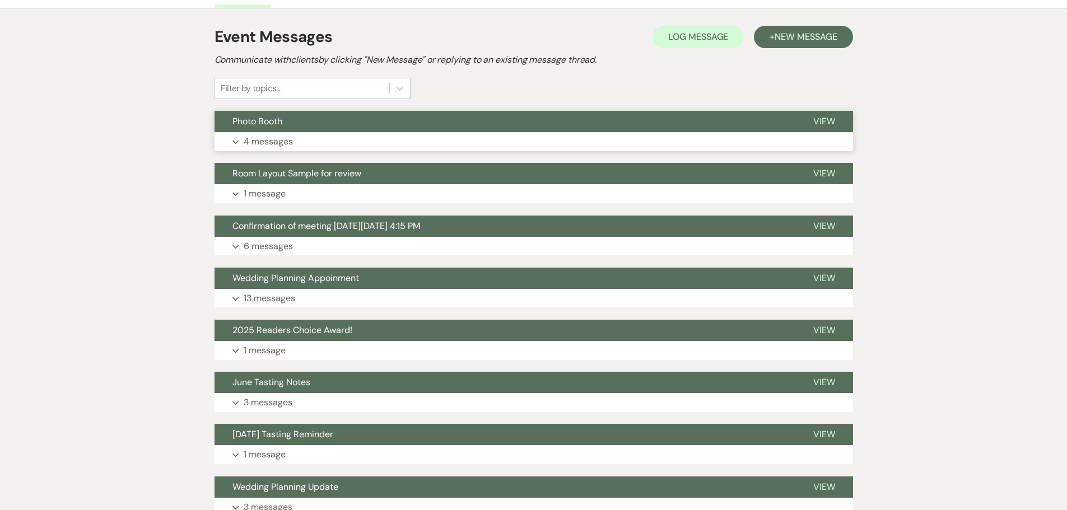
click at [280, 141] on p "4 messages" at bounding box center [268, 141] width 49 height 15
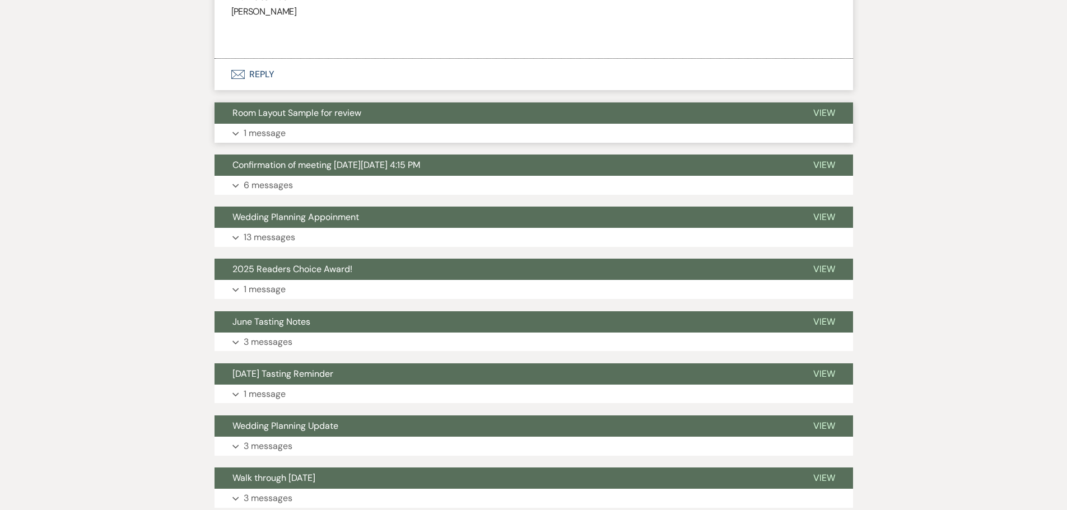
scroll to position [350, 0]
